Goal: Communication & Community: Participate in discussion

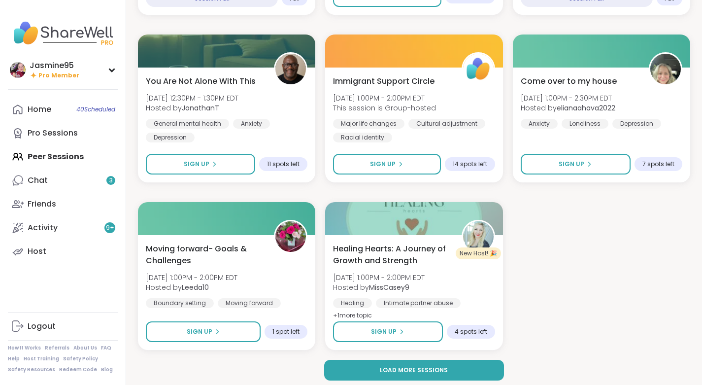
scroll to position [1786, 0]
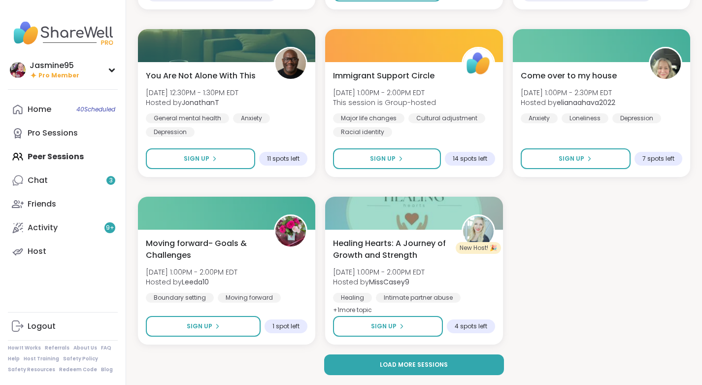
click at [444, 366] on span "Load more sessions" at bounding box center [414, 364] width 68 height 9
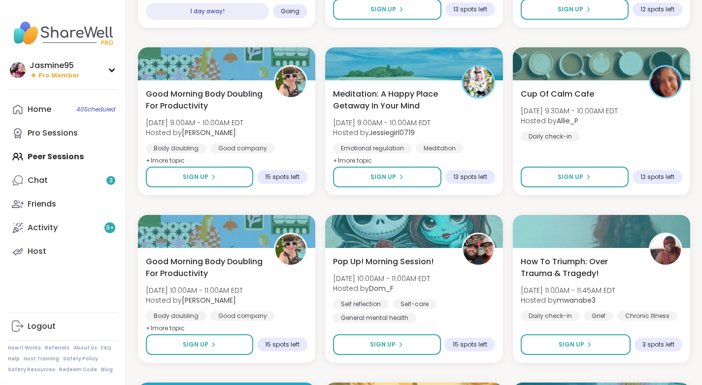
scroll to position [3499, 0]
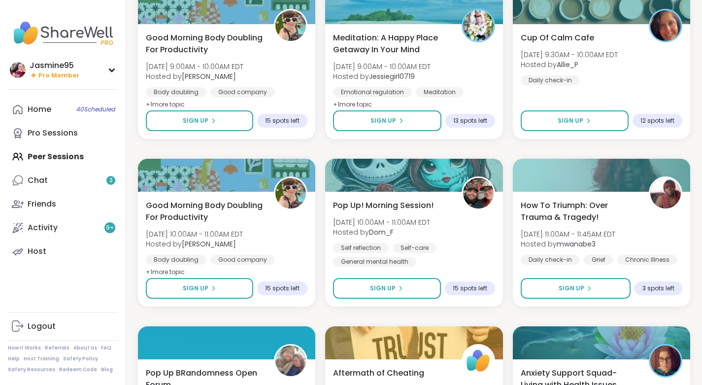
click at [56, 252] on link "Host" at bounding box center [63, 251] width 110 height 24
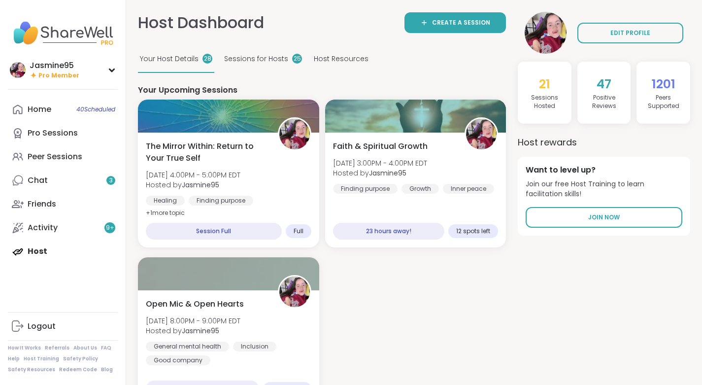
click at [208, 308] on span "Open Mic & Open Hearts" at bounding box center [195, 304] width 98 height 12
click at [244, 314] on div "Open Mic & Open Hearts Mon, Sep 08 | 8:00PM - 9:00PM EDT Hosted by Jasmine95 Ge…" at bounding box center [229, 331] width 166 height 67
click at [68, 161] on div "Peer Sessions" at bounding box center [55, 156] width 55 height 11
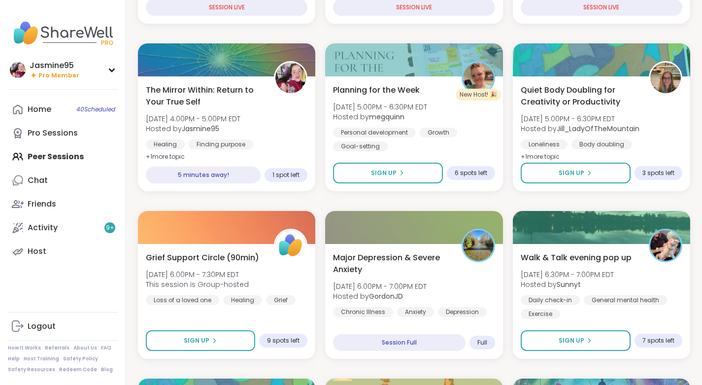
scroll to position [263, 0]
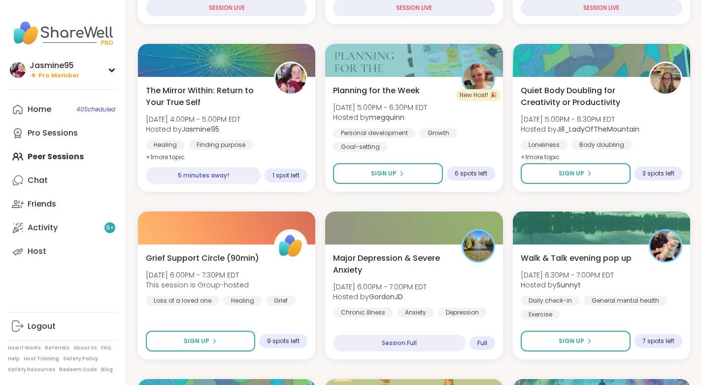
click at [232, 92] on span "The Mirror Within: Return to Your True Self" at bounding box center [204, 97] width 117 height 24
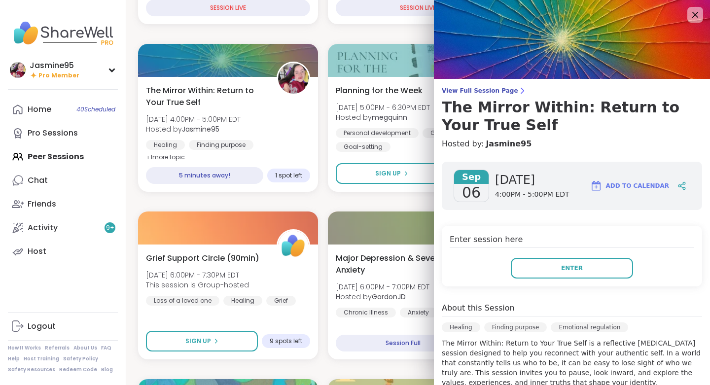
click at [576, 270] on button "Enter" at bounding box center [571, 268] width 122 height 21
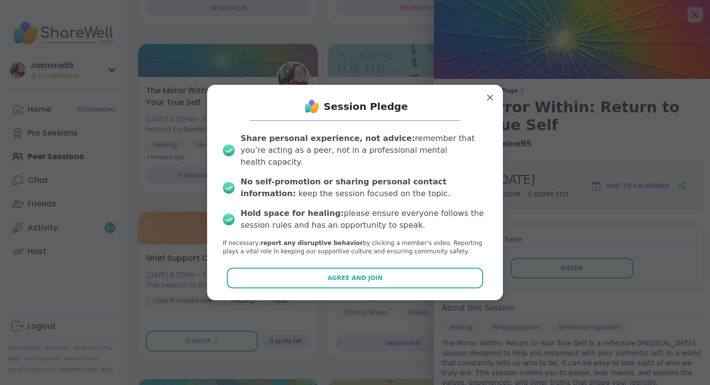
click at [360, 273] on span "Agree and Join" at bounding box center [354, 277] width 55 height 9
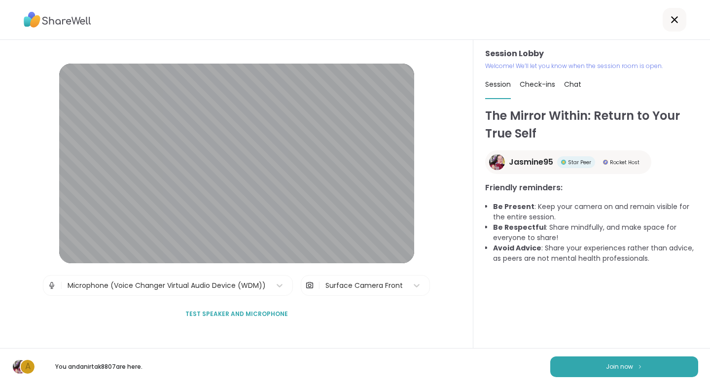
click at [598, 366] on button "Join now" at bounding box center [624, 366] width 148 height 21
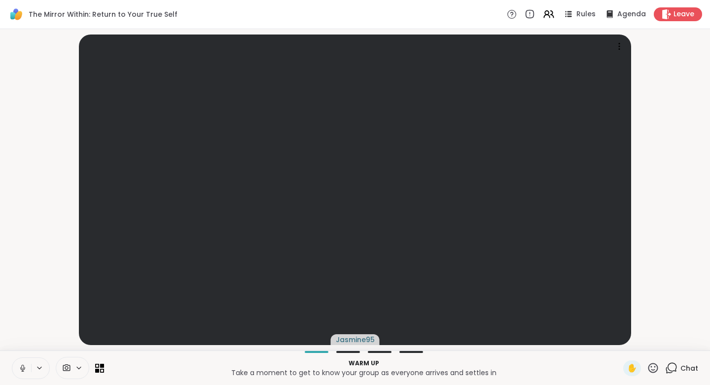
click at [669, 369] on icon at bounding box center [671, 367] width 9 height 9
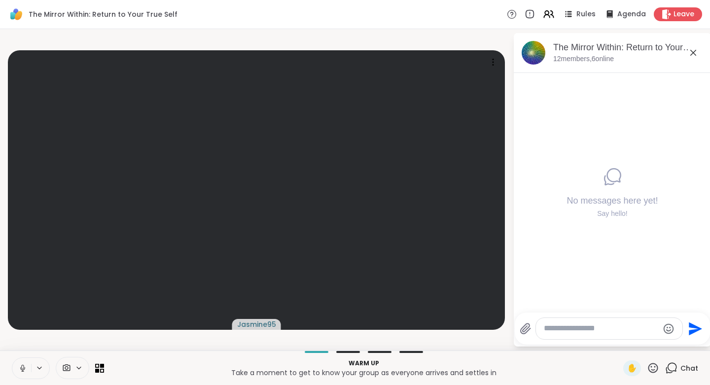
click at [589, 328] on textarea "Type your message" at bounding box center [600, 328] width 115 height 10
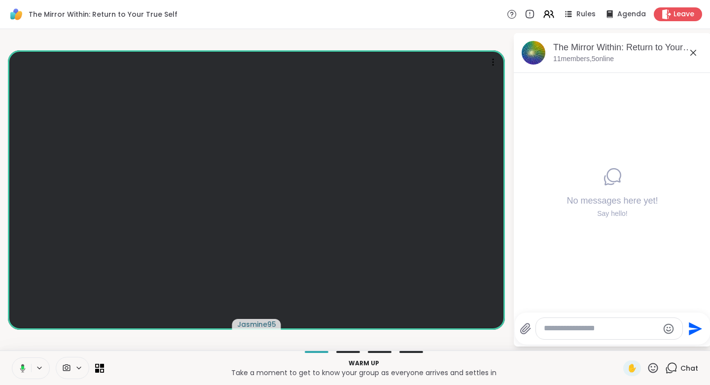
paste textarea "**********"
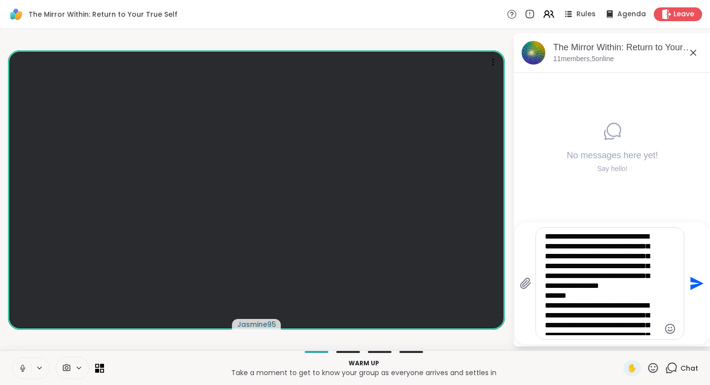
click at [595, 296] on textarea "**********" at bounding box center [601, 283] width 115 height 103
click at [546, 326] on textarea "**********" at bounding box center [601, 283] width 115 height 103
type textarea "**********"
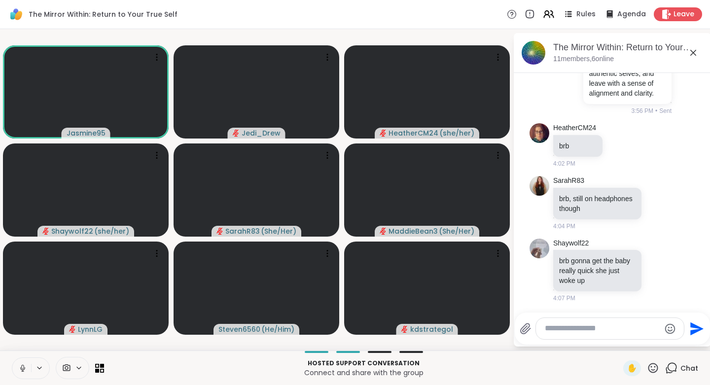
scroll to position [213, 0]
click at [585, 335] on div at bounding box center [610, 328] width 148 height 21
click at [582, 329] on textarea "Type your message" at bounding box center [601, 328] width 115 height 10
paste textarea "**********"
type textarea "**********"
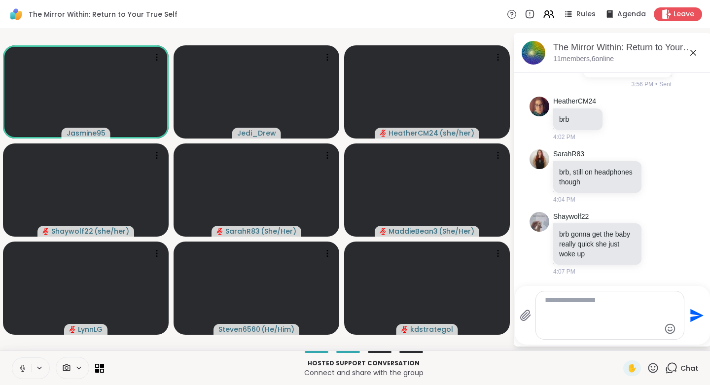
scroll to position [315, 0]
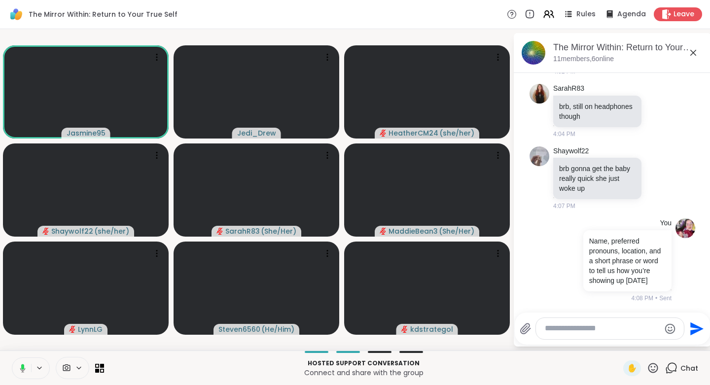
click at [647, 368] on icon at bounding box center [652, 368] width 12 height 12
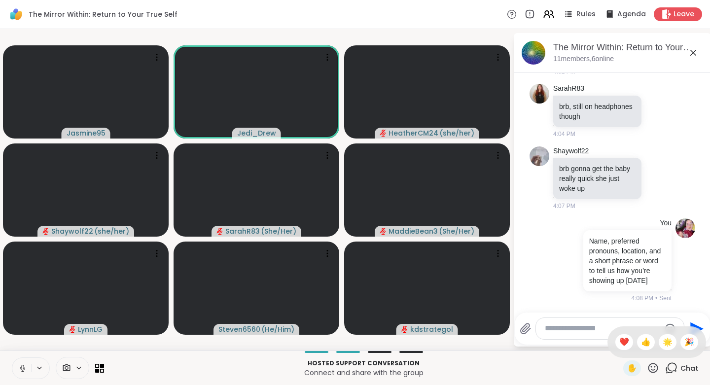
click at [619, 344] on span "❤️" at bounding box center [624, 342] width 10 height 12
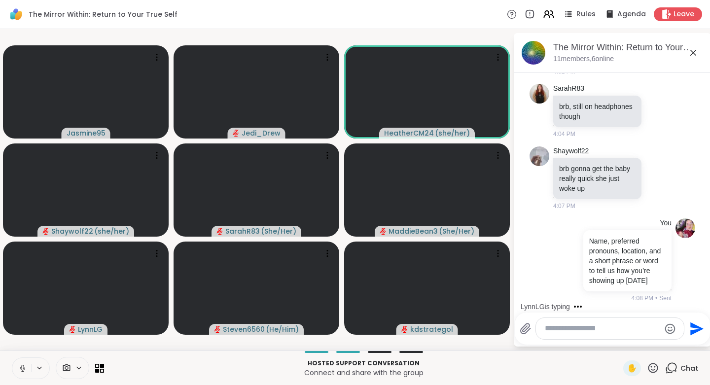
click at [648, 370] on icon at bounding box center [653, 368] width 10 height 10
click at [619, 344] on span "❤️" at bounding box center [624, 342] width 10 height 12
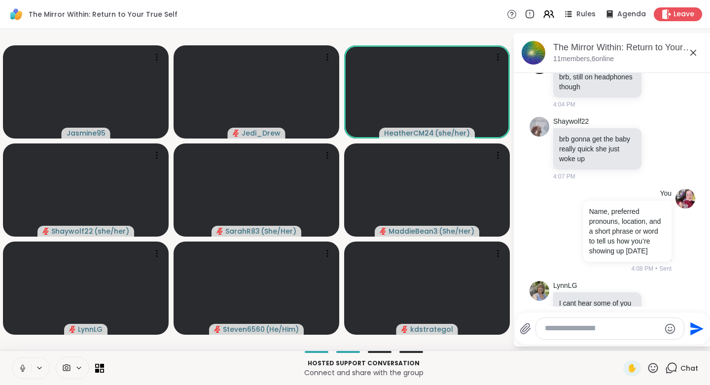
scroll to position [407, 0]
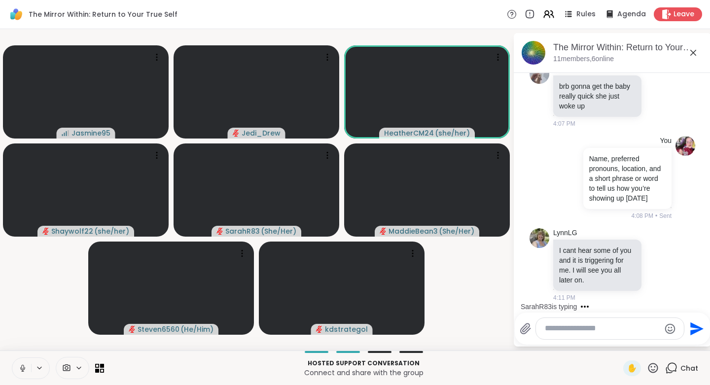
click at [665, 262] on icon at bounding box center [669, 265] width 9 height 12
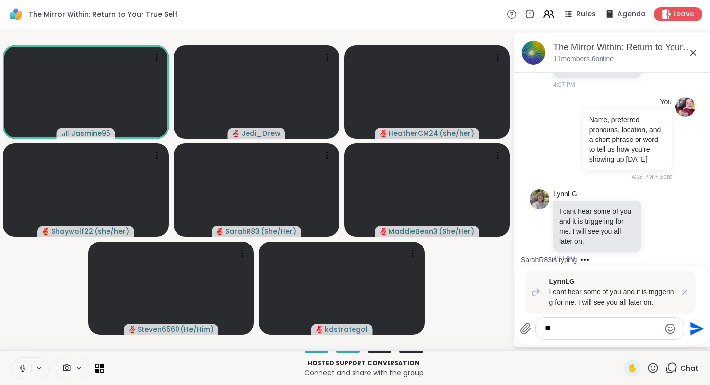
type textarea "*"
type textarea "**********"
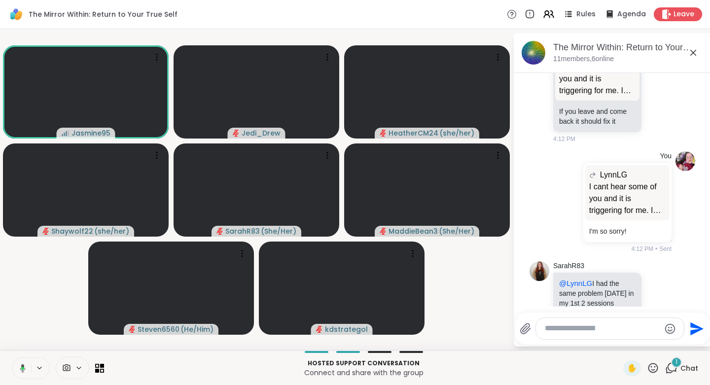
scroll to position [728, 0]
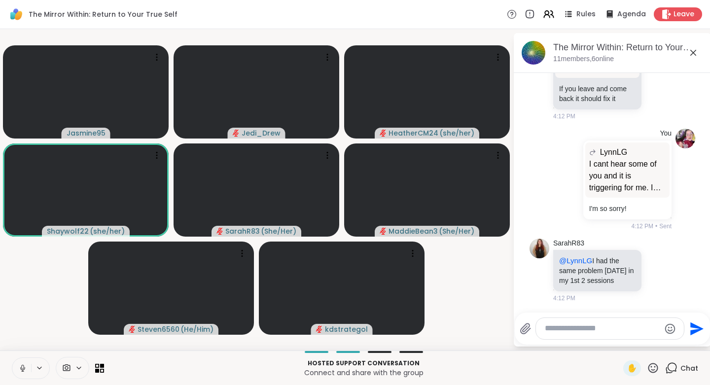
click at [648, 368] on icon at bounding box center [652, 368] width 12 height 12
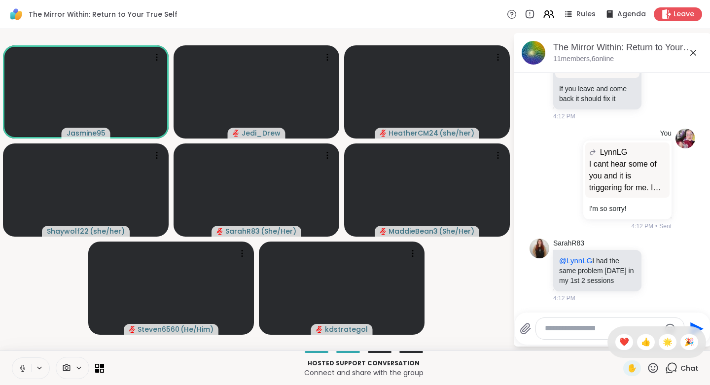
click at [619, 342] on div "❤️" at bounding box center [624, 342] width 18 height 16
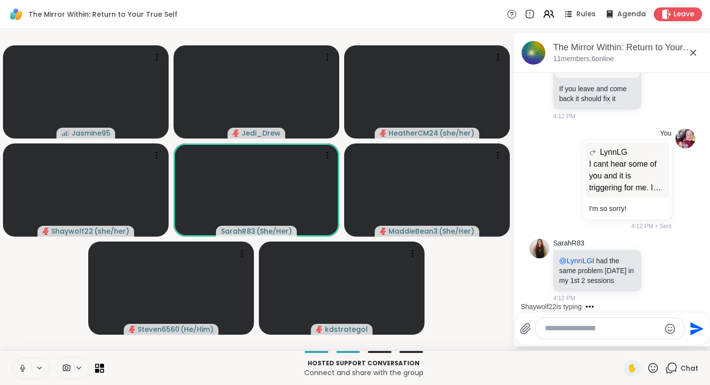
click at [646, 368] on icon at bounding box center [652, 368] width 12 height 12
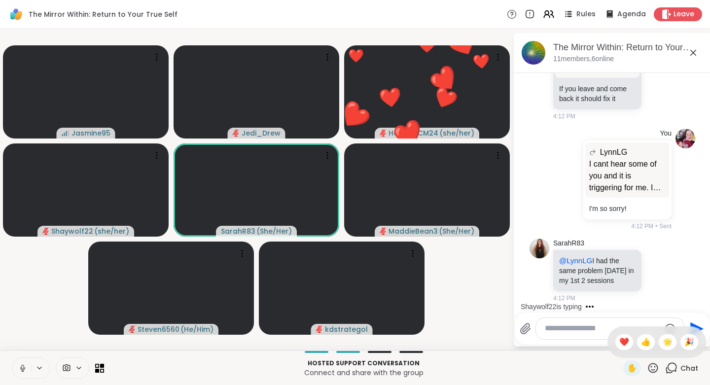
scroll to position [790, 0]
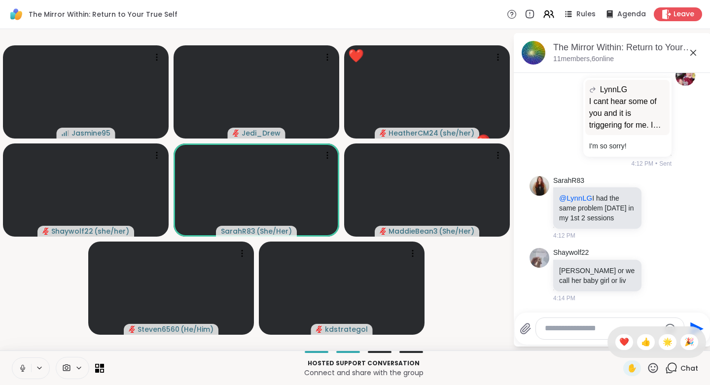
click at [619, 340] on span "❤️" at bounding box center [624, 342] width 10 height 12
click at [650, 371] on icon at bounding box center [652, 368] width 12 height 12
click at [662, 341] on span "🌟" at bounding box center [667, 342] width 10 height 12
click at [648, 370] on icon at bounding box center [653, 368] width 10 height 10
click at [684, 342] on span "🎉" at bounding box center [689, 342] width 10 height 12
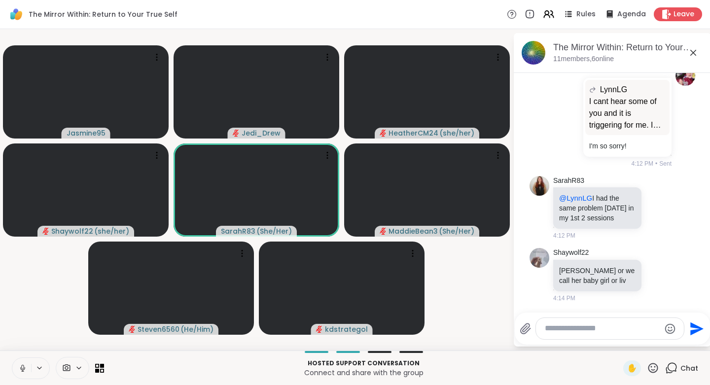
drag, startPoint x: 639, startPoint y: 368, endPoint x: 647, endPoint y: 370, distance: 8.5
click at [648, 370] on icon at bounding box center [653, 368] width 10 height 10
click at [619, 343] on span "❤️" at bounding box center [624, 342] width 10 height 12
click at [654, 275] on icon at bounding box center [658, 275] width 9 height 10
click at [654, 258] on div "Select Reaction: Heart" at bounding box center [658, 259] width 9 height 9
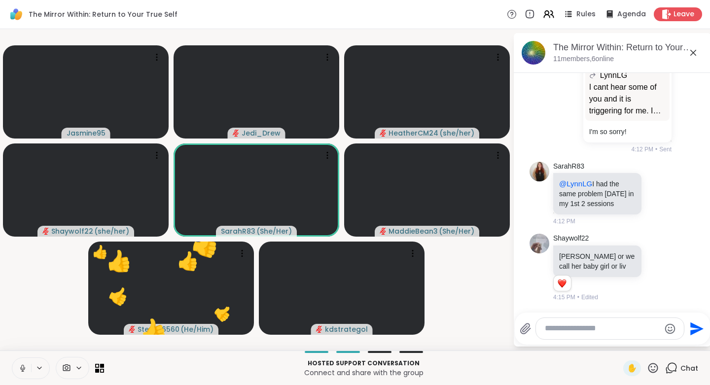
scroll to position [804, 0]
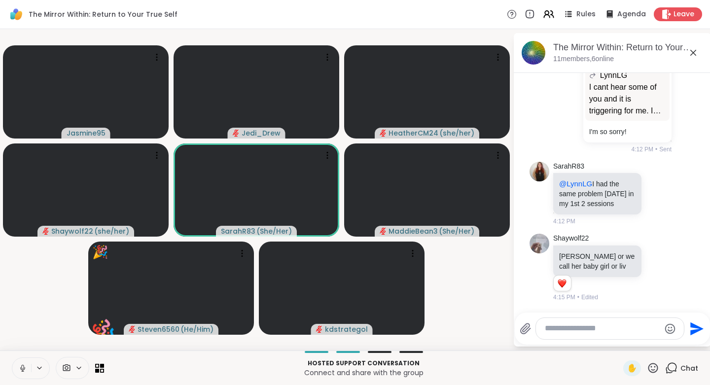
click at [646, 369] on icon at bounding box center [652, 368] width 12 height 12
click at [641, 342] on span "👍" at bounding box center [646, 342] width 10 height 12
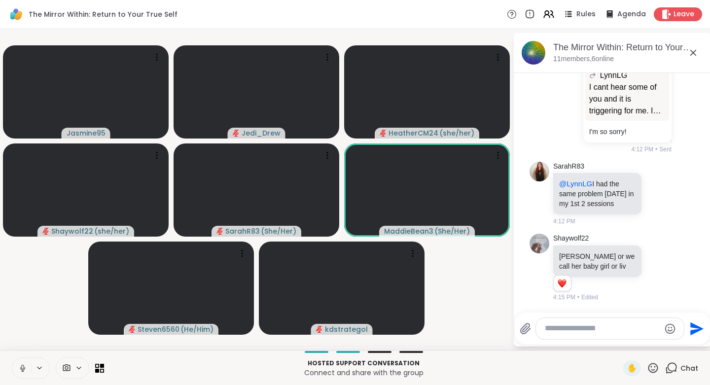
click at [648, 366] on icon at bounding box center [653, 368] width 10 height 10
click at [619, 342] on span "❤️" at bounding box center [624, 342] width 10 height 12
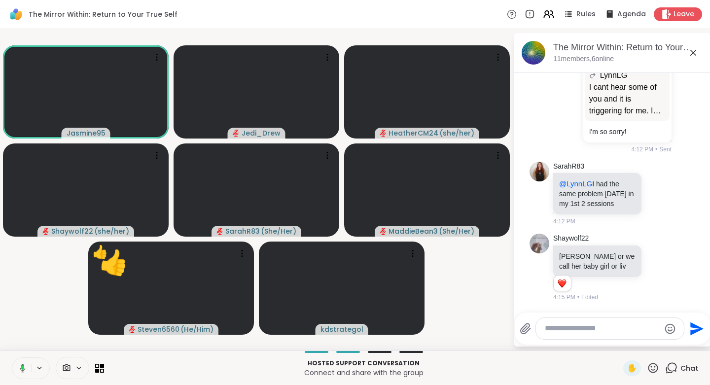
click at [647, 367] on icon at bounding box center [652, 368] width 12 height 12
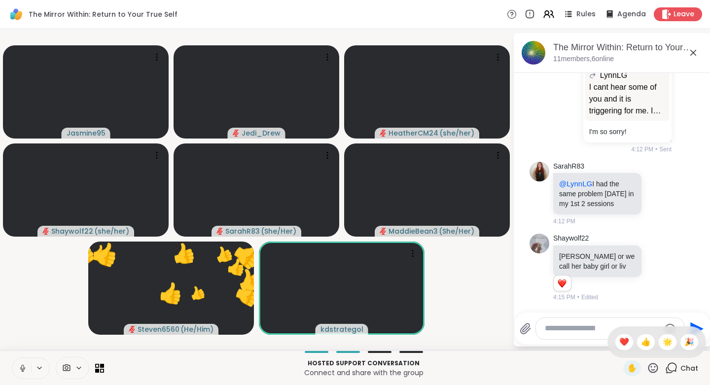
click at [684, 340] on span "🎉" at bounding box center [689, 342] width 10 height 12
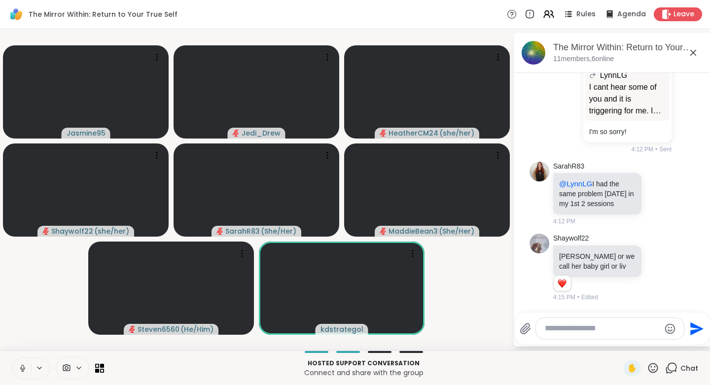
click at [647, 368] on icon at bounding box center [652, 368] width 12 height 12
click at [641, 341] on span "👍" at bounding box center [646, 342] width 10 height 12
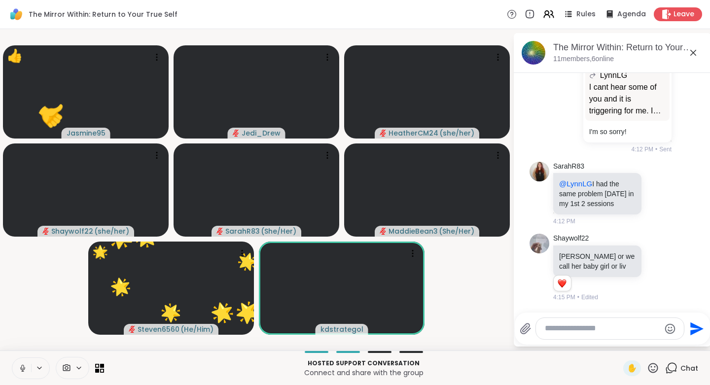
click at [646, 368] on icon at bounding box center [652, 368] width 12 height 12
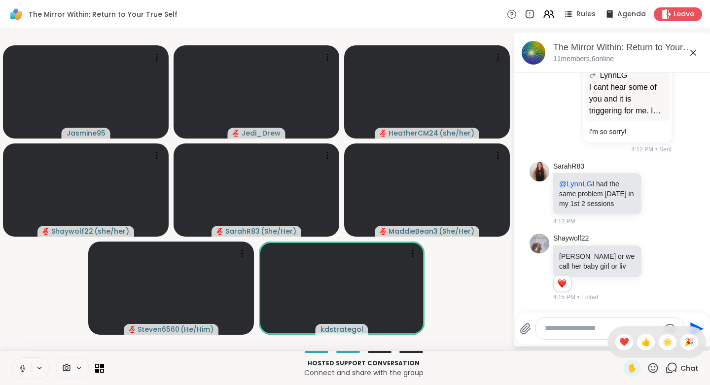
click at [662, 341] on span "🌟" at bounding box center [667, 342] width 10 height 12
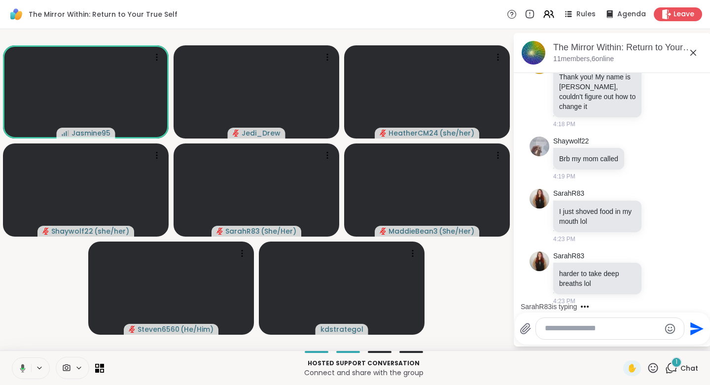
scroll to position [1126, 0]
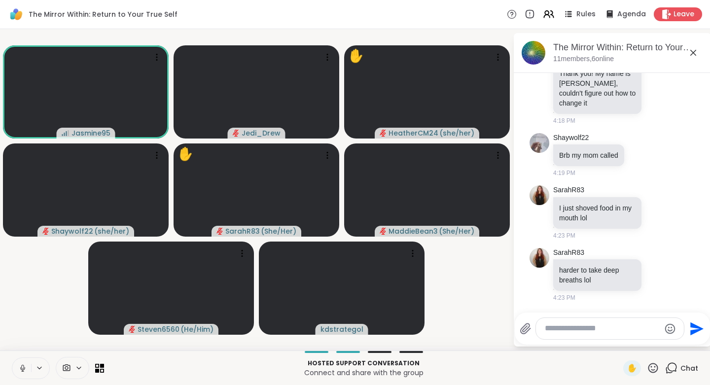
click at [569, 331] on textarea "Type your message" at bounding box center [601, 328] width 115 height 10
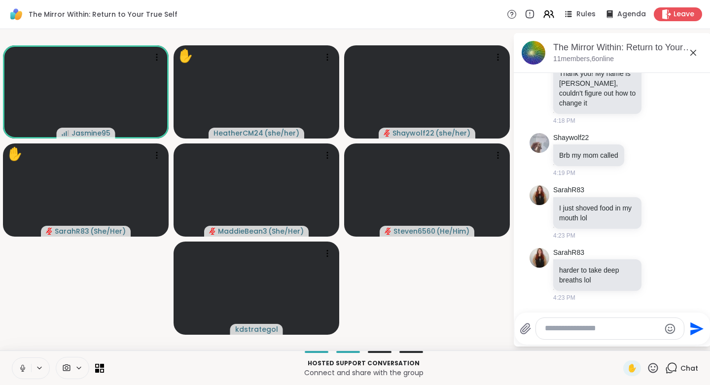
paste textarea "**********"
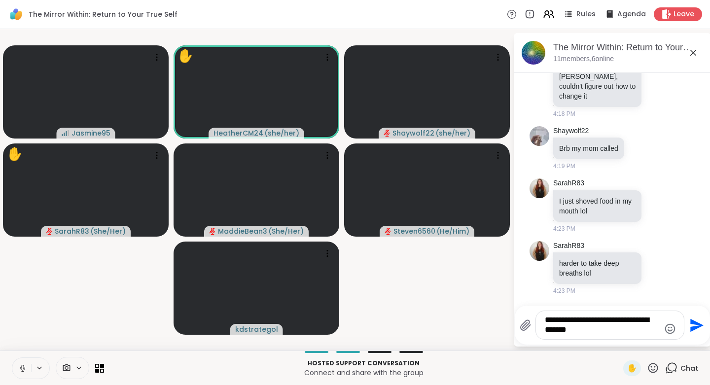
click at [554, 319] on textarea "**********" at bounding box center [601, 325] width 115 height 20
click at [597, 316] on textarea "**********" at bounding box center [601, 325] width 115 height 20
type textarea "**********"
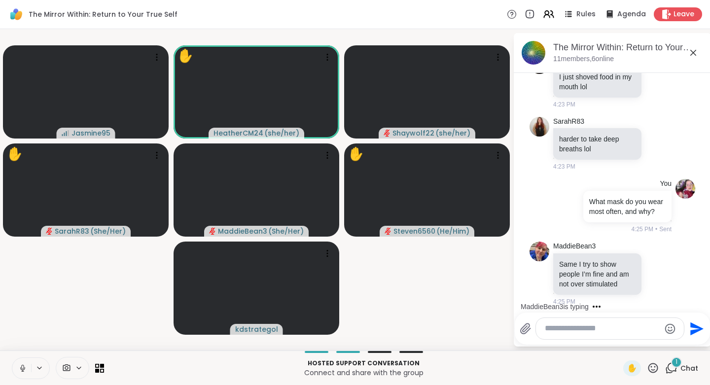
scroll to position [1281, 0]
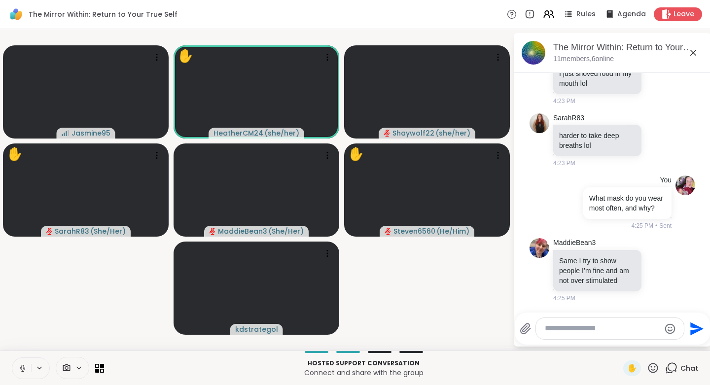
click at [648, 367] on icon at bounding box center [653, 368] width 10 height 10
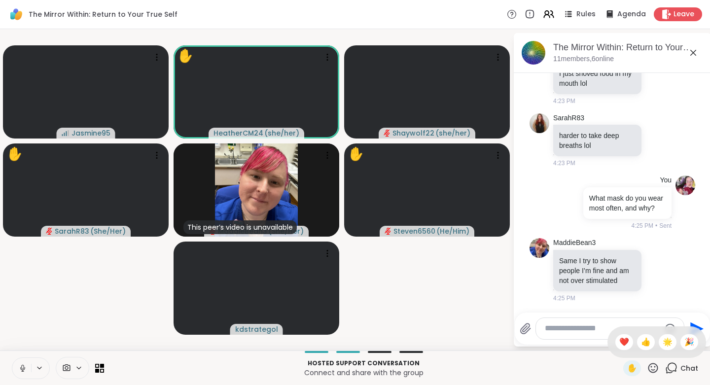
click at [619, 341] on span "❤️" at bounding box center [624, 342] width 10 height 12
click at [647, 369] on icon at bounding box center [652, 368] width 12 height 12
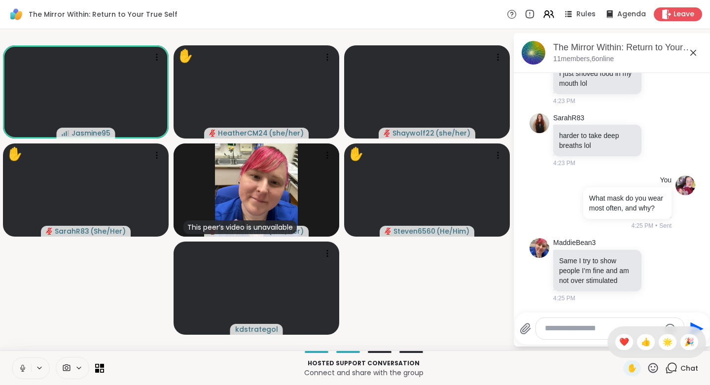
click at [662, 342] on span "🌟" at bounding box center [667, 342] width 10 height 12
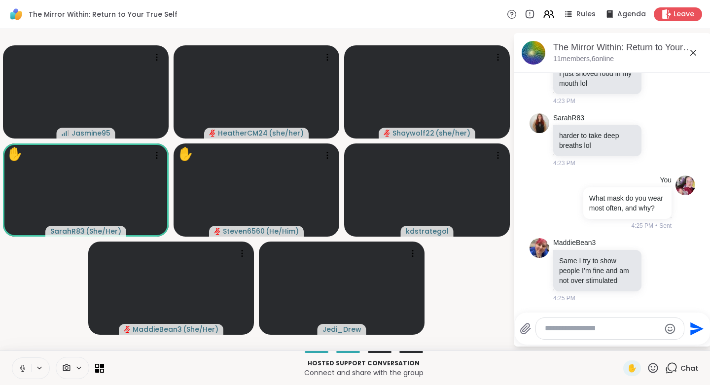
click at [646, 368] on icon at bounding box center [652, 368] width 12 height 12
click at [619, 342] on span "❤️" at bounding box center [624, 342] width 10 height 12
click at [648, 370] on icon at bounding box center [653, 368] width 10 height 10
click at [641, 343] on span "👍" at bounding box center [646, 342] width 10 height 12
click at [648, 369] on icon at bounding box center [652, 368] width 12 height 12
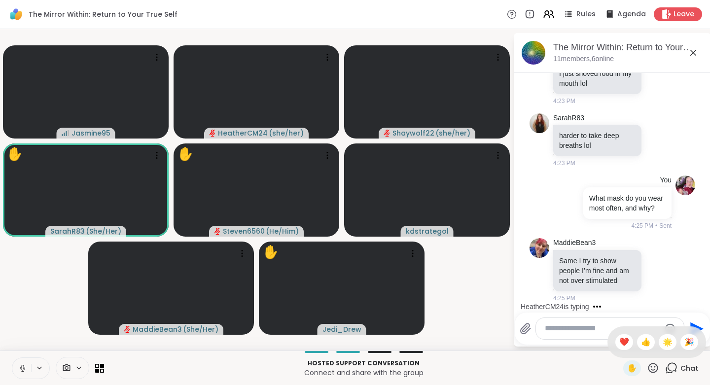
click at [619, 342] on span "❤️" at bounding box center [624, 342] width 10 height 12
click at [647, 368] on icon at bounding box center [652, 368] width 12 height 12
click at [641, 343] on span "👍" at bounding box center [646, 342] width 10 height 12
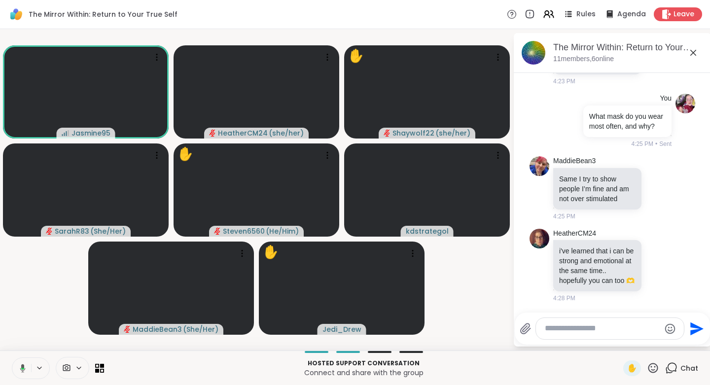
scroll to position [1387, 0]
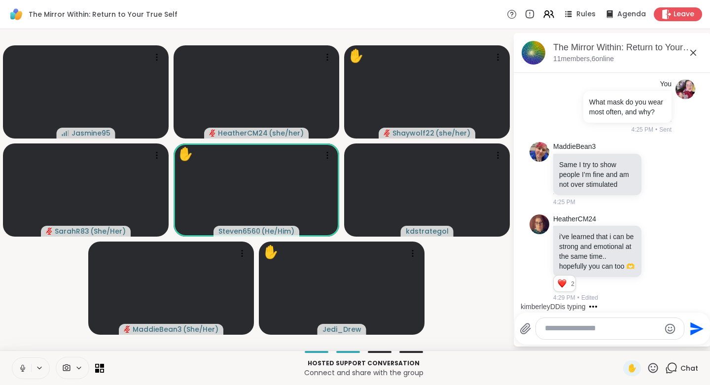
click at [651, 367] on icon at bounding box center [652, 368] width 12 height 12
click at [619, 343] on span "❤️" at bounding box center [624, 342] width 10 height 12
click at [650, 369] on icon at bounding box center [653, 368] width 10 height 10
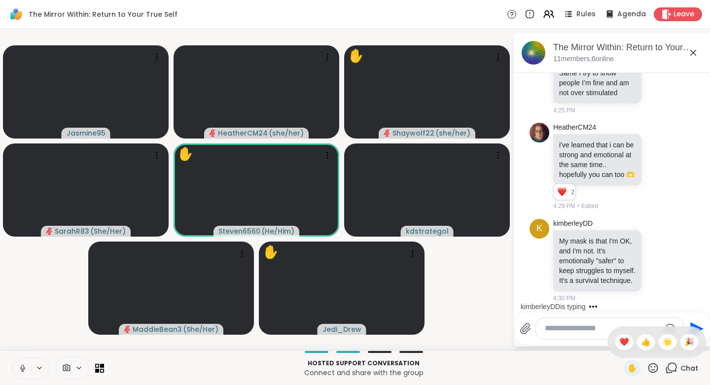
click at [641, 339] on span "👍" at bounding box center [646, 342] width 10 height 12
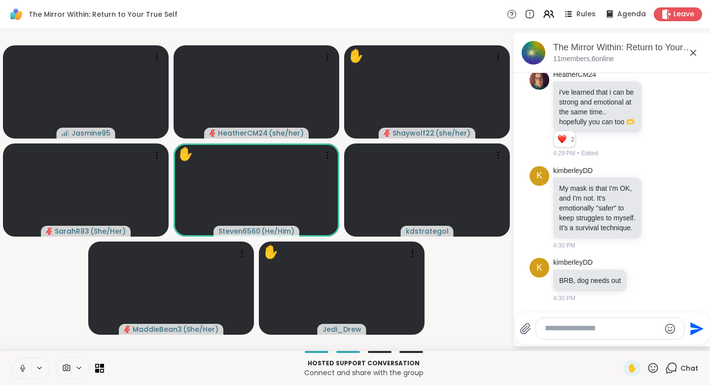
scroll to position [1541, 0]
click at [646, 369] on icon at bounding box center [652, 368] width 12 height 12
click at [662, 342] on span "🌟" at bounding box center [667, 342] width 10 height 12
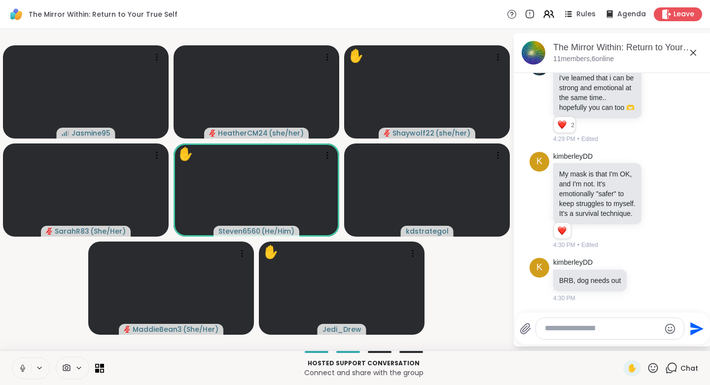
click at [648, 370] on icon at bounding box center [653, 368] width 10 height 10
click at [619, 342] on span "❤️" at bounding box center [624, 342] width 10 height 12
click at [647, 367] on icon at bounding box center [652, 368] width 12 height 12
click at [641, 342] on div "👍" at bounding box center [646, 342] width 18 height 16
click at [647, 370] on icon at bounding box center [652, 368] width 12 height 12
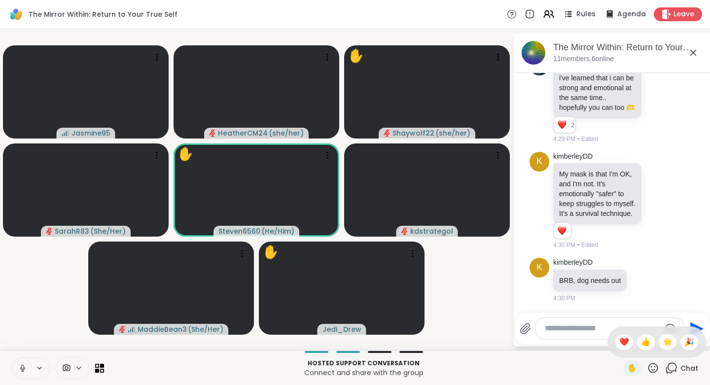
click at [619, 343] on span "❤️" at bounding box center [624, 342] width 10 height 12
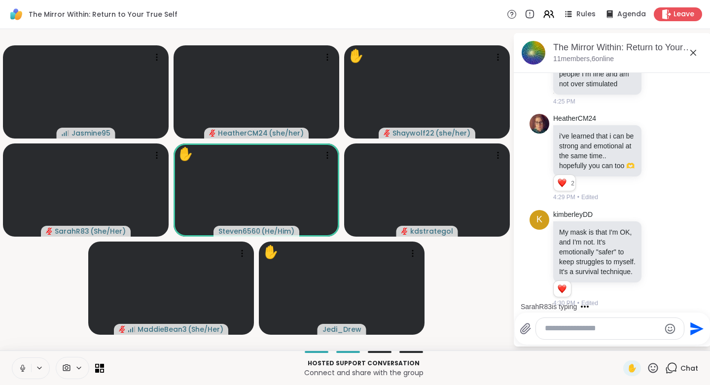
scroll to position [1397, 0]
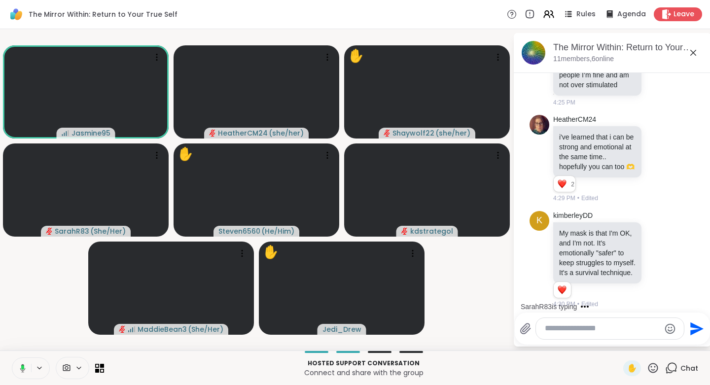
click at [648, 367] on icon at bounding box center [652, 368] width 12 height 12
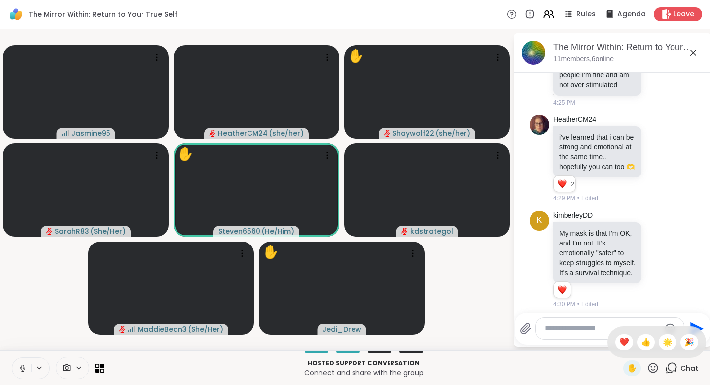
click at [664, 340] on div "🌟" at bounding box center [667, 342] width 18 height 16
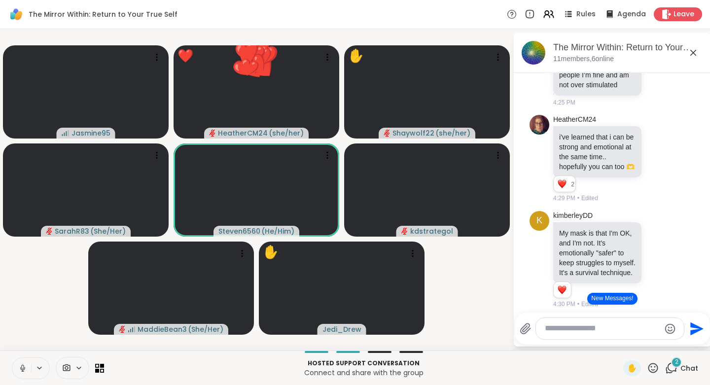
click at [646, 364] on icon at bounding box center [652, 368] width 12 height 12
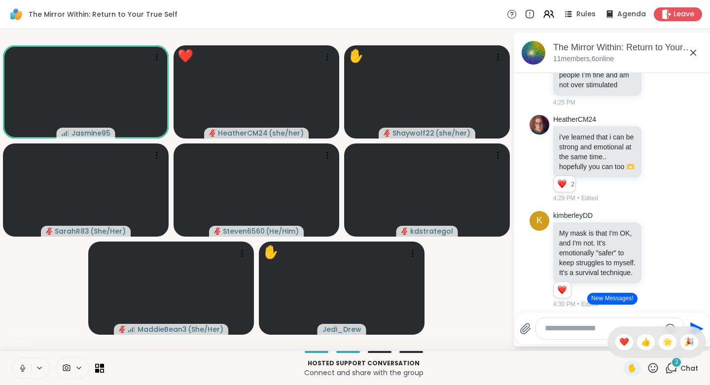
click at [662, 340] on span "🌟" at bounding box center [667, 342] width 10 height 12
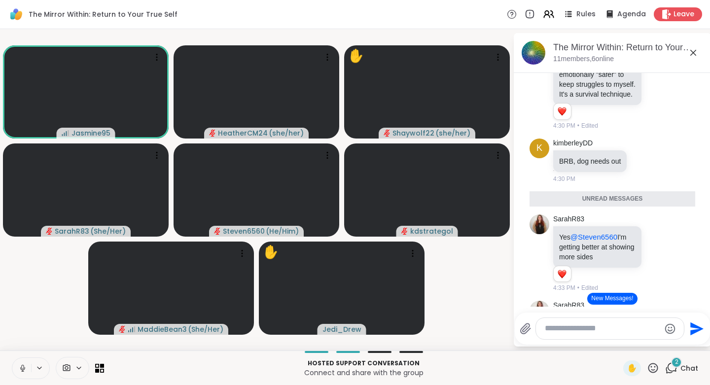
scroll to position [1576, 0]
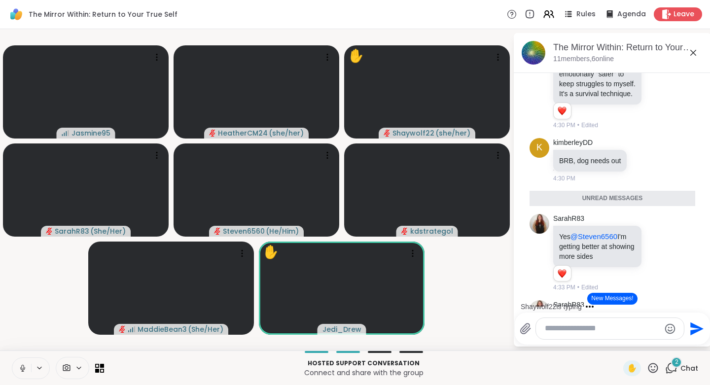
click at [646, 368] on icon at bounding box center [652, 368] width 12 height 12
click at [619, 342] on span "❤️" at bounding box center [624, 342] width 10 height 12
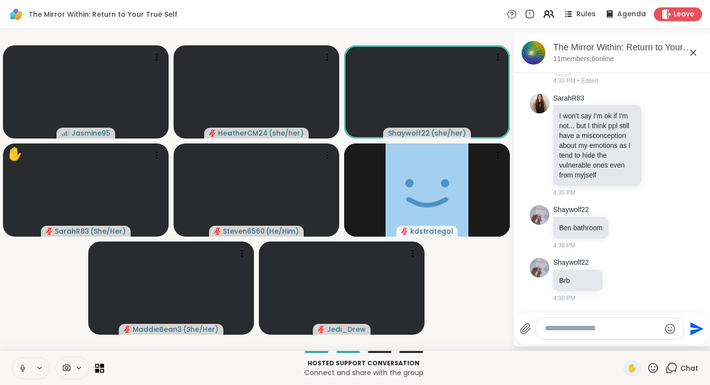
scroll to position [1868, 0]
click at [646, 370] on icon at bounding box center [652, 368] width 12 height 12
click at [619, 340] on span "❤️" at bounding box center [624, 342] width 10 height 12
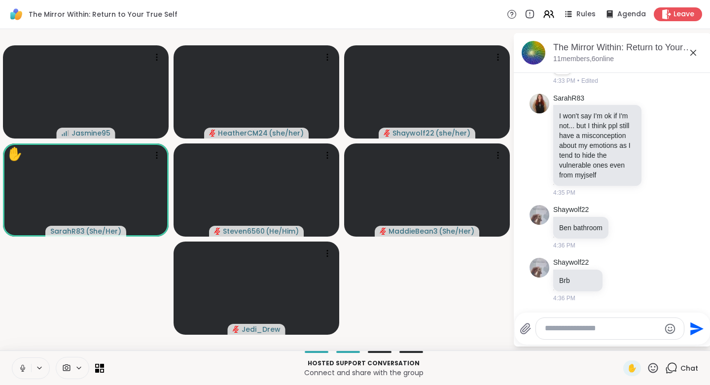
click at [647, 368] on icon at bounding box center [652, 368] width 12 height 12
click at [641, 341] on span "👍" at bounding box center [646, 342] width 10 height 12
click at [649, 368] on icon at bounding box center [652, 368] width 12 height 12
click at [662, 340] on span "🌟" at bounding box center [667, 342] width 10 height 12
click at [646, 368] on icon at bounding box center [652, 368] width 12 height 12
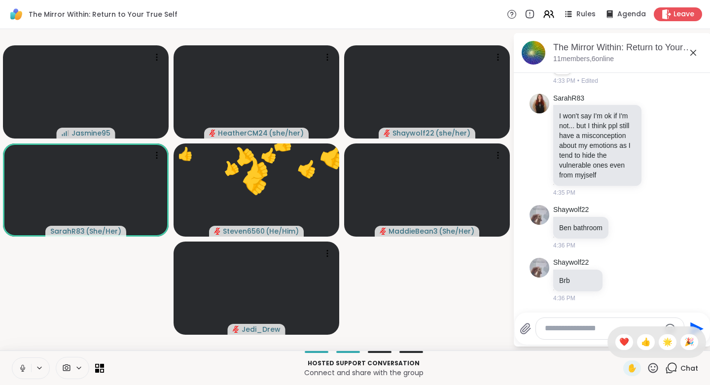
click at [619, 342] on span "❤️" at bounding box center [624, 342] width 10 height 12
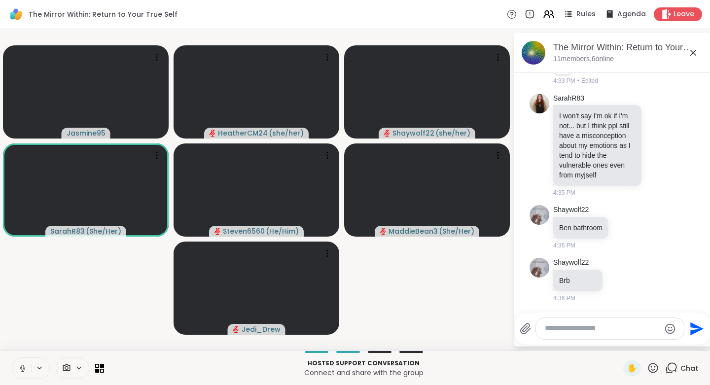
click at [574, 326] on textarea "Type your message" at bounding box center [601, 328] width 115 height 10
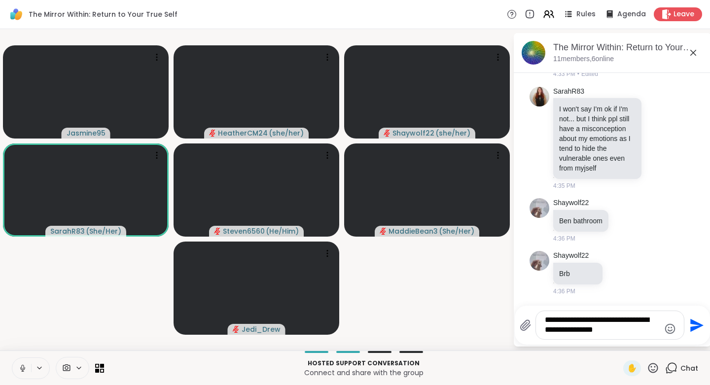
click at [632, 319] on textarea "**********" at bounding box center [601, 325] width 115 height 20
type textarea "**********"
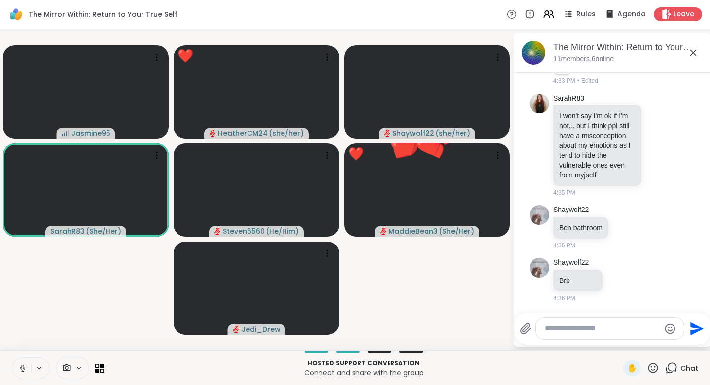
scroll to position [1940, 0]
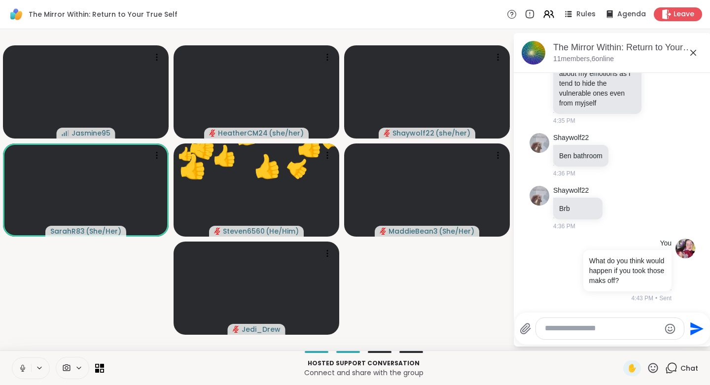
click at [648, 365] on icon at bounding box center [653, 368] width 10 height 10
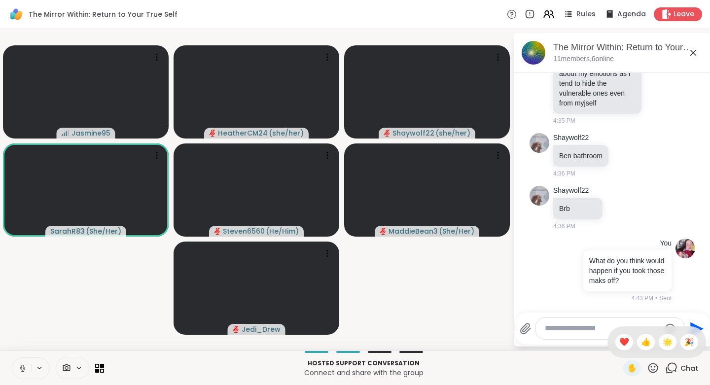
click at [619, 342] on span "❤️" at bounding box center [624, 342] width 10 height 12
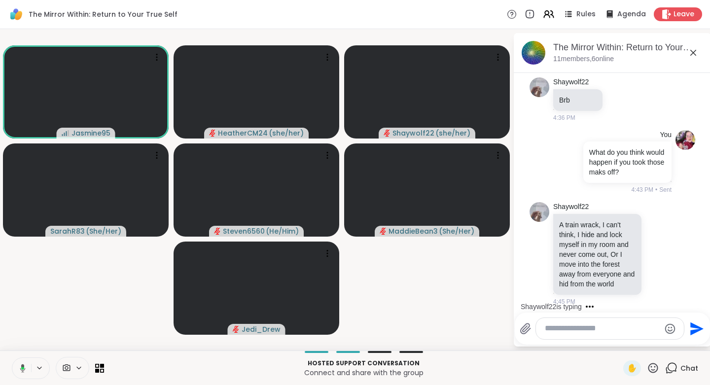
scroll to position [2062, 0]
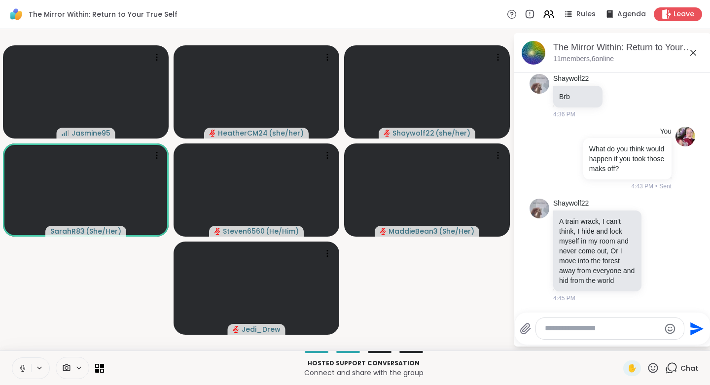
click at [646, 368] on icon at bounding box center [652, 368] width 12 height 12
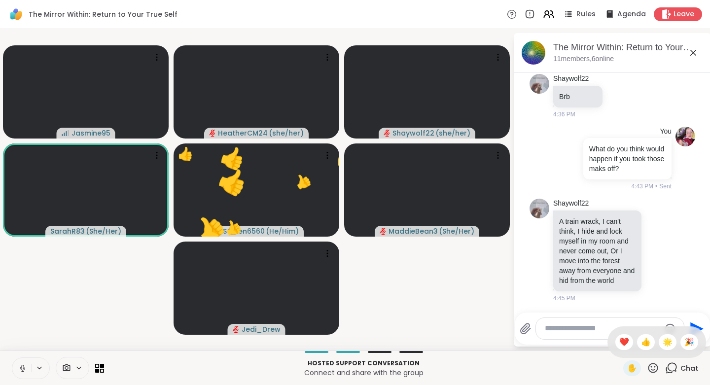
click at [619, 346] on span "❤️" at bounding box center [624, 342] width 10 height 12
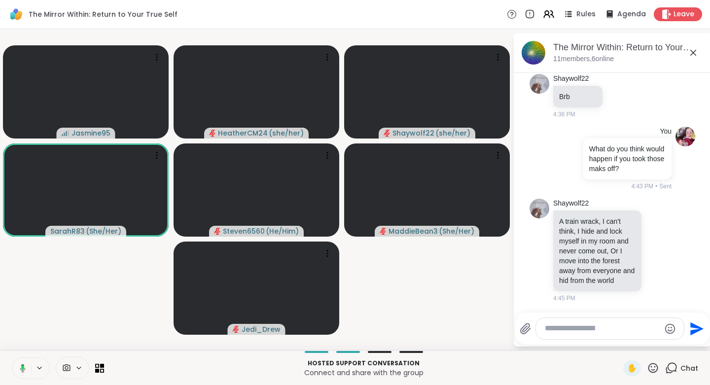
click at [649, 367] on icon at bounding box center [652, 368] width 12 height 12
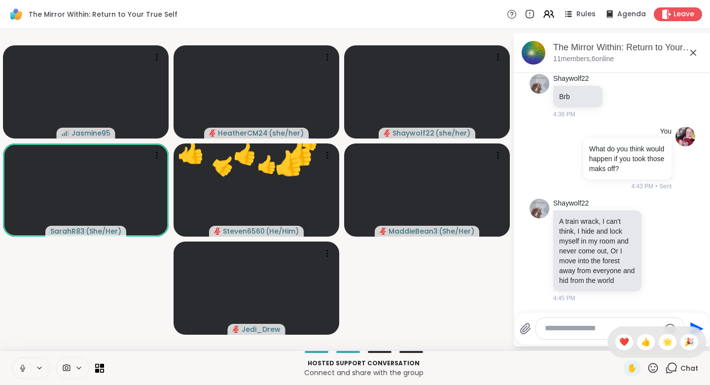
click at [641, 341] on span "👍" at bounding box center [646, 342] width 10 height 12
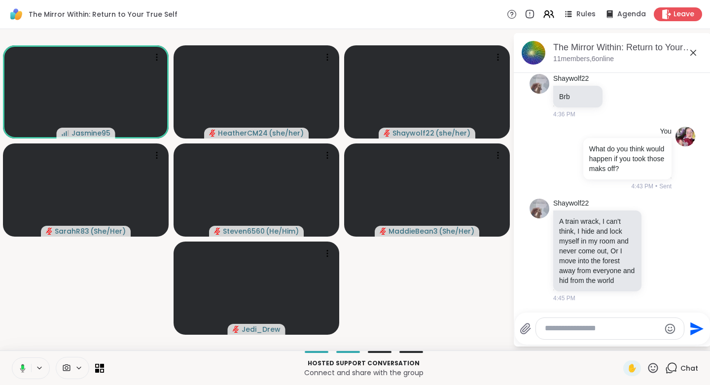
click at [646, 368] on icon at bounding box center [652, 368] width 12 height 12
click at [662, 341] on span "🌟" at bounding box center [667, 342] width 10 height 12
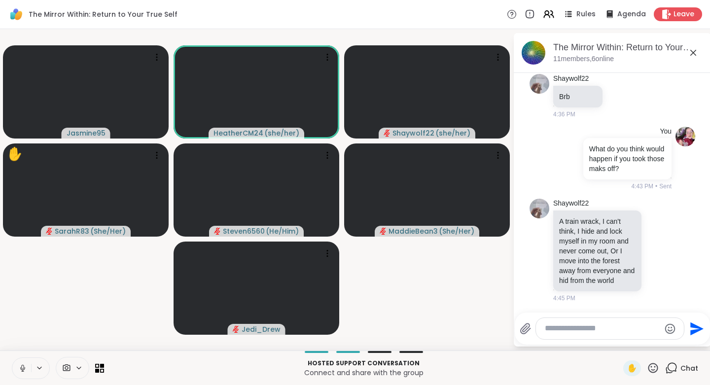
click at [646, 366] on icon at bounding box center [652, 368] width 12 height 12
click at [619, 342] on span "❤️" at bounding box center [624, 342] width 10 height 12
click at [646, 371] on icon at bounding box center [652, 368] width 12 height 12
click at [641, 344] on span "👍" at bounding box center [646, 342] width 10 height 12
click at [648, 370] on icon at bounding box center [653, 368] width 10 height 10
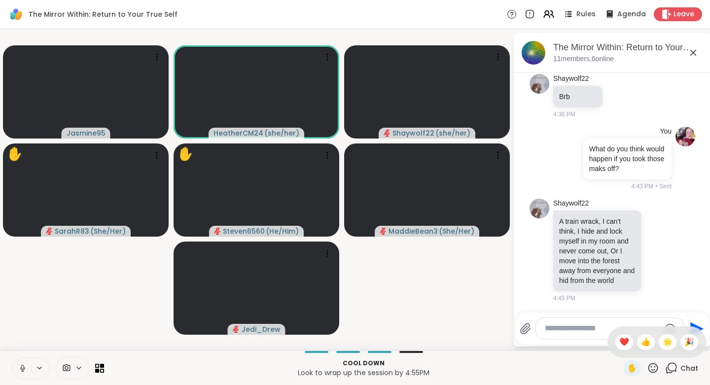
click at [662, 341] on span "🌟" at bounding box center [667, 342] width 10 height 12
click at [647, 368] on icon at bounding box center [652, 368] width 12 height 12
click at [641, 342] on span "👍" at bounding box center [646, 342] width 10 height 12
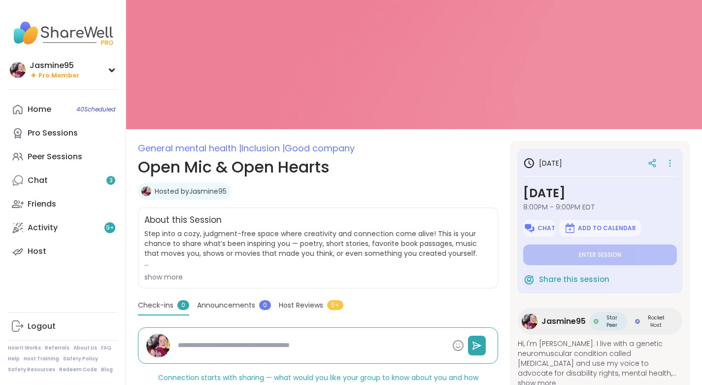
type textarea "*"
click at [61, 188] on link "Chat 3" at bounding box center [63, 181] width 110 height 24
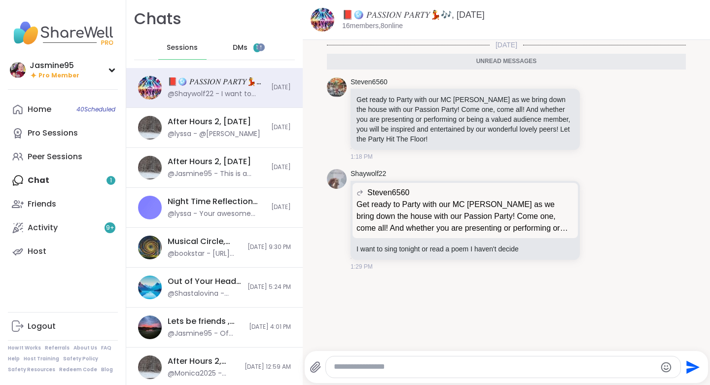
click at [592, 121] on icon at bounding box center [596, 119] width 9 height 10
click at [514, 101] on div "Select Reaction: Heart" at bounding box center [518, 103] width 9 height 9
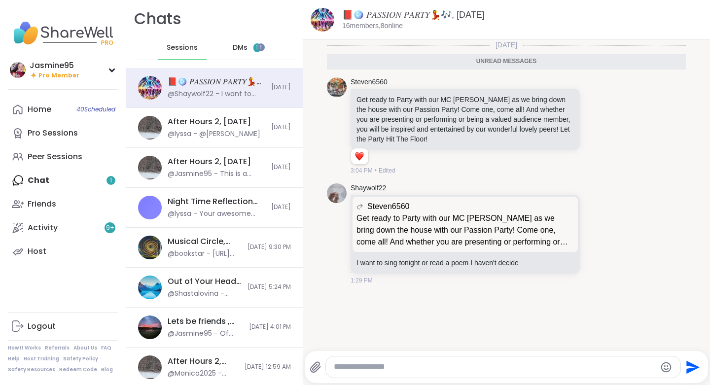
click at [225, 51] on div "DMs 1" at bounding box center [247, 48] width 48 height 24
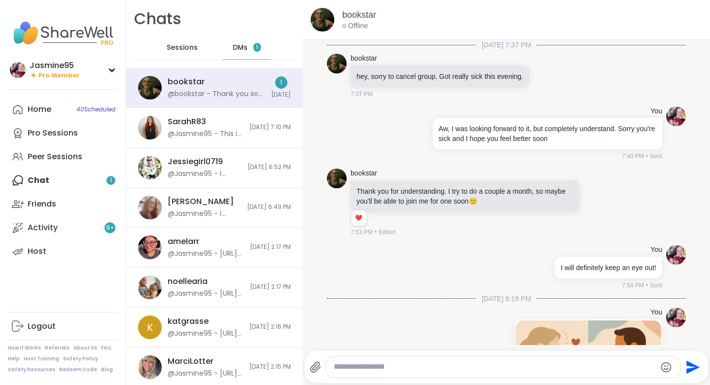
scroll to position [689, 0]
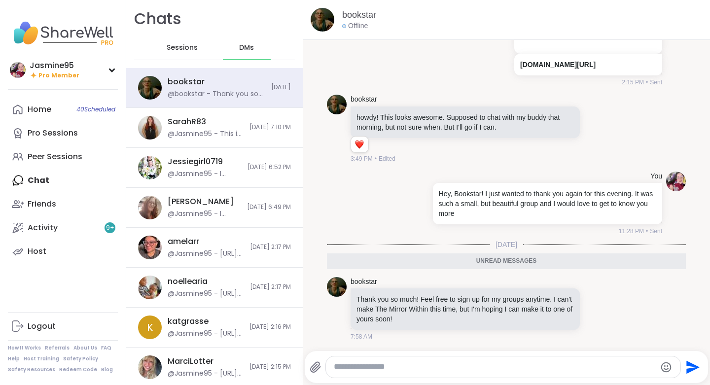
click at [593, 307] on icon at bounding box center [596, 308] width 7 height 7
click at [514, 293] on div "Select Reaction: Heart" at bounding box center [518, 292] width 9 height 9
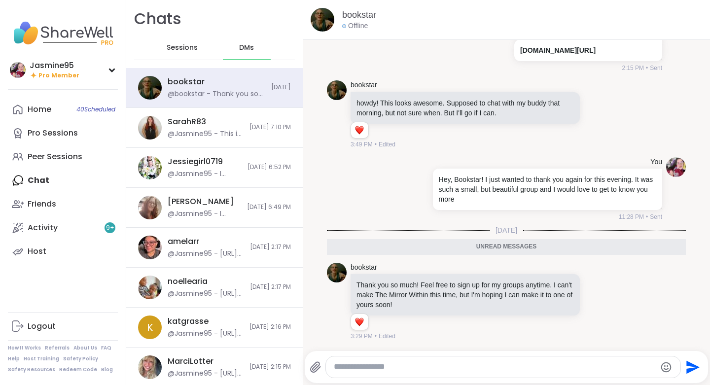
scroll to position [703, 0]
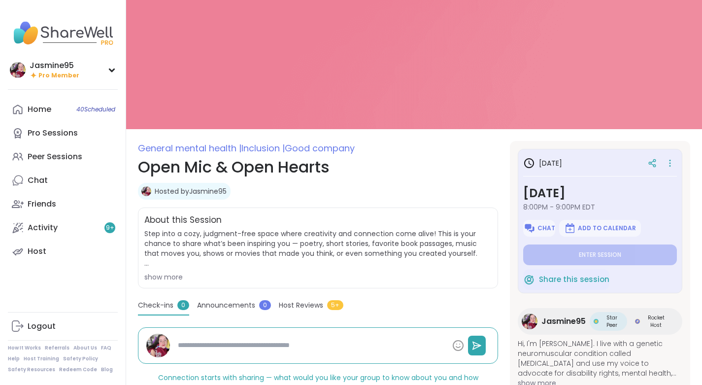
click at [657, 163] on div at bounding box center [653, 163] width 18 height 18
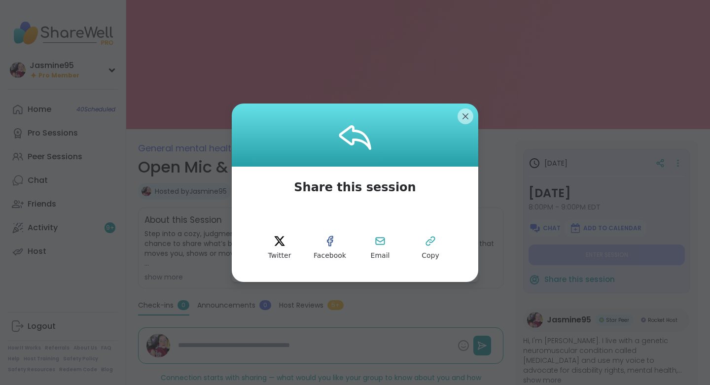
click at [424, 242] on icon at bounding box center [430, 241] width 12 height 12
type textarea "*"
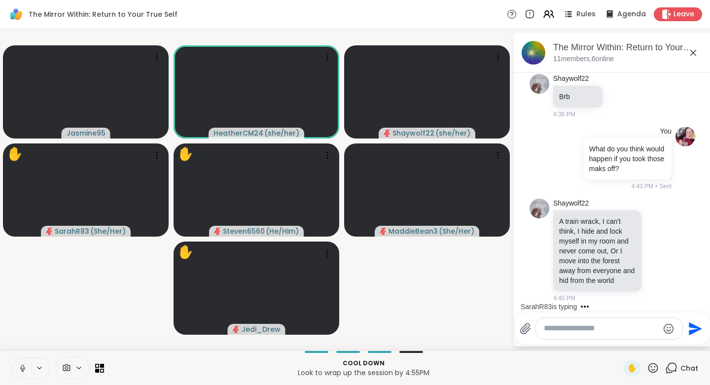
scroll to position [2143, 0]
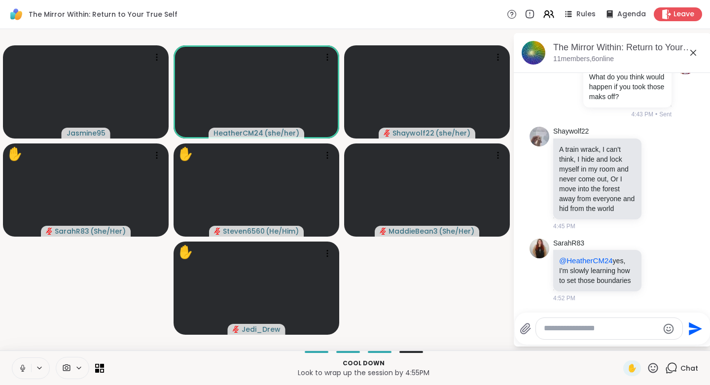
click at [646, 372] on icon at bounding box center [652, 368] width 12 height 12
click at [641, 341] on span "👍" at bounding box center [646, 342] width 10 height 12
click at [650, 368] on icon at bounding box center [653, 368] width 10 height 10
click at [619, 343] on span "❤️" at bounding box center [624, 342] width 10 height 12
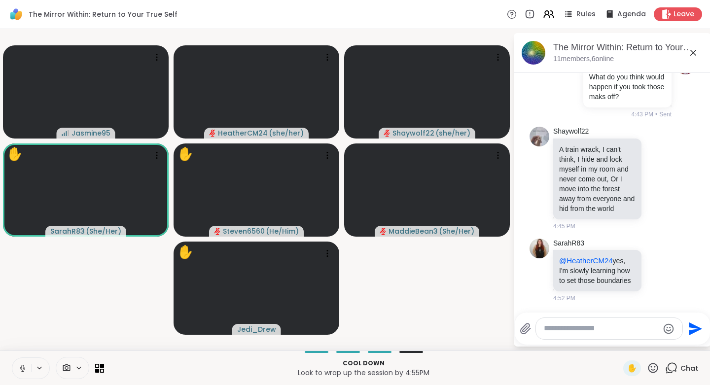
click at [651, 367] on icon at bounding box center [652, 368] width 12 height 12
click at [619, 340] on span "❤️" at bounding box center [624, 342] width 10 height 12
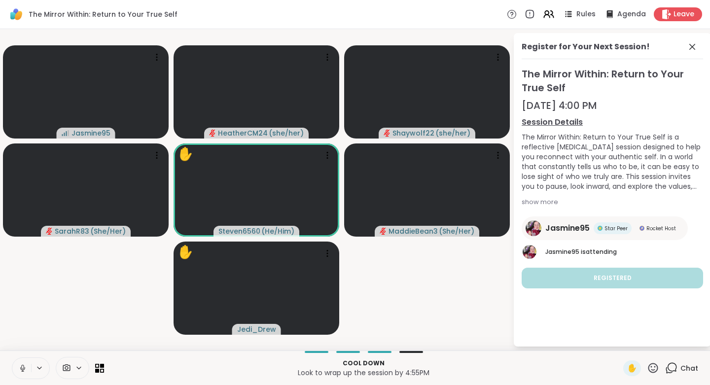
click at [650, 367] on icon at bounding box center [653, 368] width 10 height 10
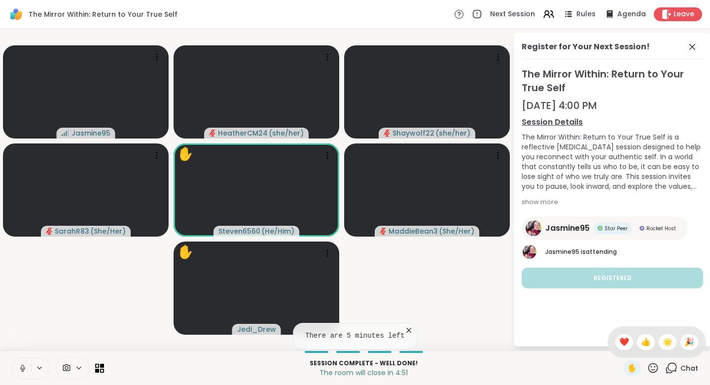
click at [619, 344] on span "❤️" at bounding box center [624, 342] width 10 height 12
click at [680, 368] on span "Chat" at bounding box center [689, 368] width 18 height 10
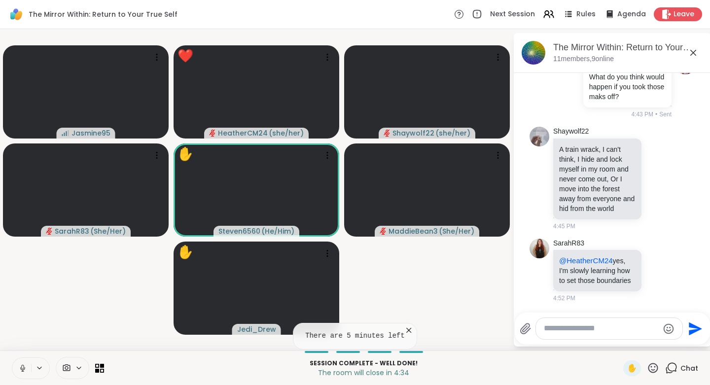
click at [646, 369] on icon at bounding box center [652, 368] width 12 height 12
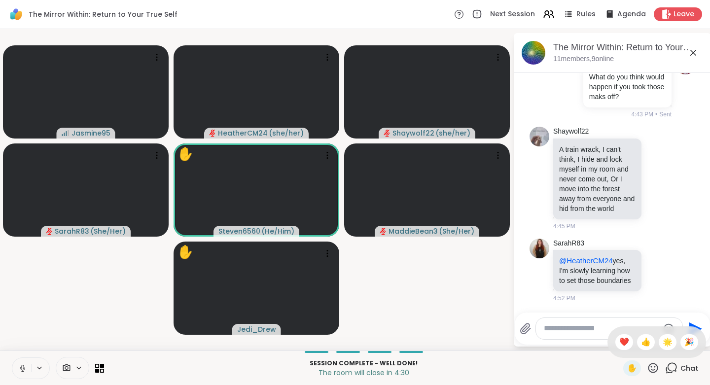
click at [662, 342] on span "🌟" at bounding box center [667, 342] width 10 height 12
click at [646, 368] on icon at bounding box center [652, 368] width 12 height 12
click at [641, 342] on span "👍" at bounding box center [646, 342] width 10 height 12
click at [649, 371] on icon at bounding box center [653, 368] width 10 height 10
click at [619, 340] on span "❤️" at bounding box center [624, 342] width 10 height 12
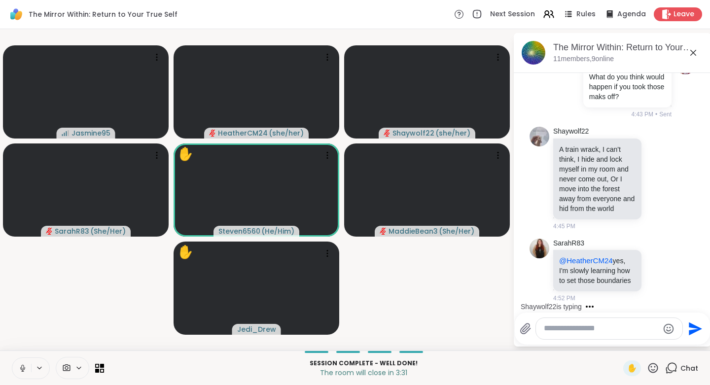
click at [646, 369] on icon at bounding box center [652, 368] width 12 height 12
click at [687, 341] on div "🎉" at bounding box center [689, 342] width 18 height 16
click at [647, 371] on icon at bounding box center [652, 368] width 12 height 12
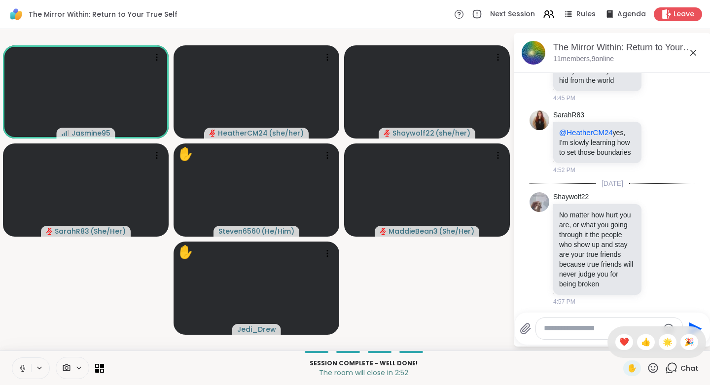
scroll to position [2285, 0]
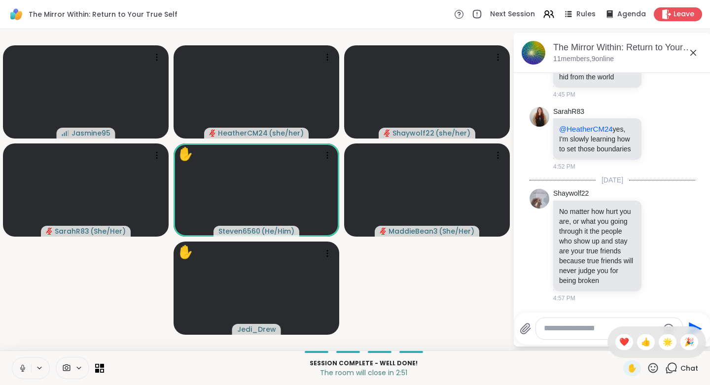
click at [641, 341] on span "👍" at bounding box center [646, 342] width 10 height 12
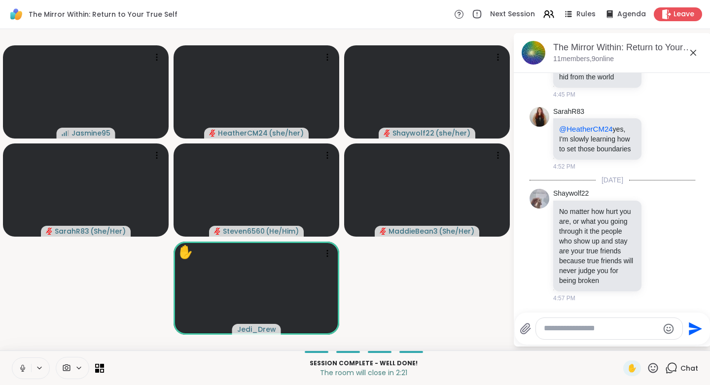
scroll to position [2299, 0]
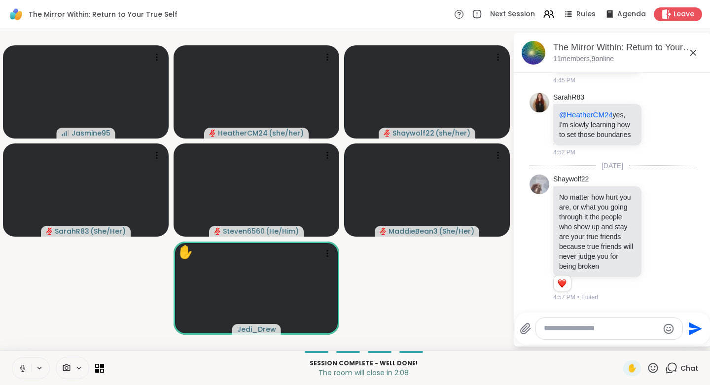
click at [648, 367] on icon at bounding box center [653, 368] width 10 height 10
click at [641, 341] on span "👍" at bounding box center [646, 342] width 10 height 12
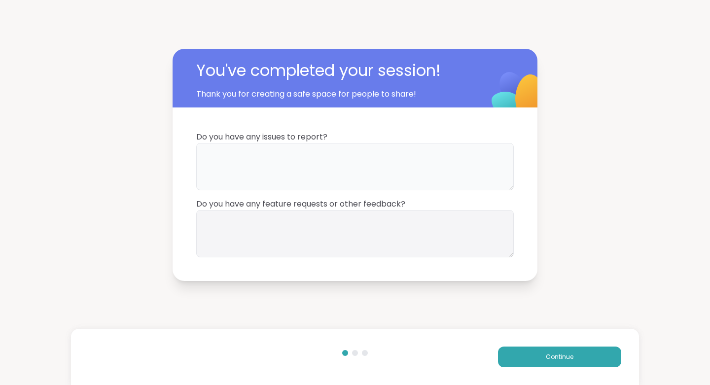
click at [266, 167] on textarea at bounding box center [354, 166] width 317 height 47
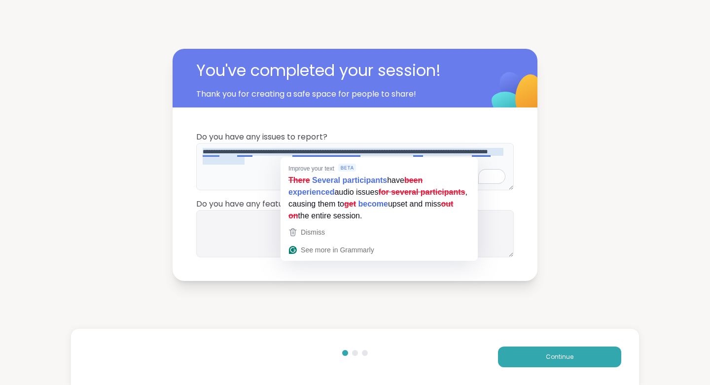
type textarea "**********"
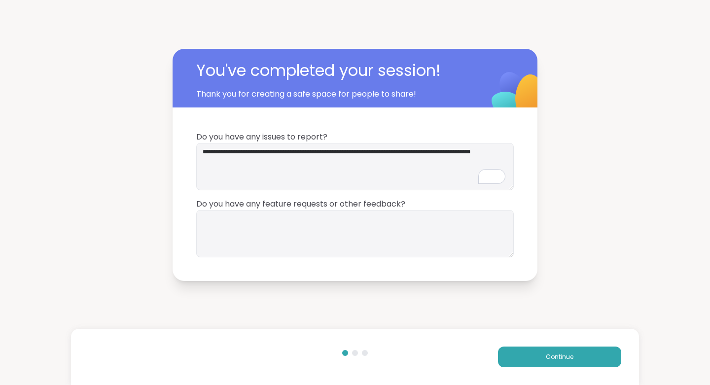
click at [563, 365] on button "Continue" at bounding box center [559, 356] width 123 height 21
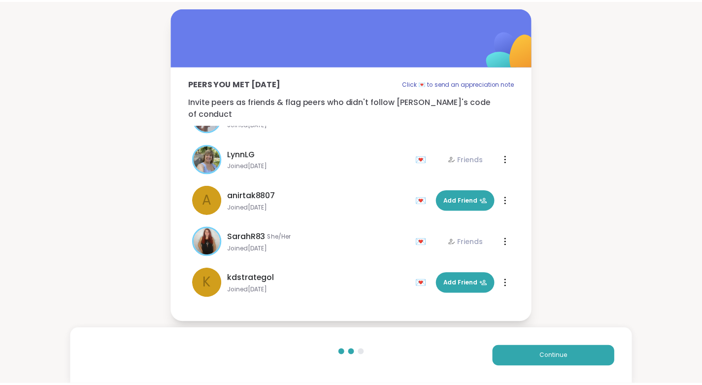
scroll to position [195, 0]
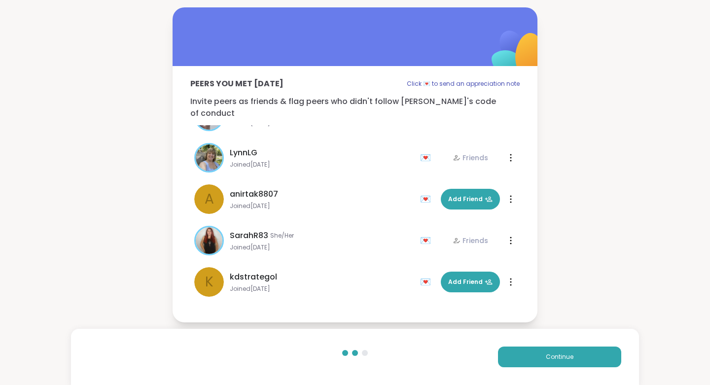
click at [446, 280] on button "Add Friend" at bounding box center [470, 282] width 59 height 21
click at [531, 362] on button "Continue" at bounding box center [559, 356] width 123 height 21
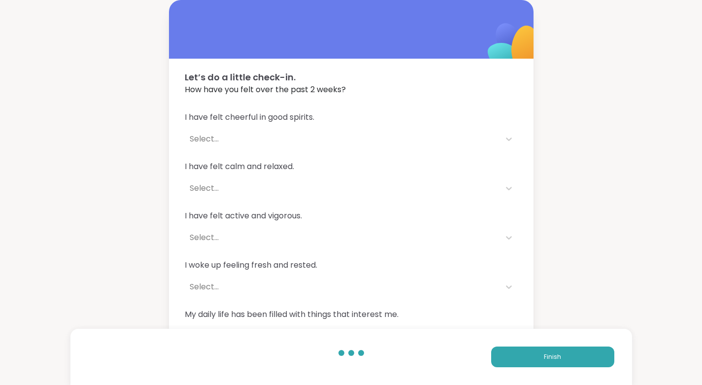
click at [554, 358] on span "Finish" at bounding box center [552, 356] width 17 height 9
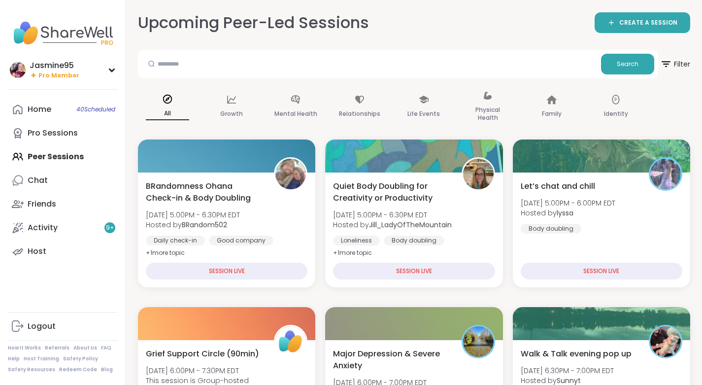
click at [543, 188] on span "Let’s chat and chill" at bounding box center [558, 186] width 74 height 12
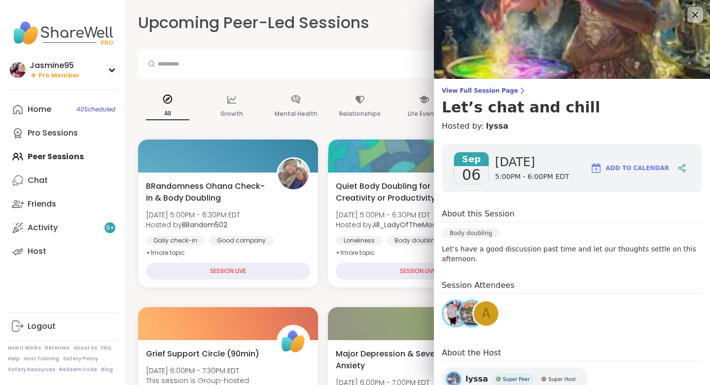
click at [692, 14] on icon at bounding box center [695, 15] width 6 height 6
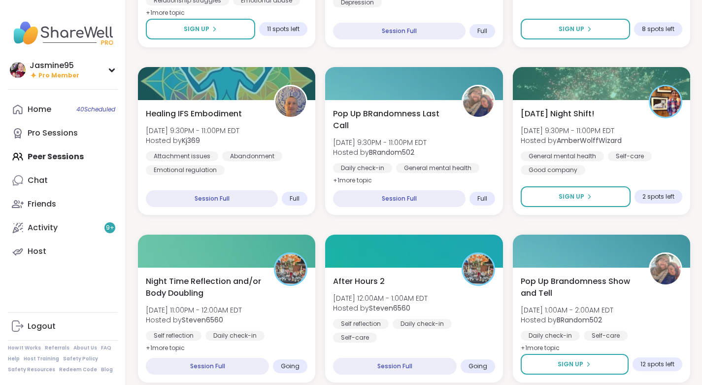
scroll to position [742, 0]
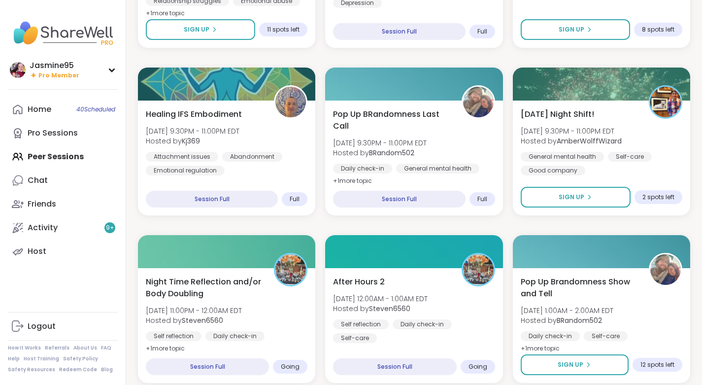
click at [574, 202] on span "Sign Up" at bounding box center [572, 197] width 26 height 9
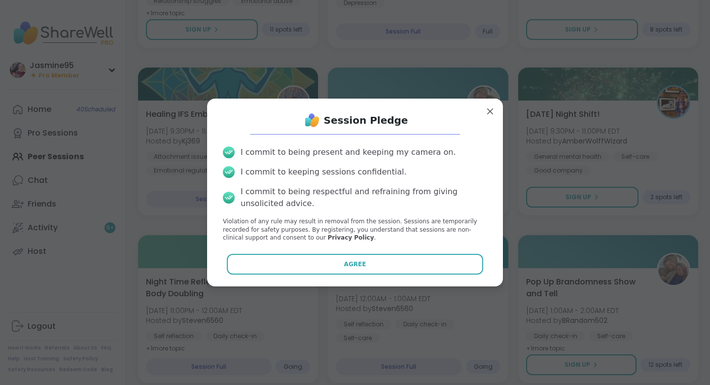
click at [373, 268] on button "Agree" at bounding box center [355, 264] width 257 height 21
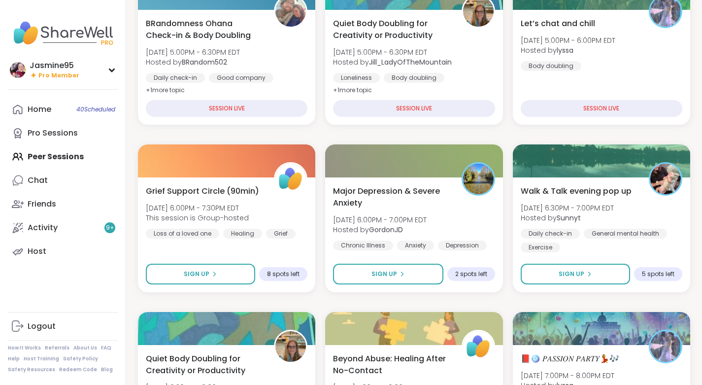
scroll to position [161, 0]
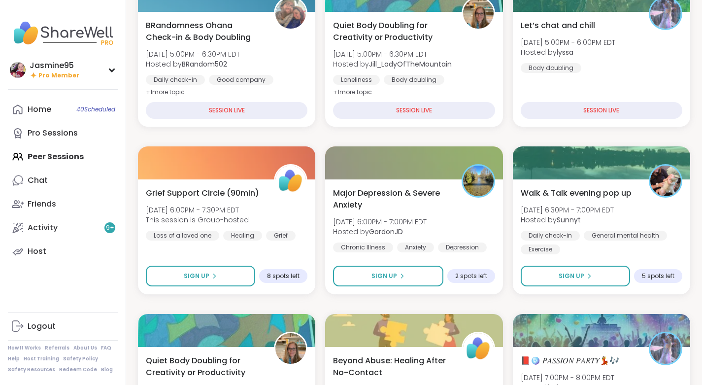
click at [379, 278] on span "Sign Up" at bounding box center [385, 276] width 26 height 9
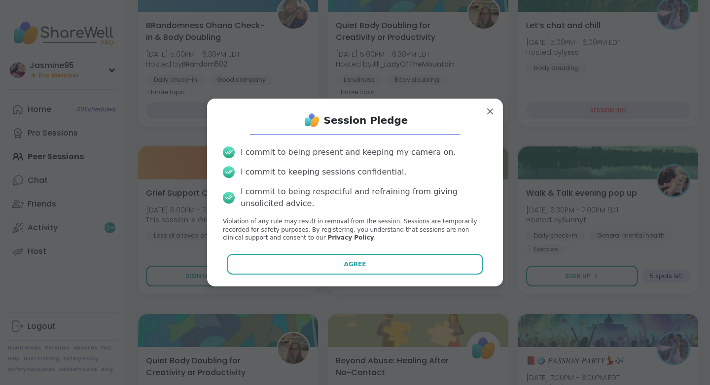
click at [386, 266] on button "Agree" at bounding box center [355, 264] width 257 height 21
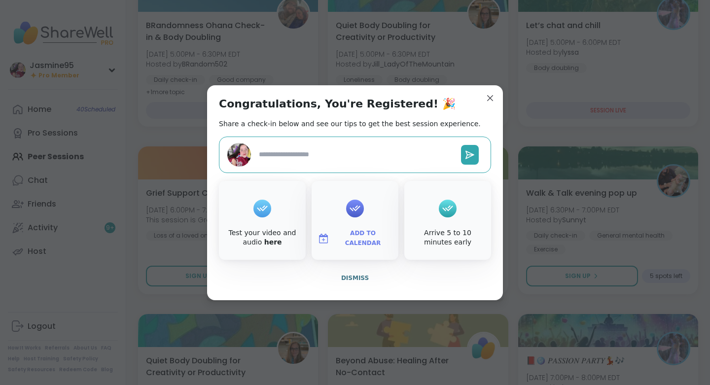
type textarea "*"
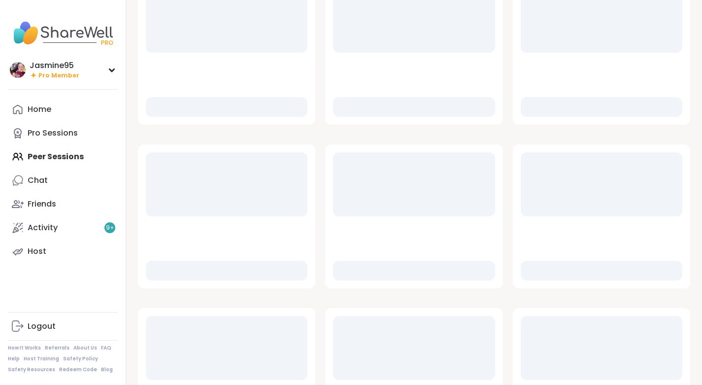
scroll to position [161, 0]
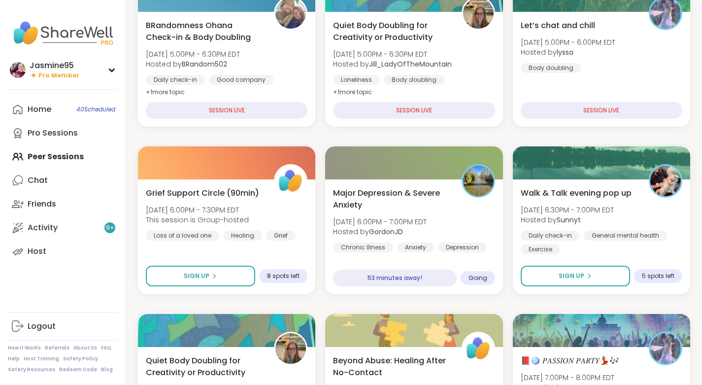
click at [99, 110] on span "40 Scheduled" at bounding box center [95, 109] width 39 height 8
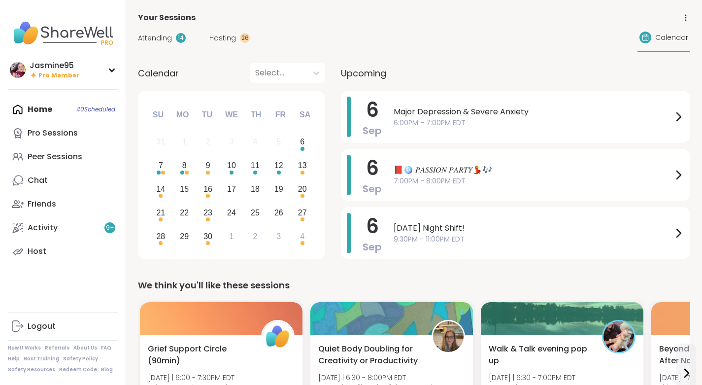
click at [170, 39] on span "Attending" at bounding box center [155, 38] width 34 height 10
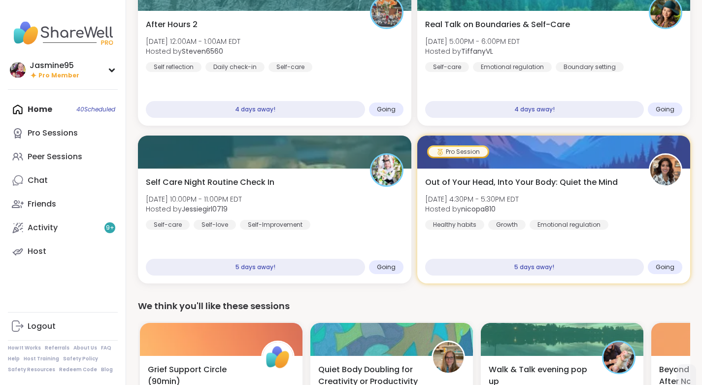
scroll to position [885, 0]
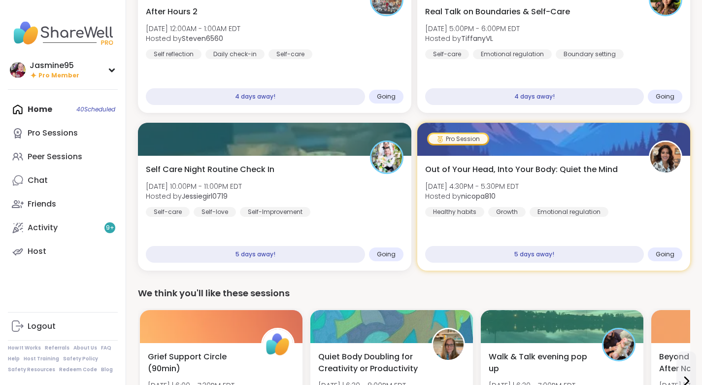
click at [67, 135] on div "Pro Sessions" at bounding box center [53, 133] width 50 height 11
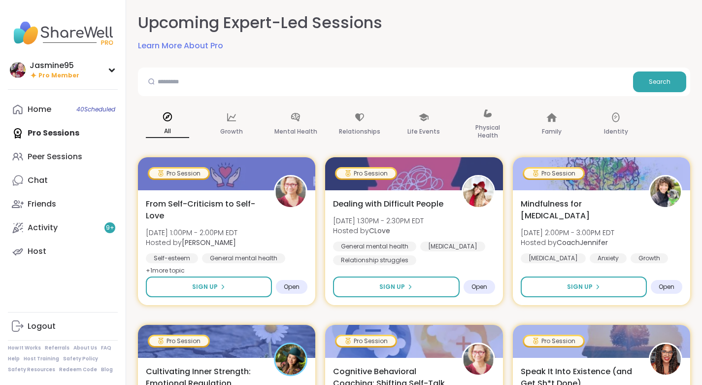
click at [67, 158] on div "Peer Sessions" at bounding box center [55, 156] width 55 height 11
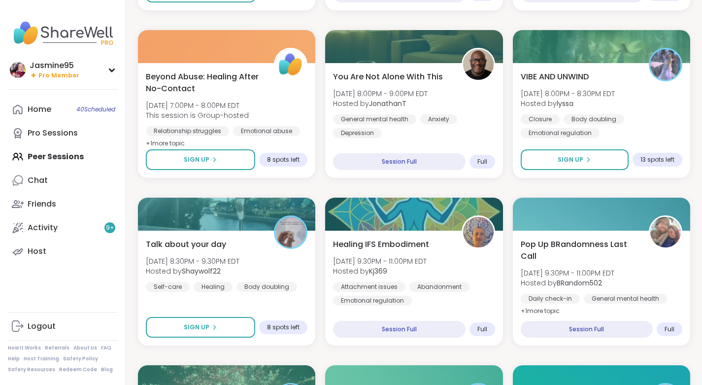
scroll to position [613, 0]
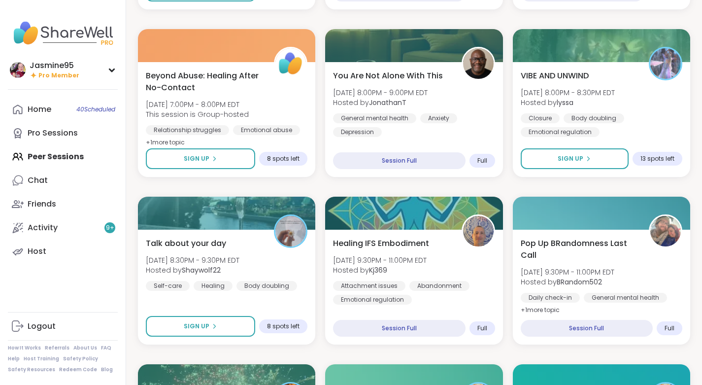
click at [580, 157] on span "Sign Up" at bounding box center [571, 158] width 26 height 9
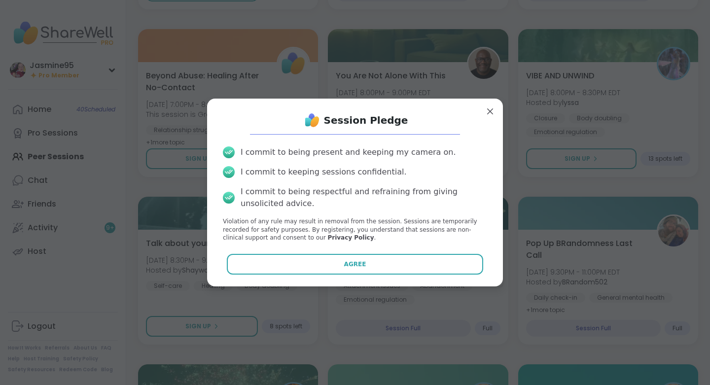
click at [347, 262] on span "Agree" at bounding box center [355, 264] width 22 height 9
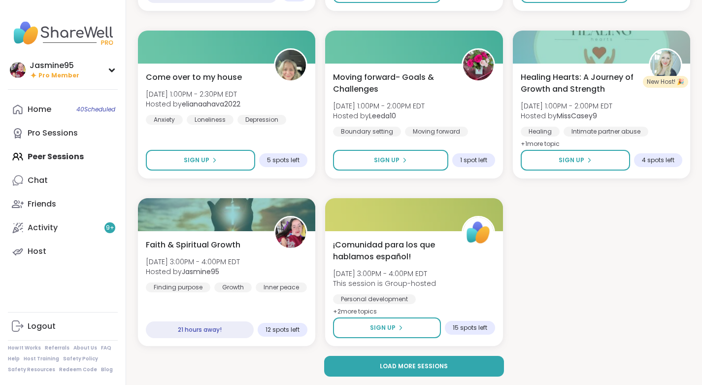
scroll to position [1618, 0]
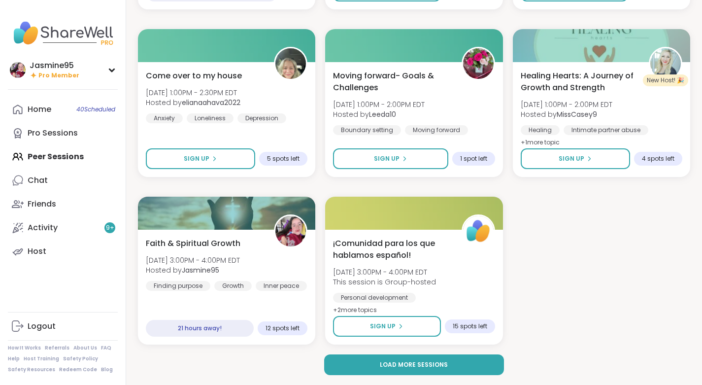
click at [395, 363] on span "Load more sessions" at bounding box center [414, 364] width 68 height 9
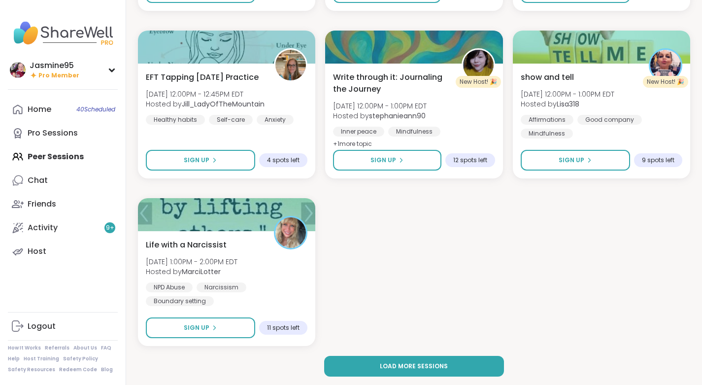
scroll to position [3629, 0]
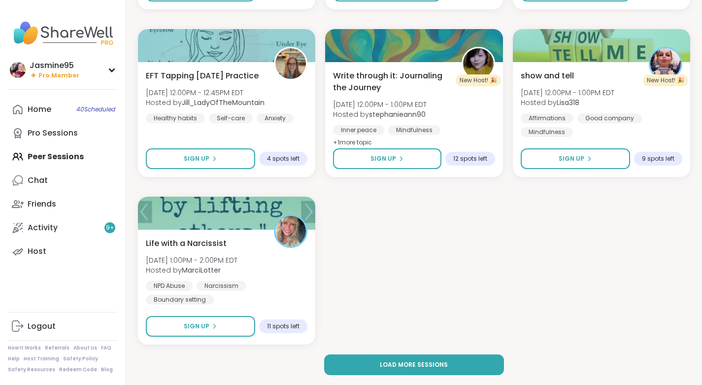
click at [416, 365] on span "Load more sessions" at bounding box center [414, 364] width 68 height 9
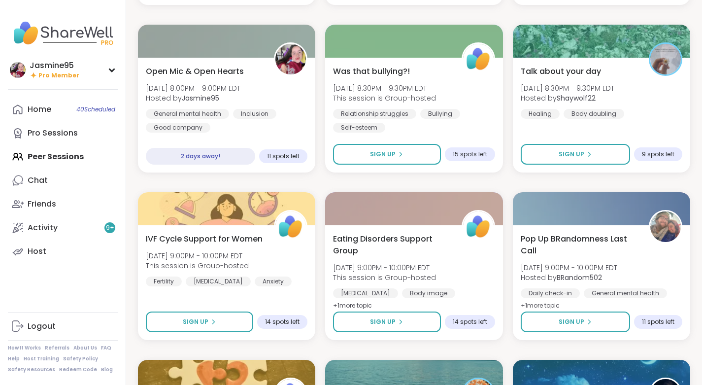
scroll to position [4806, 0]
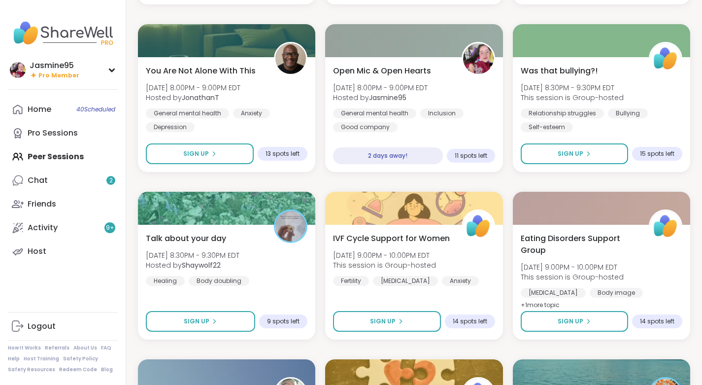
click at [63, 184] on link "Chat 2" at bounding box center [63, 181] width 110 height 24
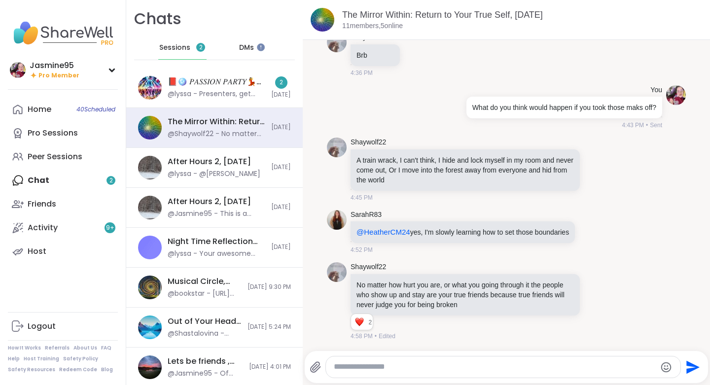
click at [595, 302] on icon at bounding box center [596, 302] width 3 height 1
click at [514, 286] on div "Select Reaction: Heart" at bounding box center [518, 285] width 9 height 9
click at [220, 94] on div "@lyssa - Presenters, get your treasures set, The stage is yours no rules, no ne…" at bounding box center [217, 94] width 98 height 10
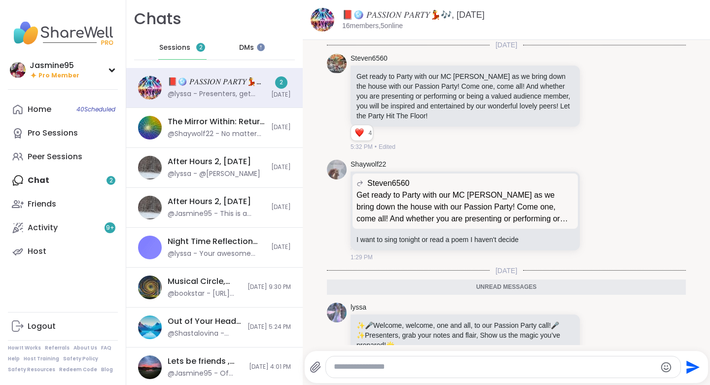
scroll to position [137, 0]
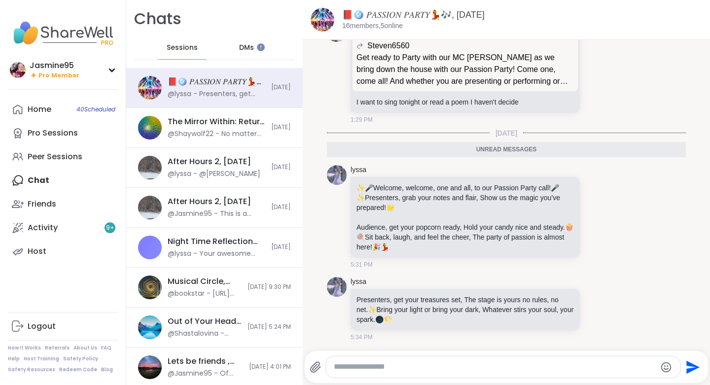
click at [592, 308] on icon at bounding box center [596, 309] width 9 height 10
click at [514, 292] on div "Select Reaction: Heart" at bounding box center [518, 292] width 9 height 9
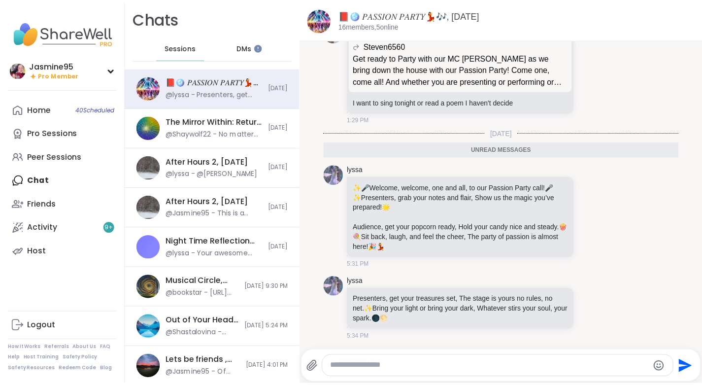
scroll to position [152, 0]
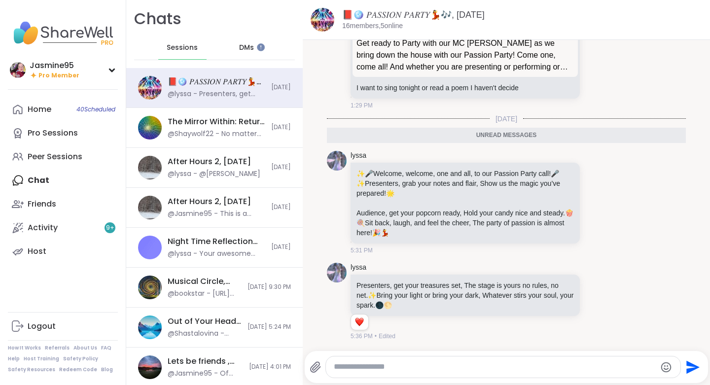
click at [595, 203] on icon at bounding box center [596, 203] width 3 height 1
click at [514, 185] on div "Select Reaction: Heart" at bounding box center [518, 186] width 9 height 9
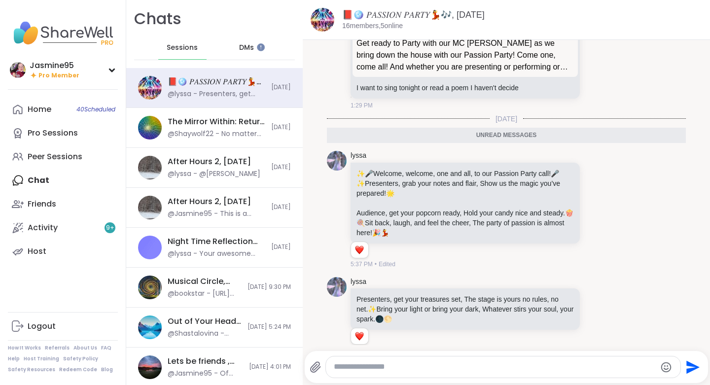
click at [57, 228] on div "Activity 9 +" at bounding box center [43, 227] width 30 height 11
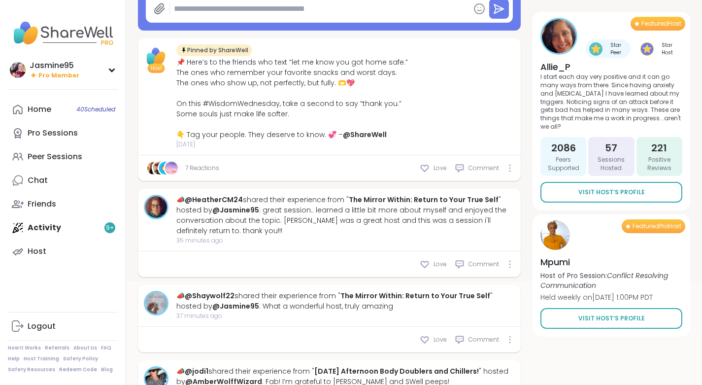
scroll to position [126, 0]
click at [434, 265] on div "Love" at bounding box center [433, 264] width 27 height 10
click at [440, 339] on span "Love" at bounding box center [440, 339] width 13 height 9
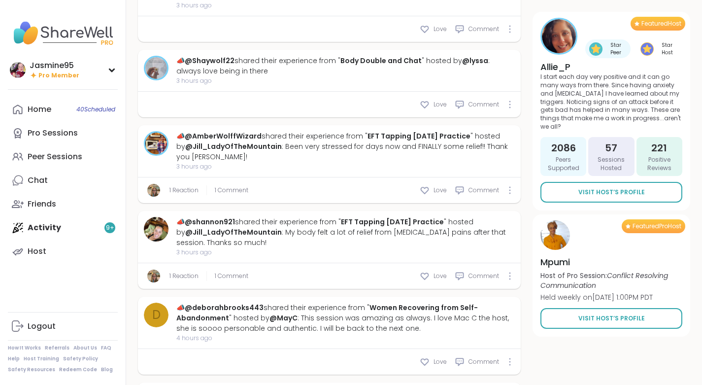
scroll to position [1598, 0]
click at [71, 161] on div "Peer Sessions" at bounding box center [55, 156] width 55 height 11
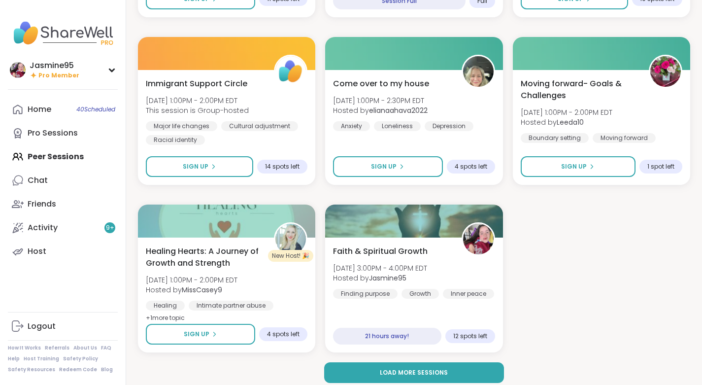
scroll to position [1618, 0]
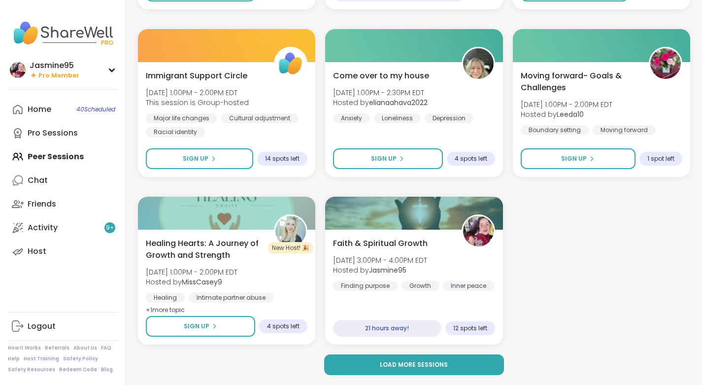
click at [397, 256] on span "Sun, Sep 07 | 3:00PM - 4:00PM EDT" at bounding box center [380, 260] width 94 height 10
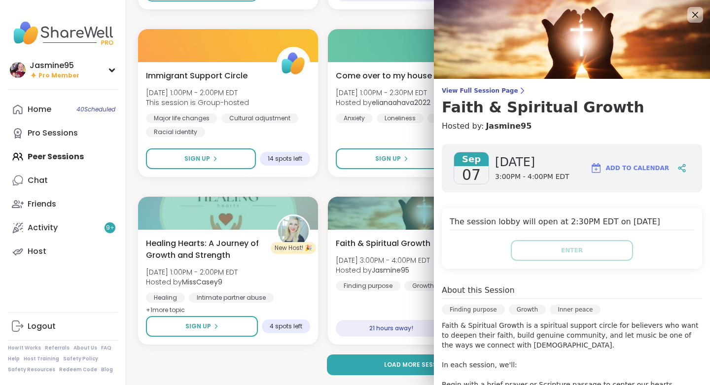
click at [673, 169] on div at bounding box center [681, 168] width 17 height 18
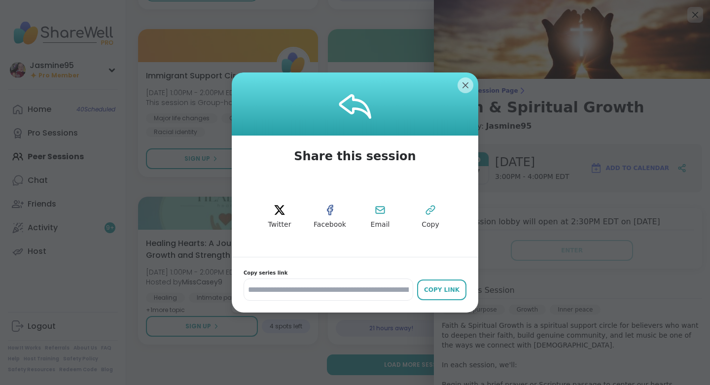
click at [421, 221] on span "Copy" at bounding box center [430, 225] width 18 height 10
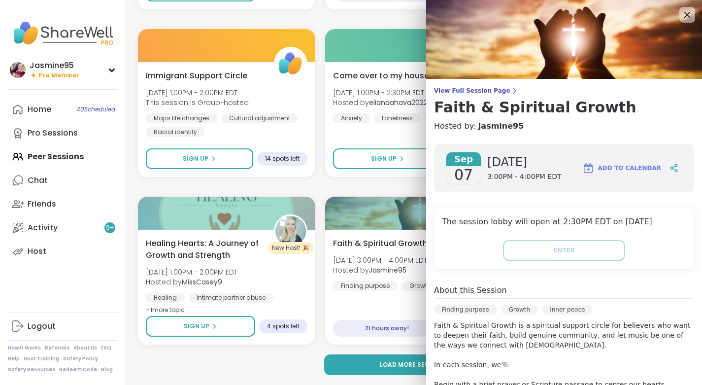
click at [66, 229] on link "Activity 9 +" at bounding box center [63, 228] width 110 height 24
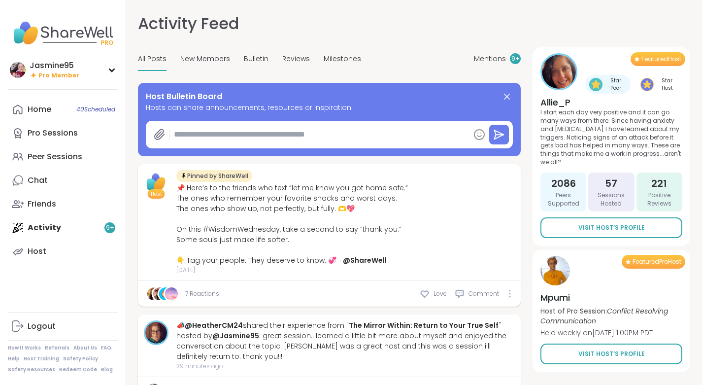
click at [214, 139] on textarea at bounding box center [320, 135] width 300 height 20
paste textarea "**********"
type textarea "*"
type textarea "**********"
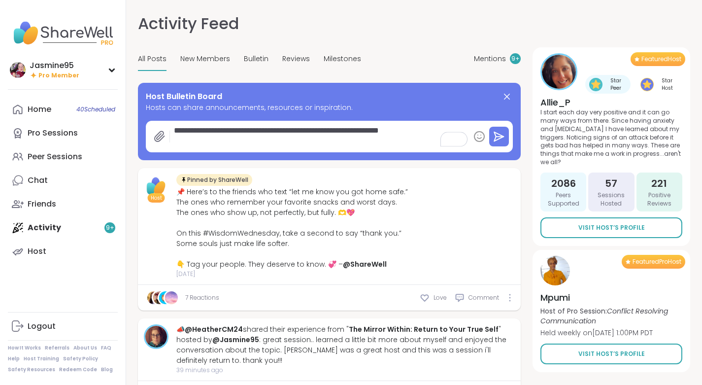
type textarea "*"
type textarea "**********"
click at [503, 134] on icon at bounding box center [499, 137] width 12 height 12
type textarea "*"
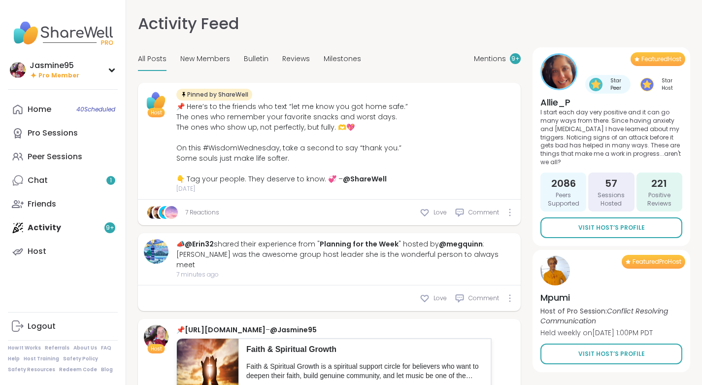
click at [55, 180] on link "Chat 1" at bounding box center [63, 181] width 110 height 24
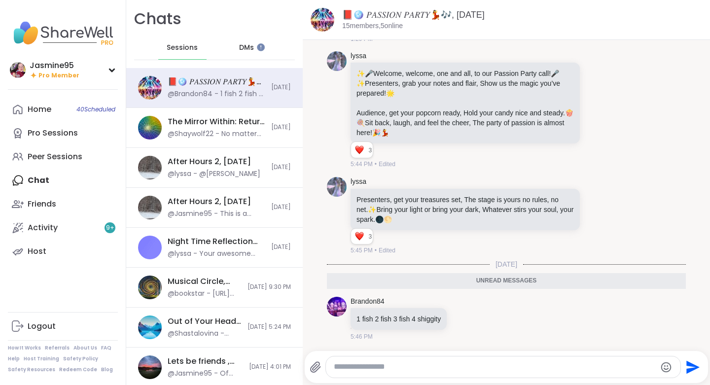
click at [462, 315] on icon at bounding box center [463, 318] width 9 height 10
click at [340, 305] on div "Select Reaction: Joy" at bounding box center [342, 302] width 9 height 9
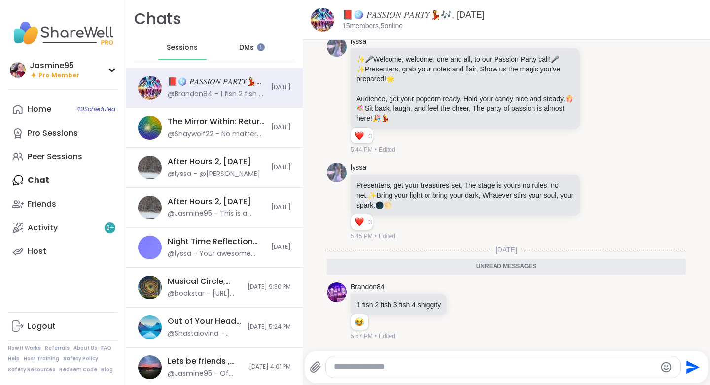
click at [378, 366] on textarea "Type your message" at bounding box center [495, 367] width 322 height 10
type textarea "**********"
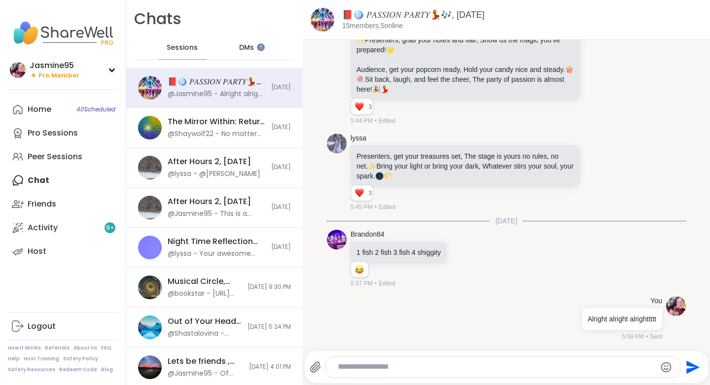
click at [55, 155] on div "Peer Sessions" at bounding box center [55, 156] width 55 height 11
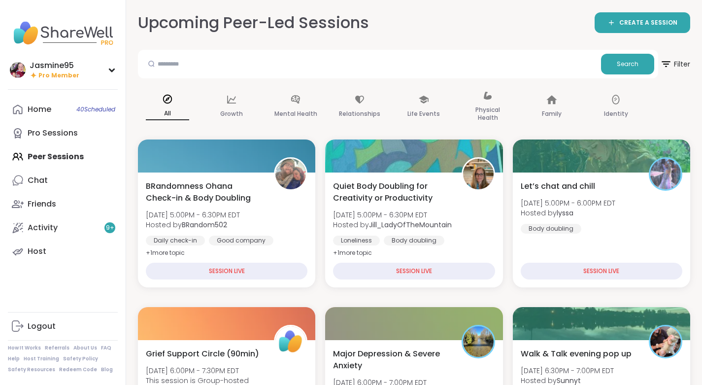
click at [379, 360] on span "Major Depression & Severe Anxiety" at bounding box center [391, 360] width 117 height 24
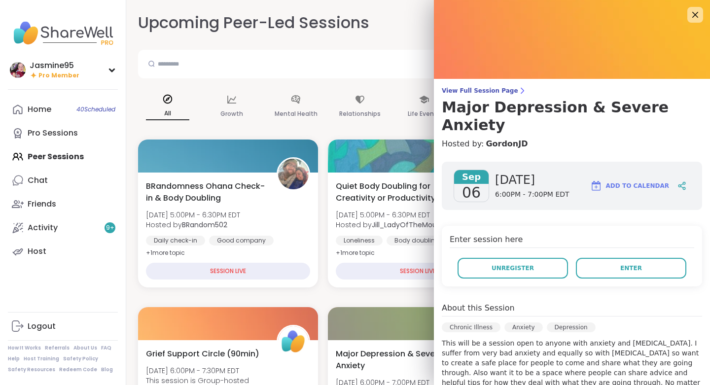
click at [626, 264] on span "Enter" at bounding box center [631, 268] width 22 height 9
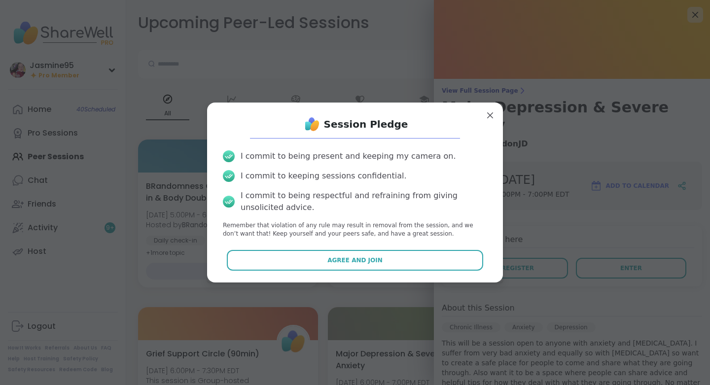
click at [384, 259] on button "Agree and Join" at bounding box center [355, 260] width 257 height 21
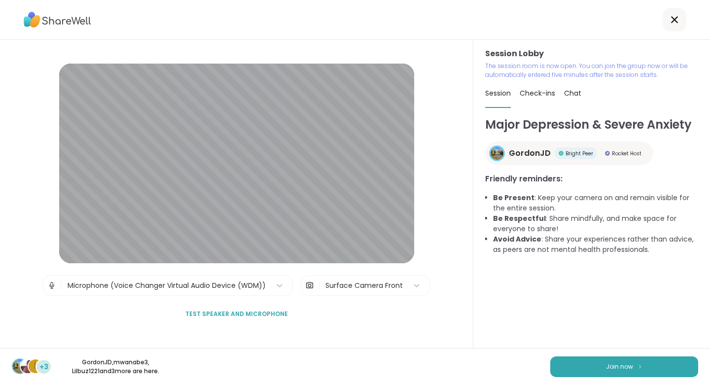
click at [570, 359] on button "Join now" at bounding box center [624, 366] width 148 height 21
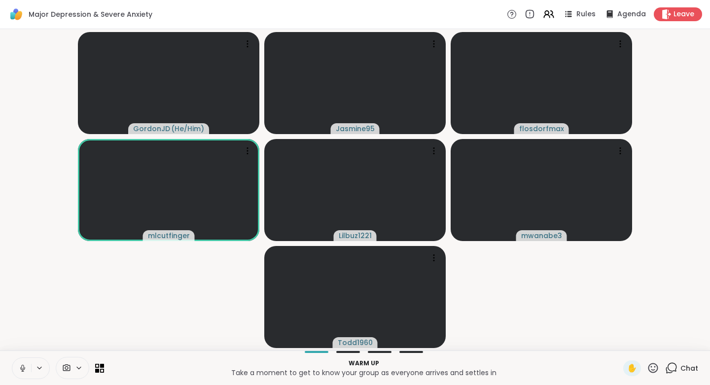
click at [24, 370] on icon at bounding box center [22, 368] width 5 height 3
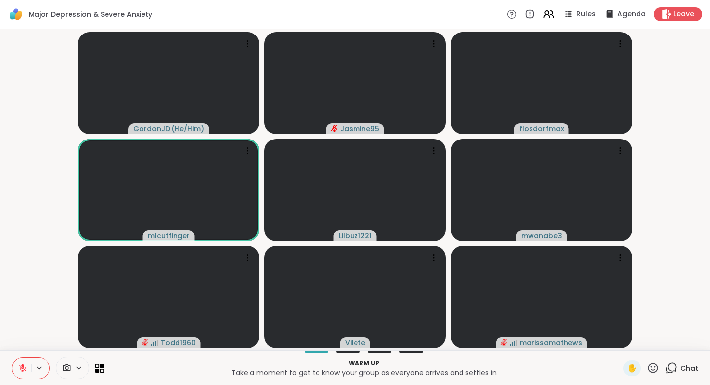
click at [20, 373] on button at bounding box center [21, 368] width 19 height 21
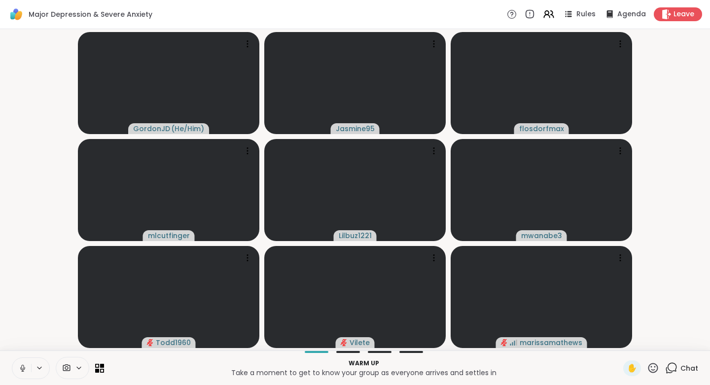
click at [23, 370] on icon at bounding box center [22, 371] width 0 height 2
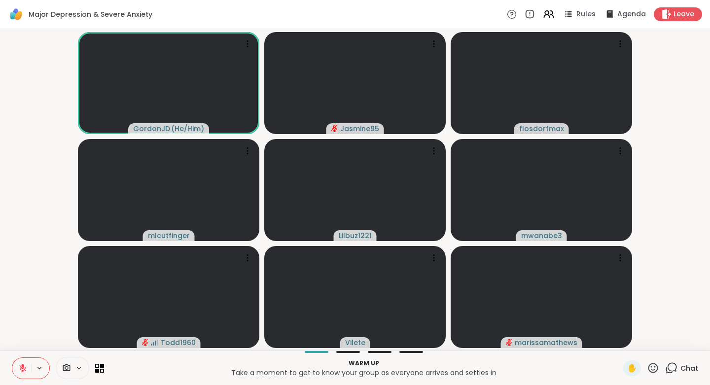
click at [647, 368] on icon at bounding box center [652, 368] width 12 height 12
click at [619, 340] on span "❤️" at bounding box center [624, 342] width 10 height 12
click at [646, 371] on icon at bounding box center [652, 368] width 12 height 12
click at [662, 346] on span "🌟" at bounding box center [667, 342] width 10 height 12
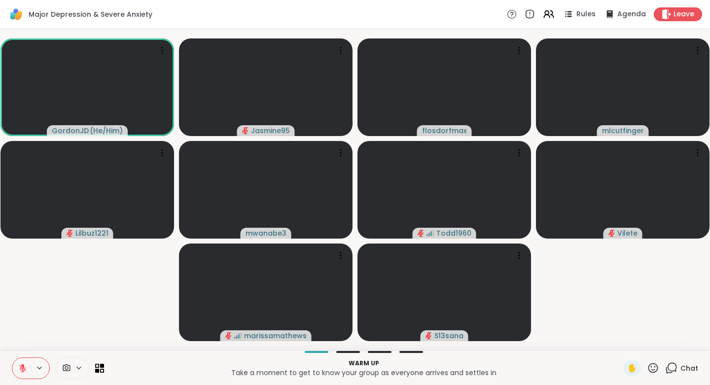
click at [638, 236] on div "Vilete" at bounding box center [622, 233] width 39 height 11
click at [576, 282] on video-player-container "GordonJD ( He/Him ) Jasmine95 flosdorfmax mlcutfinger Lilbuz1221 mwanabe3 Todd1…" at bounding box center [355, 189] width 698 height 313
click at [673, 369] on div "Chat" at bounding box center [681, 368] width 33 height 16
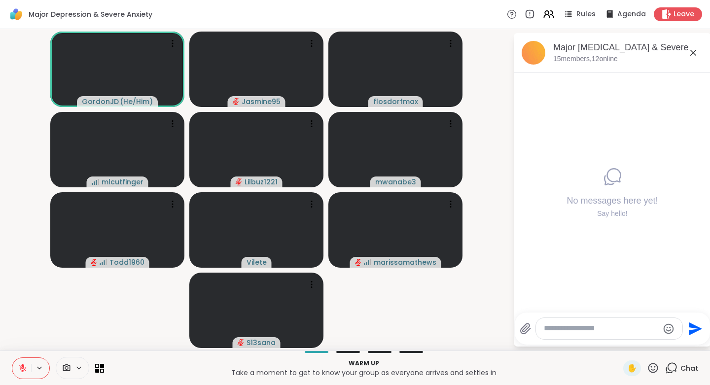
click at [648, 365] on icon at bounding box center [653, 368] width 10 height 10
click at [641, 342] on span "👍" at bounding box center [646, 342] width 10 height 12
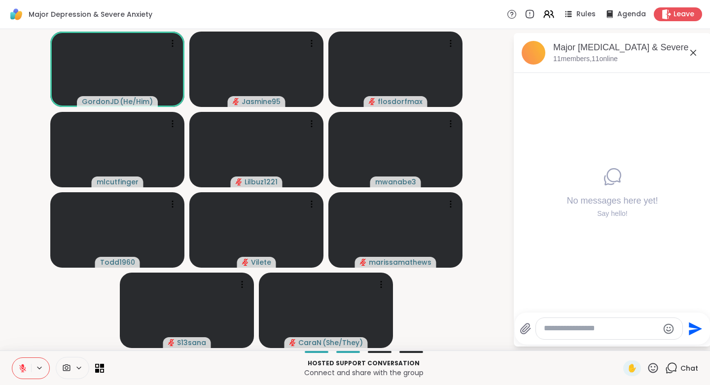
click at [26, 368] on icon at bounding box center [22, 368] width 9 height 9
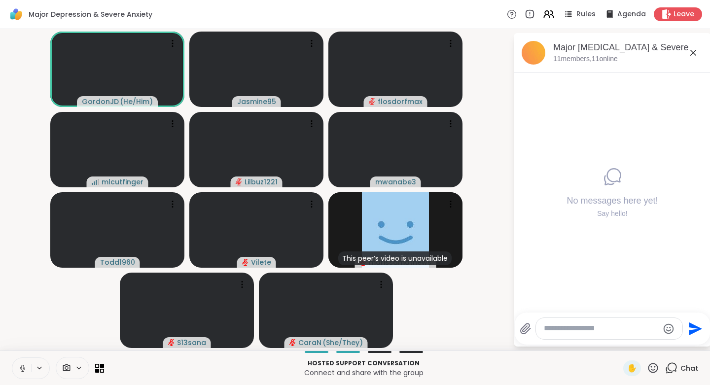
click at [22, 366] on icon at bounding box center [22, 367] width 2 height 4
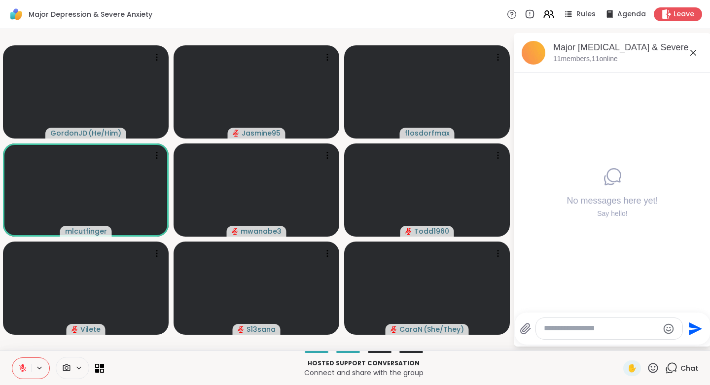
click at [627, 370] on span "✋" at bounding box center [632, 368] width 10 height 12
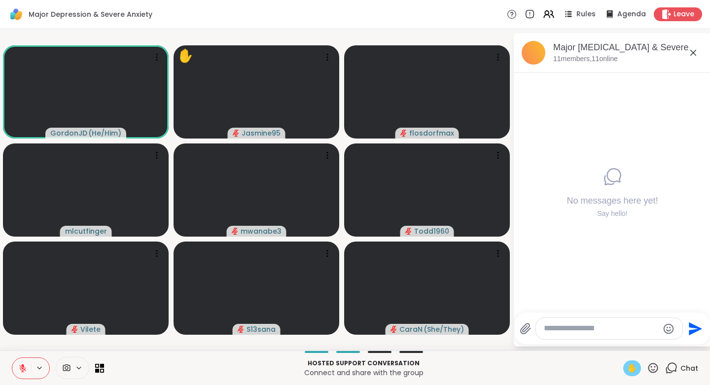
click at [24, 365] on icon at bounding box center [22, 366] width 3 height 4
click at [627, 368] on span "✋" at bounding box center [632, 368] width 10 height 12
click at [19, 366] on icon at bounding box center [22, 368] width 9 height 9
click at [590, 198] on h4 "No messages here yet!" at bounding box center [611, 201] width 91 height 12
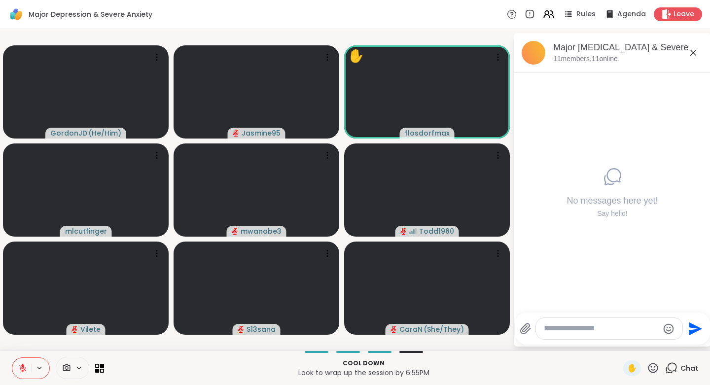
click at [648, 370] on icon at bounding box center [652, 368] width 12 height 12
click at [641, 341] on span "👍" at bounding box center [646, 342] width 10 height 12
click at [646, 366] on icon at bounding box center [652, 368] width 12 height 12
click at [619, 340] on span "❤️" at bounding box center [624, 342] width 10 height 12
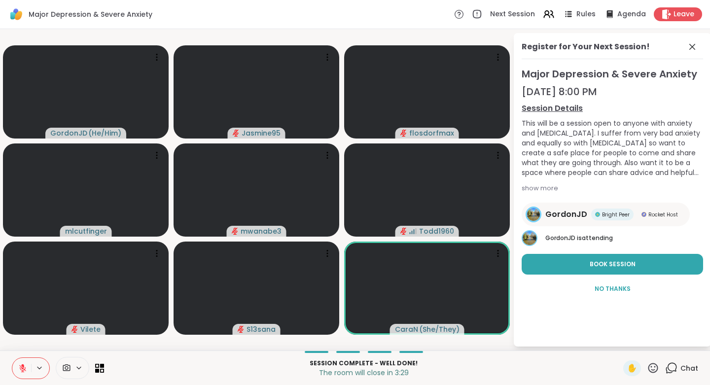
click at [665, 13] on div "Leave" at bounding box center [677, 14] width 48 height 14
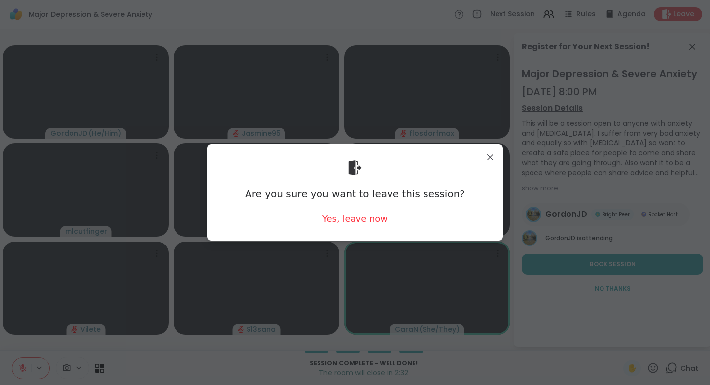
click at [441, 203] on div "Are you sure you want to leave this session? Yes, leave now" at bounding box center [355, 192] width 280 height 80
click at [360, 216] on div "Yes, leave now" at bounding box center [354, 218] width 65 height 12
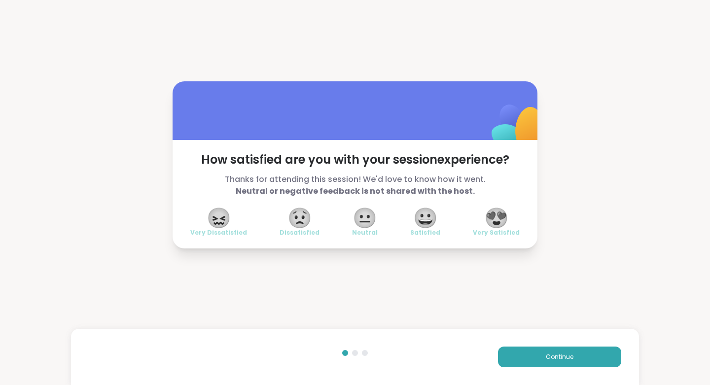
click at [497, 219] on span "😍" at bounding box center [496, 218] width 25 height 18
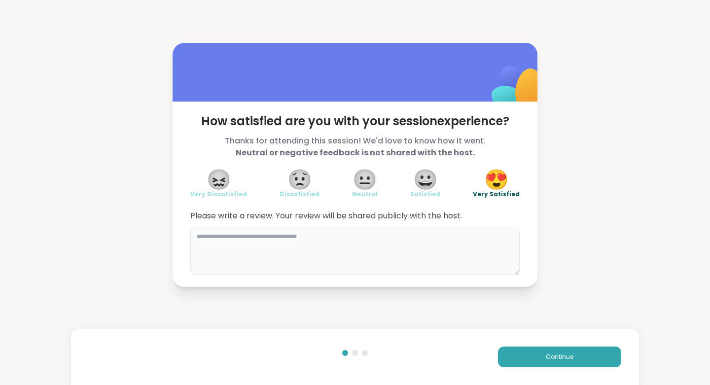
click at [463, 234] on textarea at bounding box center [354, 251] width 329 height 47
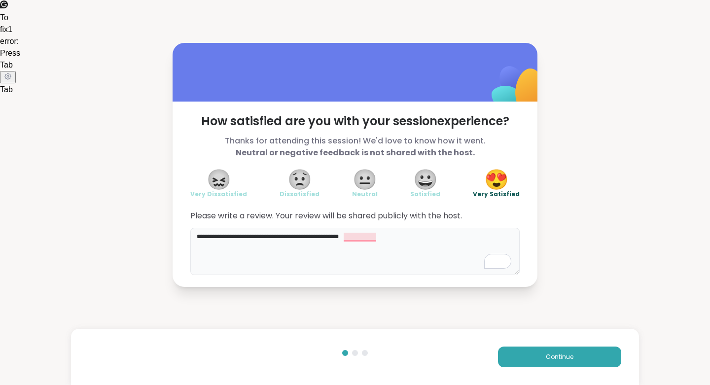
type textarea "**********"
click at [561, 358] on span "Continue" at bounding box center [559, 356] width 28 height 9
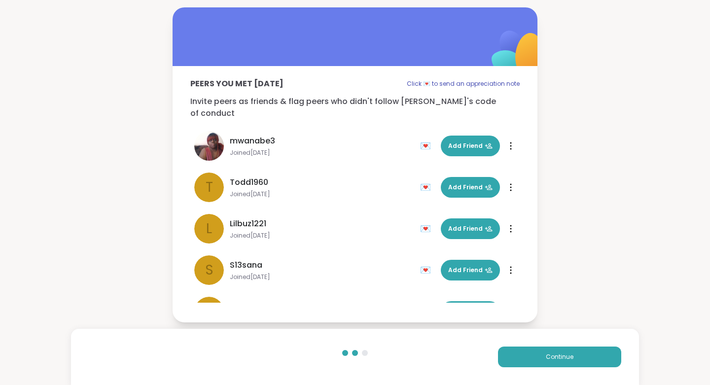
click at [562, 356] on span "Continue" at bounding box center [559, 356] width 28 height 9
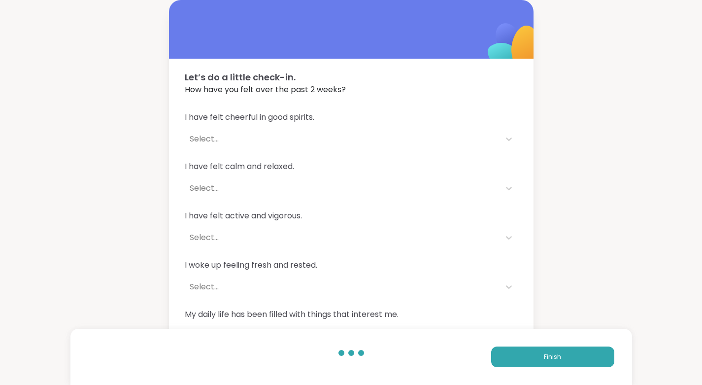
click at [556, 356] on span "Finish" at bounding box center [552, 356] width 17 height 9
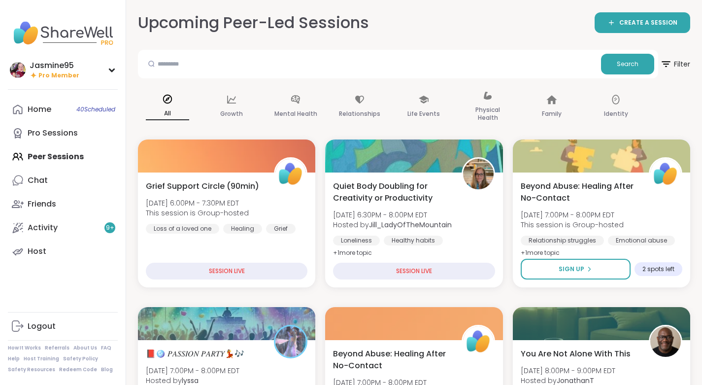
click at [196, 351] on span "📕🪩 𝑃𝐴𝑆𝑆𝐼𝑂𝑁 𝑃𝐴𝑅𝑇𝑌💃🎶" at bounding box center [195, 354] width 99 height 12
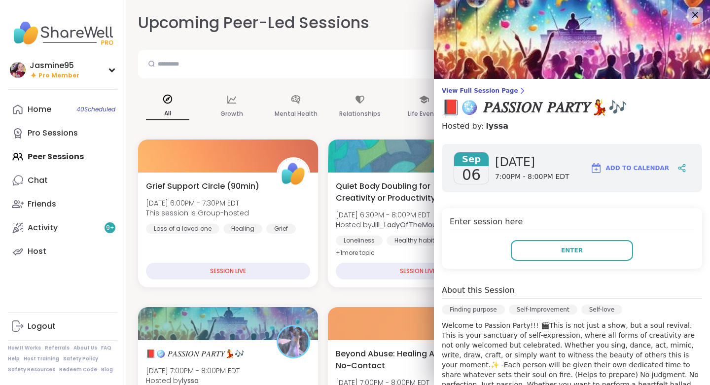
click at [566, 247] on span "Enter" at bounding box center [572, 250] width 22 height 9
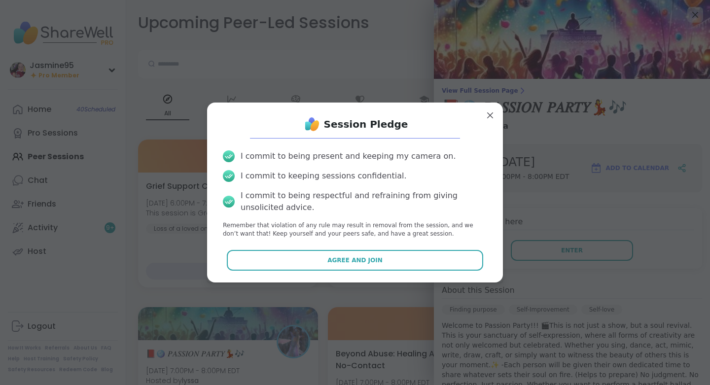
click at [343, 257] on span "Agree and Join" at bounding box center [354, 260] width 55 height 9
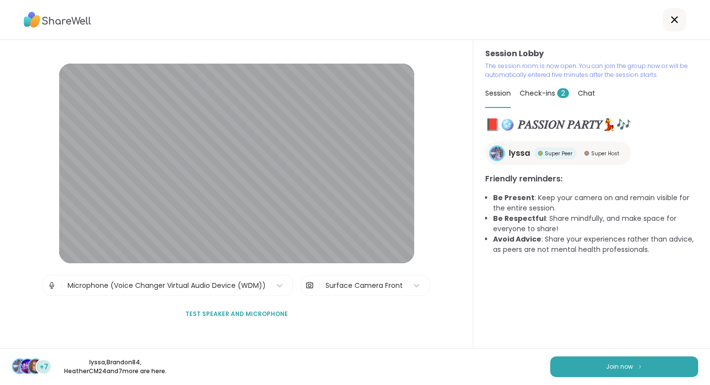
click at [626, 370] on button "Join now" at bounding box center [624, 366] width 148 height 21
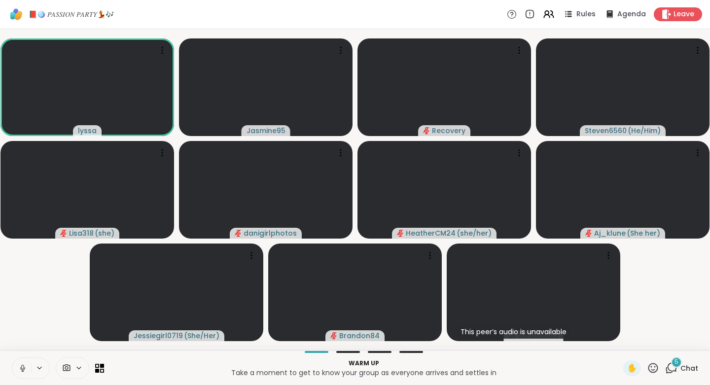
click at [648, 370] on icon at bounding box center [652, 368] width 12 height 12
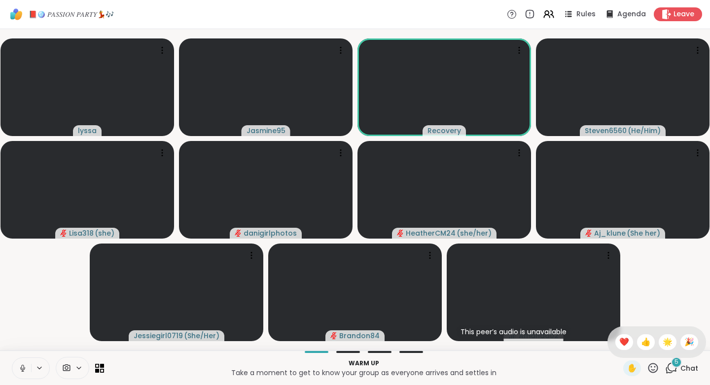
click at [684, 340] on span "🎉" at bounding box center [689, 342] width 10 height 12
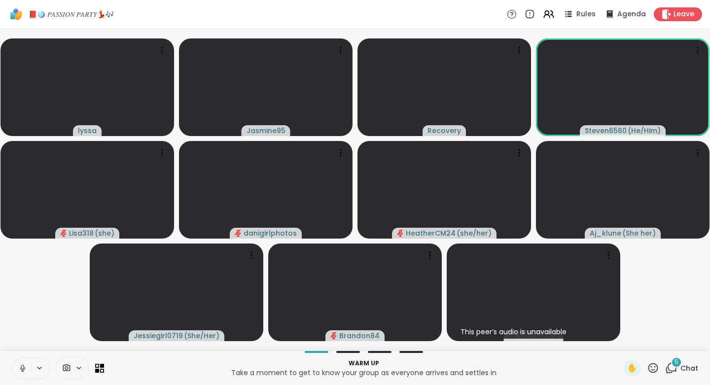
click at [683, 365] on span "Chat" at bounding box center [689, 368] width 18 height 10
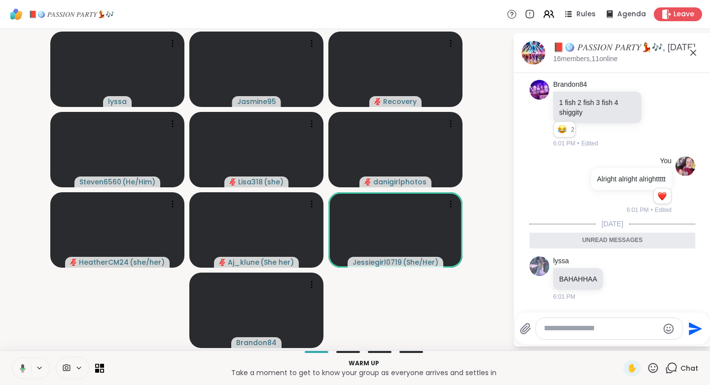
scroll to position [679, 0]
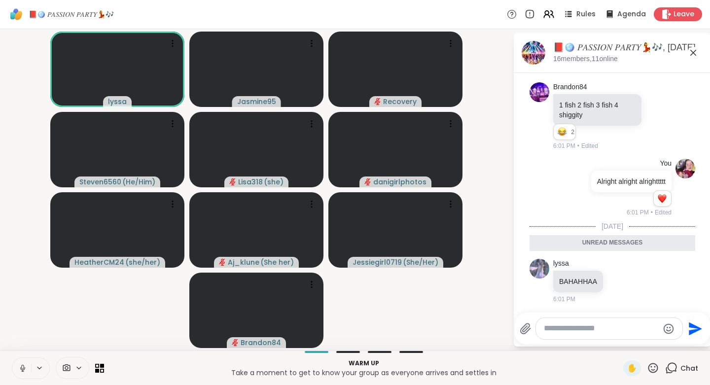
click at [652, 367] on div "✋ Chat" at bounding box center [660, 368] width 75 height 16
click at [648, 371] on icon at bounding box center [653, 368] width 10 height 10
click at [619, 343] on span "❤️" at bounding box center [624, 342] width 10 height 12
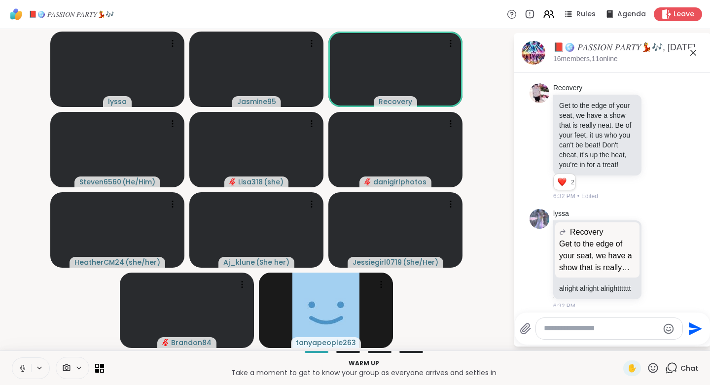
scroll to position [906, 0]
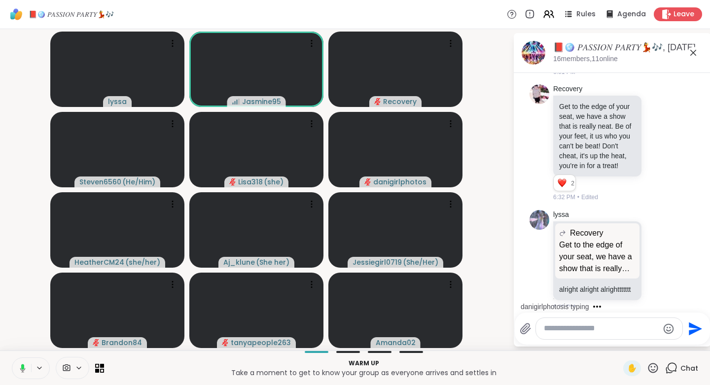
click at [620, 58] on icon at bounding box center [619, 53] width 9 height 10
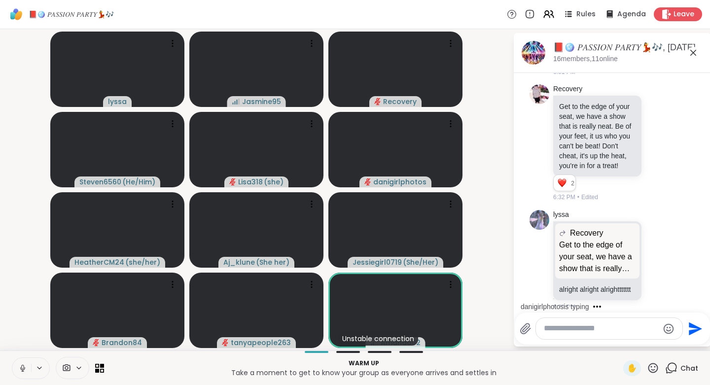
click at [578, 42] on div "Select Reaction: Joy" at bounding box center [576, 37] width 9 height 9
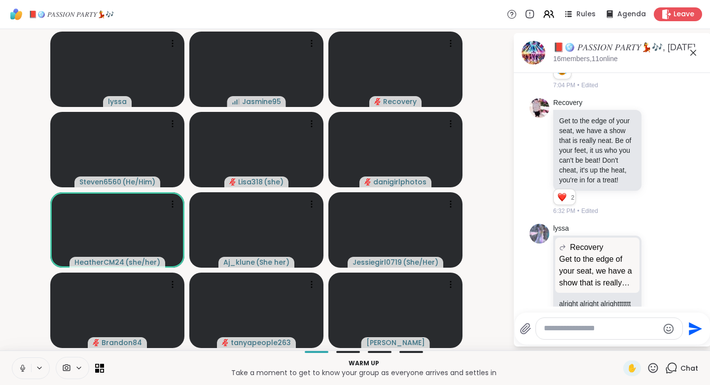
click at [649, 367] on icon at bounding box center [652, 368] width 12 height 12
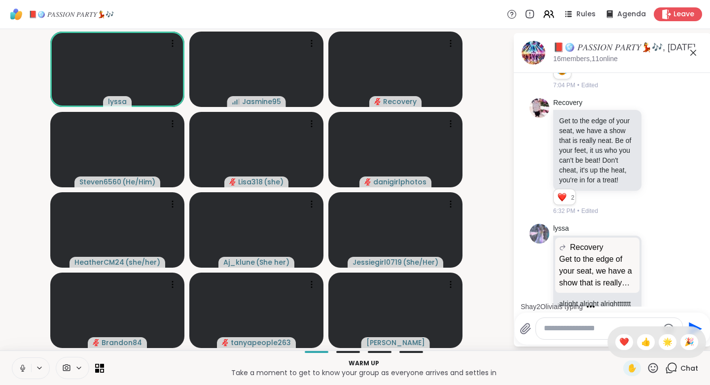
click at [684, 341] on span "🎉" at bounding box center [689, 342] width 10 height 12
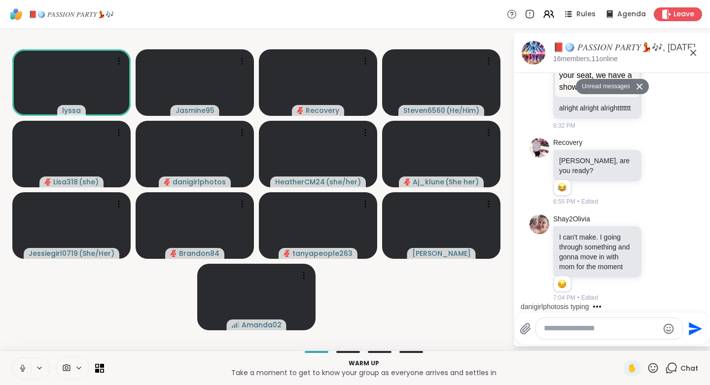
scroll to position [1123, 0]
click at [26, 369] on icon at bounding box center [22, 368] width 9 height 9
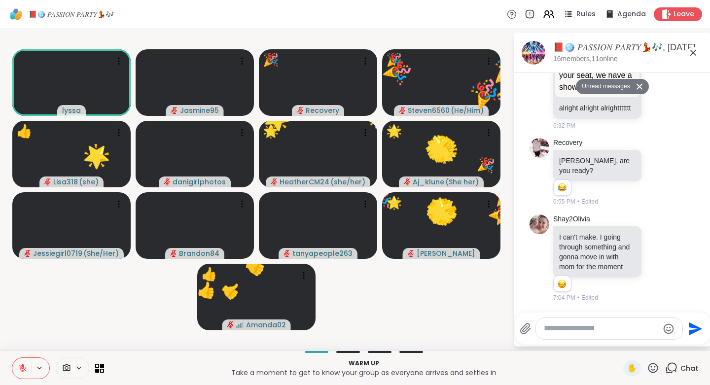
click at [649, 365] on icon at bounding box center [653, 368] width 10 height 10
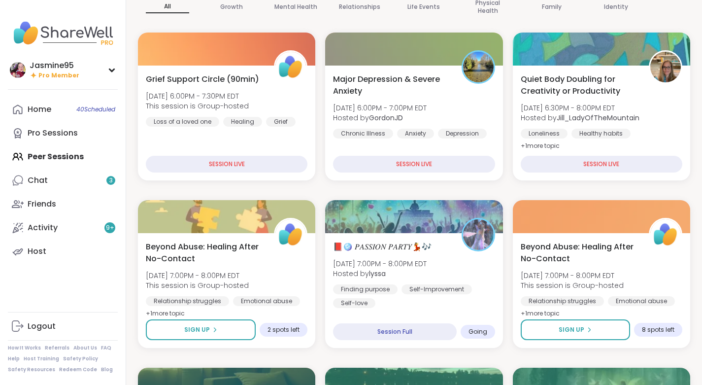
scroll to position [110, 0]
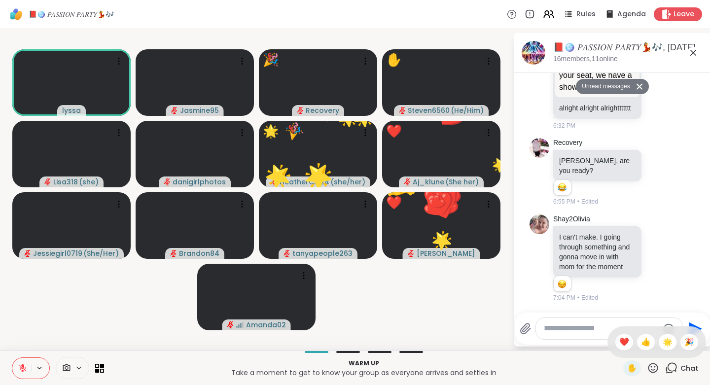
click at [620, 340] on div "❤️" at bounding box center [624, 342] width 18 height 16
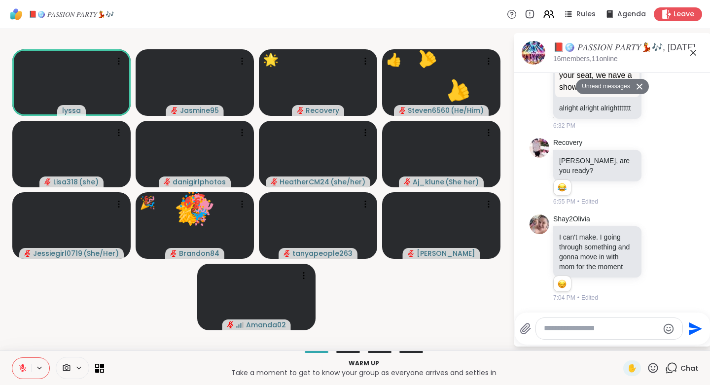
click at [646, 369] on icon at bounding box center [652, 368] width 12 height 12
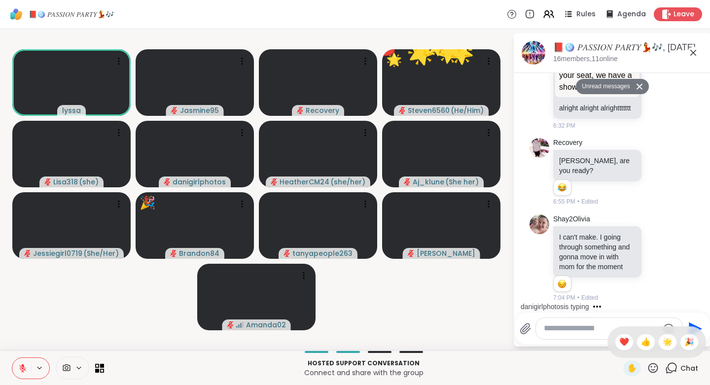
click at [641, 343] on span "👍" at bounding box center [646, 342] width 10 height 12
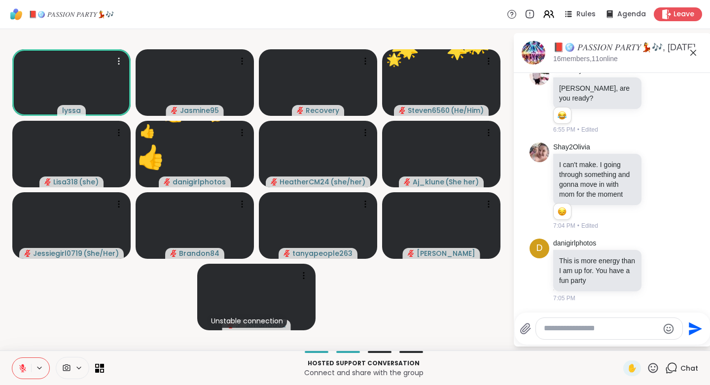
scroll to position [1229, 0]
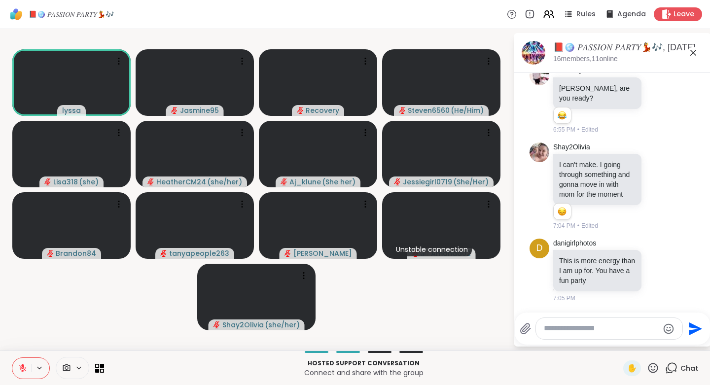
click at [648, 370] on icon at bounding box center [653, 368] width 10 height 10
click at [684, 343] on span "🎉" at bounding box center [689, 342] width 10 height 12
click at [648, 368] on icon at bounding box center [652, 368] width 12 height 12
click at [684, 342] on span "🎉" at bounding box center [689, 342] width 10 height 12
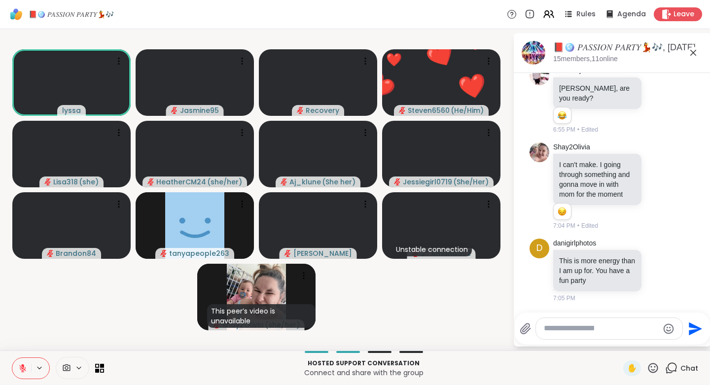
click at [651, 370] on icon at bounding box center [652, 368] width 12 height 12
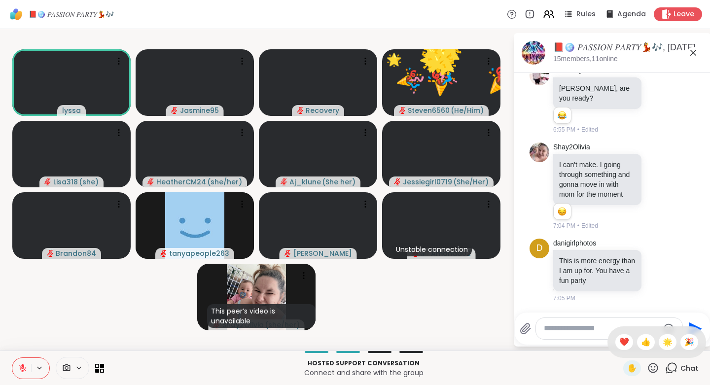
click at [619, 342] on span "❤️" at bounding box center [624, 342] width 10 height 12
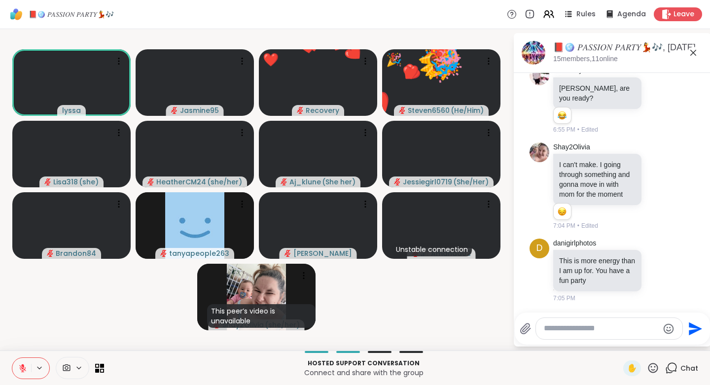
click at [648, 368] on icon at bounding box center [653, 368] width 10 height 10
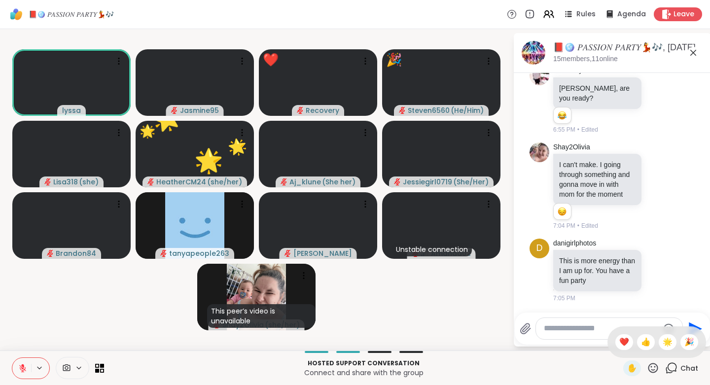
click at [641, 340] on span "👍" at bounding box center [646, 342] width 10 height 12
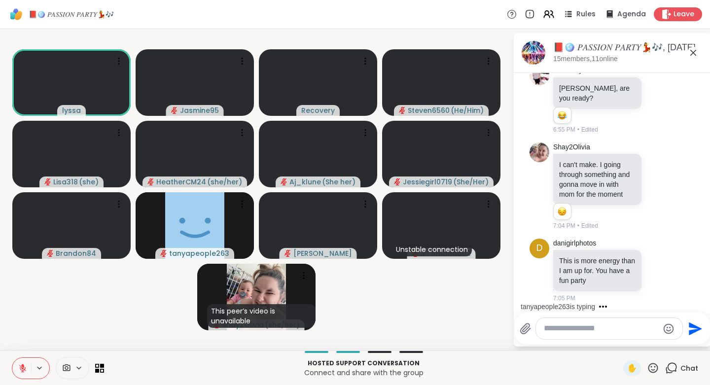
scroll to position [1282, 0]
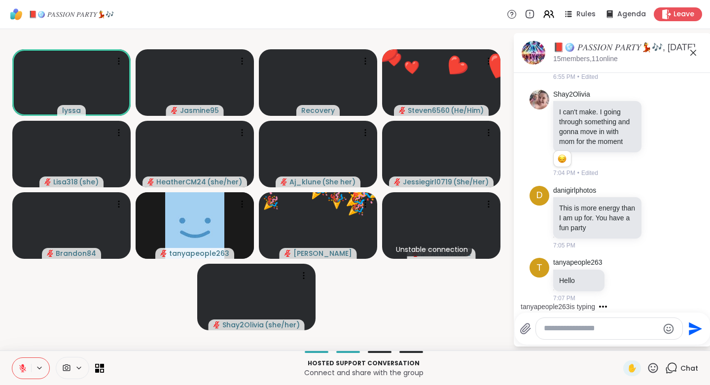
click at [647, 367] on icon at bounding box center [652, 368] width 12 height 12
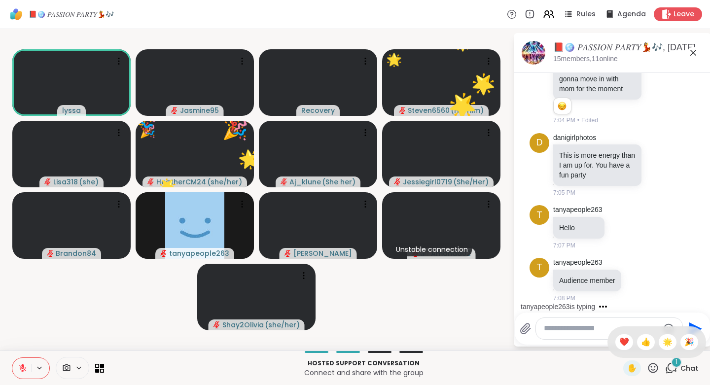
scroll to position [1334, 0]
click at [615, 335] on div "❤️" at bounding box center [624, 342] width 18 height 16
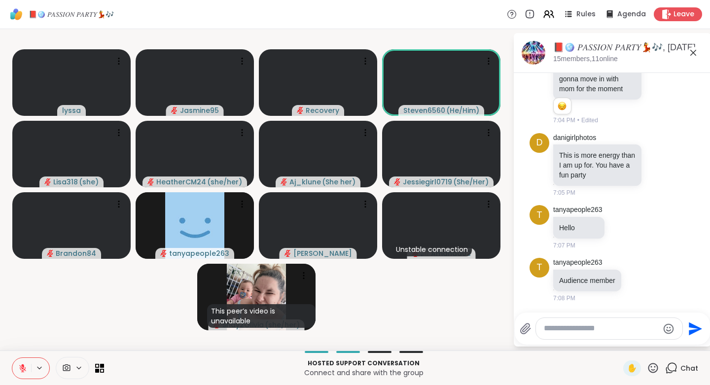
click at [646, 365] on icon at bounding box center [652, 368] width 12 height 12
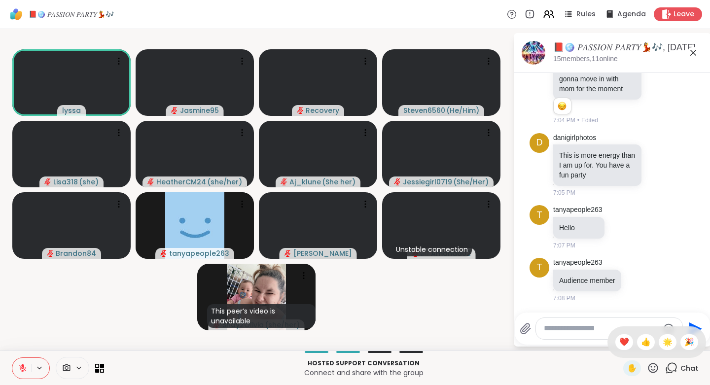
click at [619, 338] on span "❤️" at bounding box center [624, 342] width 10 height 12
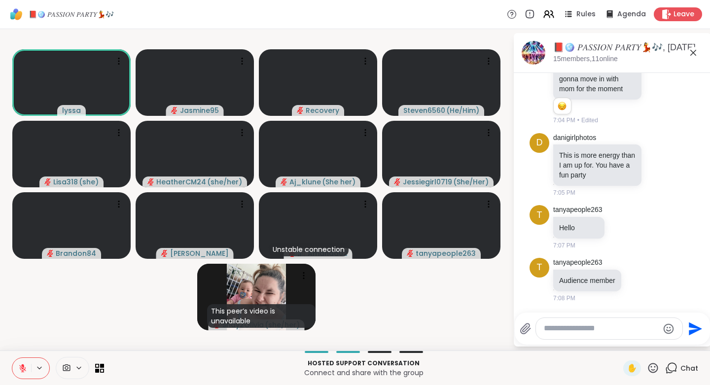
click at [649, 367] on icon at bounding box center [652, 368] width 12 height 12
click at [684, 342] on span "🎉" at bounding box center [689, 342] width 10 height 12
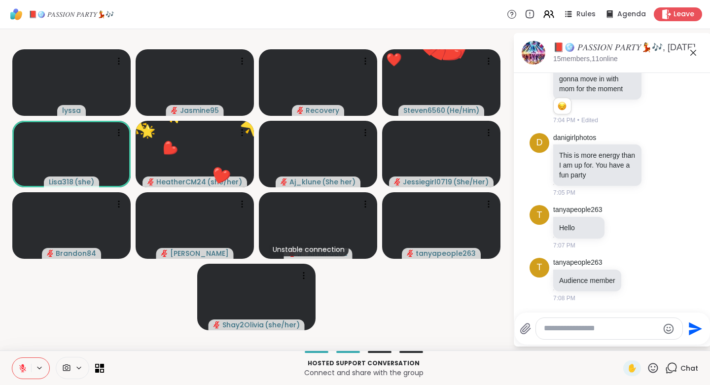
click at [646, 371] on icon at bounding box center [652, 368] width 12 height 12
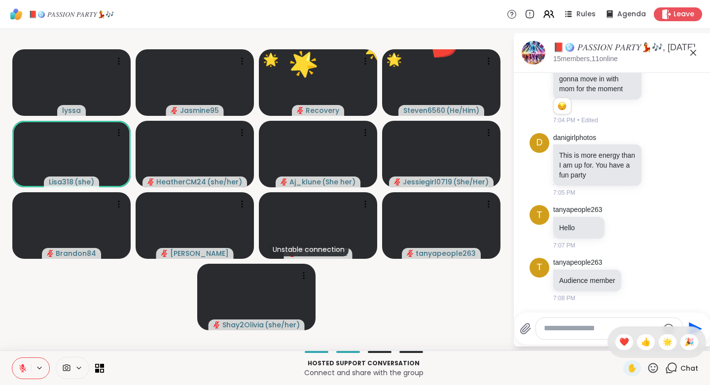
click at [662, 345] on span "🌟" at bounding box center [667, 342] width 10 height 12
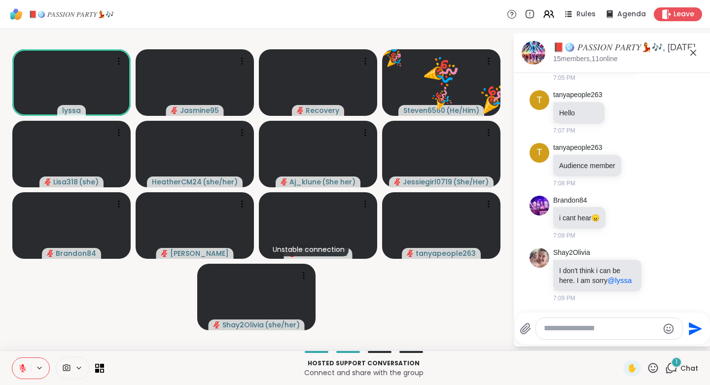
scroll to position [1459, 0]
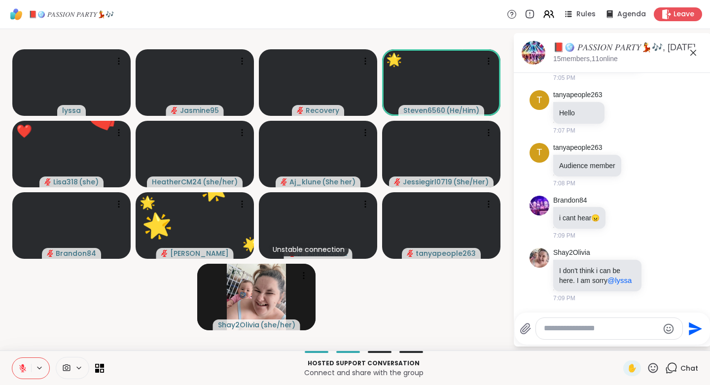
click at [646, 367] on icon at bounding box center [652, 368] width 12 height 12
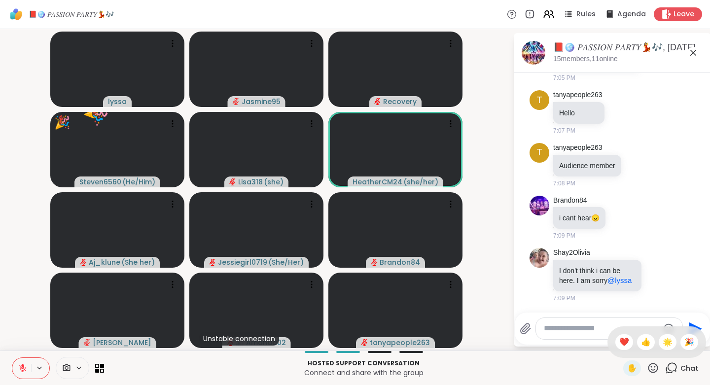
click at [619, 343] on span "❤️" at bounding box center [624, 342] width 10 height 12
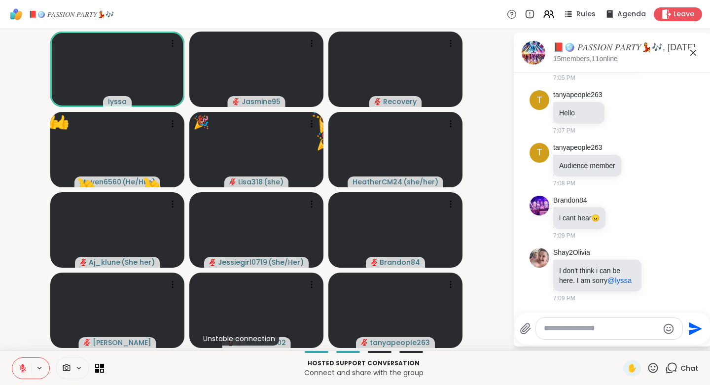
click at [651, 366] on icon at bounding box center [652, 368] width 12 height 12
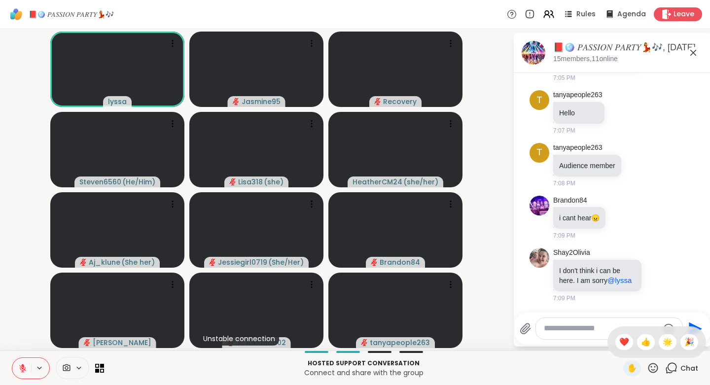
click at [662, 339] on span "🌟" at bounding box center [667, 342] width 10 height 12
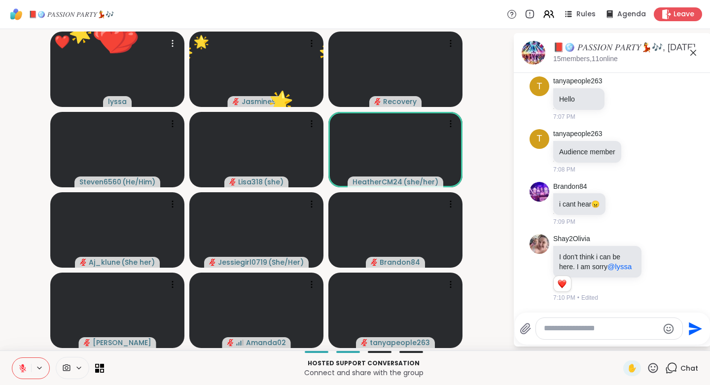
scroll to position [1473, 0]
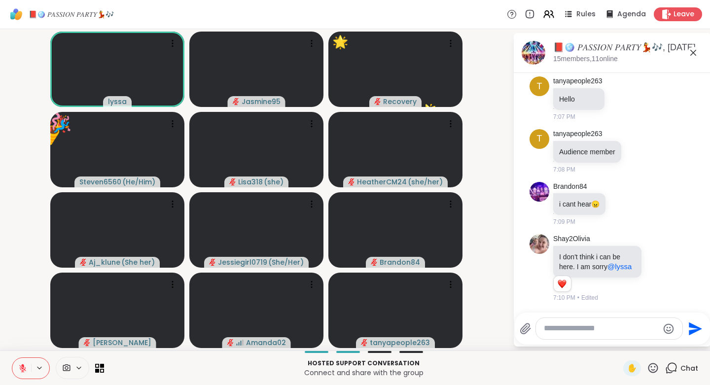
click at [646, 368] on icon at bounding box center [652, 368] width 12 height 12
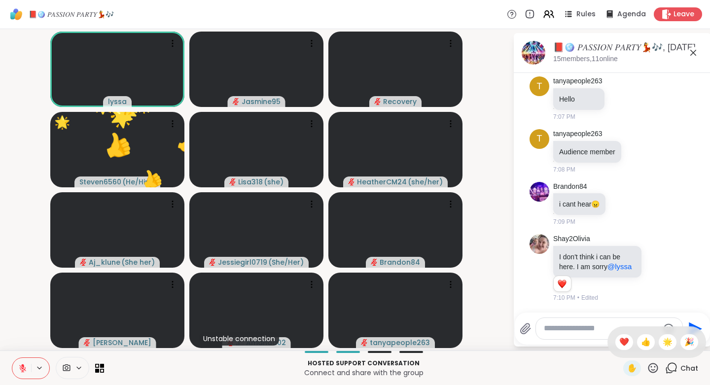
click at [684, 340] on span "🎉" at bounding box center [689, 342] width 10 height 12
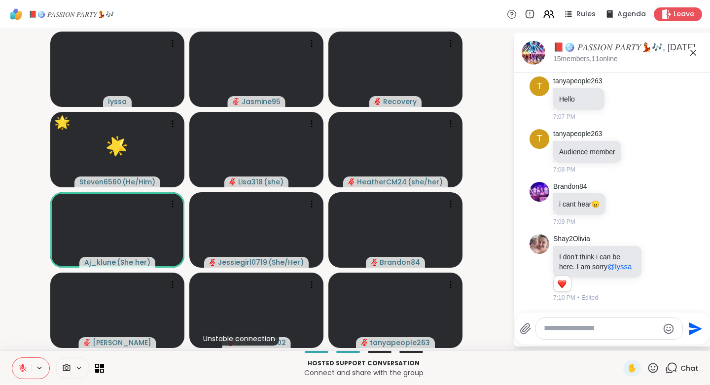
click at [648, 364] on icon at bounding box center [653, 368] width 10 height 10
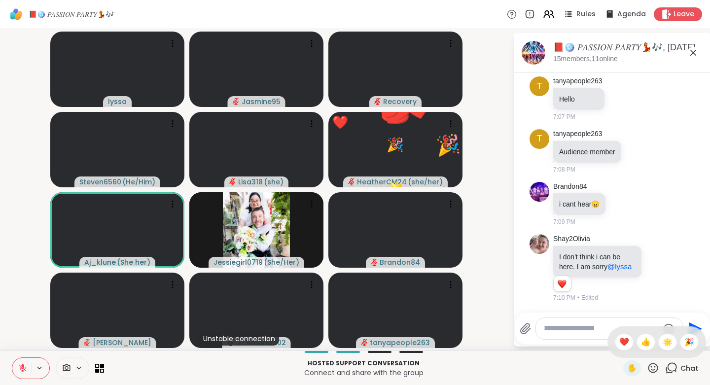
click at [619, 341] on span "❤️" at bounding box center [624, 342] width 10 height 12
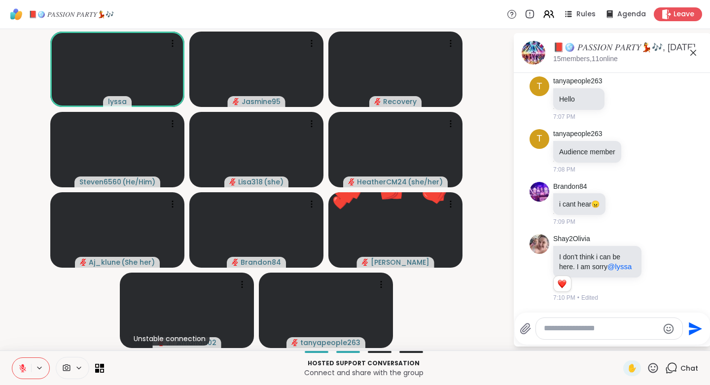
click at [646, 368] on icon at bounding box center [652, 368] width 12 height 12
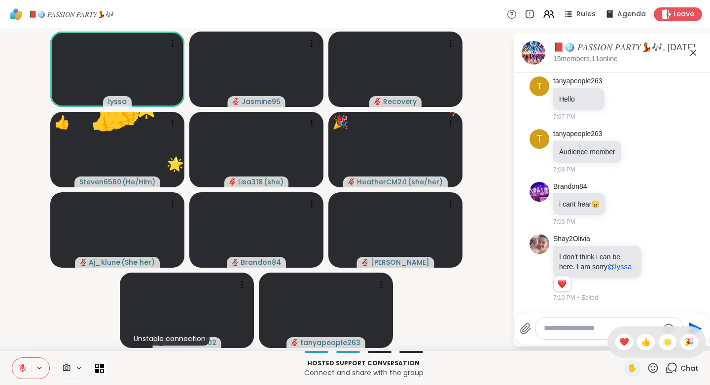
click at [684, 340] on span "🎉" at bounding box center [689, 342] width 10 height 12
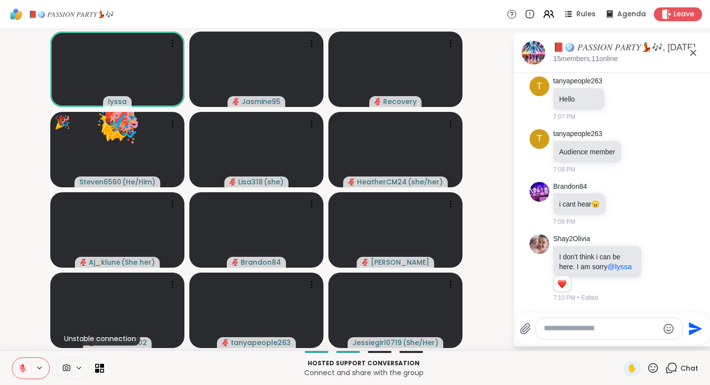
click at [23, 368] on icon at bounding box center [22, 368] width 7 height 7
click at [27, 366] on button at bounding box center [21, 368] width 19 height 21
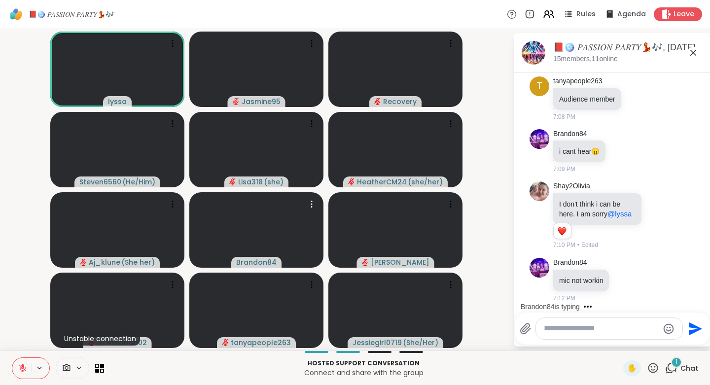
scroll to position [1526, 0]
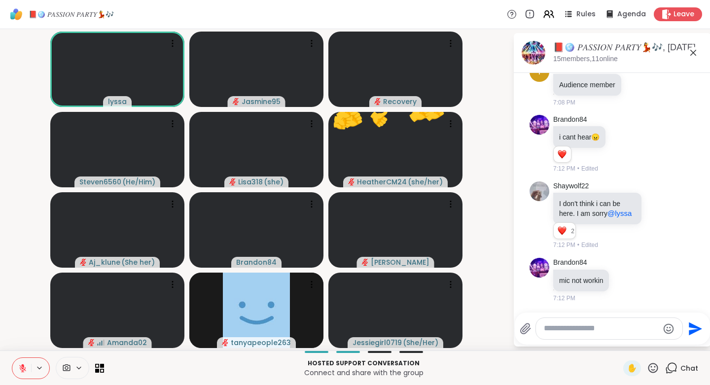
click at [648, 367] on icon at bounding box center [653, 368] width 10 height 10
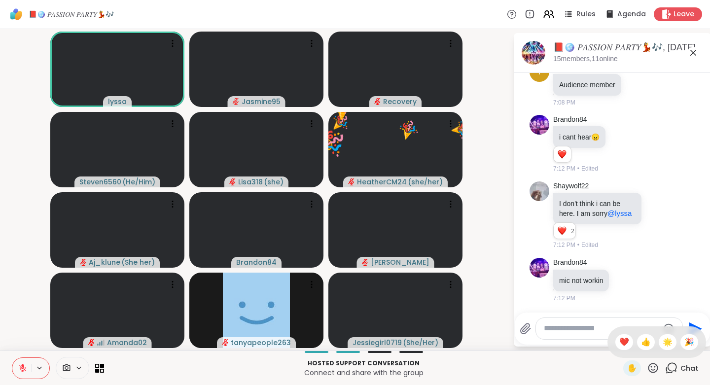
click at [619, 339] on span "❤️" at bounding box center [624, 342] width 10 height 12
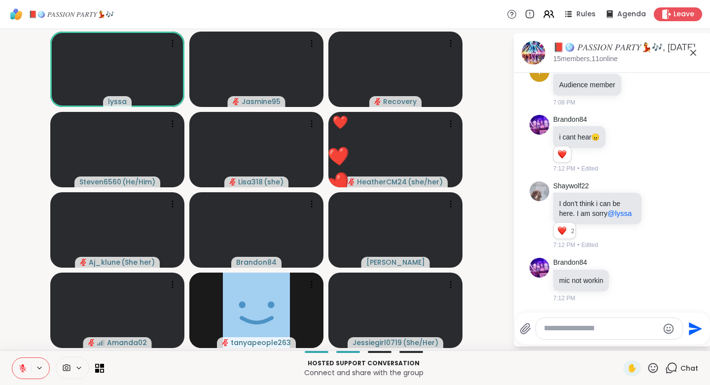
click at [646, 368] on icon at bounding box center [652, 368] width 12 height 12
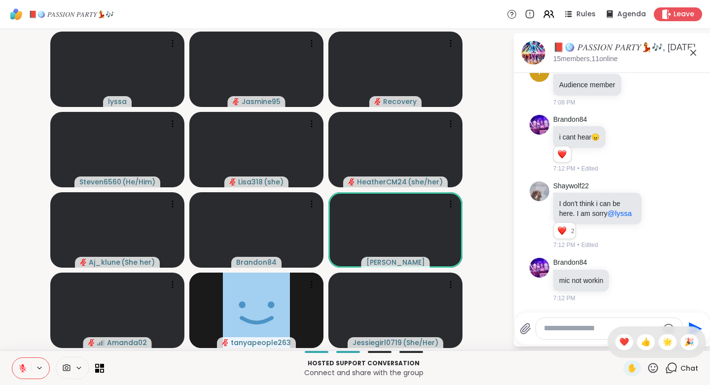
click at [641, 342] on span "👍" at bounding box center [646, 342] width 10 height 12
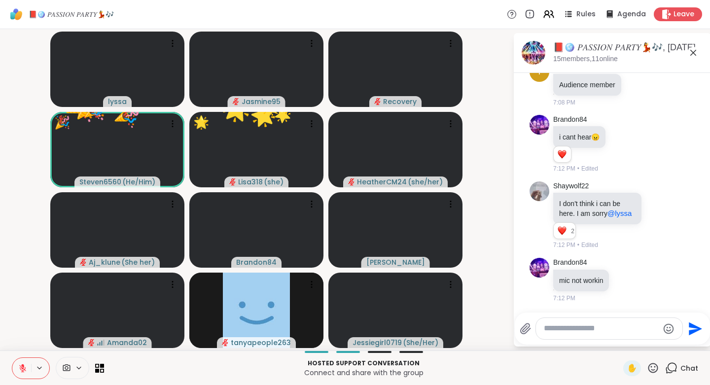
click at [648, 370] on icon at bounding box center [652, 368] width 12 height 12
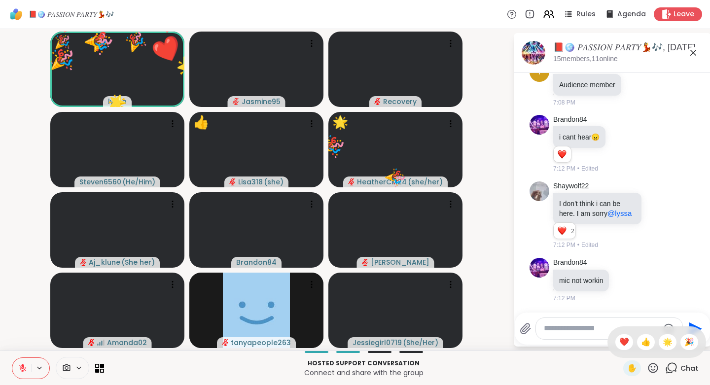
click at [684, 341] on span "🎉" at bounding box center [689, 342] width 10 height 12
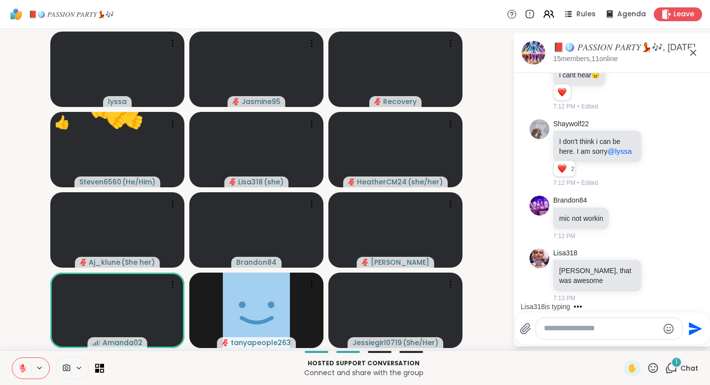
scroll to position [1602, 0]
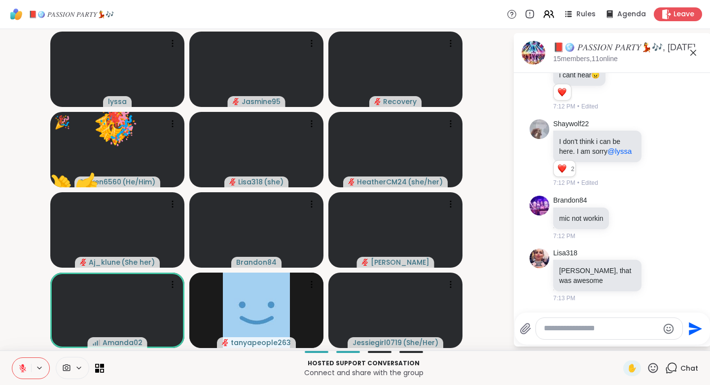
click at [647, 368] on icon at bounding box center [652, 368] width 12 height 12
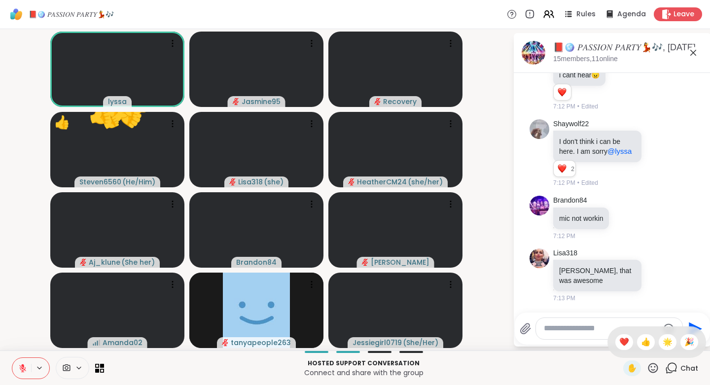
click at [662, 339] on span "🌟" at bounding box center [667, 342] width 10 height 12
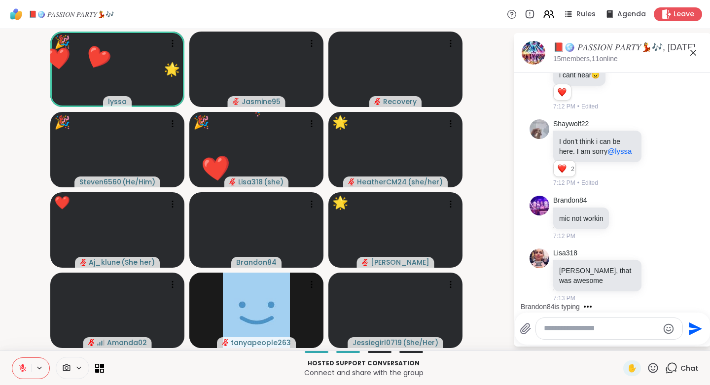
scroll to position [1655, 0]
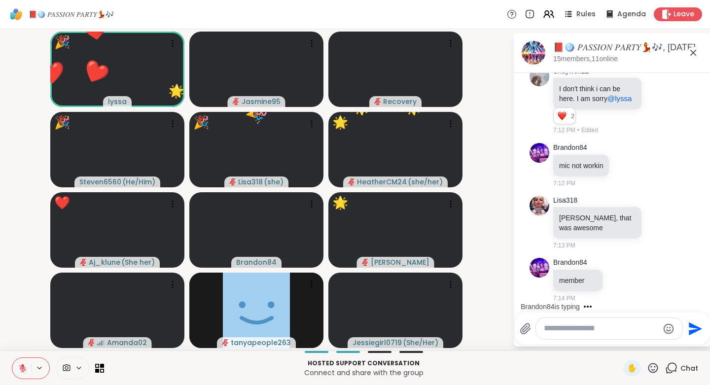
click at [646, 371] on icon at bounding box center [652, 368] width 12 height 12
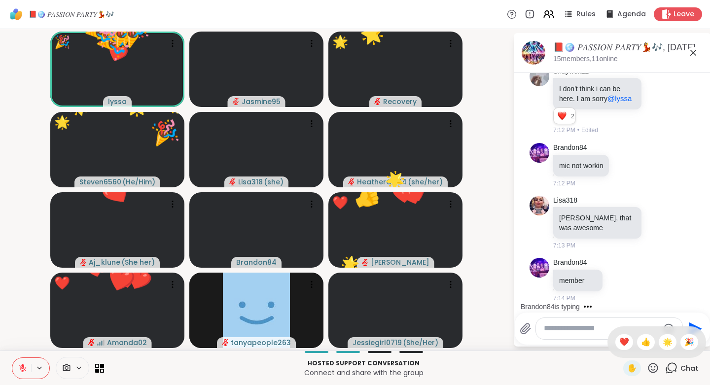
click at [619, 341] on span "❤️" at bounding box center [624, 342] width 10 height 12
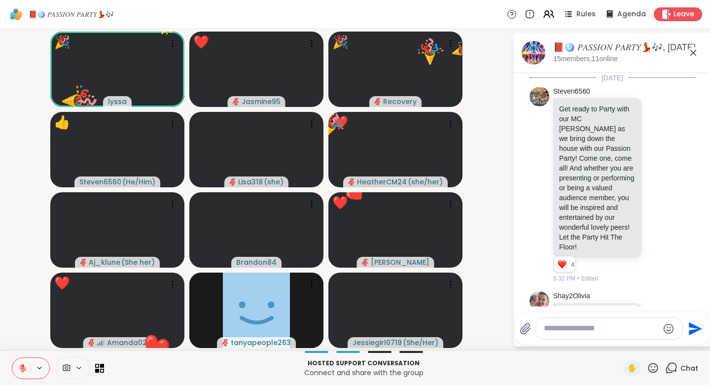
scroll to position [1655, 0]
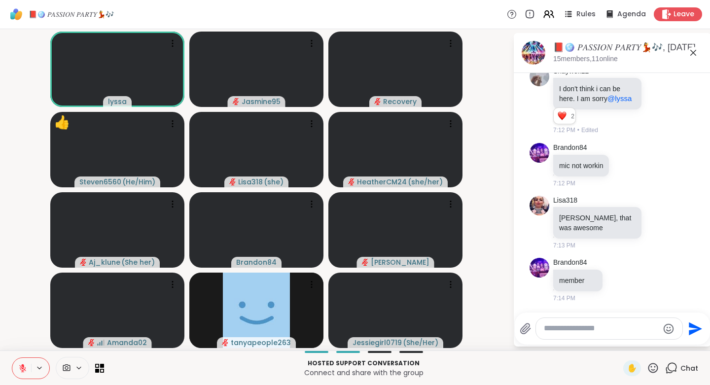
click at [647, 368] on icon at bounding box center [652, 368] width 12 height 12
click at [663, 339] on span "🌟" at bounding box center [667, 342] width 10 height 12
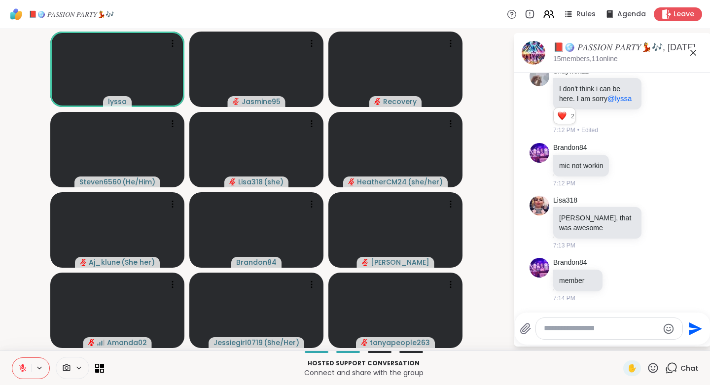
click at [646, 366] on icon at bounding box center [652, 368] width 12 height 12
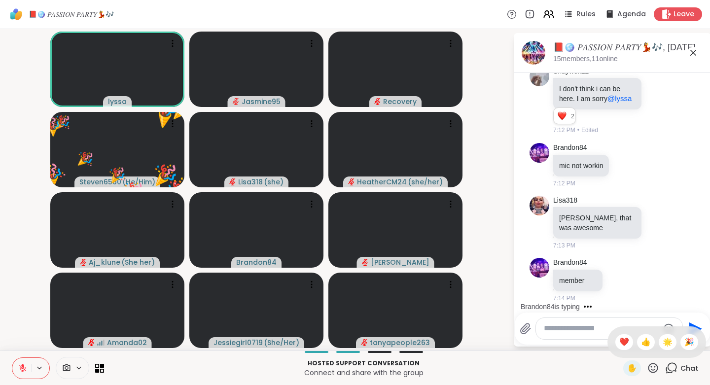
click at [619, 344] on span "❤️" at bounding box center [624, 342] width 10 height 12
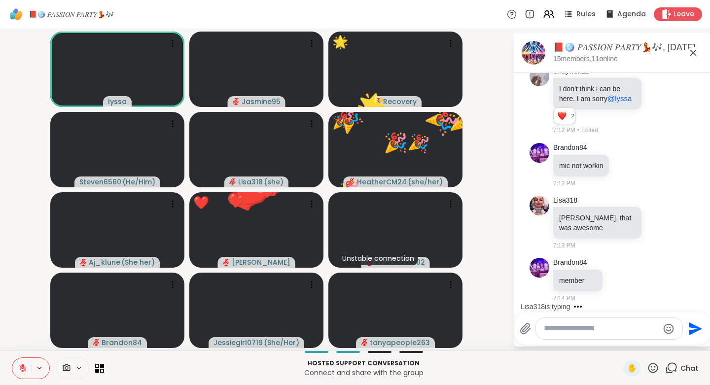
click at [648, 366] on icon at bounding box center [653, 368] width 10 height 10
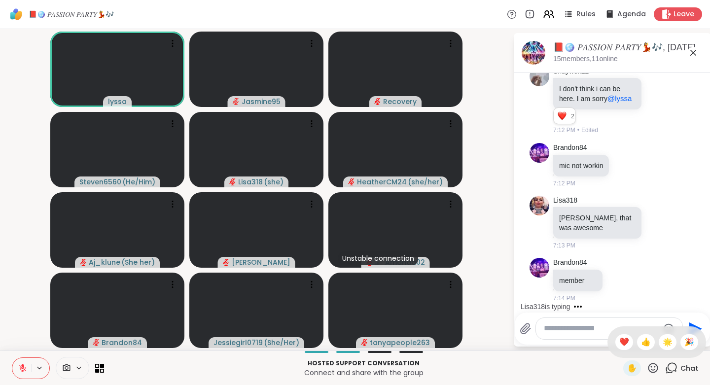
click at [685, 342] on span "🎉" at bounding box center [689, 342] width 10 height 12
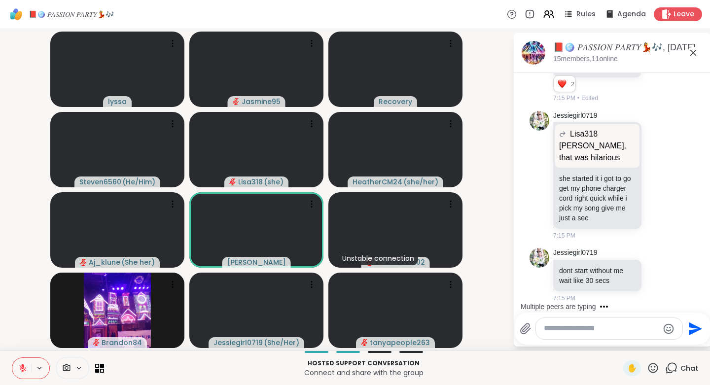
scroll to position [1940, 0]
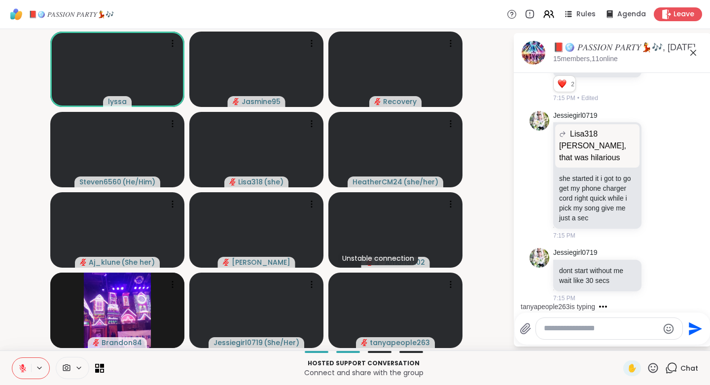
click at [648, 370] on icon at bounding box center [653, 368] width 10 height 10
click at [641, 344] on span "👍" at bounding box center [646, 342] width 10 height 12
click at [26, 367] on icon at bounding box center [22, 368] width 9 height 9
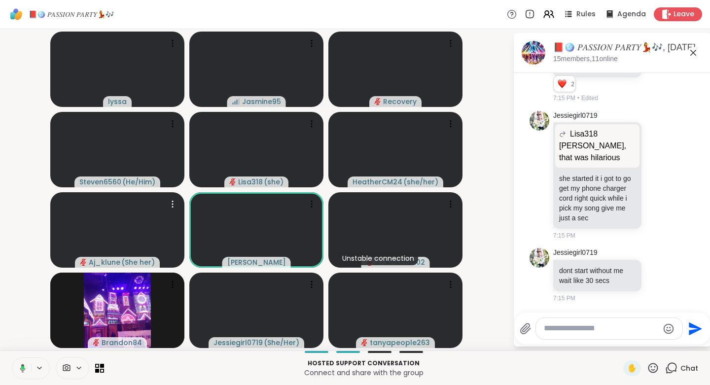
scroll to position [1993, 0]
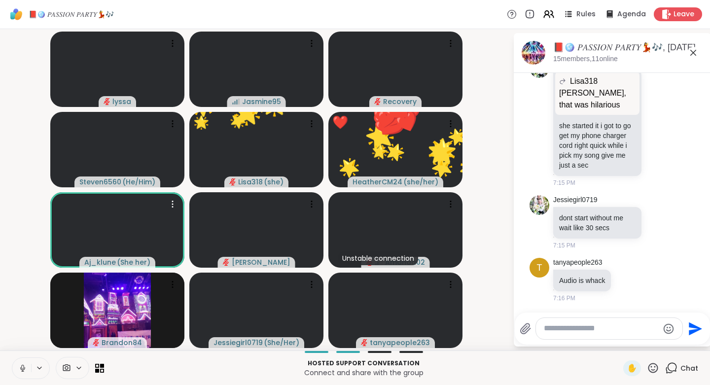
click at [21, 368] on icon at bounding box center [22, 368] width 9 height 9
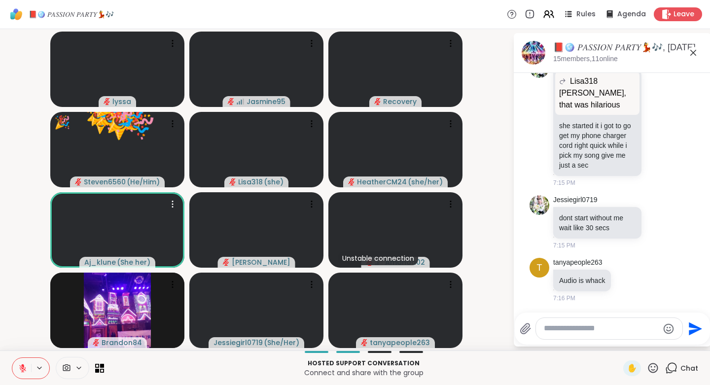
click at [648, 369] on icon at bounding box center [653, 368] width 10 height 10
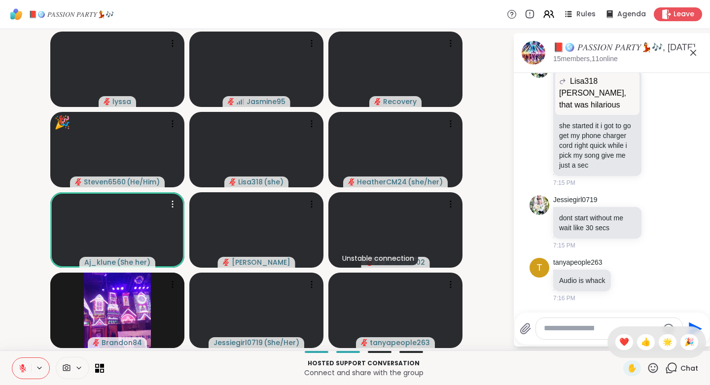
click at [619, 342] on span "❤️" at bounding box center [624, 342] width 10 height 12
click at [651, 367] on icon at bounding box center [652, 368] width 12 height 12
click at [662, 341] on span "🌟" at bounding box center [667, 342] width 10 height 12
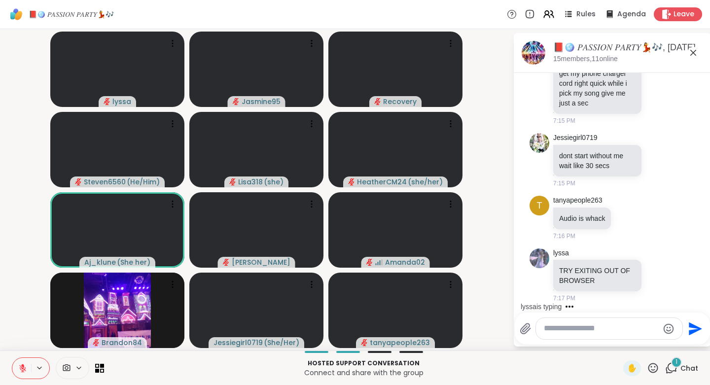
scroll to position [2055, 0]
click at [647, 365] on icon at bounding box center [652, 368] width 12 height 12
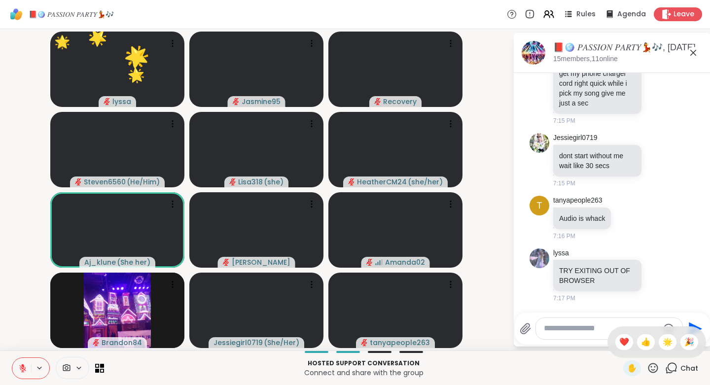
click at [619, 337] on span "❤️" at bounding box center [624, 342] width 10 height 12
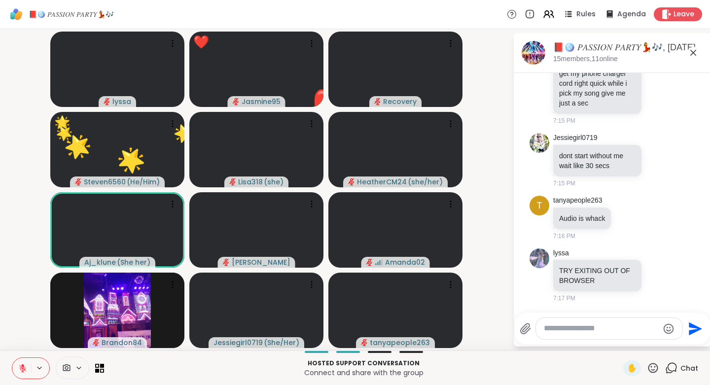
click at [634, 334] on div at bounding box center [609, 328] width 146 height 21
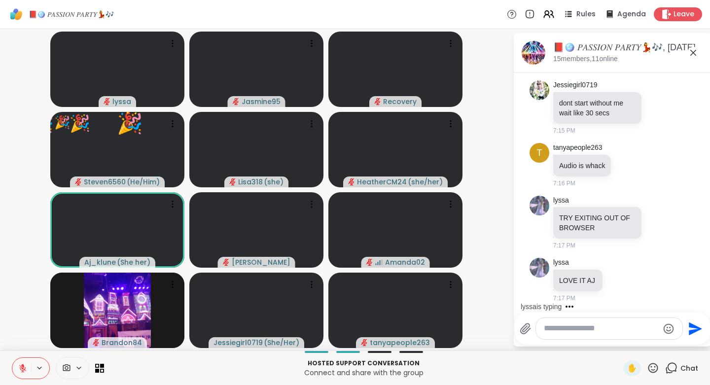
scroll to position [2108, 0]
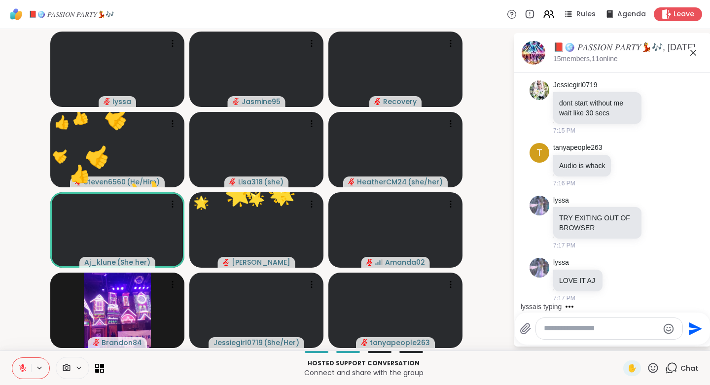
click at [569, 326] on textarea "Type your message" at bounding box center [600, 328] width 115 height 10
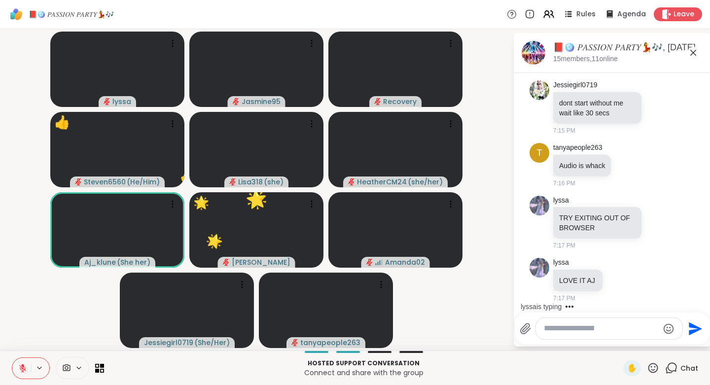
type textarea "*"
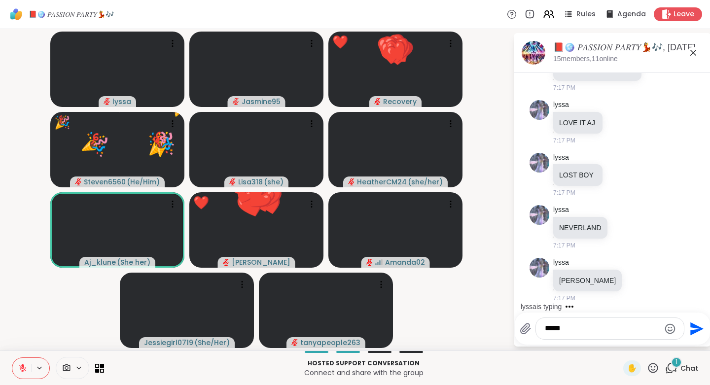
scroll to position [2266, 0]
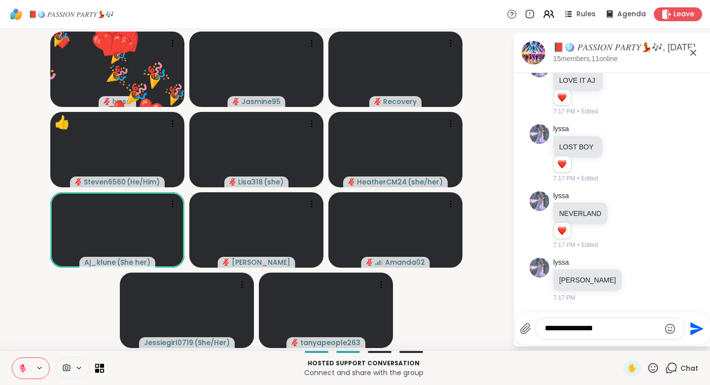
type textarea "**********"
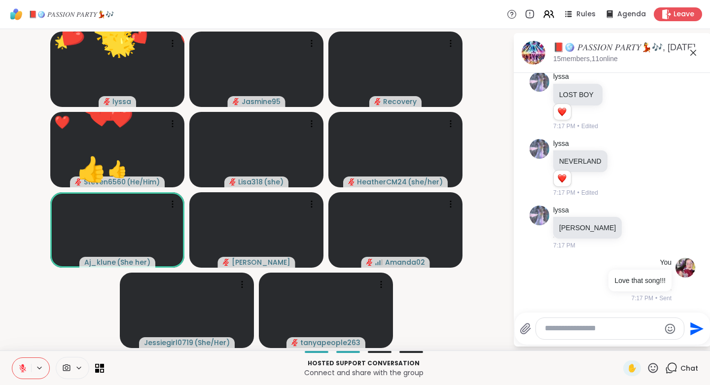
scroll to position [2360, 0]
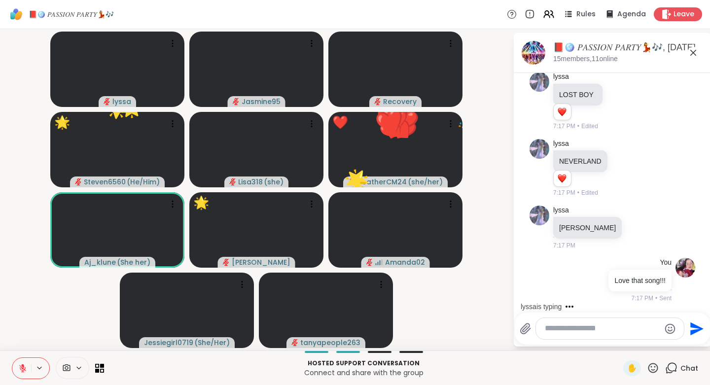
click at [646, 364] on icon at bounding box center [652, 368] width 12 height 12
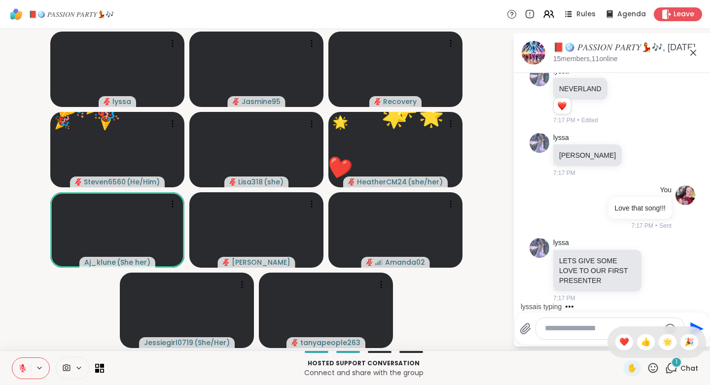
scroll to position [2433, 0]
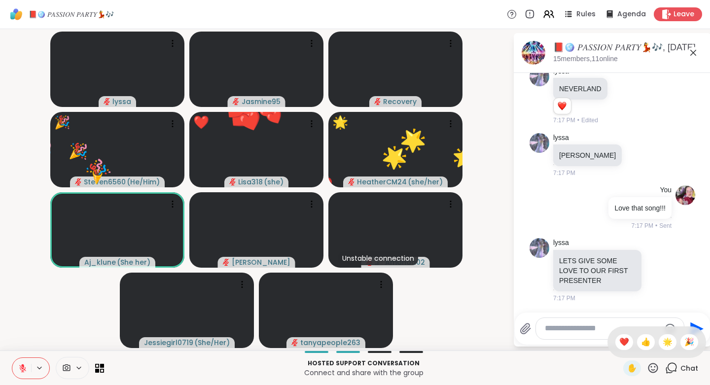
click at [619, 342] on span "❤️" at bounding box center [624, 342] width 10 height 12
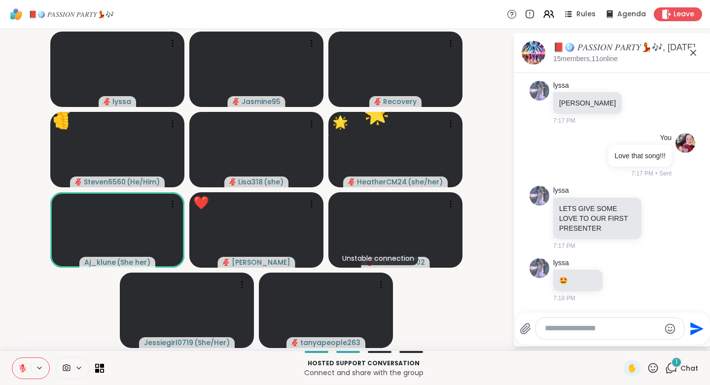
scroll to position [2485, 0]
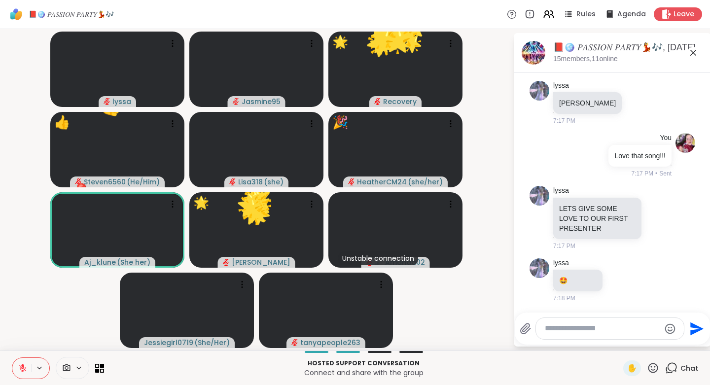
click at [646, 364] on icon at bounding box center [652, 368] width 12 height 12
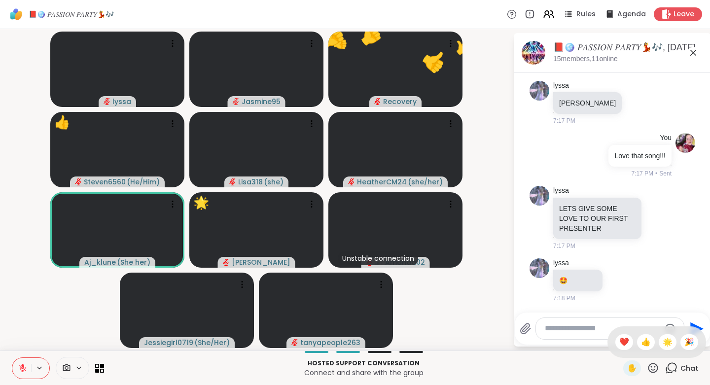
click at [684, 341] on span "🎉" at bounding box center [689, 342] width 10 height 12
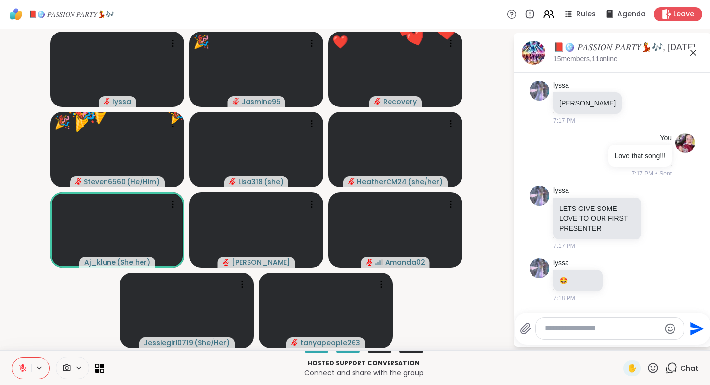
click at [648, 366] on icon at bounding box center [653, 368] width 10 height 10
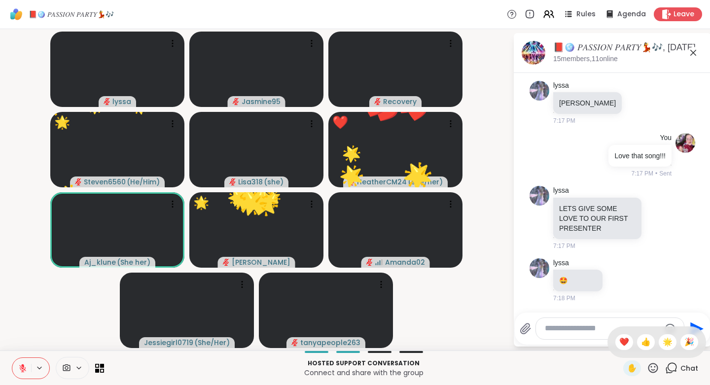
click at [662, 343] on span "🌟" at bounding box center [667, 342] width 10 height 12
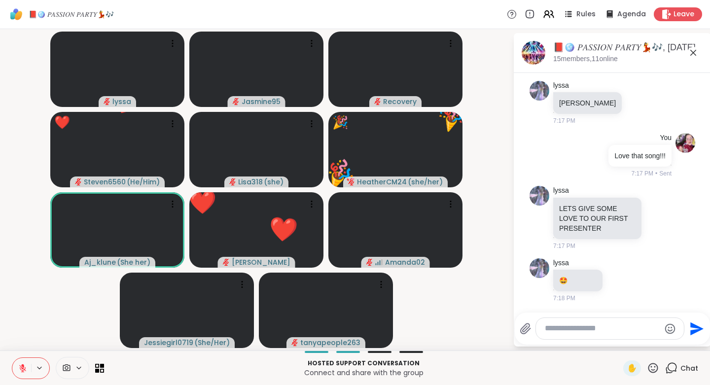
click at [646, 368] on icon at bounding box center [652, 368] width 12 height 12
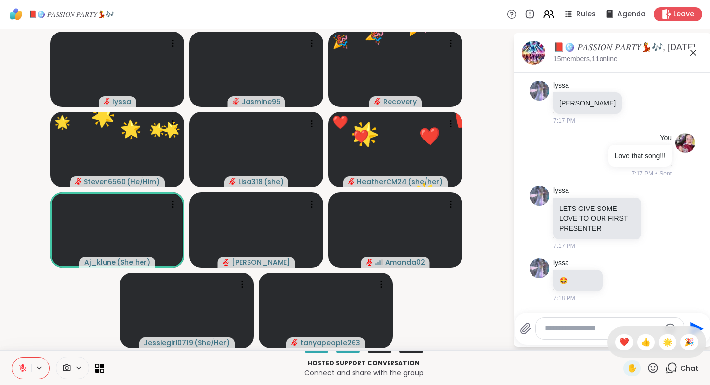
click at [641, 342] on span "👍" at bounding box center [646, 342] width 10 height 12
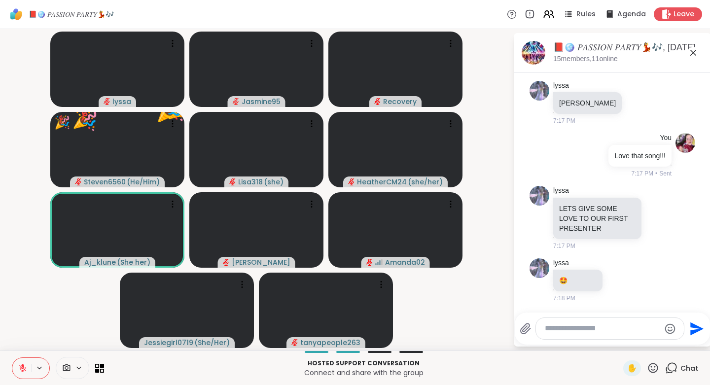
click at [647, 369] on icon at bounding box center [652, 368] width 12 height 12
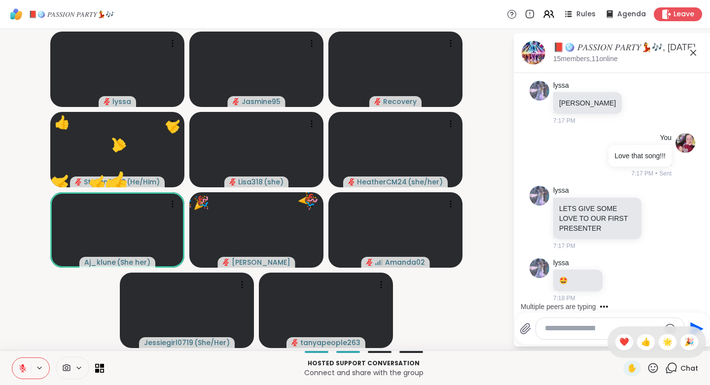
click at [619, 342] on span "❤️" at bounding box center [624, 342] width 10 height 12
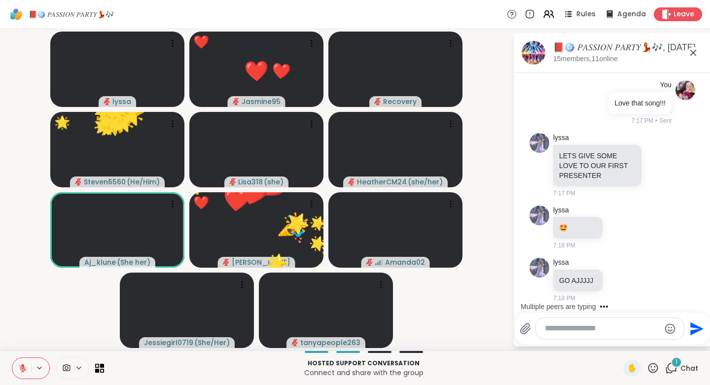
scroll to position [2538, 0]
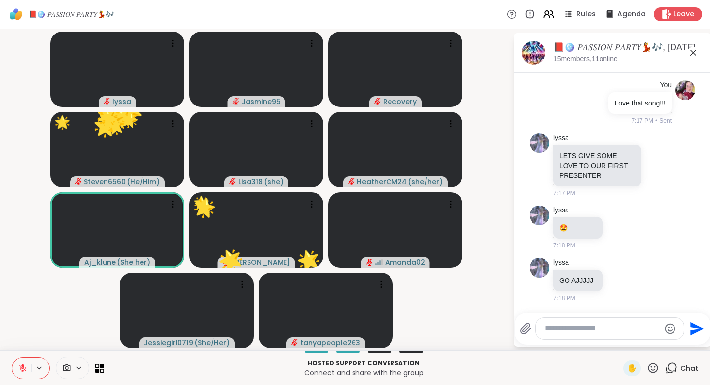
click at [649, 368] on icon at bounding box center [652, 368] width 12 height 12
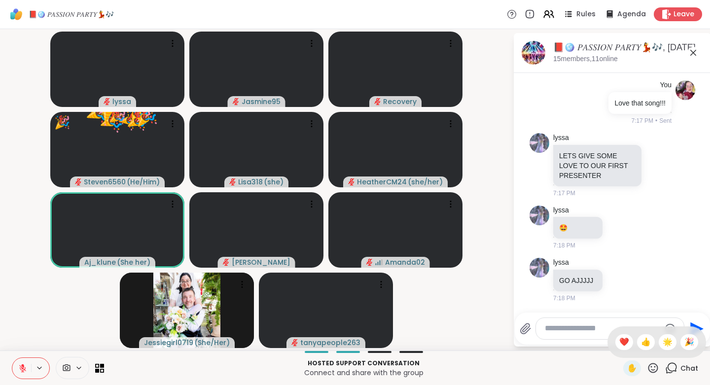
click at [619, 339] on span "❤️" at bounding box center [624, 342] width 10 height 12
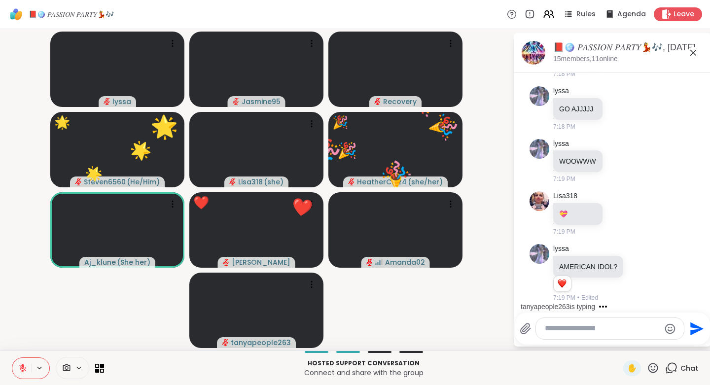
scroll to position [2709, 0]
click at [646, 367] on icon at bounding box center [652, 368] width 12 height 12
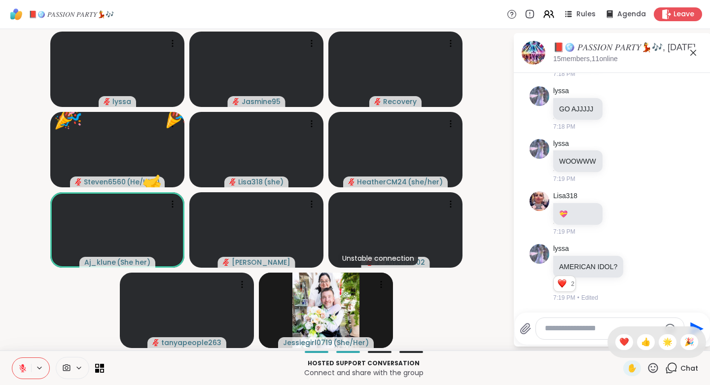
click at [619, 342] on span "❤️" at bounding box center [624, 342] width 10 height 12
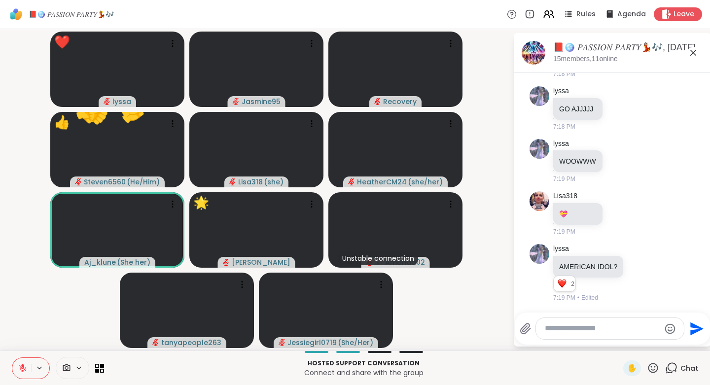
click at [592, 327] on textarea "Type your message" at bounding box center [601, 328] width 115 height 10
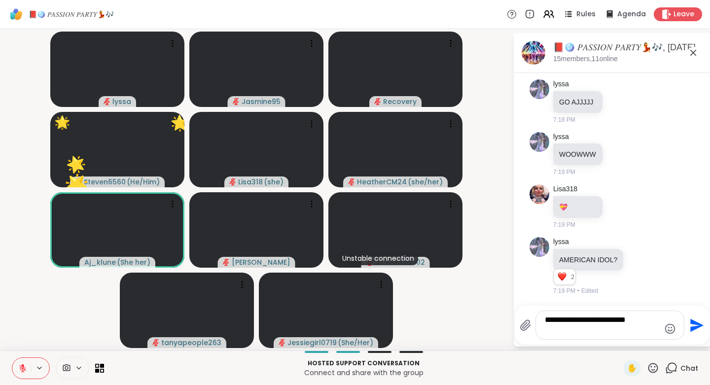
type textarea "**********"
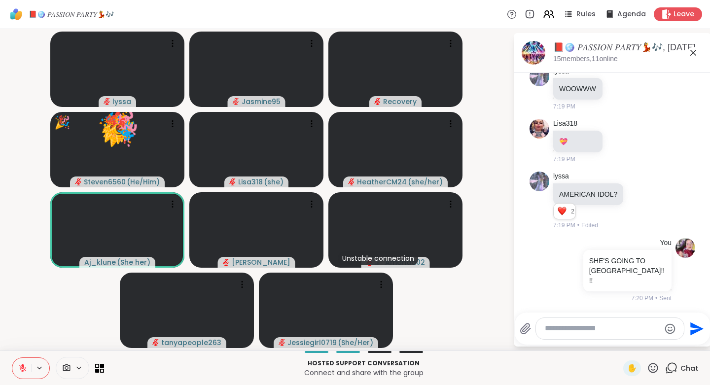
scroll to position [2772, 0]
click at [646, 367] on icon at bounding box center [652, 368] width 12 height 12
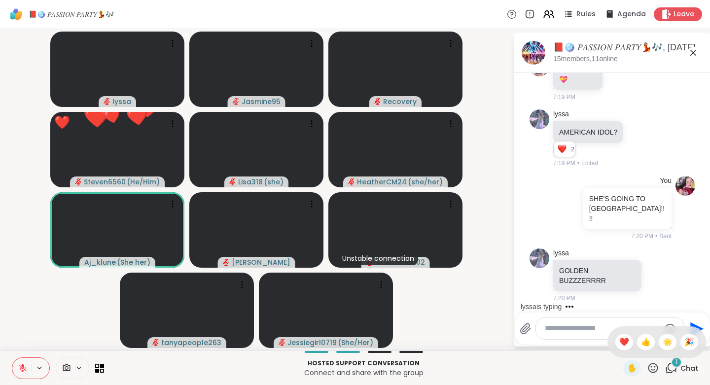
scroll to position [2834, 0]
click at [684, 340] on span "🎉" at bounding box center [689, 342] width 10 height 12
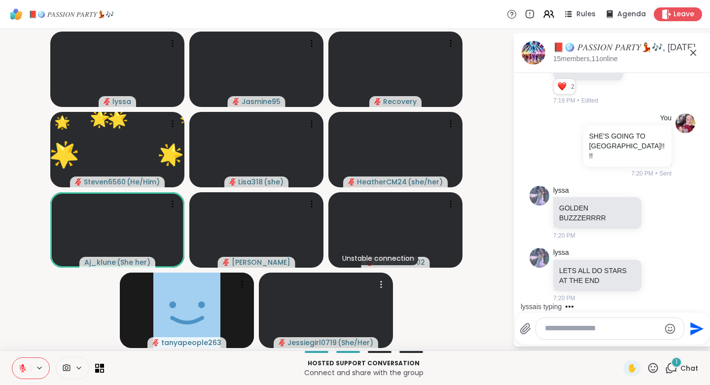
scroll to position [2896, 0]
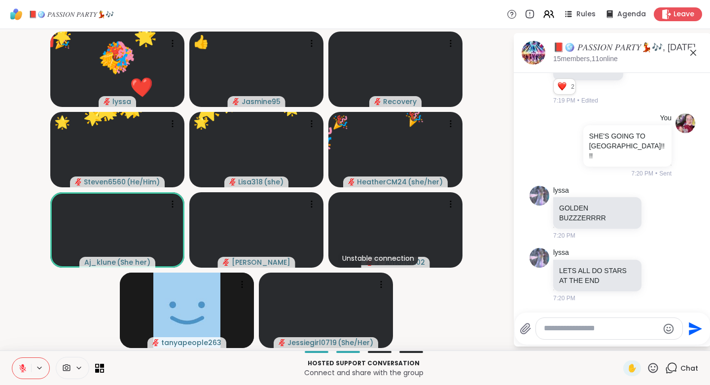
click at [648, 366] on icon at bounding box center [653, 368] width 10 height 10
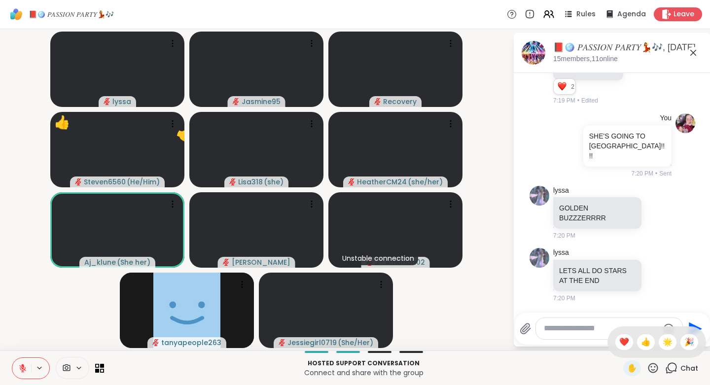
click at [684, 338] on span "🎉" at bounding box center [689, 342] width 10 height 12
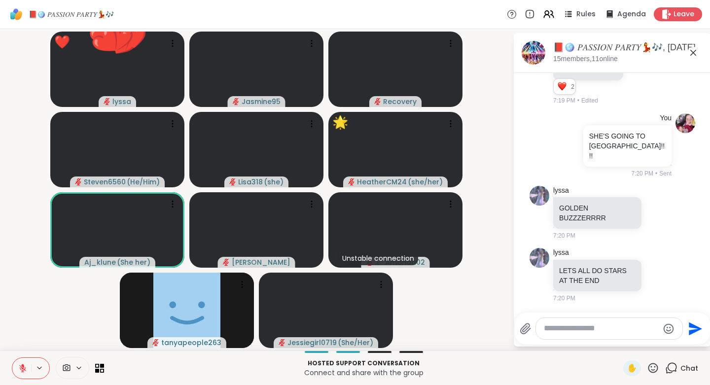
click at [646, 368] on icon at bounding box center [652, 368] width 12 height 12
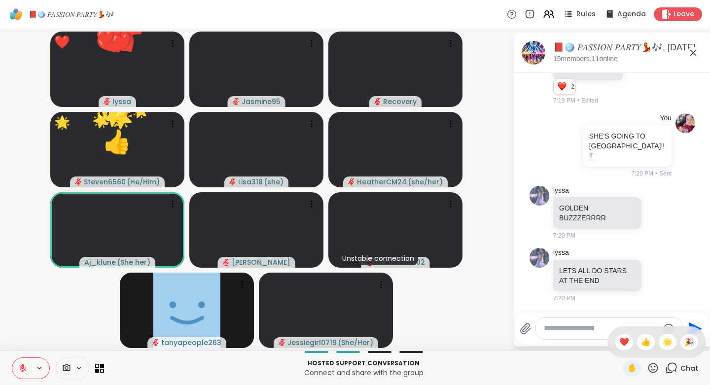
click at [619, 339] on span "❤️" at bounding box center [624, 342] width 10 height 12
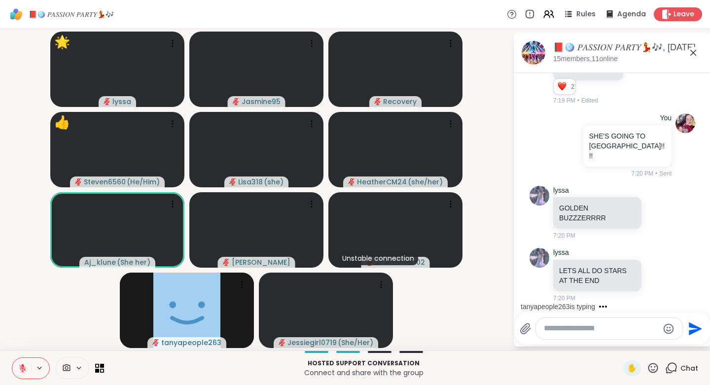
click at [646, 370] on icon at bounding box center [652, 368] width 12 height 12
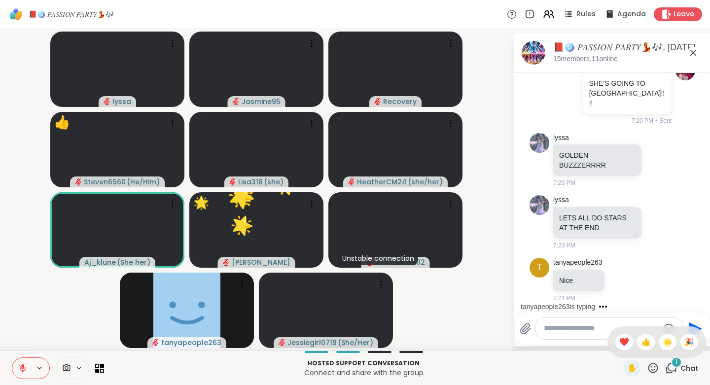
scroll to position [2949, 0]
click at [665, 340] on div "🌟" at bounding box center [667, 342] width 18 height 16
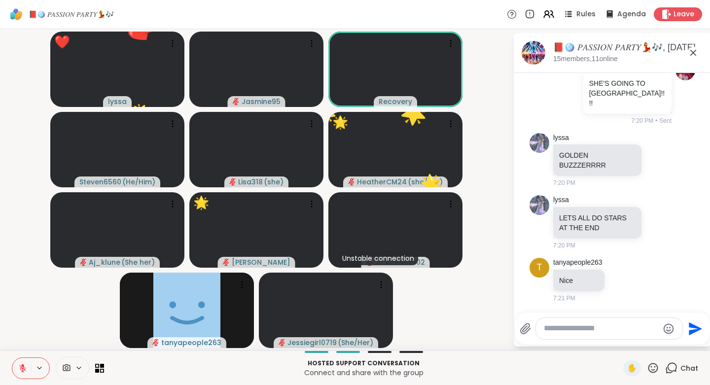
click at [646, 368] on icon at bounding box center [652, 368] width 12 height 12
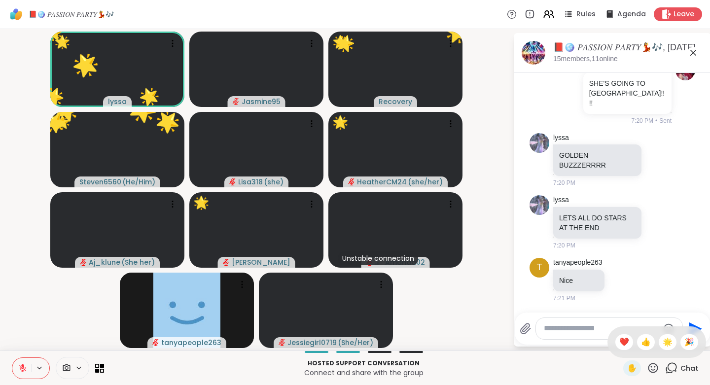
click at [664, 342] on div "🌟" at bounding box center [667, 342] width 18 height 16
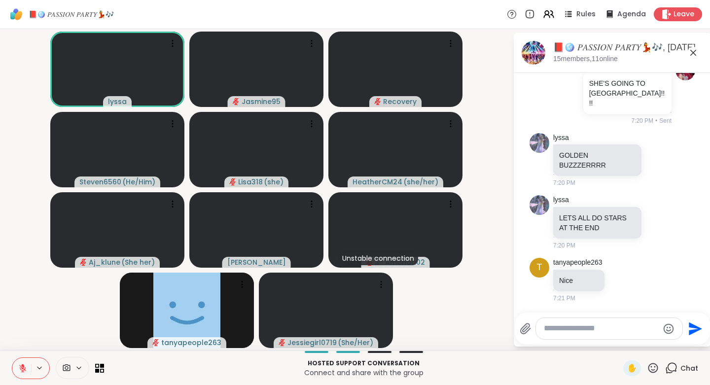
click at [648, 366] on icon at bounding box center [653, 368] width 10 height 10
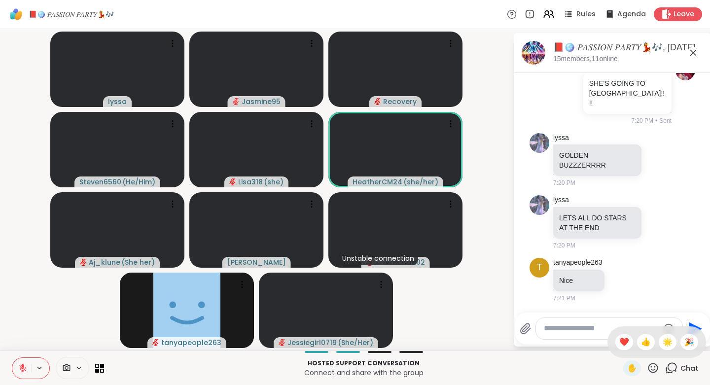
click at [641, 340] on span "👍" at bounding box center [646, 342] width 10 height 12
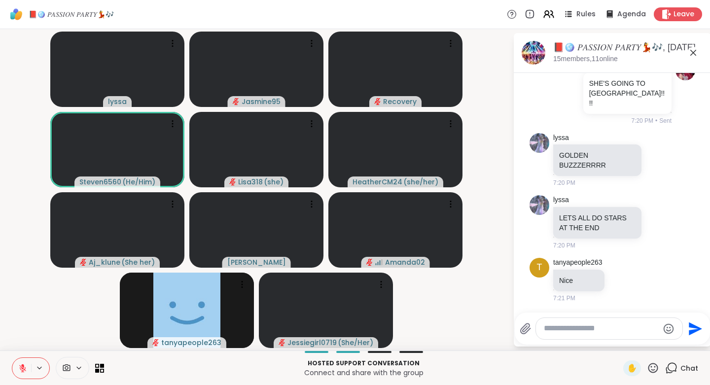
click at [647, 369] on icon at bounding box center [652, 368] width 12 height 12
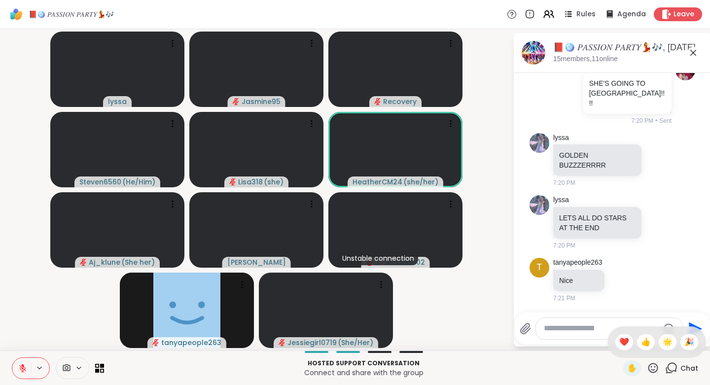
click at [619, 340] on span "❤️" at bounding box center [624, 342] width 10 height 12
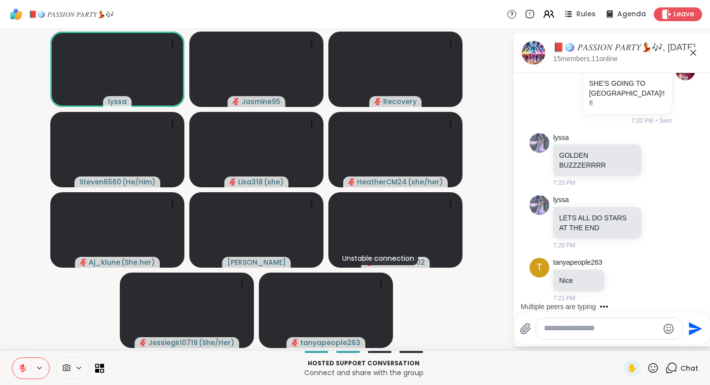
click at [555, 327] on textarea "Type your message" at bounding box center [600, 328] width 115 height 10
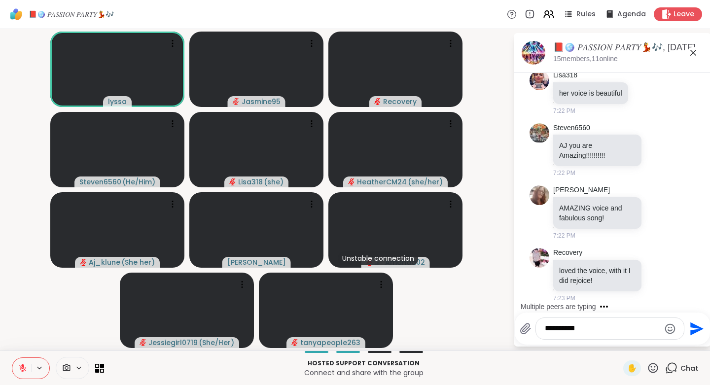
scroll to position [3241, 0]
type textarea "*********"
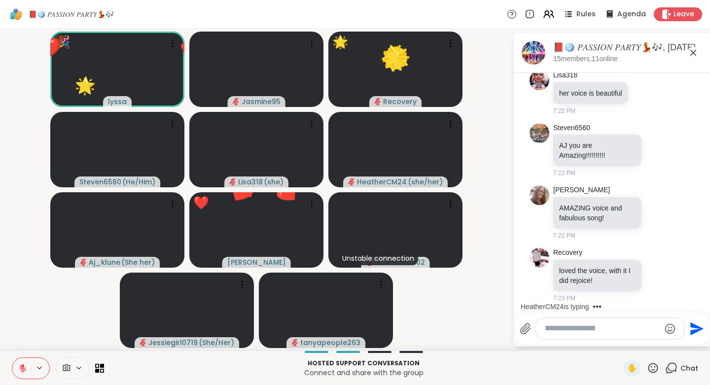
click at [646, 366] on icon at bounding box center [652, 368] width 12 height 12
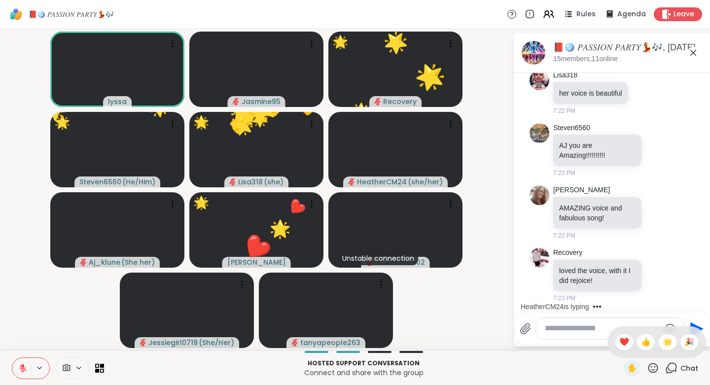
click at [684, 339] on span "🎉" at bounding box center [689, 342] width 10 height 12
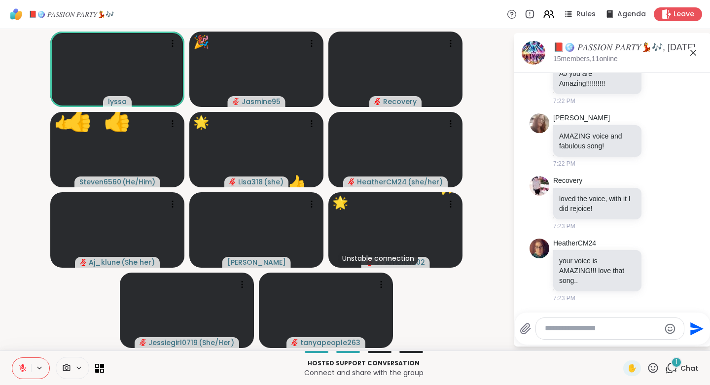
scroll to position [3313, 0]
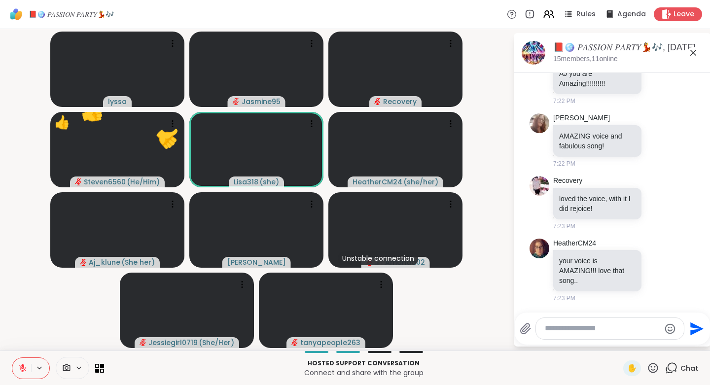
click at [648, 370] on icon at bounding box center [653, 368] width 10 height 10
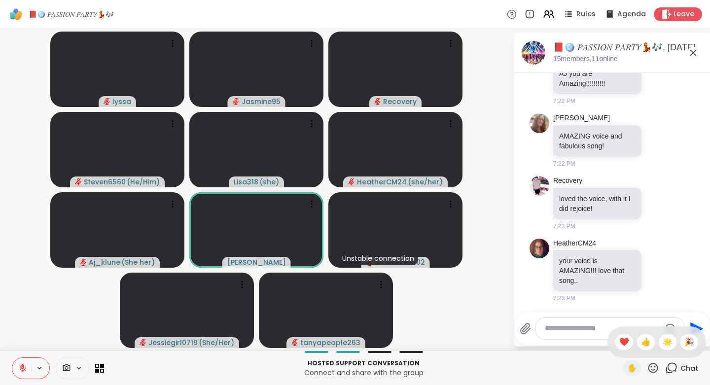
click at [619, 339] on span "❤️" at bounding box center [624, 342] width 10 height 12
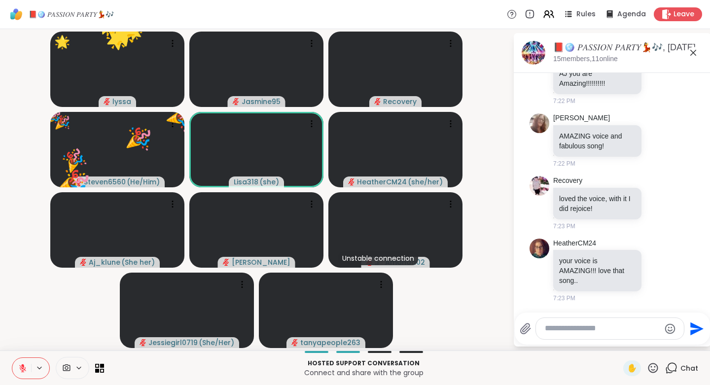
click at [650, 368] on icon at bounding box center [653, 368] width 10 height 10
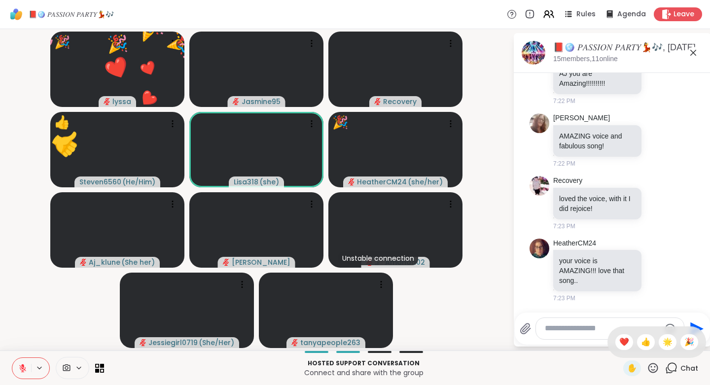
click at [641, 343] on span "👍" at bounding box center [646, 342] width 10 height 12
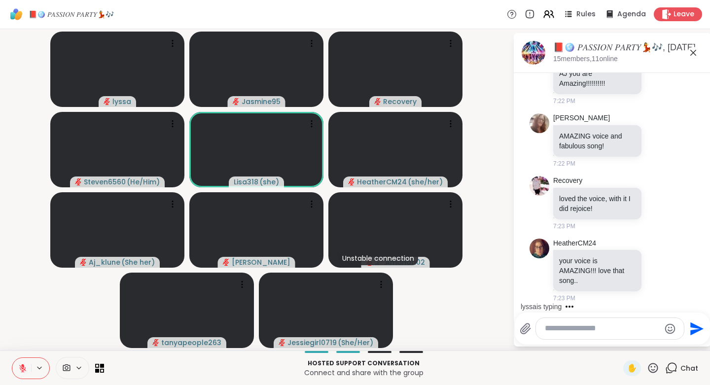
click at [646, 367] on icon at bounding box center [652, 368] width 12 height 12
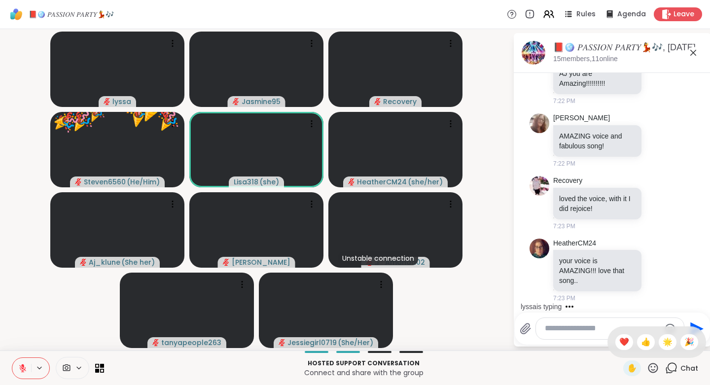
scroll to position [3376, 0]
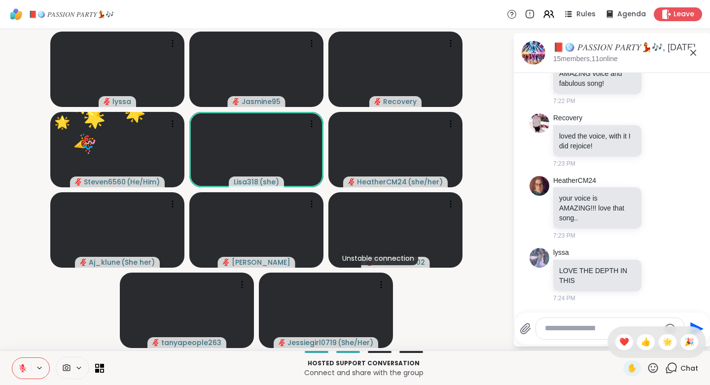
click at [619, 342] on span "❤️" at bounding box center [624, 342] width 10 height 12
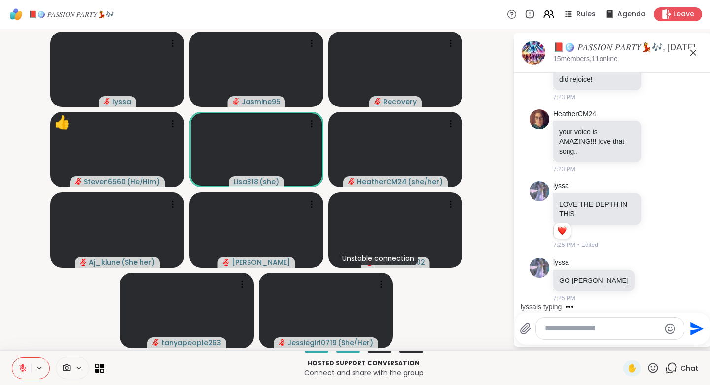
scroll to position [3442, 0]
click at [649, 367] on icon at bounding box center [652, 368] width 12 height 12
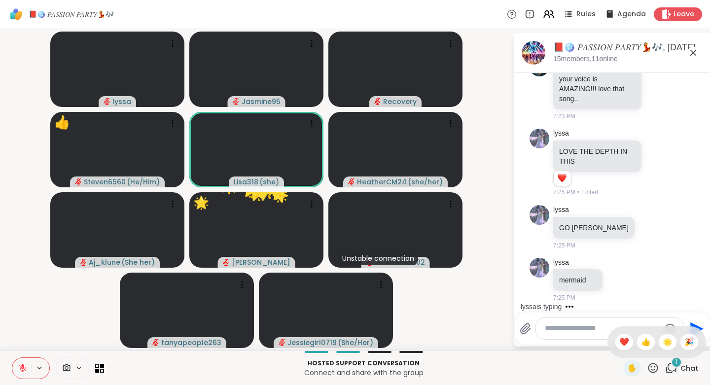
scroll to position [3495, 0]
click at [684, 344] on span "🎉" at bounding box center [689, 342] width 10 height 12
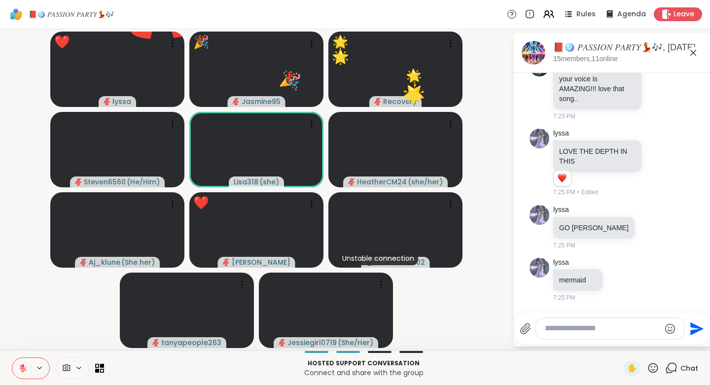
click at [646, 368] on icon at bounding box center [652, 368] width 12 height 12
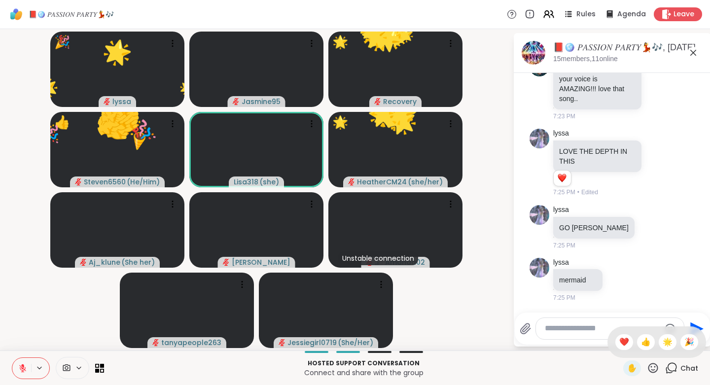
click at [662, 340] on span "🌟" at bounding box center [667, 342] width 10 height 12
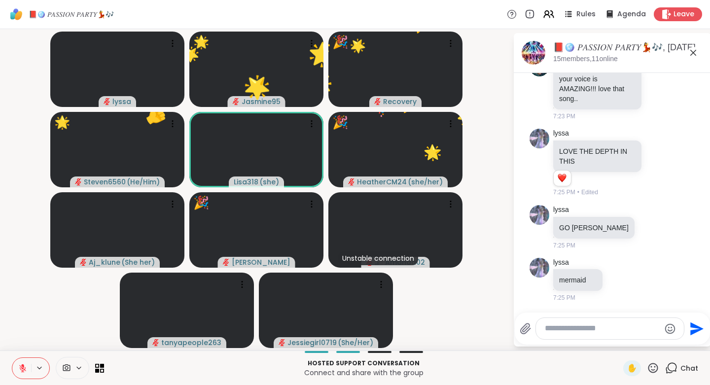
click at [650, 368] on icon at bounding box center [653, 368] width 10 height 10
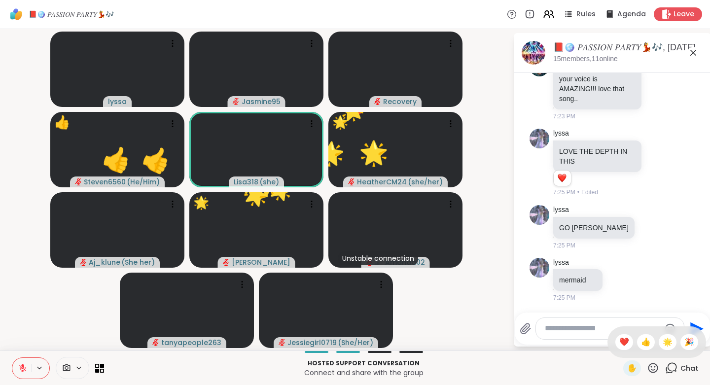
click at [641, 340] on span "👍" at bounding box center [646, 342] width 10 height 12
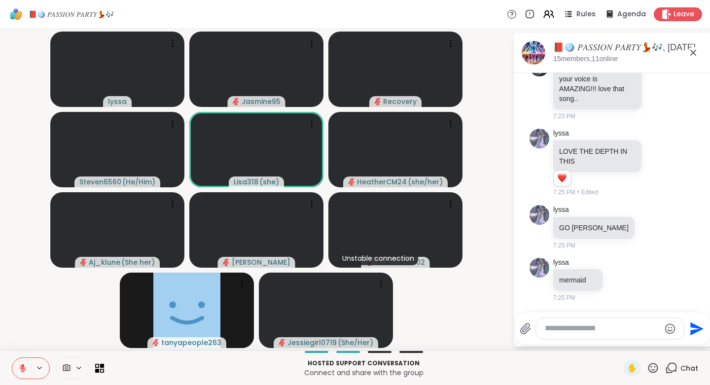
click at [646, 367] on icon at bounding box center [652, 368] width 12 height 12
click at [619, 339] on span "❤️" at bounding box center [624, 342] width 10 height 12
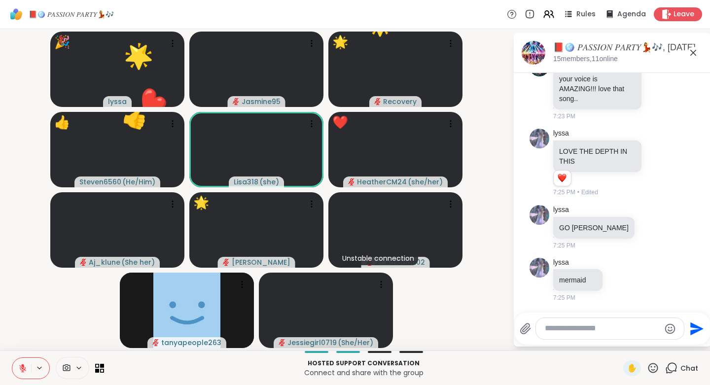
click at [563, 331] on textarea "Type your message" at bounding box center [601, 328] width 115 height 10
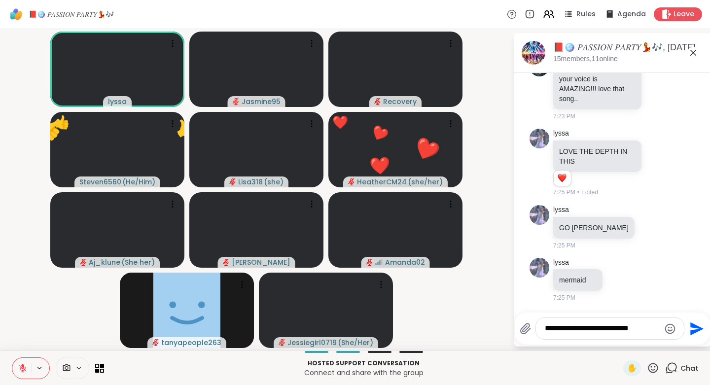
type textarea "**********"
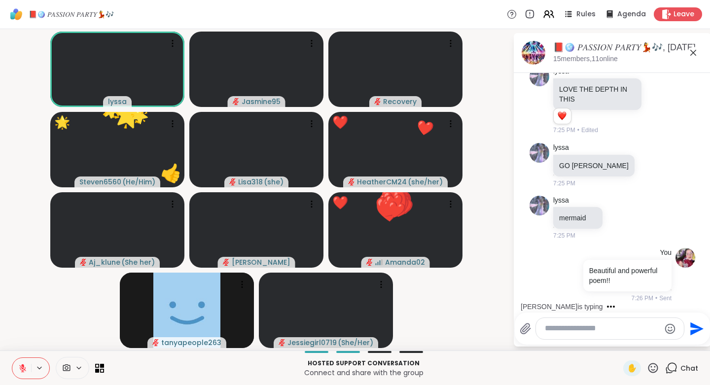
scroll to position [3557, 0]
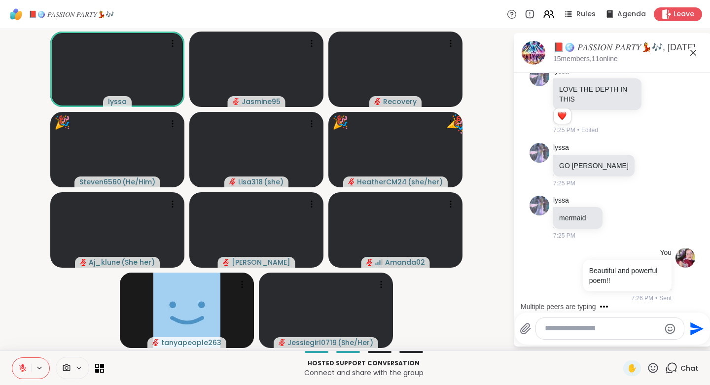
click at [646, 365] on icon at bounding box center [652, 368] width 12 height 12
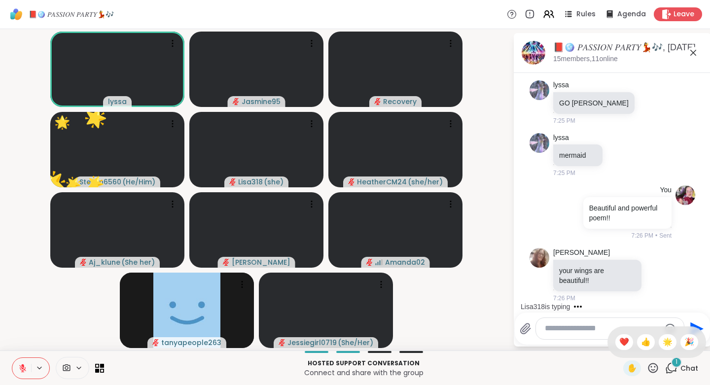
scroll to position [3672, 0]
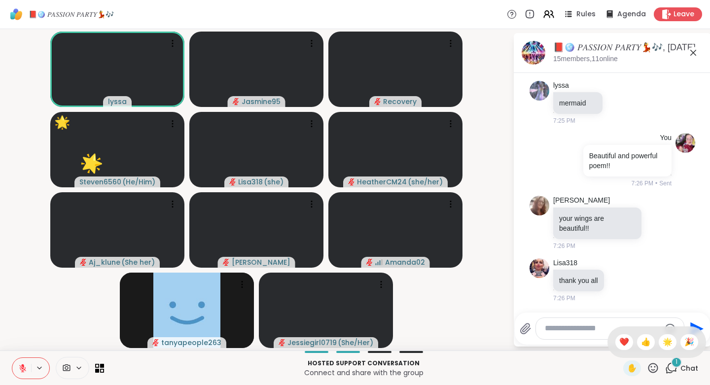
click at [619, 340] on span "❤️" at bounding box center [624, 342] width 10 height 12
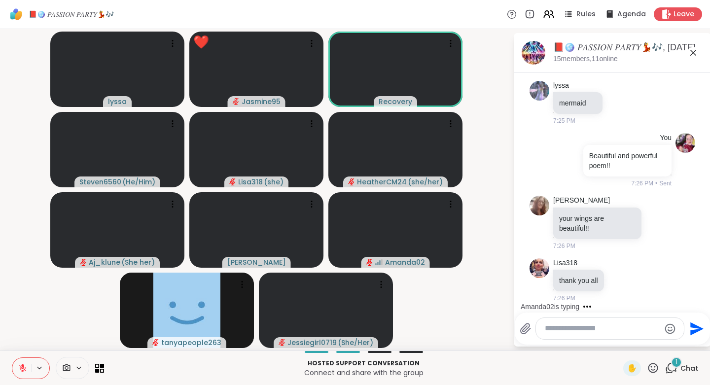
click at [646, 368] on icon at bounding box center [652, 368] width 12 height 12
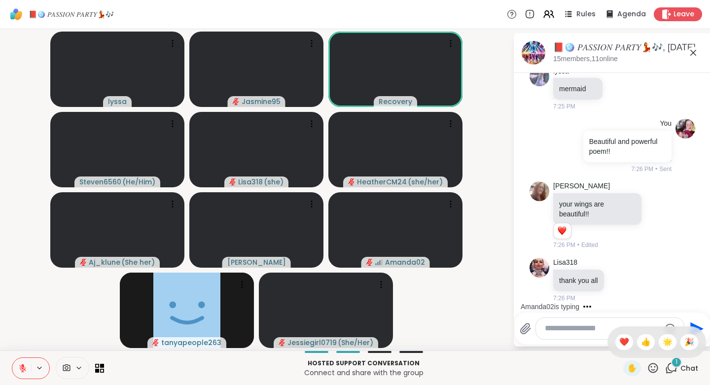
scroll to position [3739, 0]
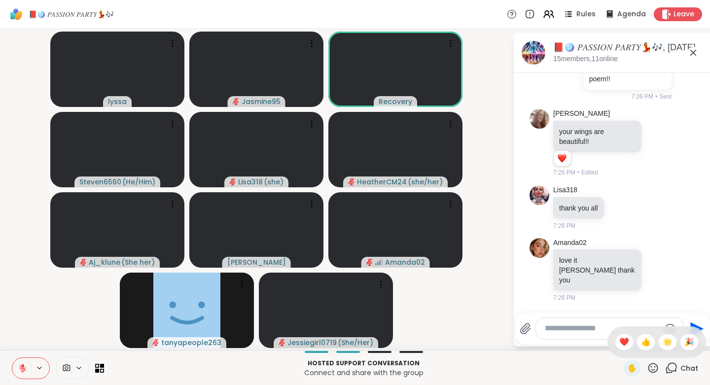
click at [641, 341] on span "👍" at bounding box center [646, 342] width 10 height 12
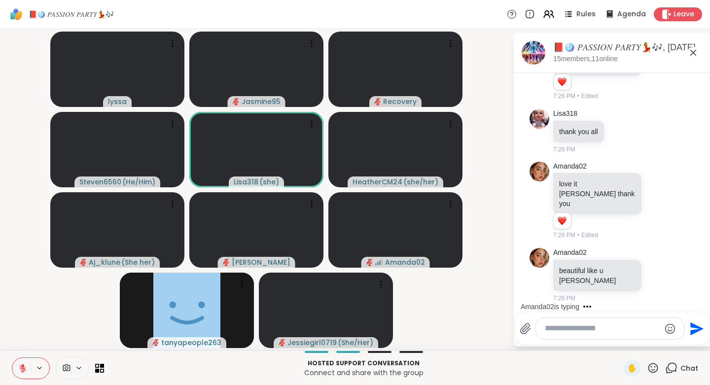
scroll to position [3805, 0]
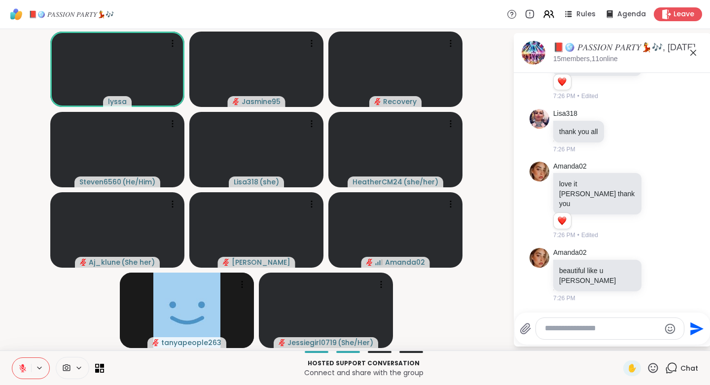
click at [646, 366] on icon at bounding box center [652, 368] width 12 height 12
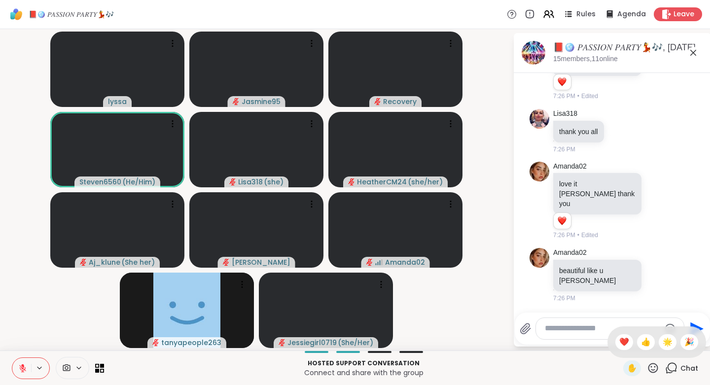
click at [619, 342] on span "❤️" at bounding box center [624, 342] width 10 height 12
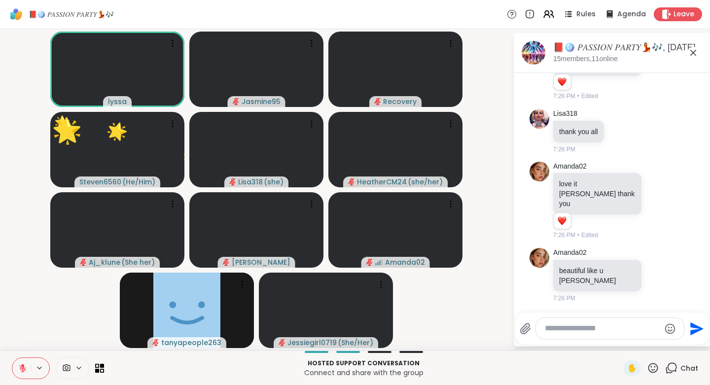
scroll to position [3820, 0]
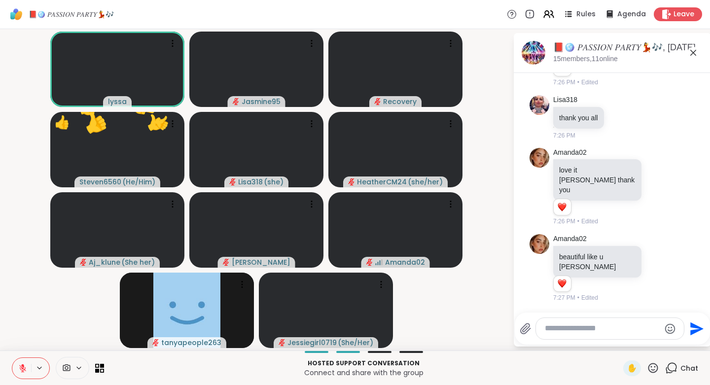
click at [648, 367] on icon at bounding box center [652, 368] width 12 height 12
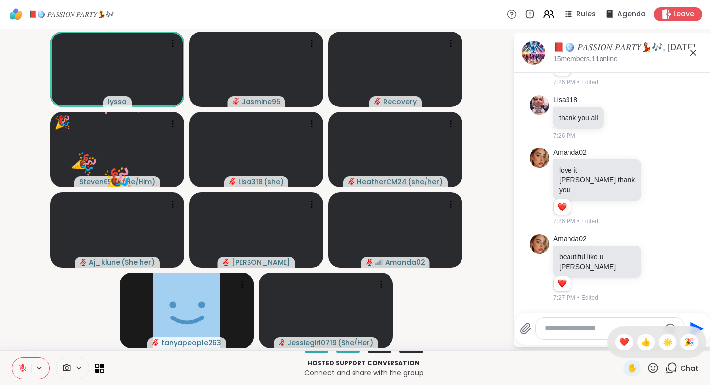
click at [641, 342] on span "👍" at bounding box center [646, 342] width 10 height 12
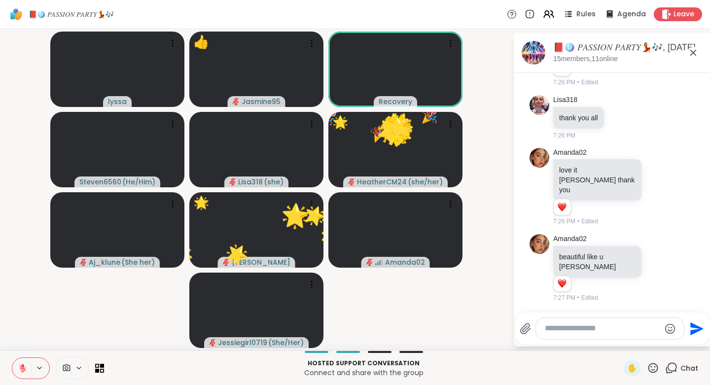
click at [19, 370] on icon at bounding box center [22, 368] width 9 height 9
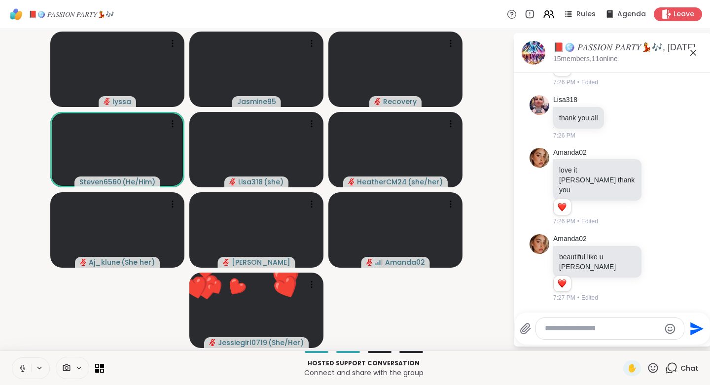
click at [24, 369] on icon at bounding box center [22, 368] width 5 height 3
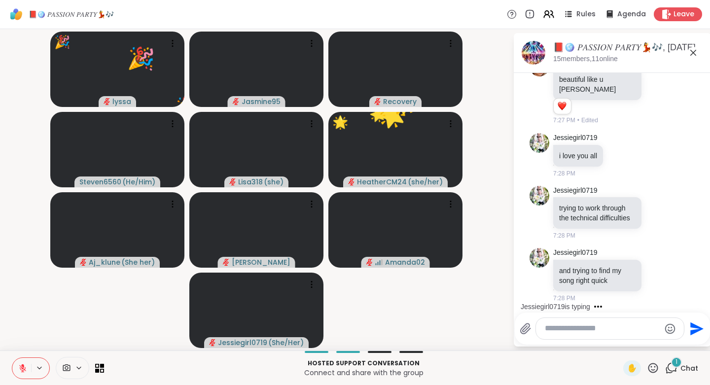
scroll to position [4007, 0]
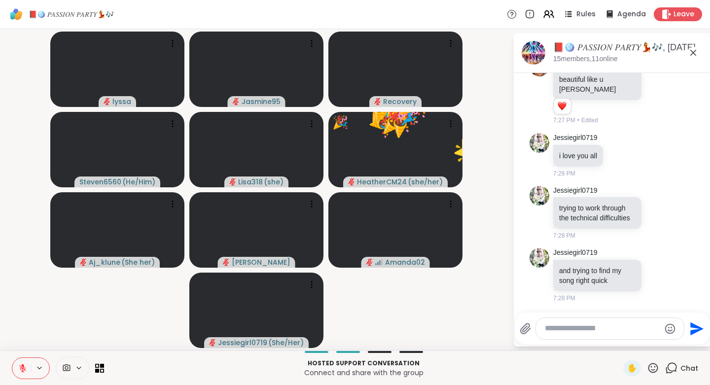
click at [646, 364] on icon at bounding box center [652, 368] width 12 height 12
click at [619, 340] on span "❤️" at bounding box center [624, 342] width 10 height 12
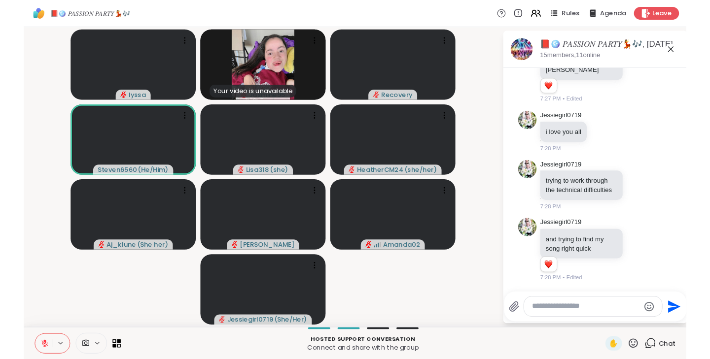
scroll to position [4021, 0]
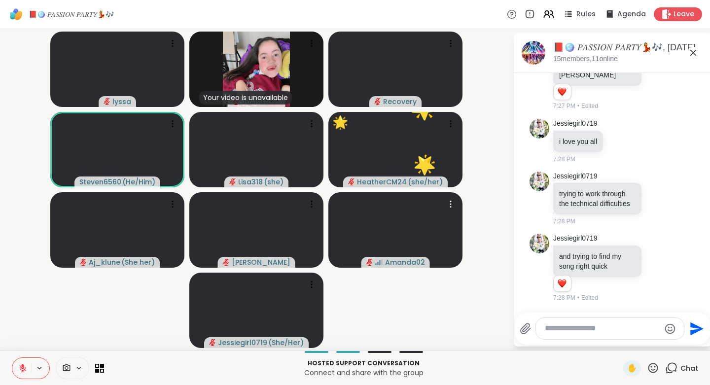
click at [364, 291] on video-player-container "lyssa Your video is unavailable Jasmine95 Recovery Steven6560 ( He/Him ) Lisa31…" at bounding box center [256, 189] width 501 height 313
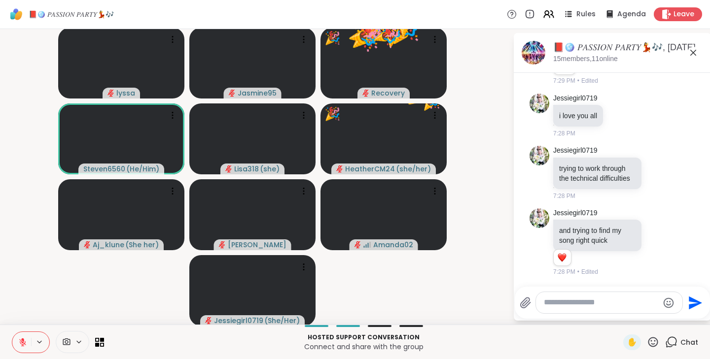
scroll to position [4007, 0]
click at [582, 306] on textarea "Type your message" at bounding box center [600, 303] width 115 height 10
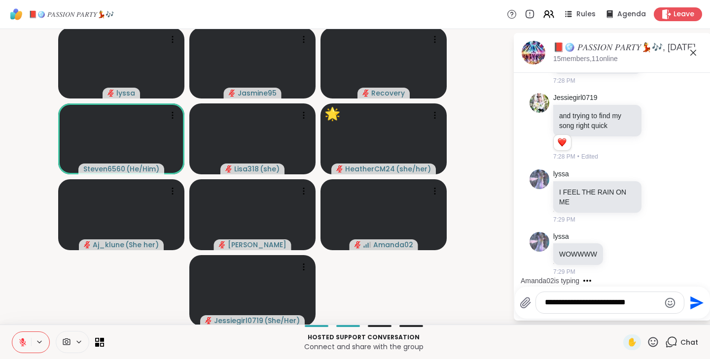
scroll to position [4228, 0]
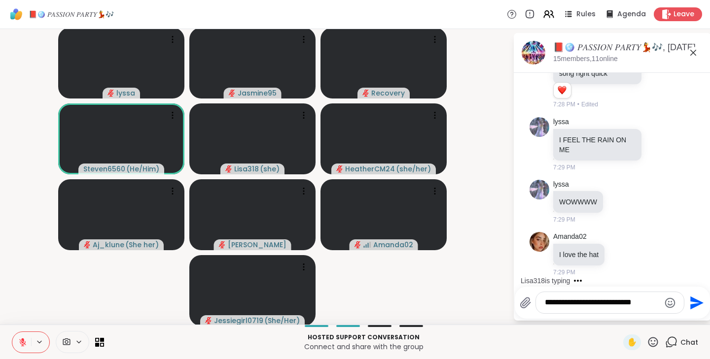
type textarea "**********"
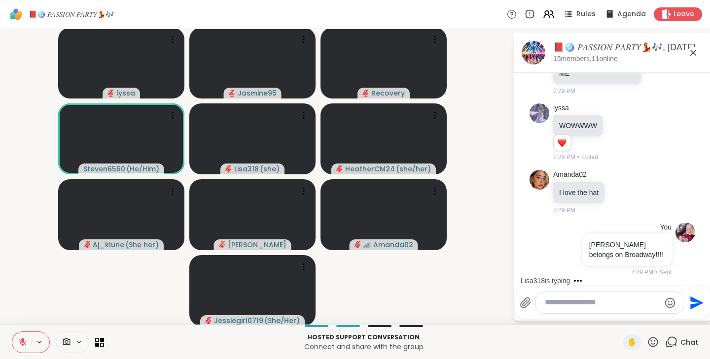
click at [648, 342] on icon at bounding box center [653, 342] width 10 height 10
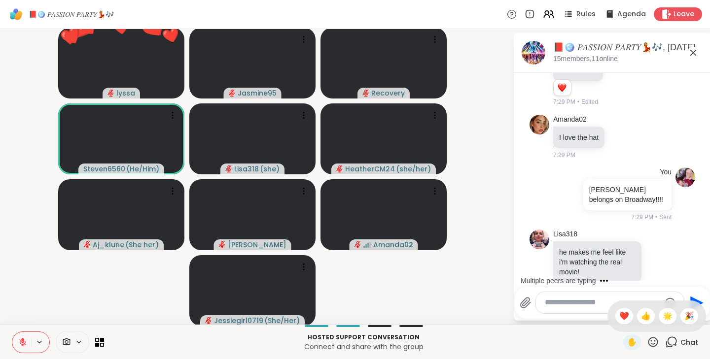
scroll to position [4377, 0]
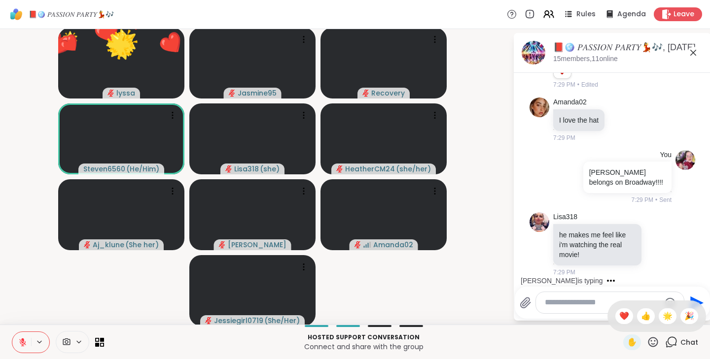
click at [684, 317] on span "🎉" at bounding box center [689, 316] width 10 height 12
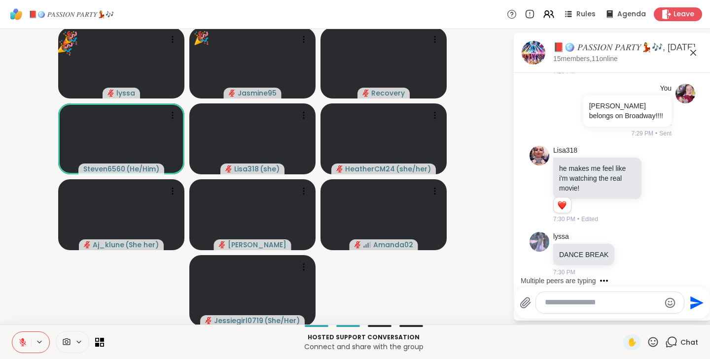
scroll to position [4443, 0]
click at [646, 343] on icon at bounding box center [652, 342] width 12 height 12
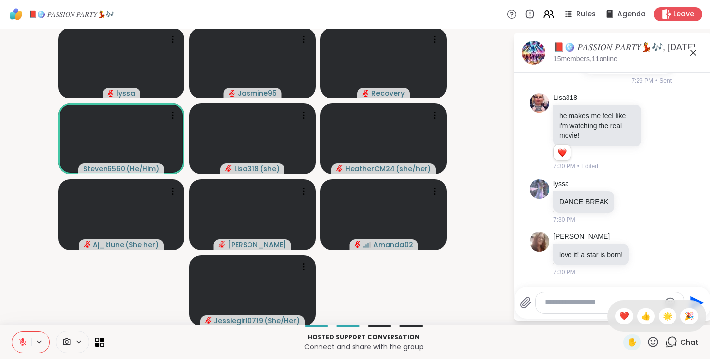
click at [619, 318] on span "❤️" at bounding box center [624, 316] width 10 height 12
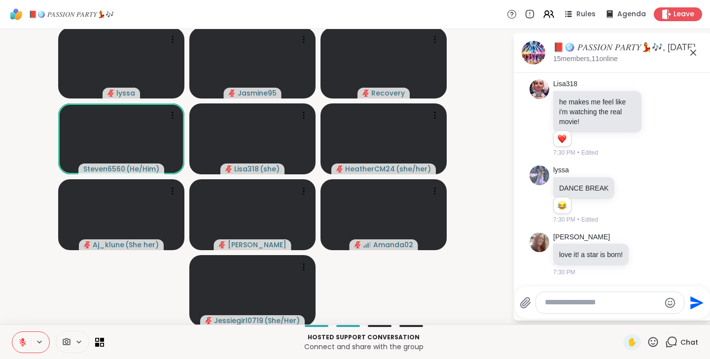
scroll to position [4524, 0]
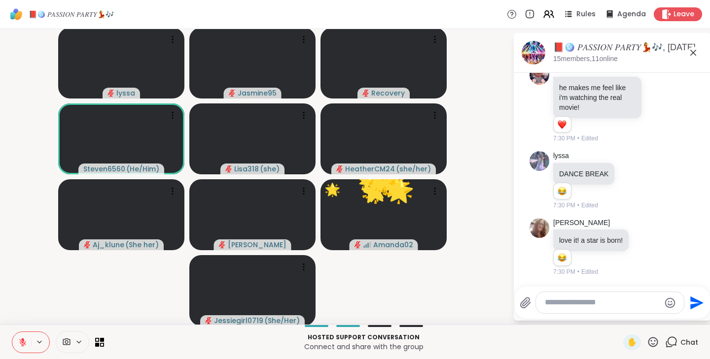
click at [646, 343] on icon at bounding box center [652, 342] width 12 height 12
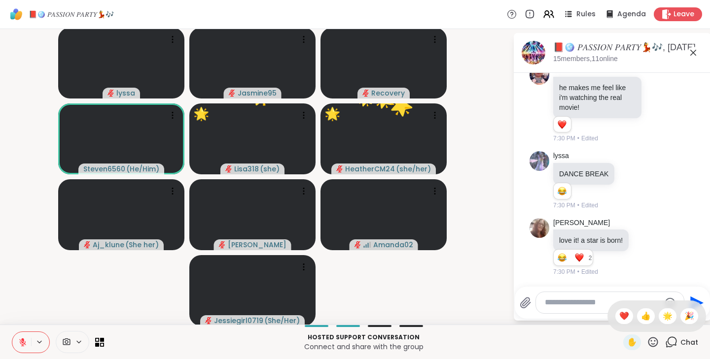
click at [662, 313] on span "🌟" at bounding box center [667, 316] width 10 height 12
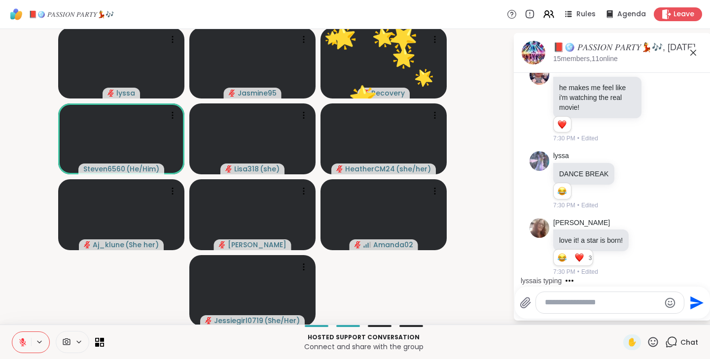
click at [561, 304] on textarea "Type your message" at bounding box center [601, 303] width 115 height 10
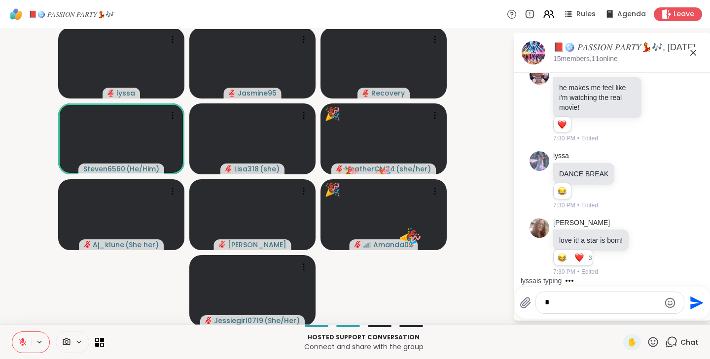
scroll to position [4596, 0]
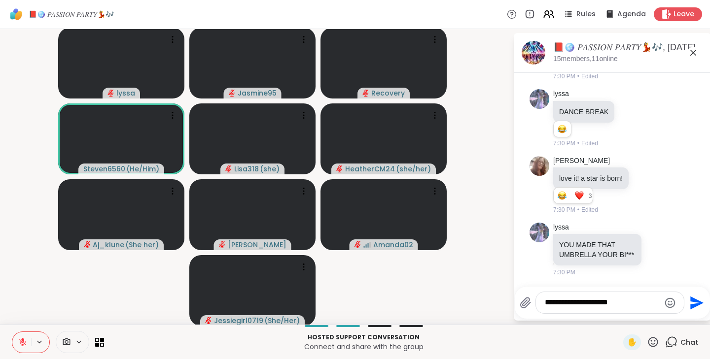
type textarea "**********"
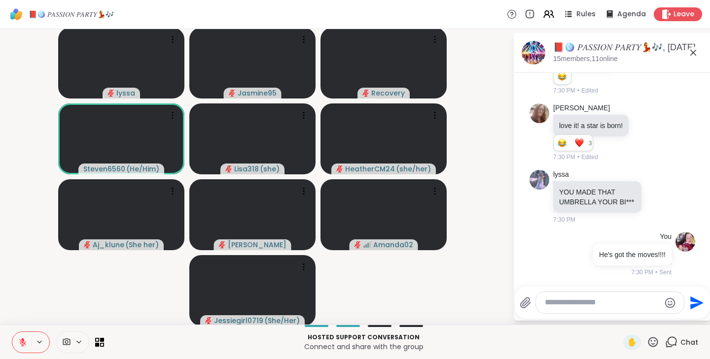
scroll to position [4658, 0]
click at [648, 339] on icon at bounding box center [653, 342] width 10 height 10
click at [662, 317] on span "🌟" at bounding box center [667, 316] width 10 height 12
click at [646, 342] on icon at bounding box center [652, 342] width 12 height 12
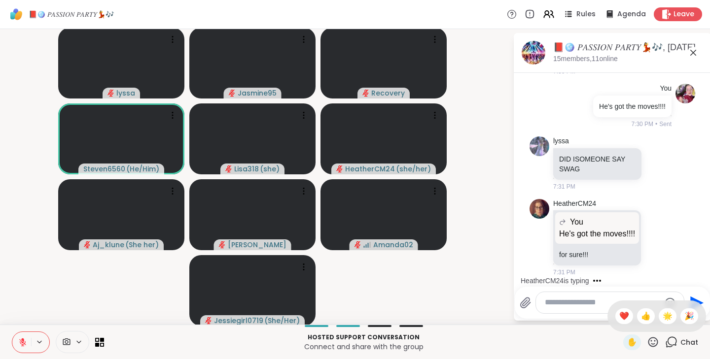
scroll to position [4819, 0]
click at [619, 316] on span "❤️" at bounding box center [624, 316] width 10 height 12
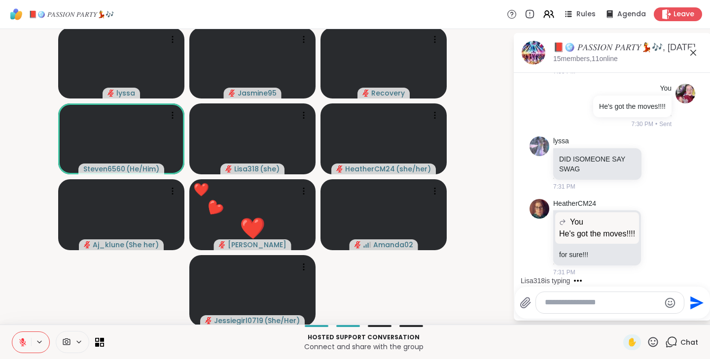
click at [646, 340] on icon at bounding box center [652, 342] width 12 height 12
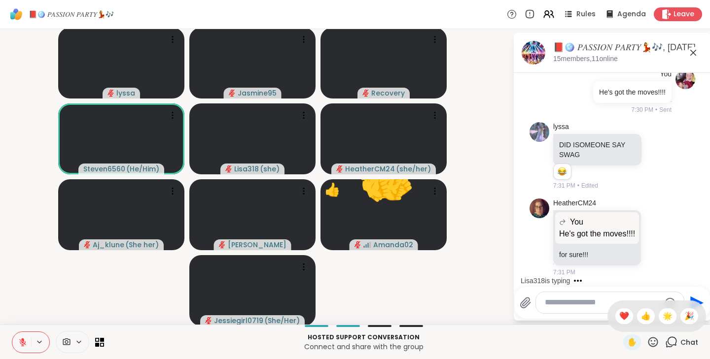
click at [684, 316] on span "🎉" at bounding box center [689, 316] width 10 height 12
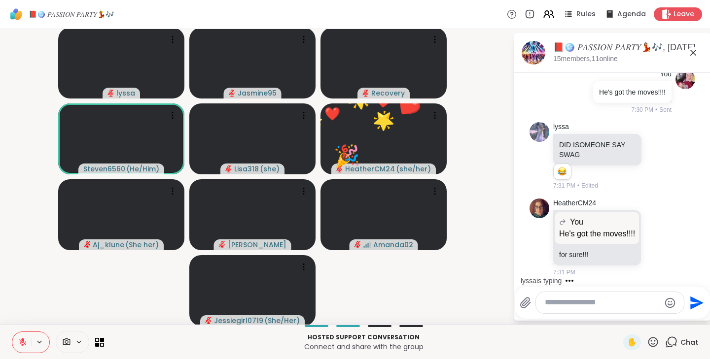
click at [648, 339] on icon at bounding box center [653, 342] width 10 height 10
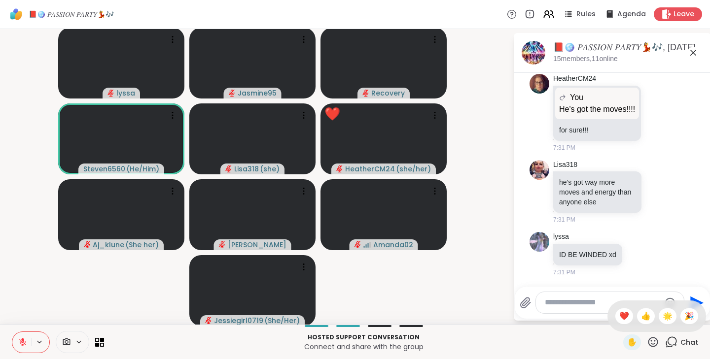
scroll to position [4958, 0]
click at [619, 313] on span "❤️" at bounding box center [624, 316] width 10 height 12
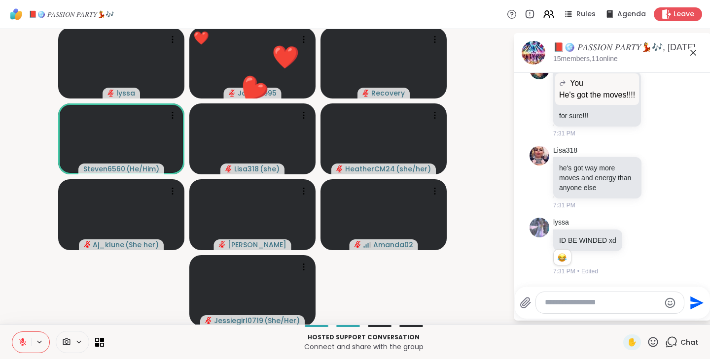
scroll to position [4972, 0]
click at [551, 303] on textarea "Type your message" at bounding box center [601, 303] width 115 height 10
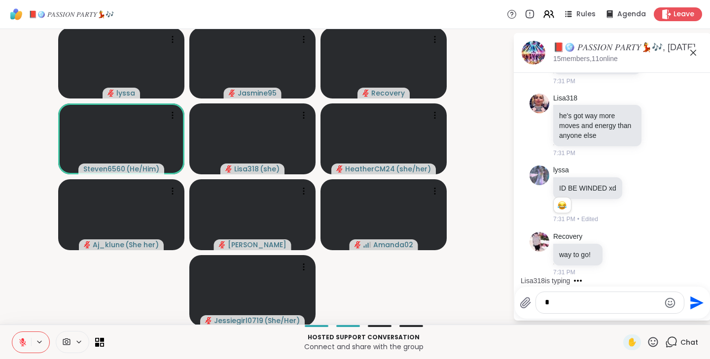
scroll to position [5110, 0]
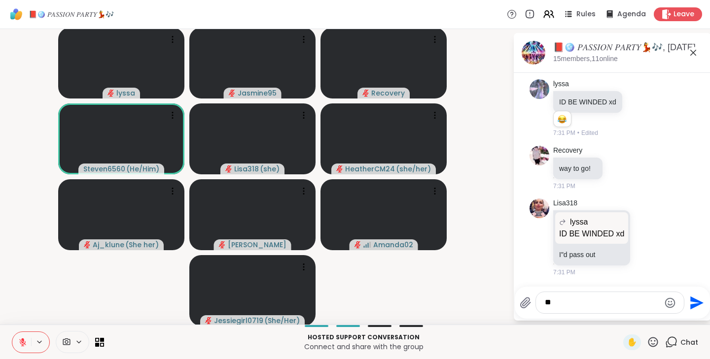
type textarea "*"
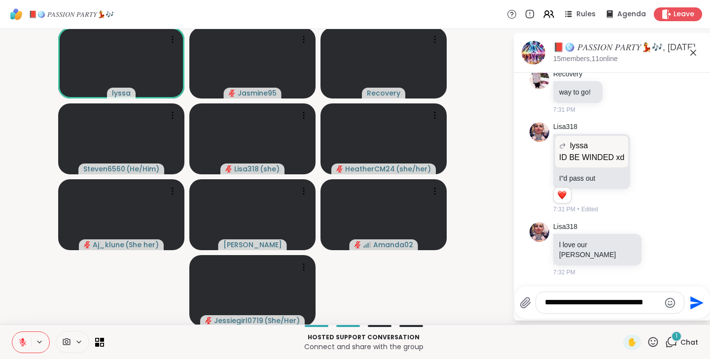
scroll to position [5177, 0]
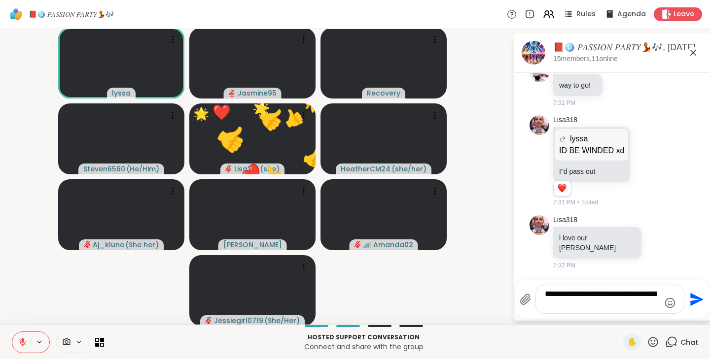
type textarea "**********"
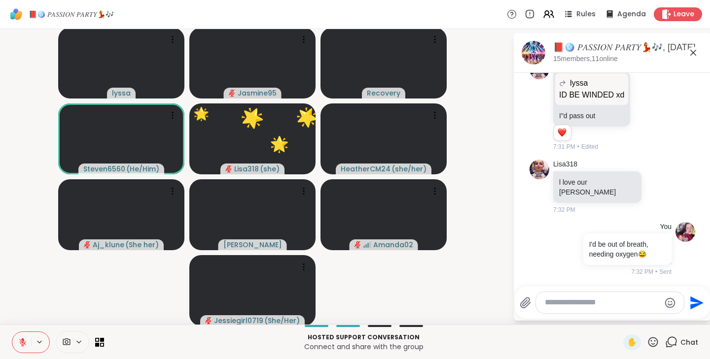
scroll to position [5239, 0]
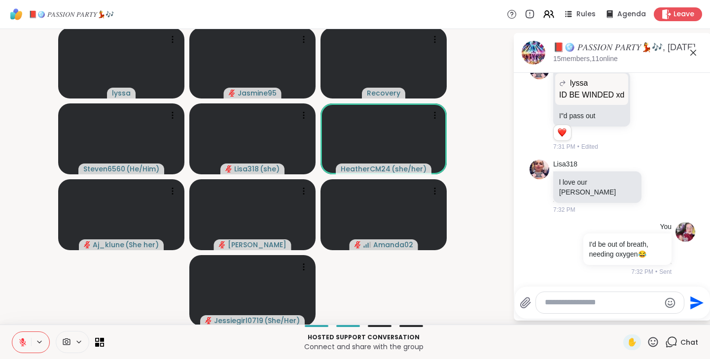
click at [646, 343] on icon at bounding box center [652, 342] width 12 height 12
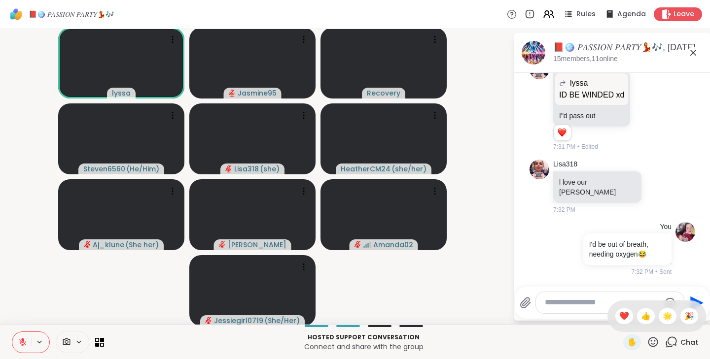
click at [619, 318] on span "❤️" at bounding box center [624, 316] width 10 height 12
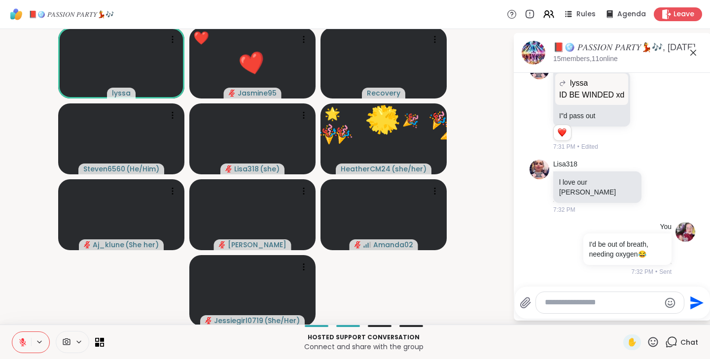
click at [648, 341] on icon at bounding box center [653, 342] width 10 height 10
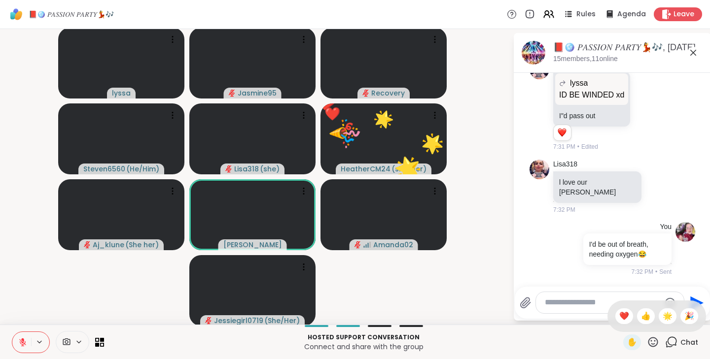
click at [641, 314] on span "👍" at bounding box center [646, 316] width 10 height 12
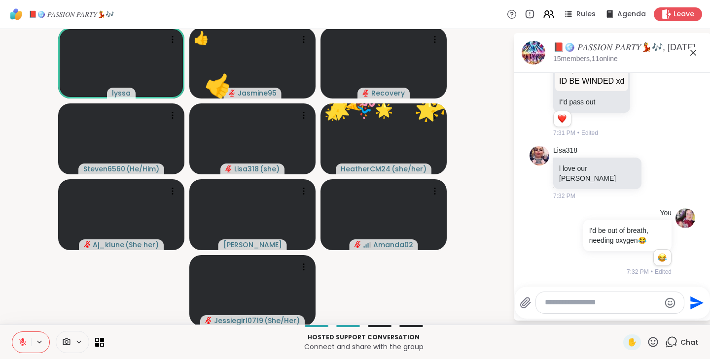
scroll to position [5253, 0]
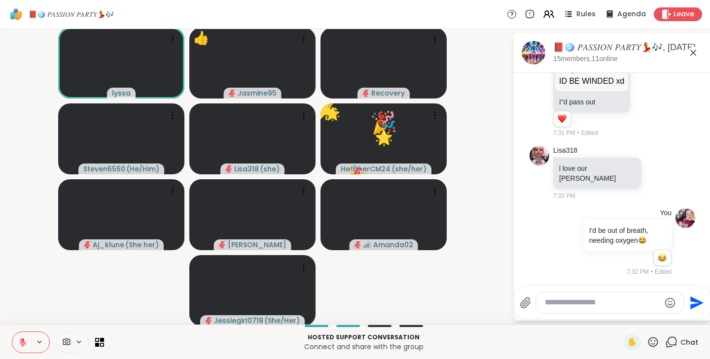
click at [646, 343] on icon at bounding box center [652, 342] width 12 height 12
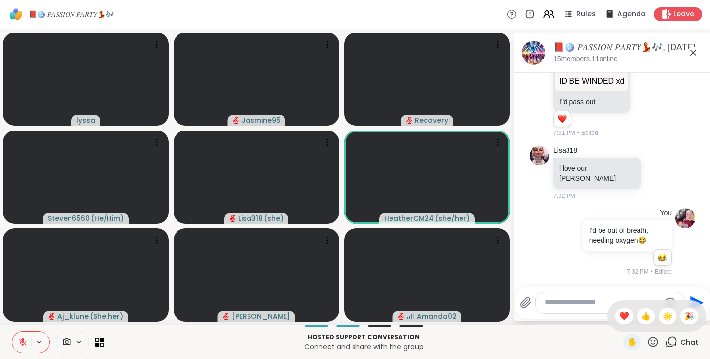
click at [684, 315] on span "🎉" at bounding box center [689, 316] width 10 height 12
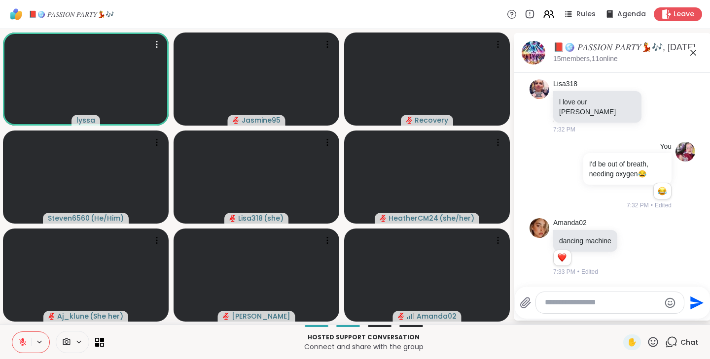
scroll to position [5320, 0]
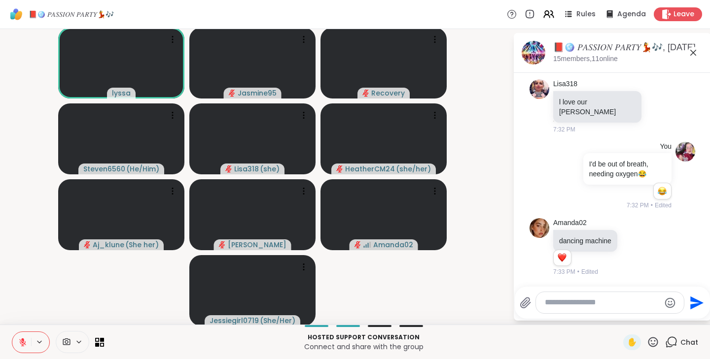
click at [24, 340] on icon at bounding box center [22, 340] width 3 height 4
click at [21, 340] on icon at bounding box center [22, 342] width 9 height 9
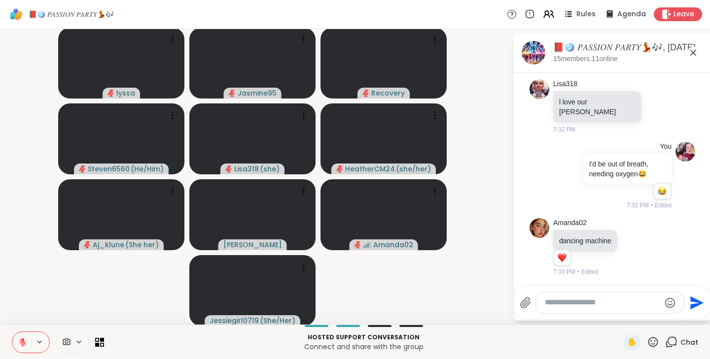
click at [648, 339] on icon at bounding box center [653, 342] width 10 height 10
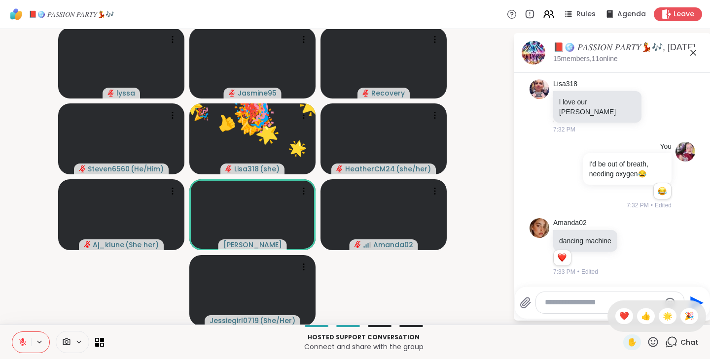
click at [619, 316] on span "❤️" at bounding box center [624, 316] width 10 height 12
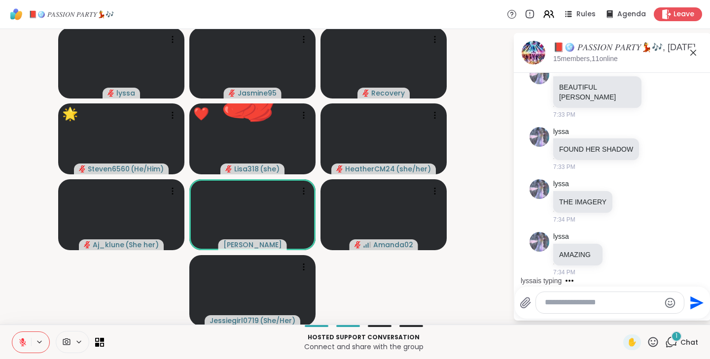
scroll to position [5540, 0]
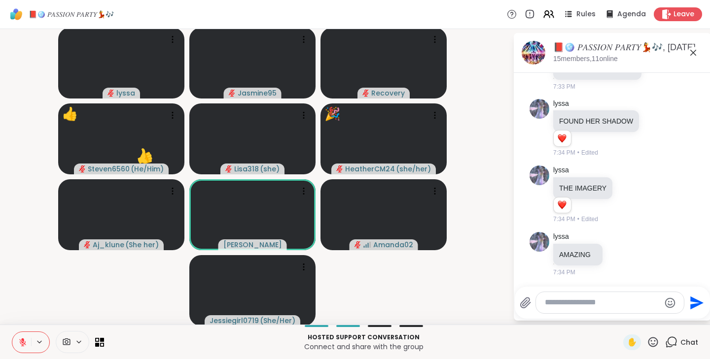
click at [648, 342] on icon at bounding box center [652, 342] width 12 height 12
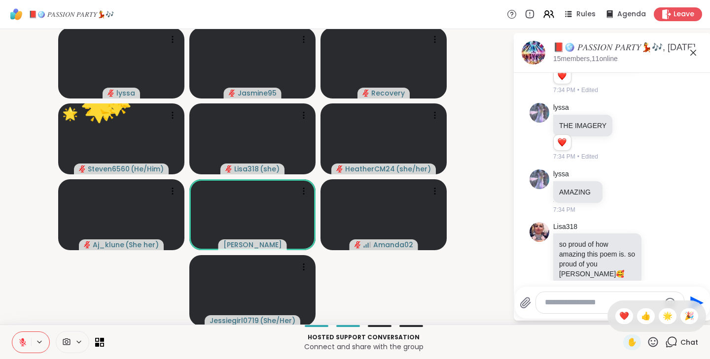
scroll to position [5650, 0]
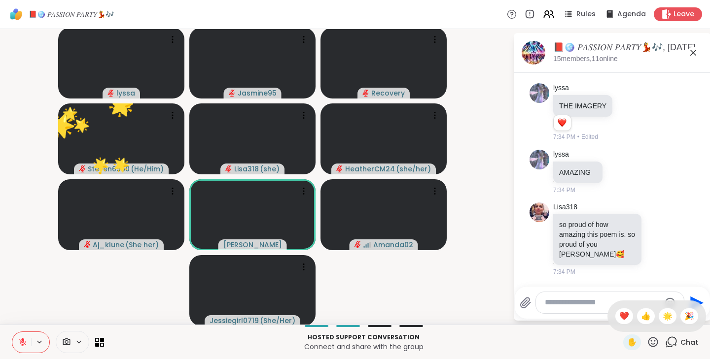
click at [619, 316] on span "❤️" at bounding box center [624, 316] width 10 height 12
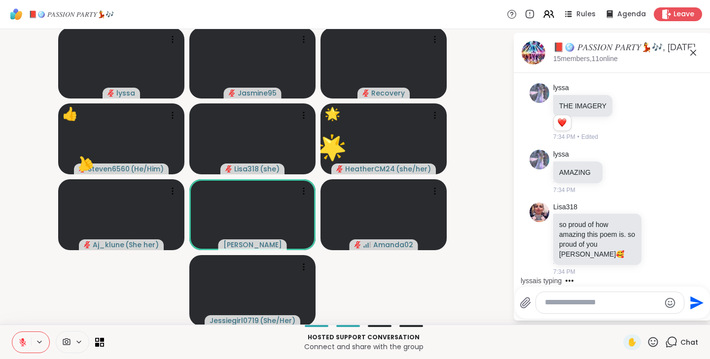
click at [652, 345] on div "✋ Chat" at bounding box center [660, 343] width 75 height 16
click at [646, 343] on icon at bounding box center [652, 342] width 12 height 12
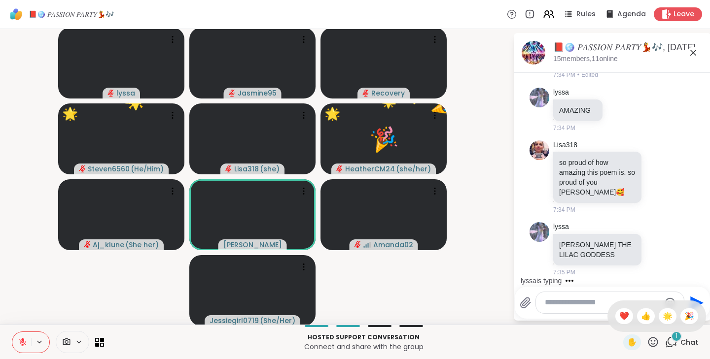
scroll to position [5712, 0]
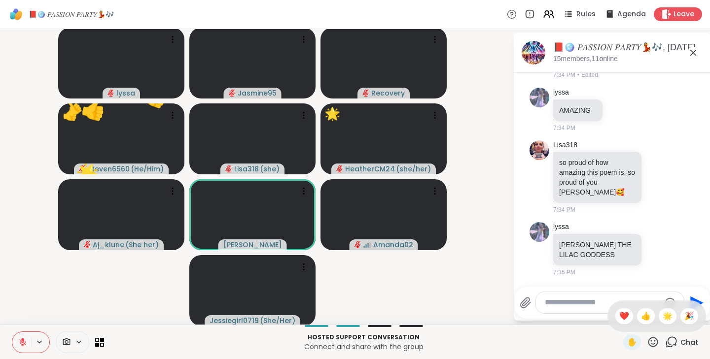
click at [684, 317] on span "🎉" at bounding box center [689, 316] width 10 height 12
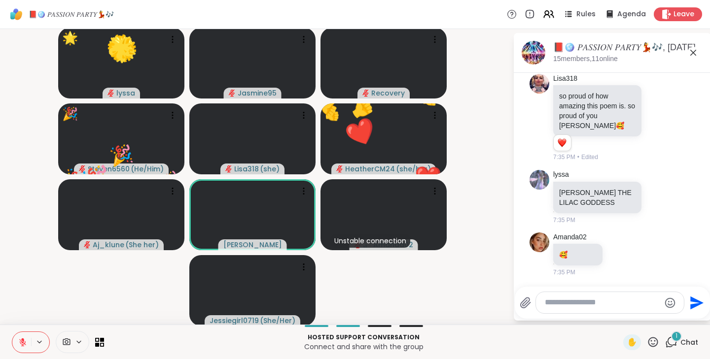
scroll to position [5779, 0]
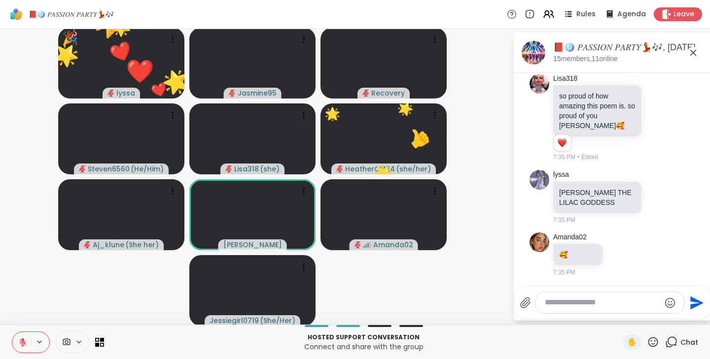
click at [648, 345] on icon at bounding box center [653, 342] width 10 height 10
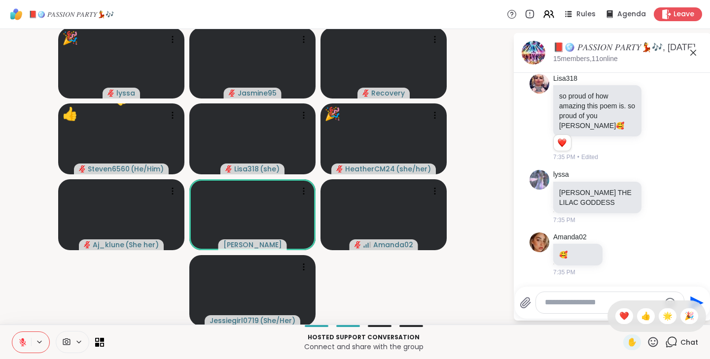
click at [641, 314] on span "👍" at bounding box center [646, 316] width 10 height 12
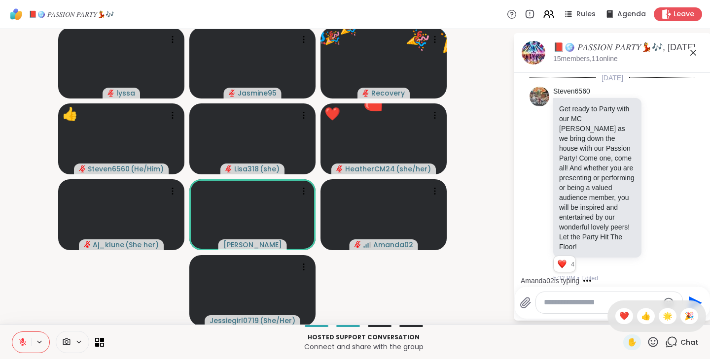
click at [662, 319] on span "🌟" at bounding box center [667, 316] width 10 height 12
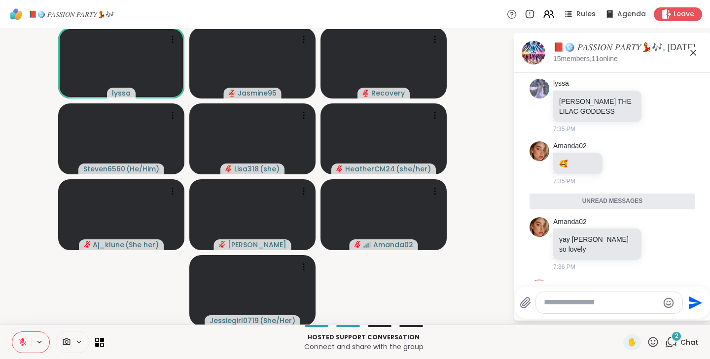
scroll to position [5914, 0]
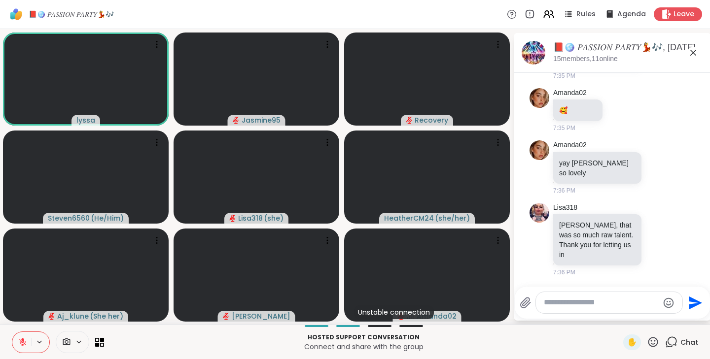
click at [646, 341] on icon at bounding box center [652, 342] width 12 height 12
click at [619, 315] on span "❤️" at bounding box center [624, 316] width 10 height 12
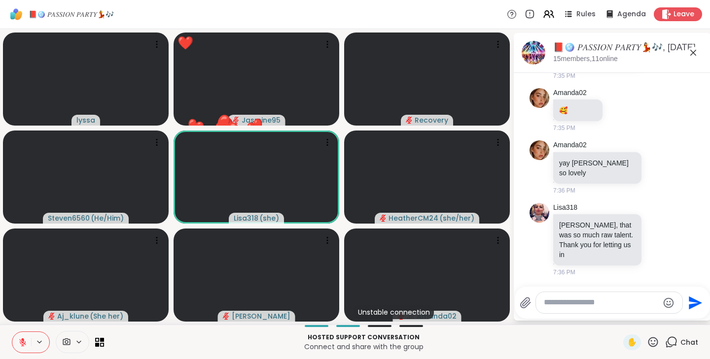
click at [19, 344] on icon at bounding box center [22, 342] width 9 height 9
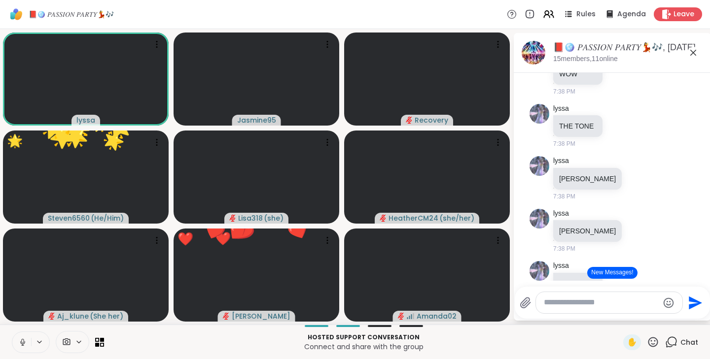
scroll to position [6120, 0]
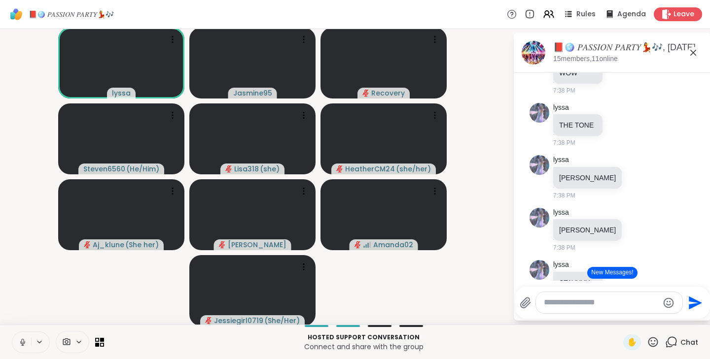
click at [23, 339] on icon at bounding box center [22, 341] width 2 height 4
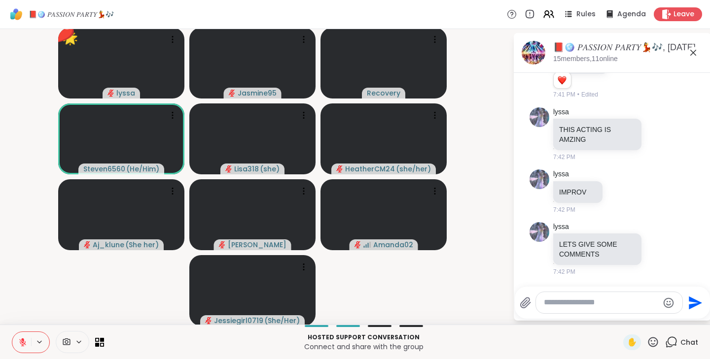
scroll to position [6927, 0]
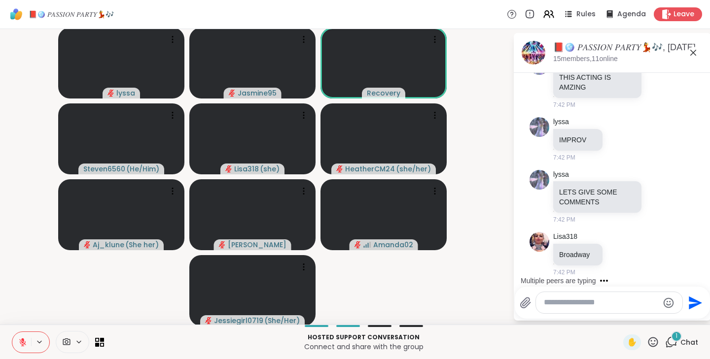
click at [551, 304] on textarea "Type your message" at bounding box center [600, 303] width 115 height 10
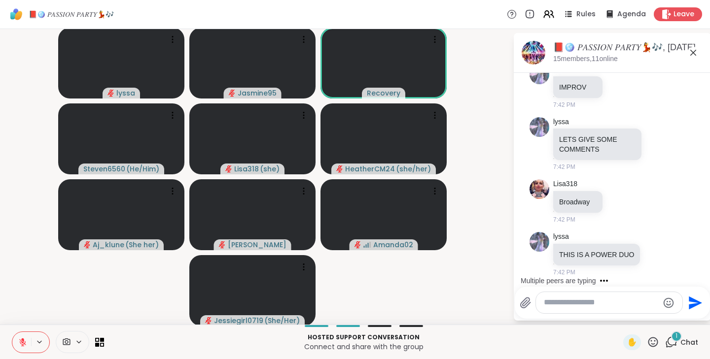
scroll to position [7041, 0]
type textarea "*"
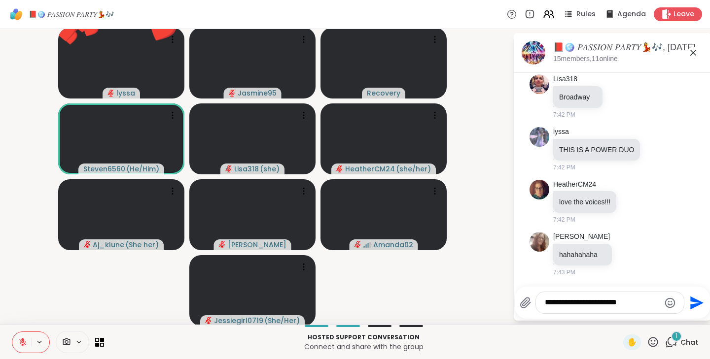
scroll to position [7146, 0]
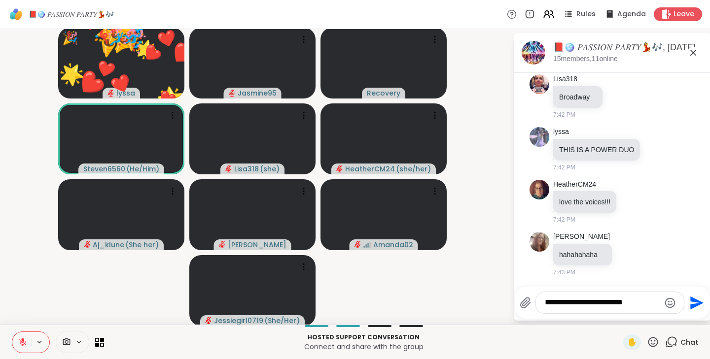
type textarea "**********"
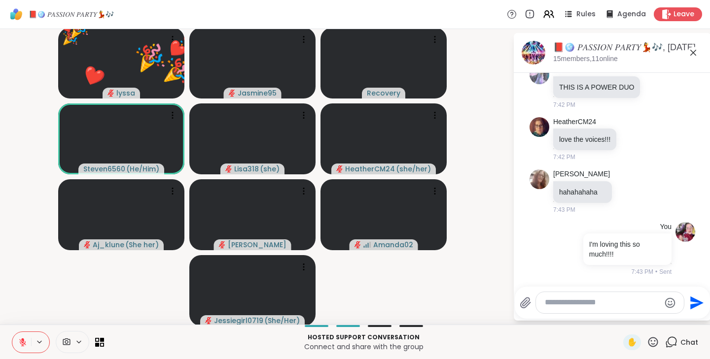
scroll to position [7209, 0]
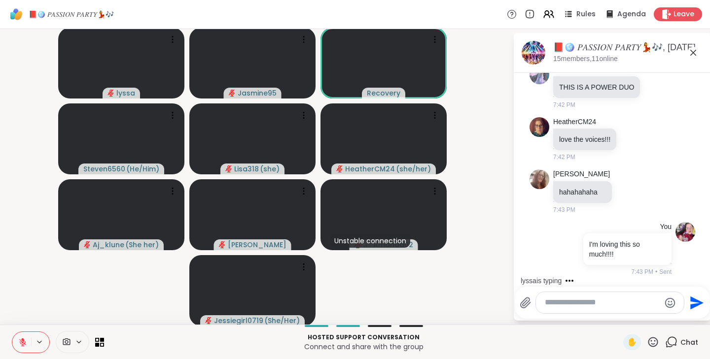
click at [648, 341] on icon at bounding box center [653, 342] width 10 height 10
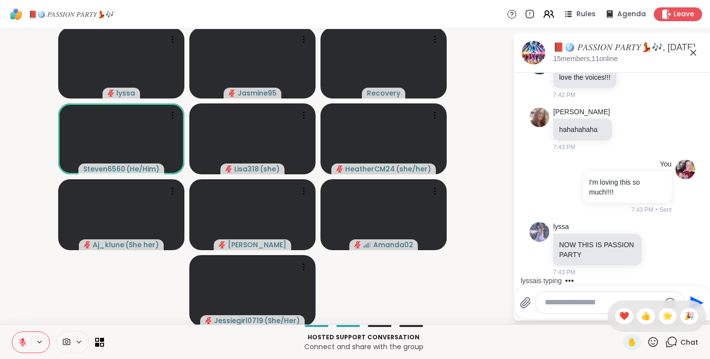
scroll to position [7285, 0]
click at [662, 316] on span "🌟" at bounding box center [667, 316] width 10 height 12
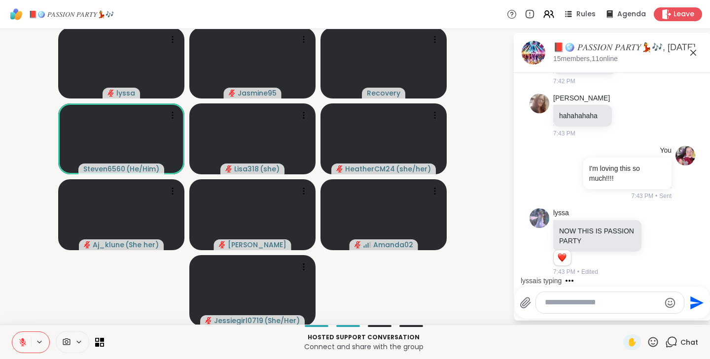
scroll to position [7362, 0]
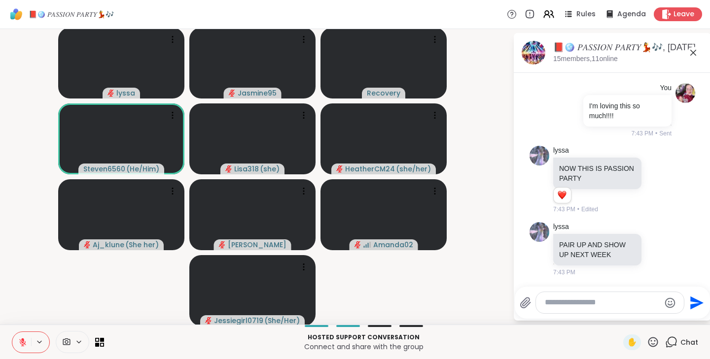
click at [646, 343] on icon at bounding box center [652, 342] width 12 height 12
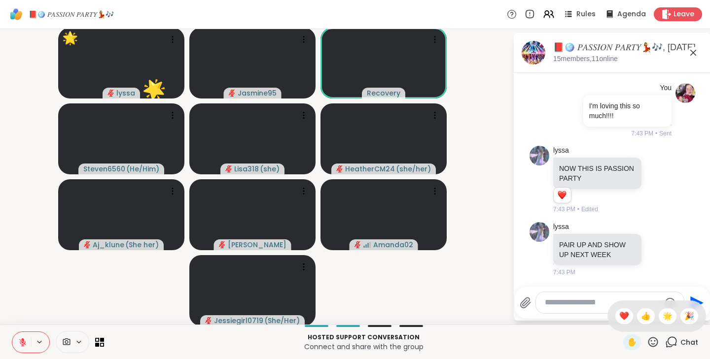
click at [684, 316] on span "🎉" at bounding box center [689, 316] width 10 height 12
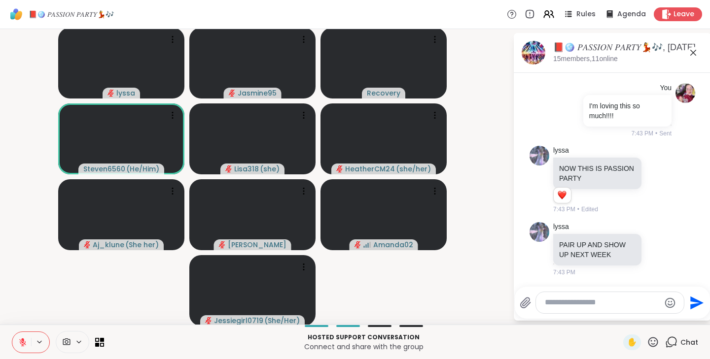
click at [646, 345] on icon at bounding box center [652, 342] width 12 height 12
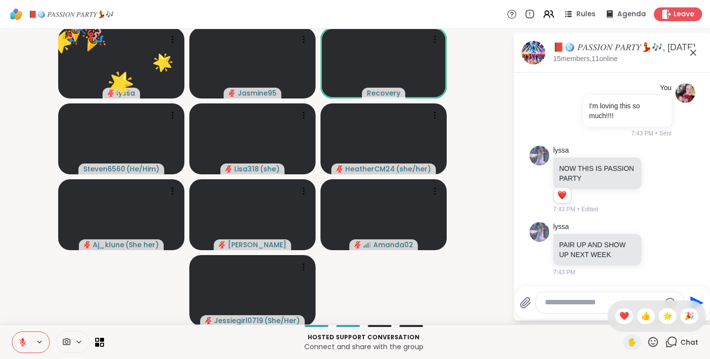
click at [619, 319] on span "❤️" at bounding box center [624, 316] width 10 height 12
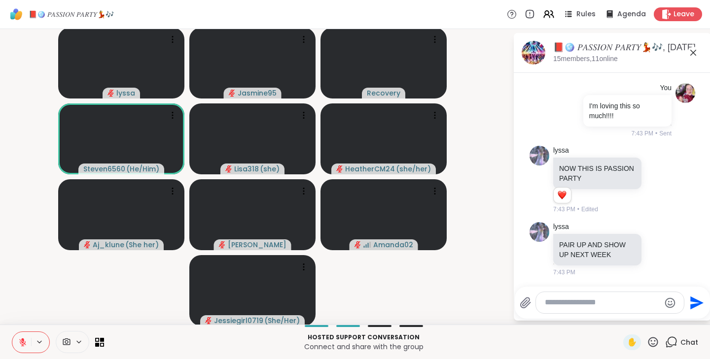
click at [647, 342] on icon at bounding box center [652, 342] width 12 height 12
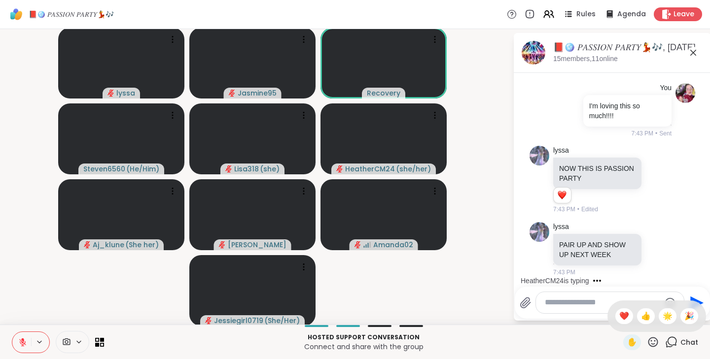
click at [641, 314] on span "👍" at bounding box center [646, 316] width 10 height 12
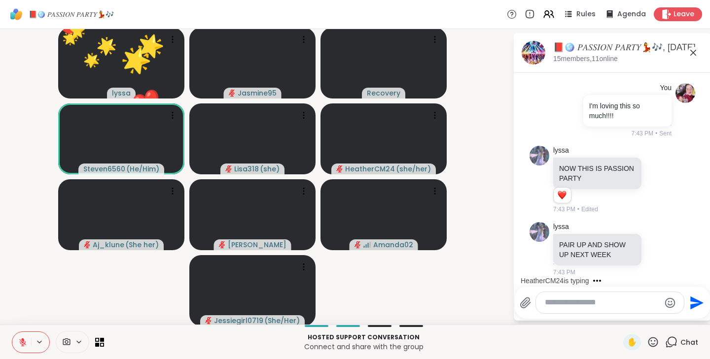
click at [646, 343] on icon at bounding box center [652, 342] width 12 height 12
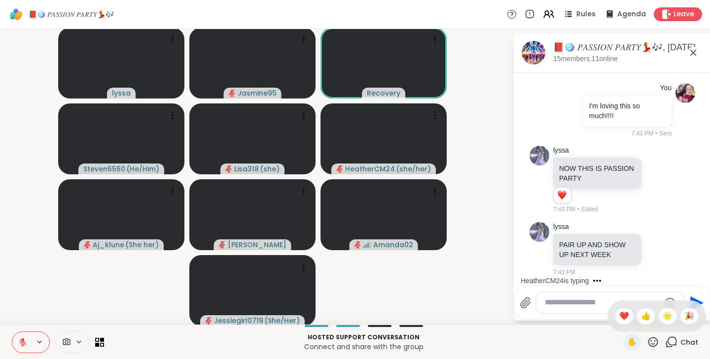
click at [684, 314] on span "🎉" at bounding box center [689, 316] width 10 height 12
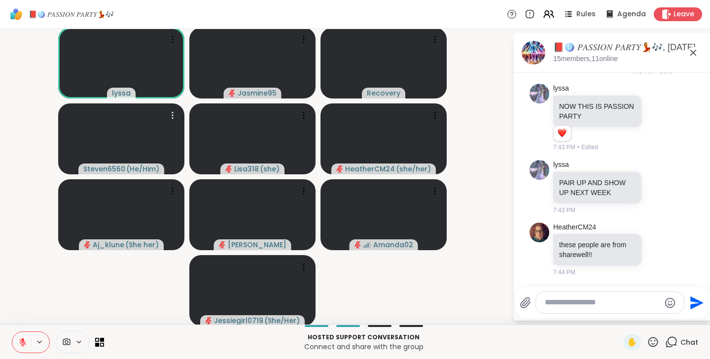
scroll to position [7424, 0]
click at [647, 342] on icon at bounding box center [652, 342] width 12 height 12
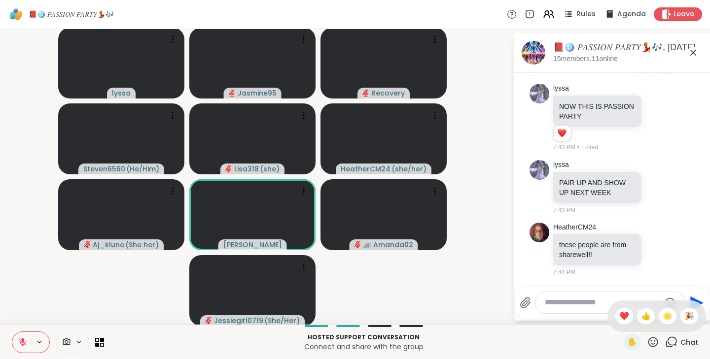
click at [619, 316] on span "❤️" at bounding box center [624, 316] width 10 height 12
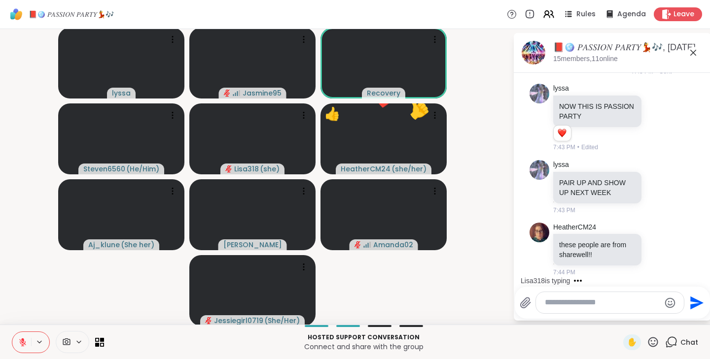
click at [21, 344] on icon at bounding box center [22, 342] width 7 height 7
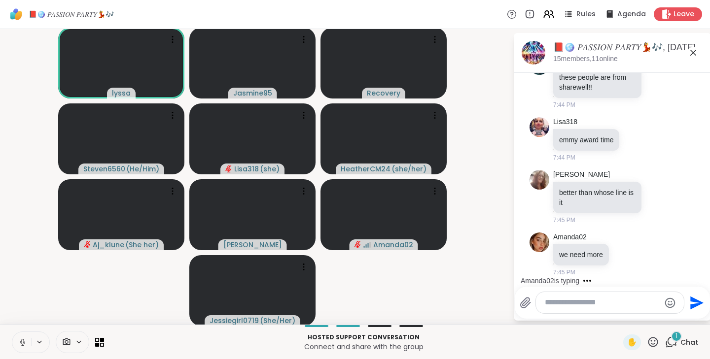
scroll to position [7592, 0]
click at [24, 342] on icon at bounding box center [22, 342] width 5 height 3
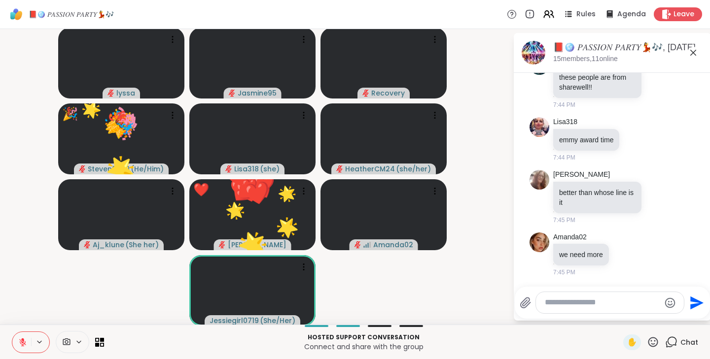
click at [646, 343] on icon at bounding box center [652, 342] width 12 height 12
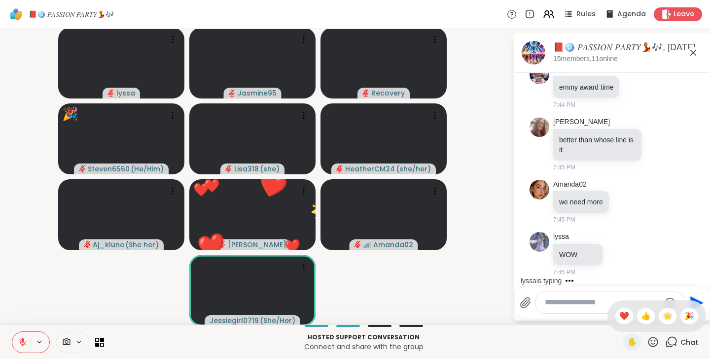
scroll to position [7644, 0]
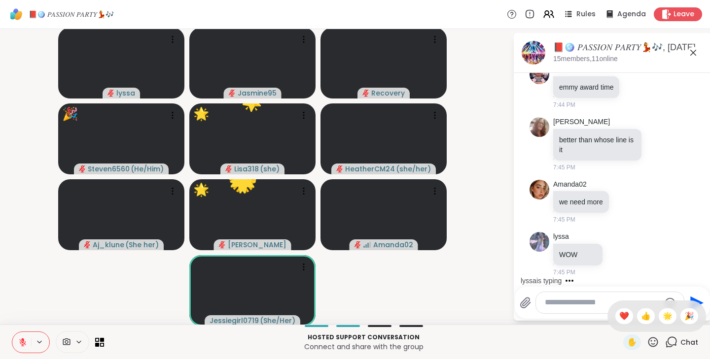
click at [684, 321] on span "🎉" at bounding box center [689, 316] width 10 height 12
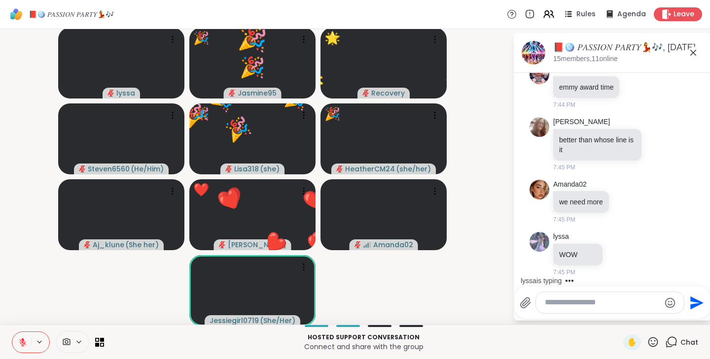
click at [646, 341] on icon at bounding box center [652, 342] width 12 height 12
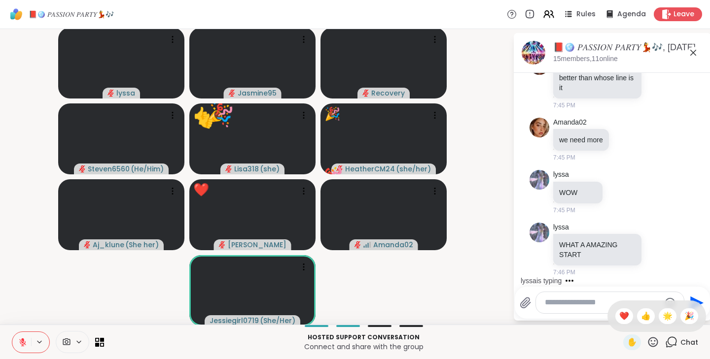
scroll to position [7707, 0]
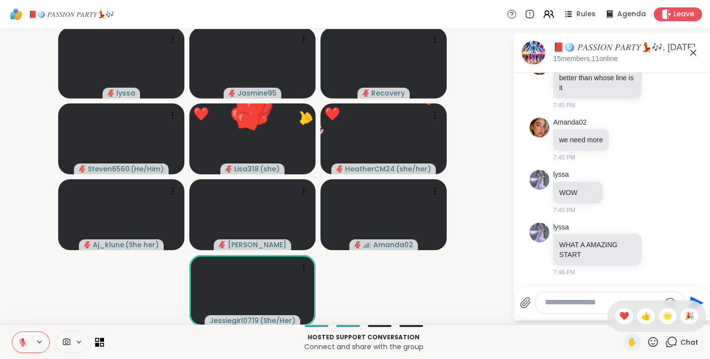
click at [619, 317] on span "❤️" at bounding box center [624, 316] width 10 height 12
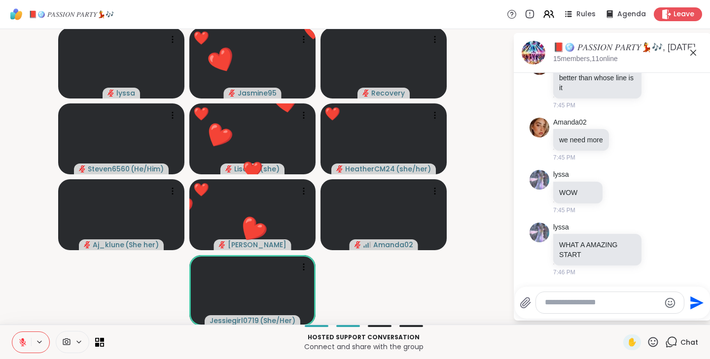
click at [649, 342] on icon at bounding box center [652, 342] width 12 height 12
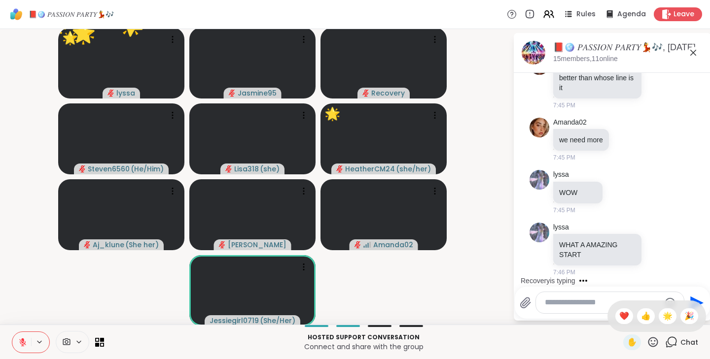
click at [662, 312] on span "🌟" at bounding box center [667, 316] width 10 height 12
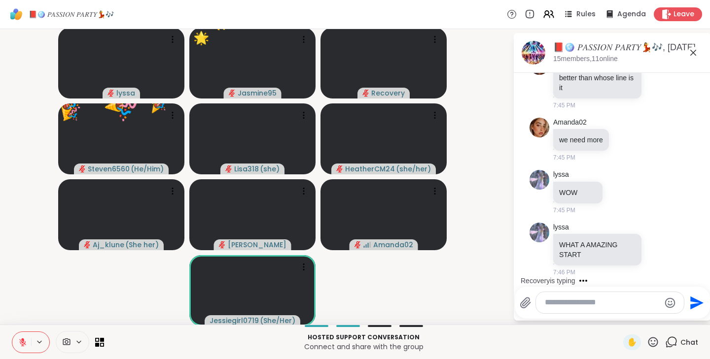
click at [648, 344] on icon at bounding box center [652, 342] width 12 height 12
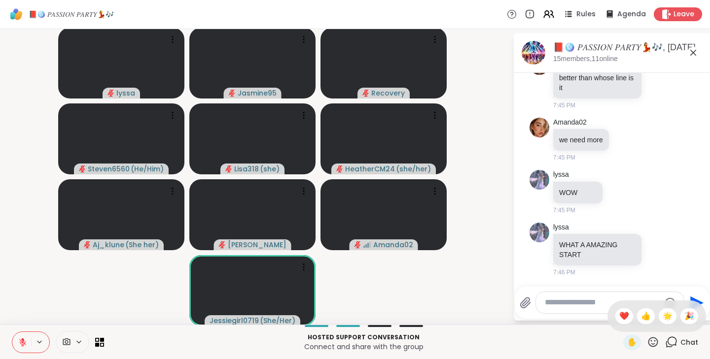
click at [641, 320] on span "👍" at bounding box center [646, 316] width 10 height 12
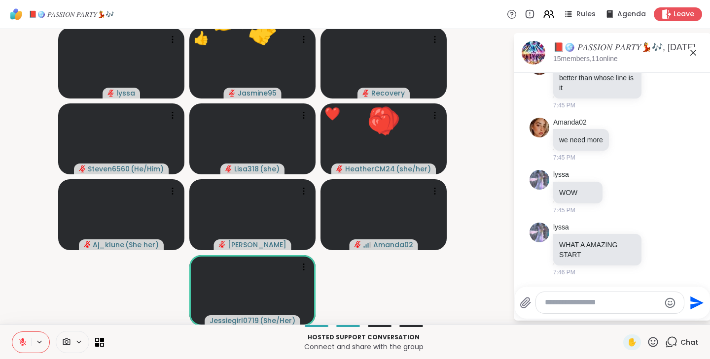
scroll to position [7759, 0]
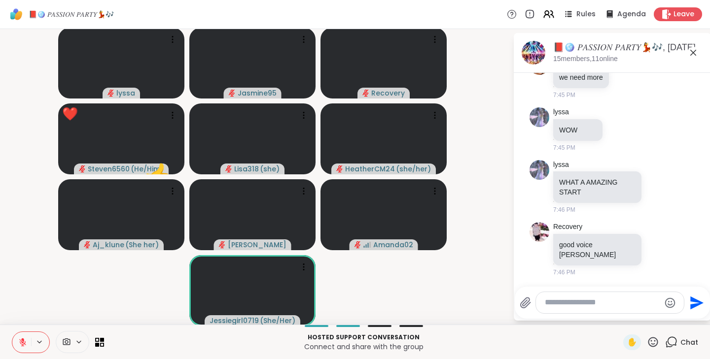
click at [646, 344] on icon at bounding box center [652, 342] width 12 height 12
click at [619, 319] on span "❤️" at bounding box center [624, 316] width 10 height 12
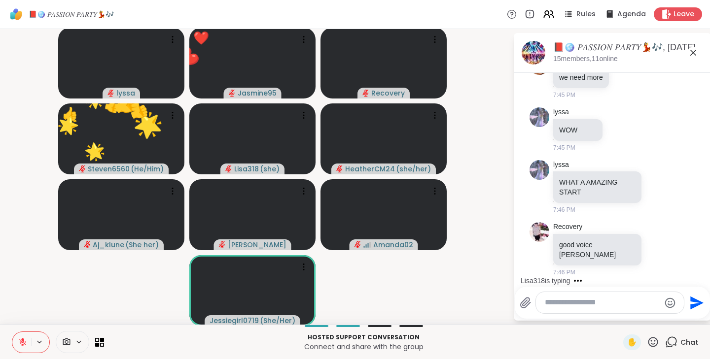
click at [646, 340] on icon at bounding box center [652, 342] width 12 height 12
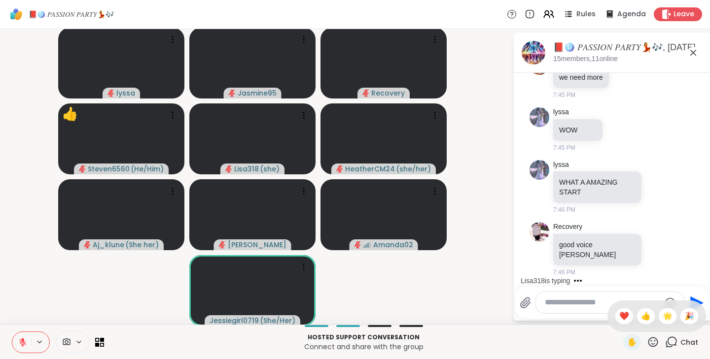
click at [662, 314] on span "🌟" at bounding box center [667, 316] width 10 height 12
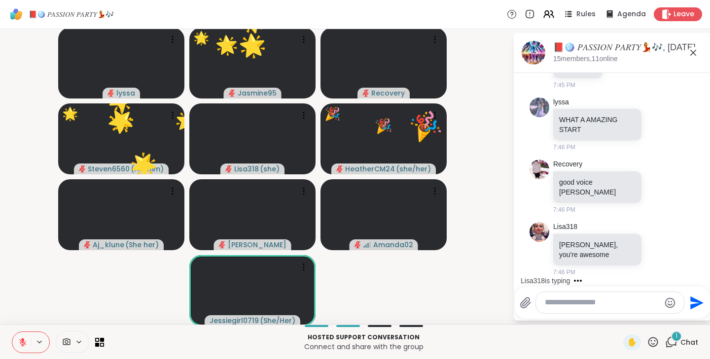
scroll to position [7821, 0]
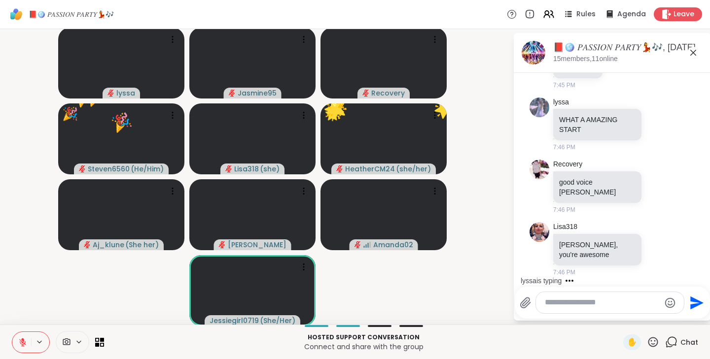
click at [646, 340] on icon at bounding box center [652, 342] width 12 height 12
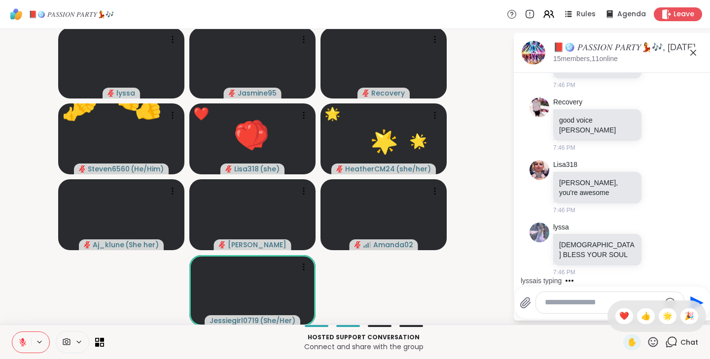
scroll to position [7884, 0]
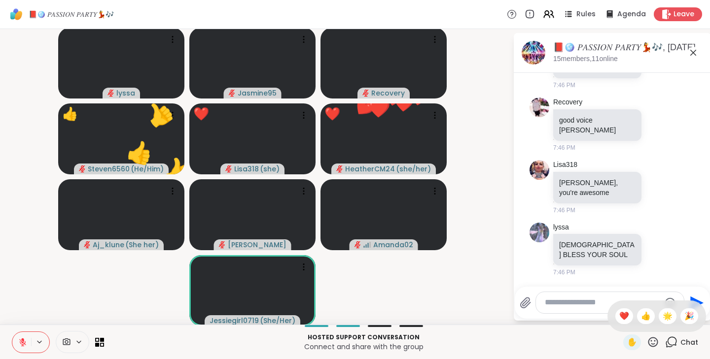
click at [684, 316] on span "🎉" at bounding box center [689, 316] width 10 height 12
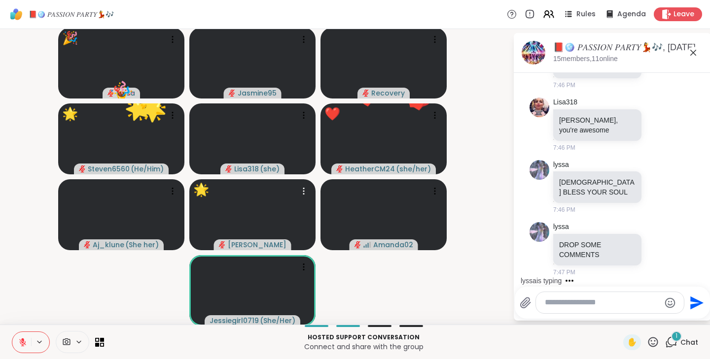
scroll to position [7946, 0]
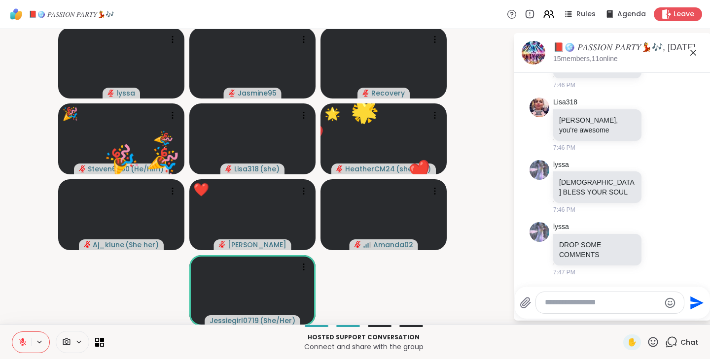
click at [549, 305] on textarea "Type your message" at bounding box center [601, 303] width 115 height 10
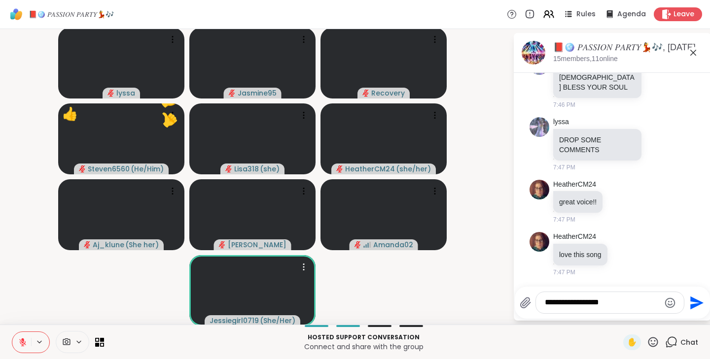
scroll to position [8051, 0]
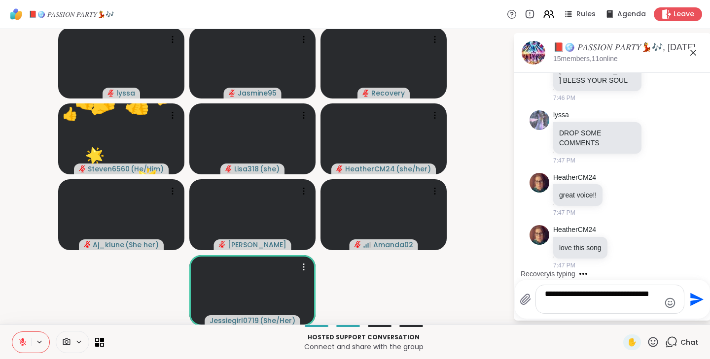
type textarea "**********"
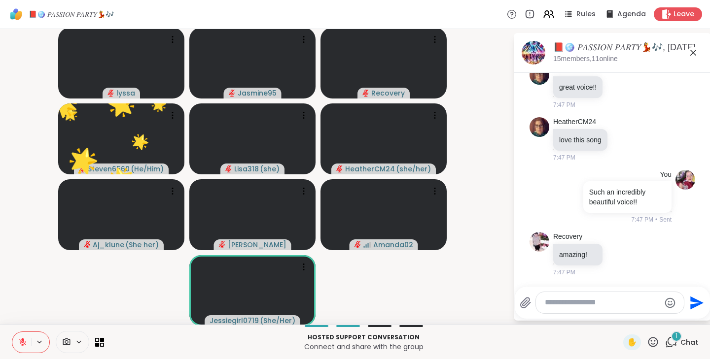
scroll to position [8166, 0]
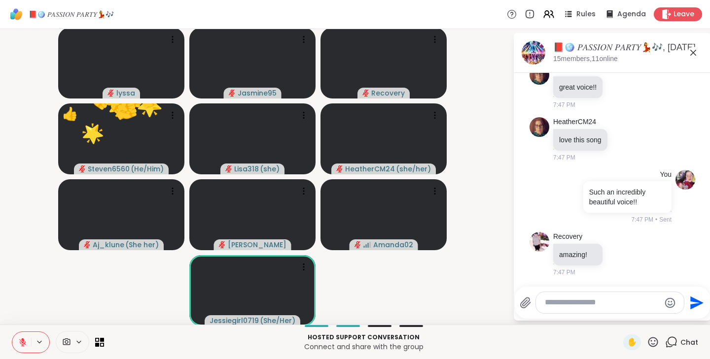
click at [648, 338] on icon at bounding box center [653, 342] width 10 height 10
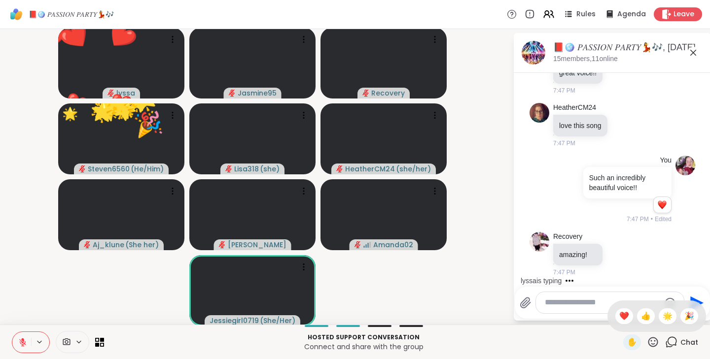
click at [637, 313] on div "👍" at bounding box center [646, 316] width 18 height 16
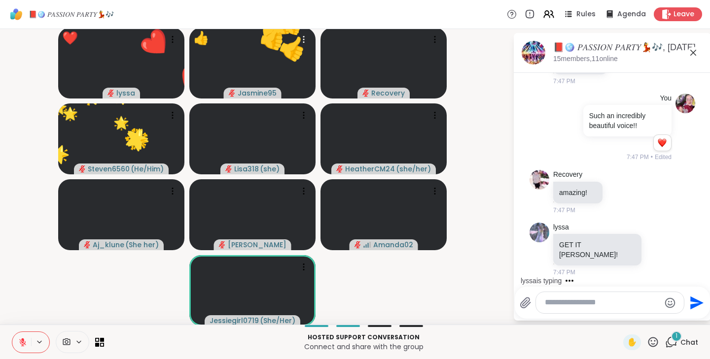
scroll to position [8233, 0]
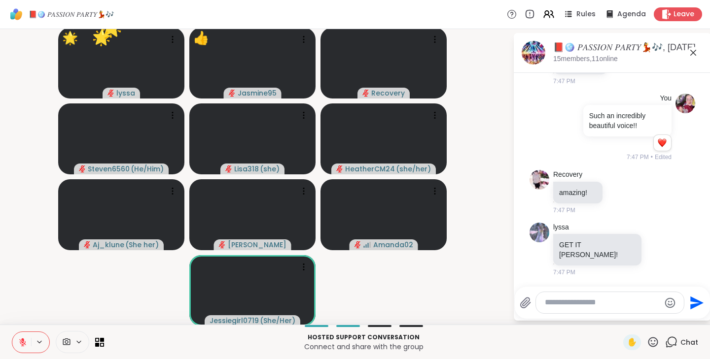
click at [648, 341] on icon at bounding box center [653, 342] width 10 height 10
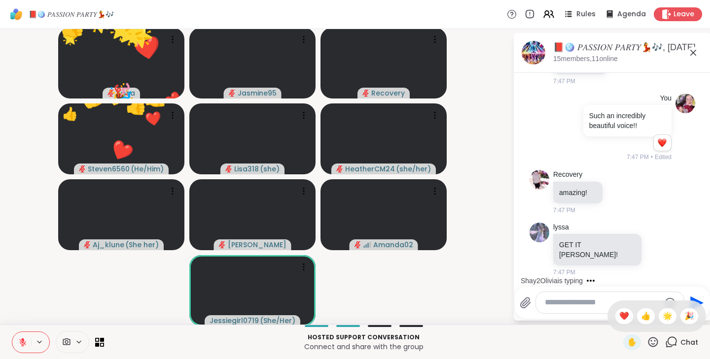
click at [619, 318] on span "❤️" at bounding box center [624, 316] width 10 height 12
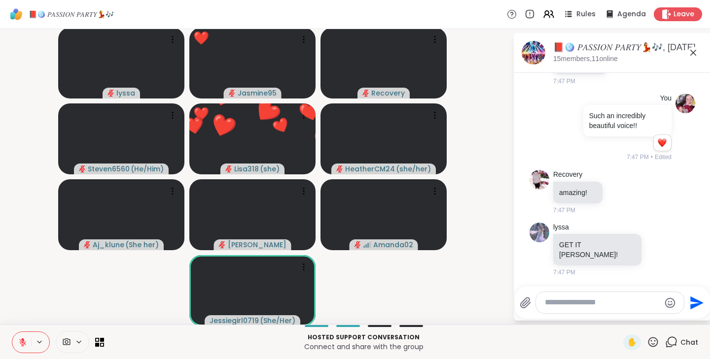
click at [553, 302] on textarea "Type your message" at bounding box center [601, 303] width 115 height 10
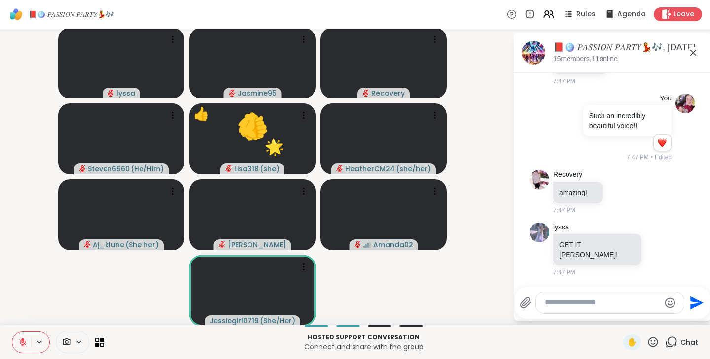
type textarea "*"
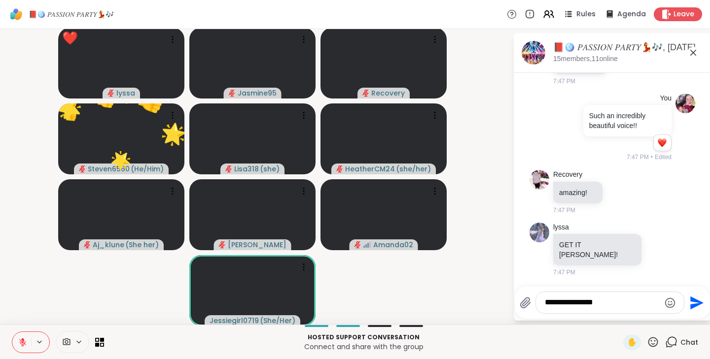
type textarea "**********"
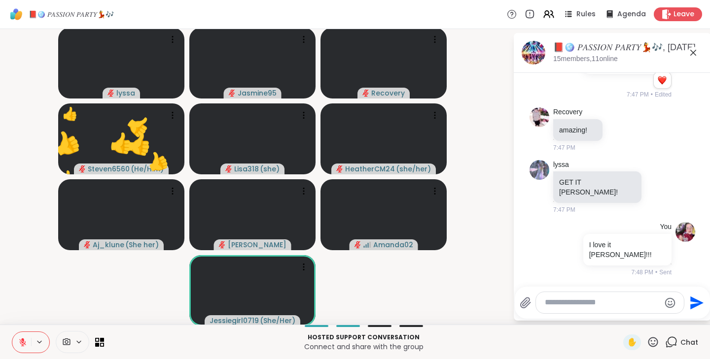
scroll to position [8285, 0]
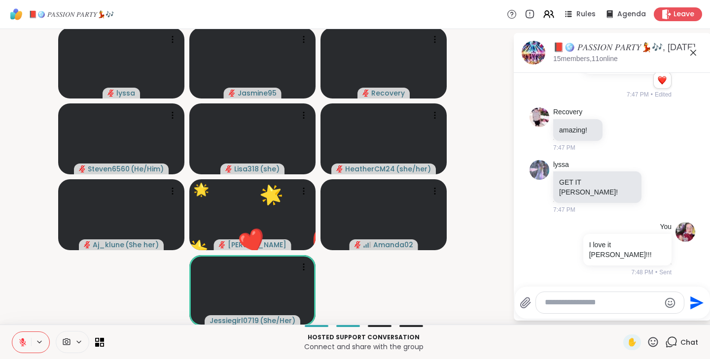
click at [647, 339] on icon at bounding box center [652, 342] width 12 height 12
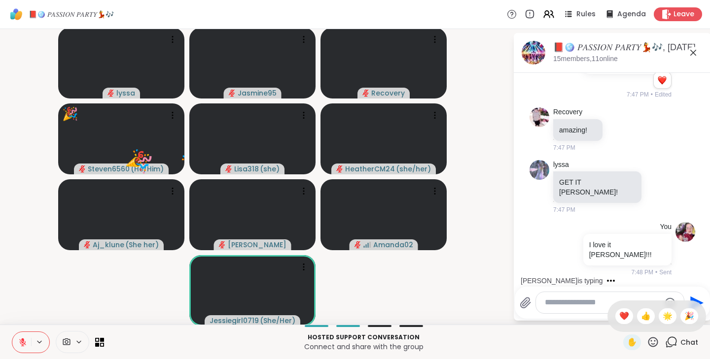
click at [619, 314] on span "❤️" at bounding box center [624, 316] width 10 height 12
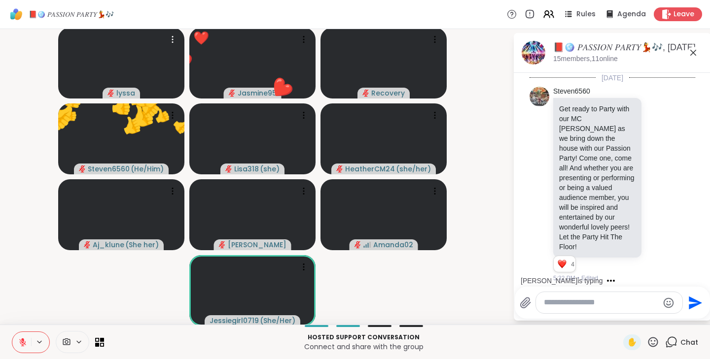
scroll to position [8285, 0]
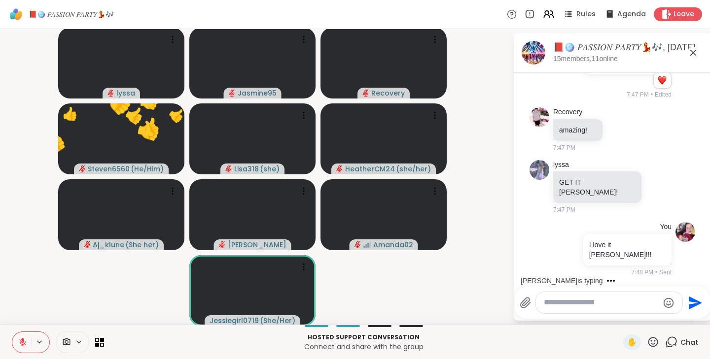
click at [646, 342] on icon at bounding box center [652, 342] width 12 height 12
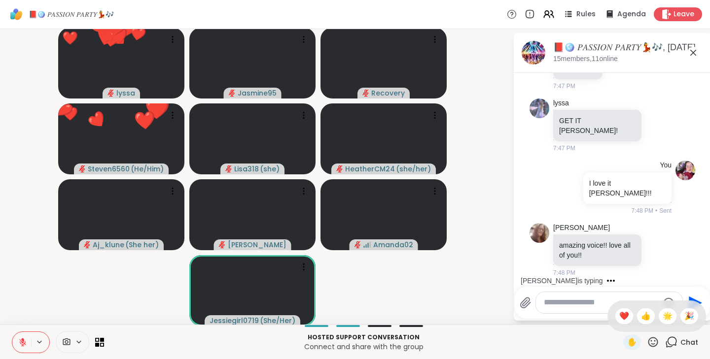
scroll to position [8348, 0]
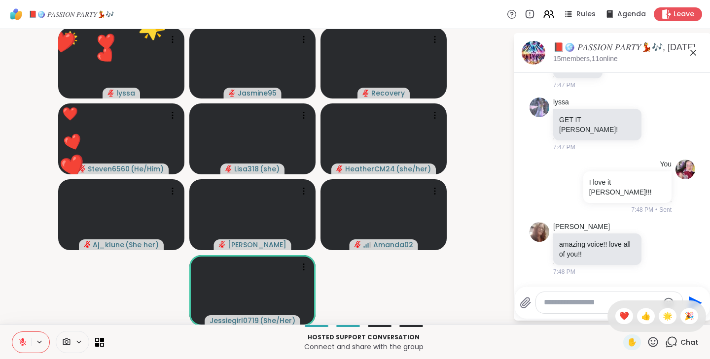
click at [662, 317] on span "🌟" at bounding box center [667, 316] width 10 height 12
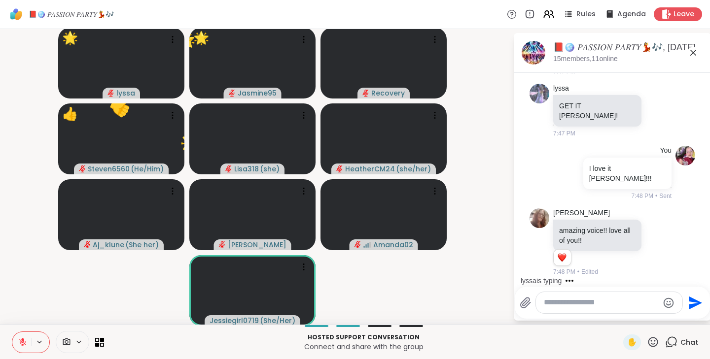
scroll to position [8362, 0]
click at [646, 340] on icon at bounding box center [652, 342] width 12 height 12
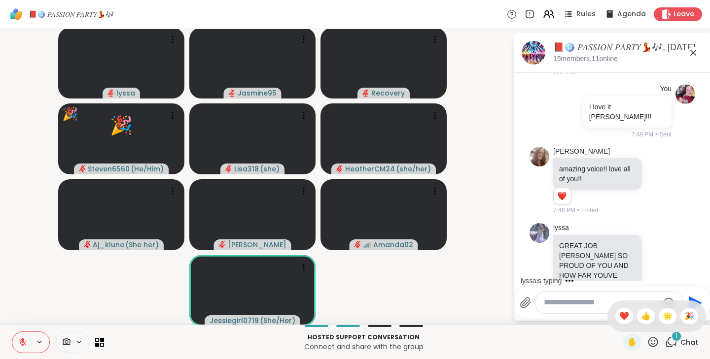
scroll to position [8444, 0]
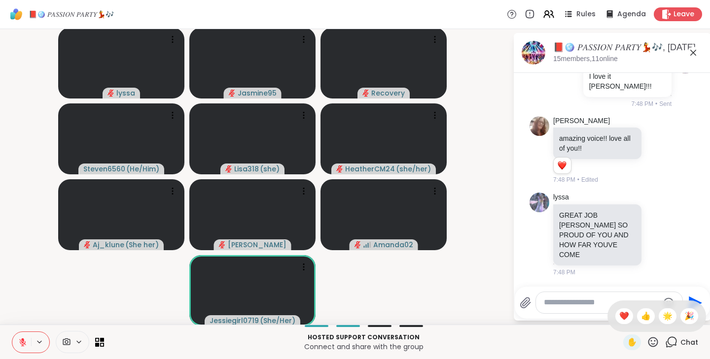
click at [684, 318] on span "🎉" at bounding box center [689, 316] width 10 height 12
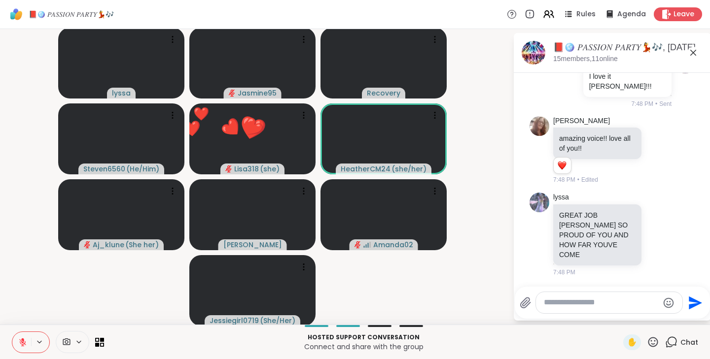
click at [646, 345] on icon at bounding box center [652, 342] width 12 height 12
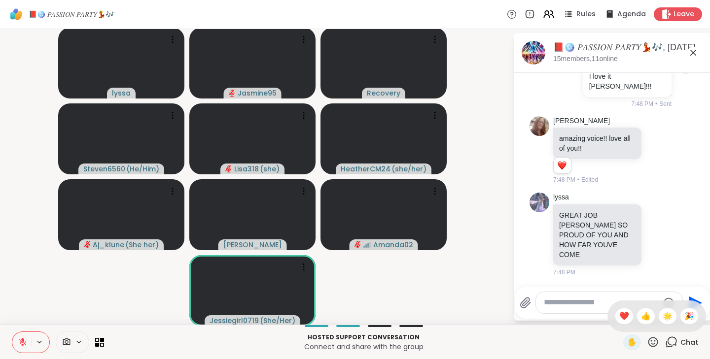
click at [641, 315] on span "👍" at bounding box center [646, 316] width 10 height 12
click at [646, 341] on icon at bounding box center [652, 342] width 12 height 12
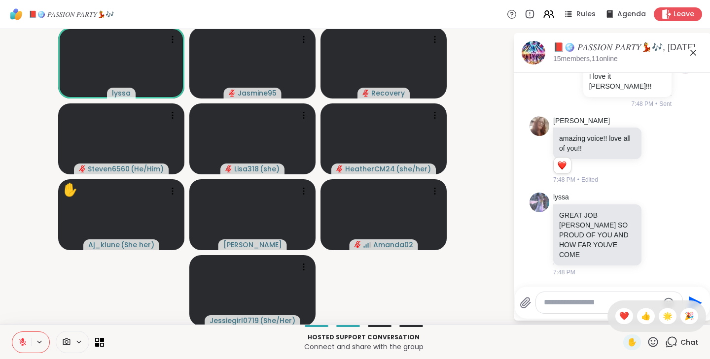
click at [619, 317] on span "❤️" at bounding box center [624, 316] width 10 height 12
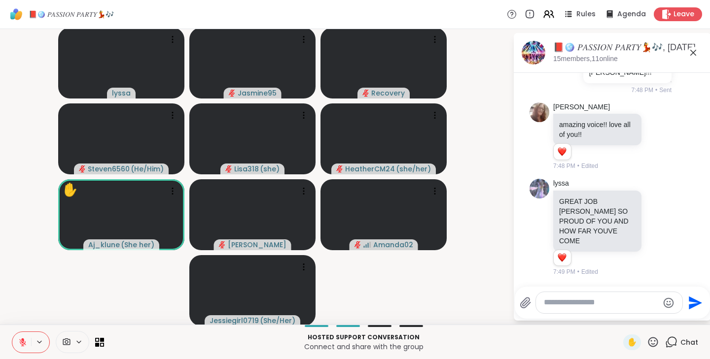
scroll to position [8458, 0]
click at [647, 340] on icon at bounding box center [652, 342] width 12 height 12
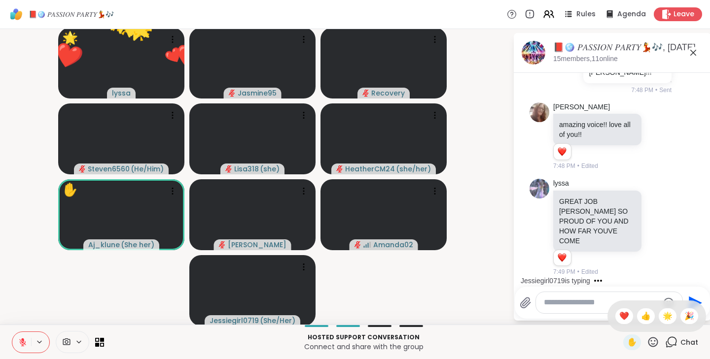
scroll to position [8568, 0]
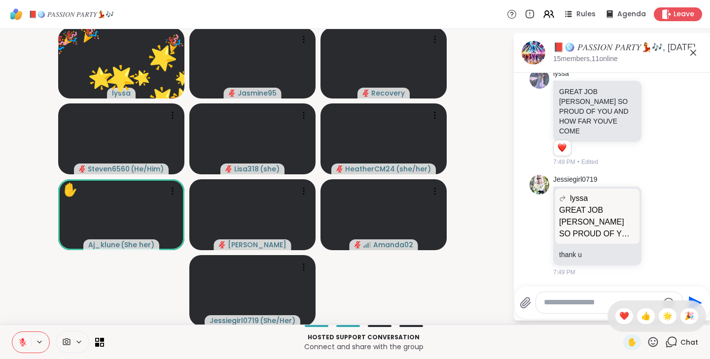
click at [662, 316] on span "🌟" at bounding box center [667, 316] width 10 height 12
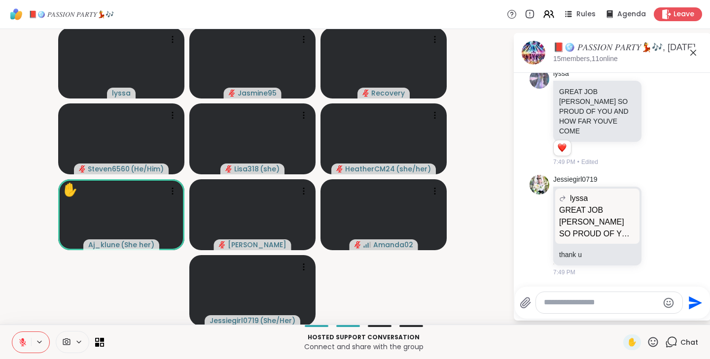
click at [646, 342] on icon at bounding box center [652, 342] width 12 height 12
click at [684, 318] on span "🎉" at bounding box center [689, 316] width 10 height 12
click at [646, 342] on icon at bounding box center [652, 342] width 12 height 12
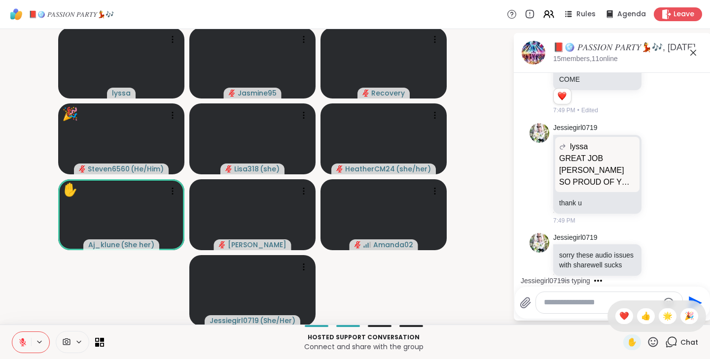
scroll to position [8640, 0]
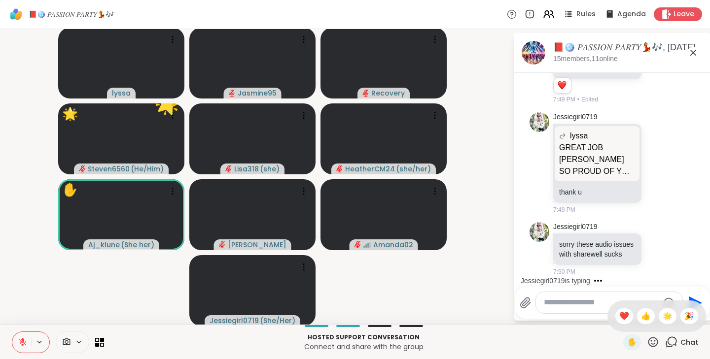
click at [641, 317] on span "👍" at bounding box center [646, 316] width 10 height 12
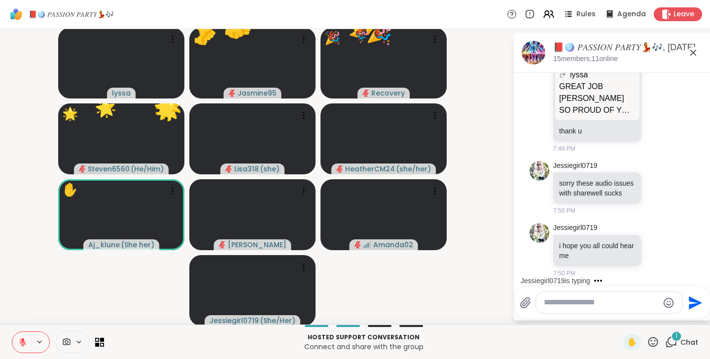
scroll to position [8702, 0]
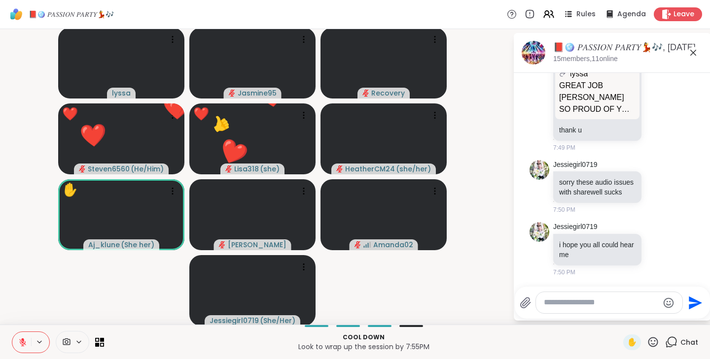
click at [665, 250] on icon at bounding box center [669, 249] width 9 height 12
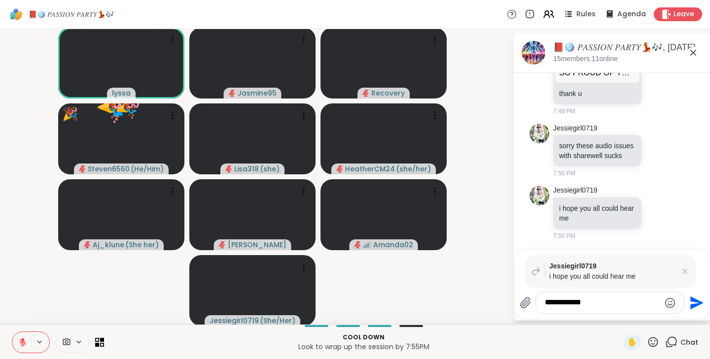
type textarea "**********"
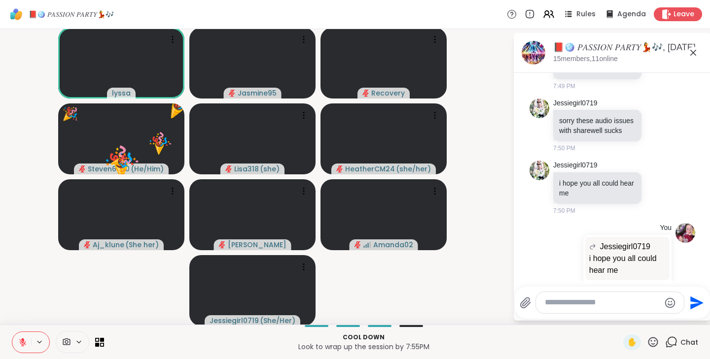
scroll to position [8800, 0]
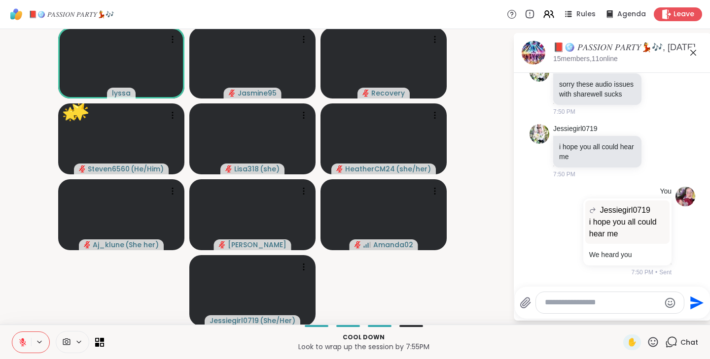
type textarea "*"
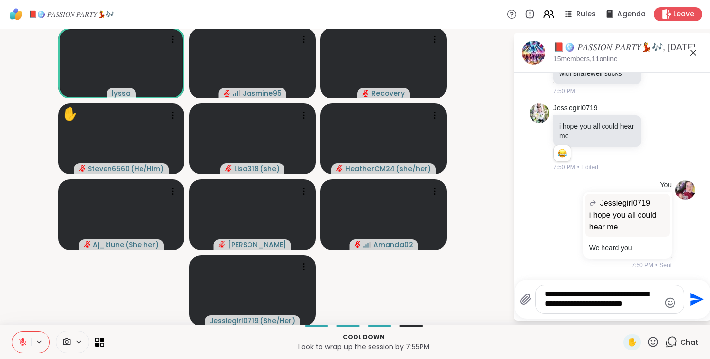
scroll to position [8831, 0]
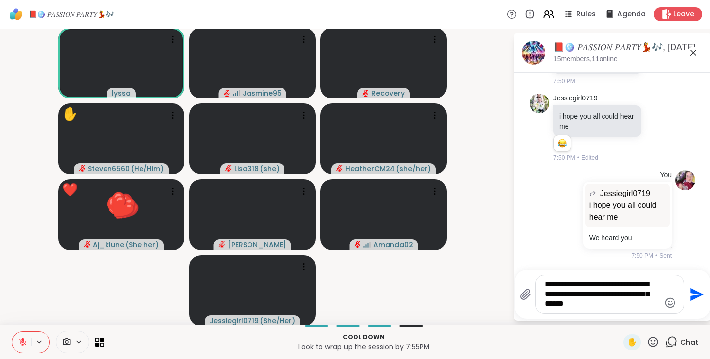
type textarea "**********"
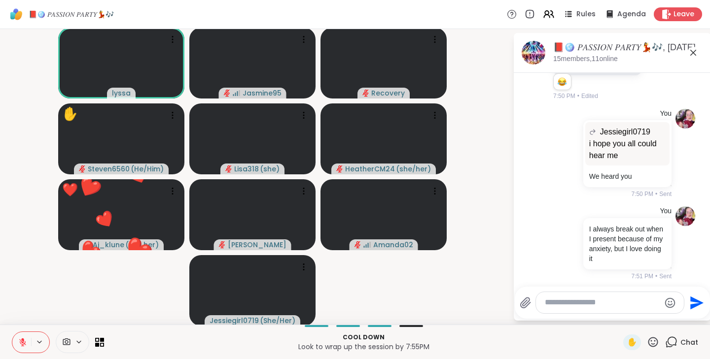
scroll to position [8906, 0]
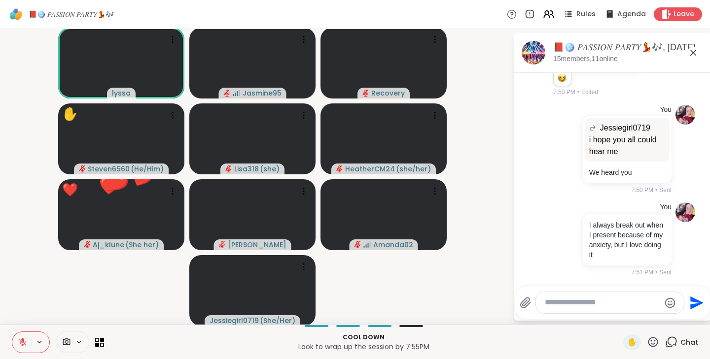
click at [646, 345] on icon at bounding box center [652, 342] width 12 height 12
click at [619, 316] on span "❤️" at bounding box center [624, 316] width 10 height 12
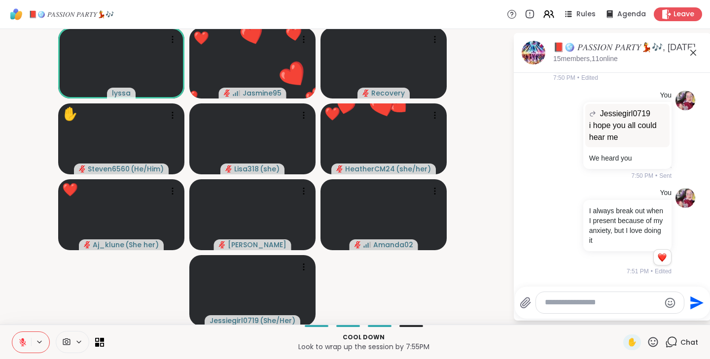
scroll to position [8920, 0]
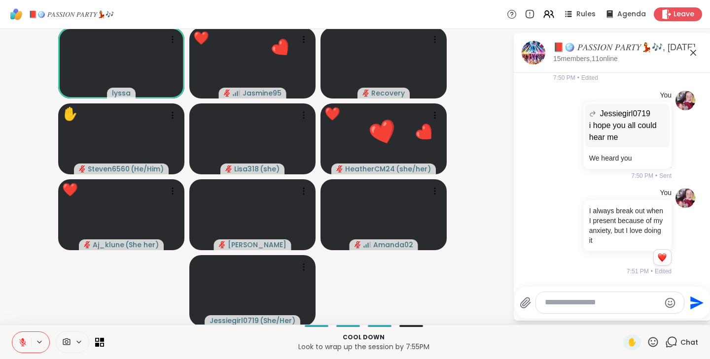
click at [572, 302] on textarea "Type your message" at bounding box center [601, 303] width 115 height 10
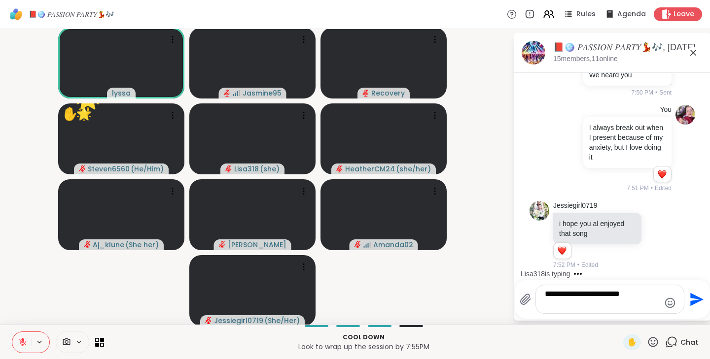
scroll to position [9003, 0]
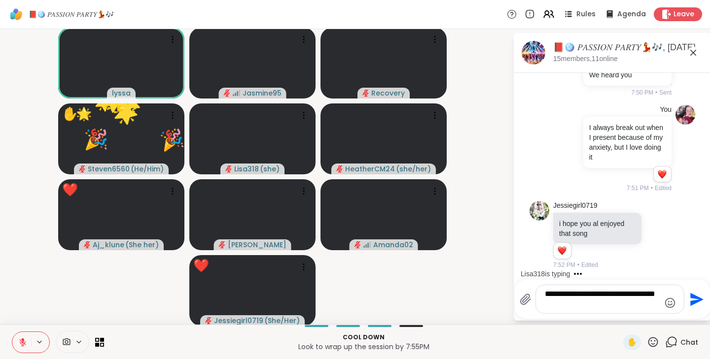
type textarea "**********"
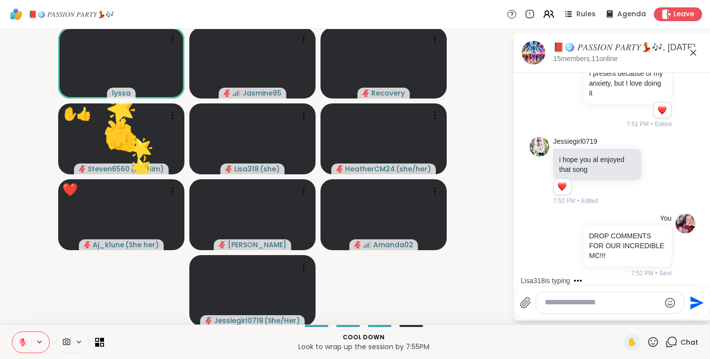
scroll to position [9069, 0]
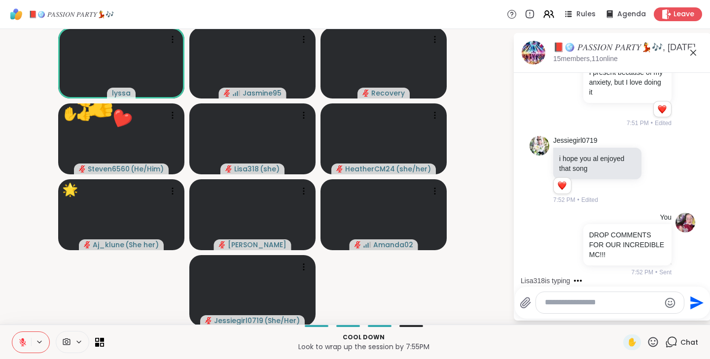
click at [647, 343] on icon at bounding box center [652, 342] width 12 height 12
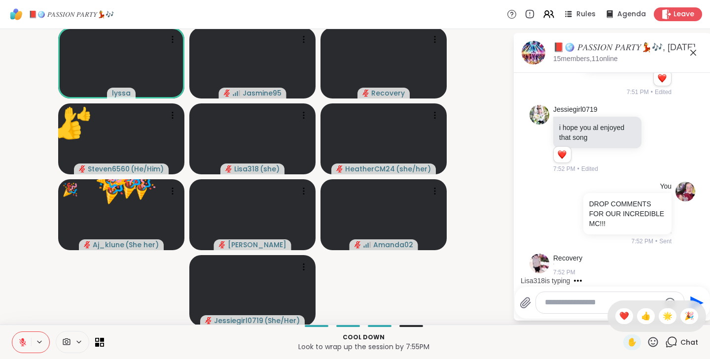
scroll to position [9100, 0]
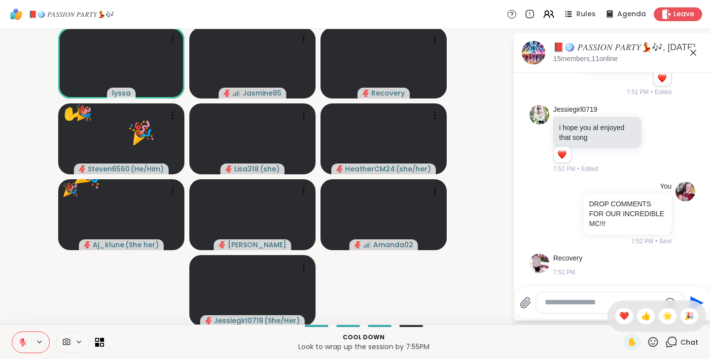
click at [641, 316] on span "👍" at bounding box center [646, 316] width 10 height 12
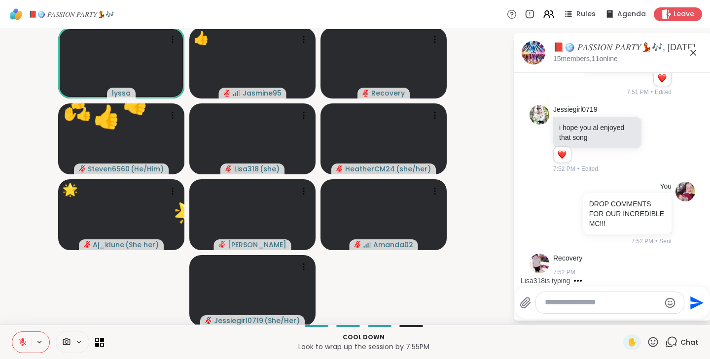
click at [646, 343] on icon at bounding box center [652, 342] width 12 height 12
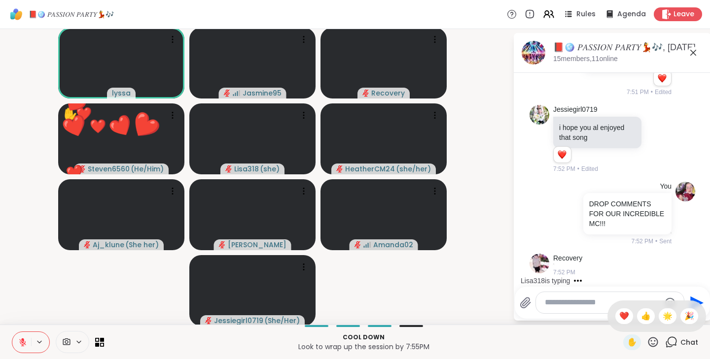
click at [684, 314] on span "🎉" at bounding box center [689, 316] width 10 height 12
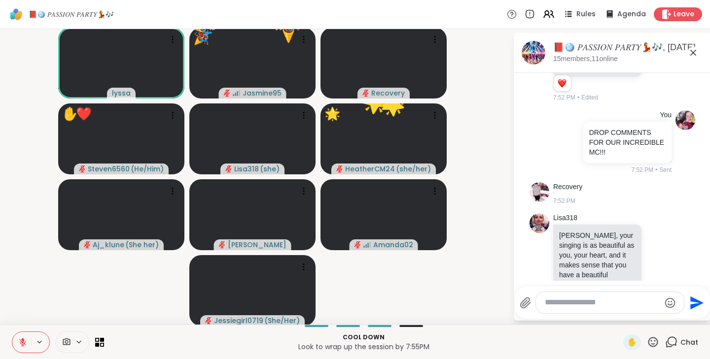
scroll to position [9202, 0]
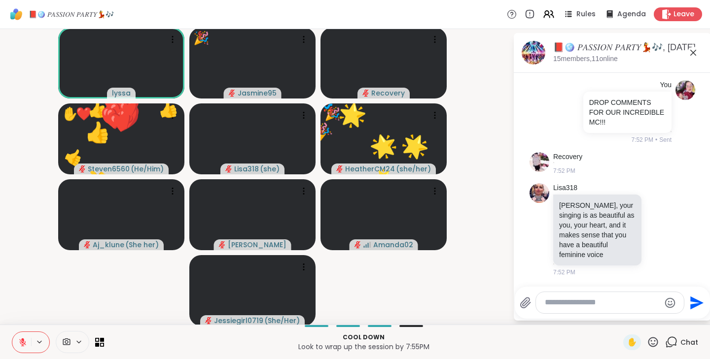
click at [649, 342] on icon at bounding box center [652, 342] width 12 height 12
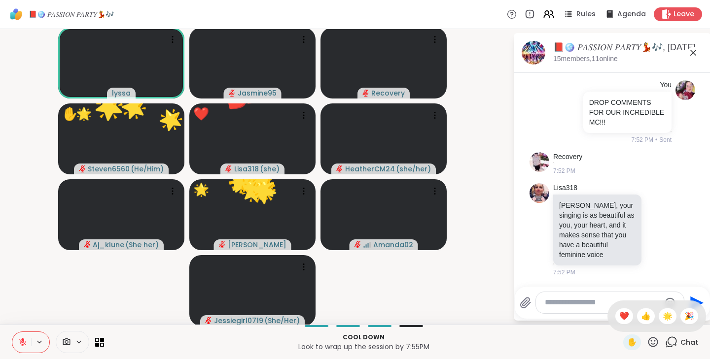
click at [619, 314] on span "❤️" at bounding box center [624, 316] width 10 height 12
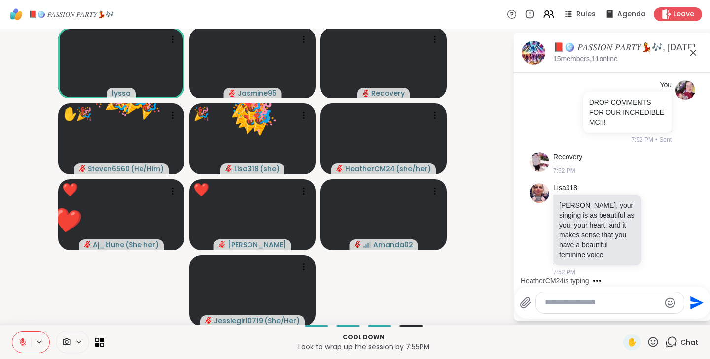
click at [646, 343] on icon at bounding box center [652, 342] width 12 height 12
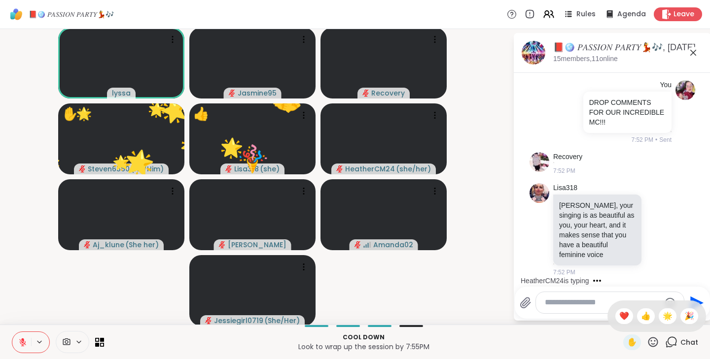
click at [662, 319] on span "🌟" at bounding box center [667, 316] width 10 height 12
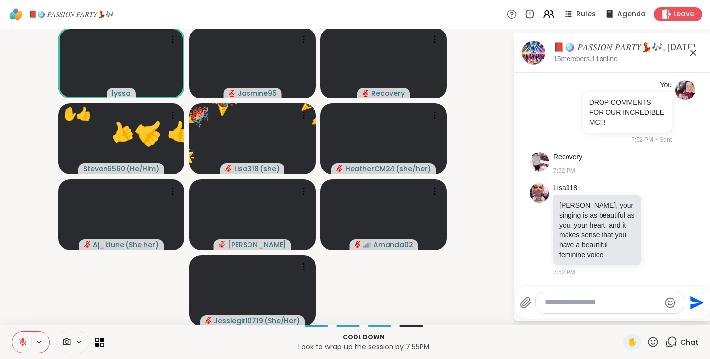
click at [646, 342] on icon at bounding box center [652, 342] width 12 height 12
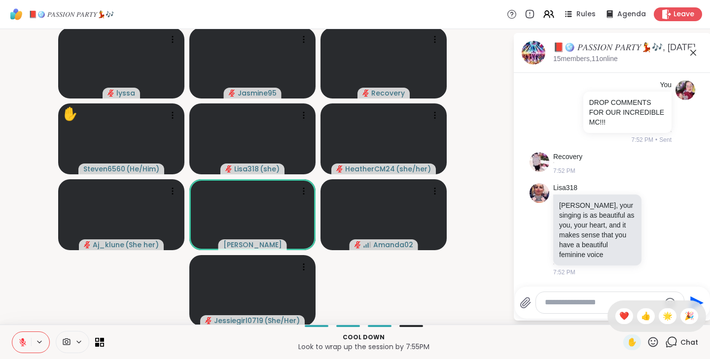
scroll to position [9254, 0]
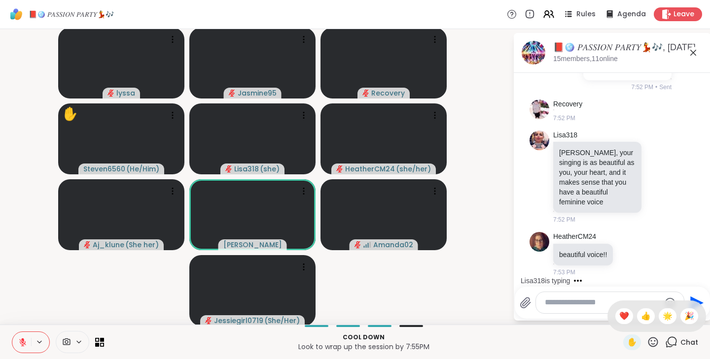
click at [619, 316] on span "❤️" at bounding box center [624, 316] width 10 height 12
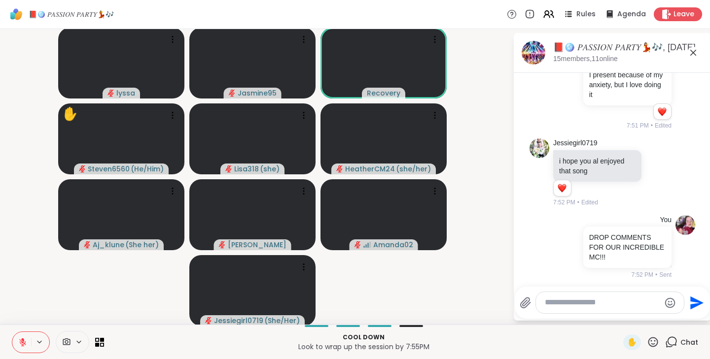
scroll to position [8992, 0]
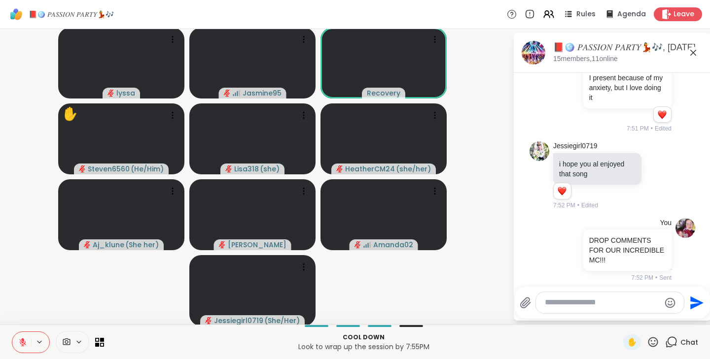
click at [572, 95] on div at bounding box center [576, 89] width 9 height 12
click at [583, 108] on icon at bounding box center [588, 104] width 10 height 10
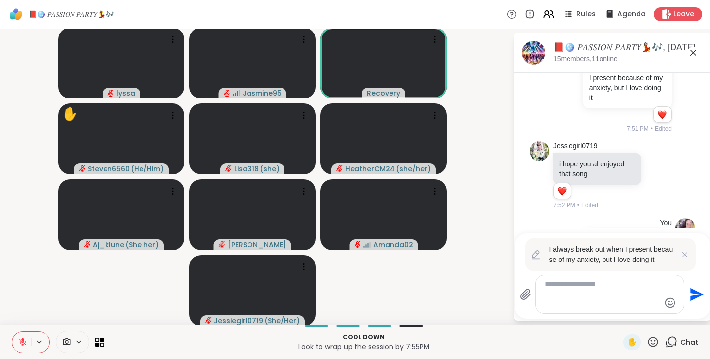
click at [600, 286] on textarea "**********" at bounding box center [601, 294] width 115 height 30
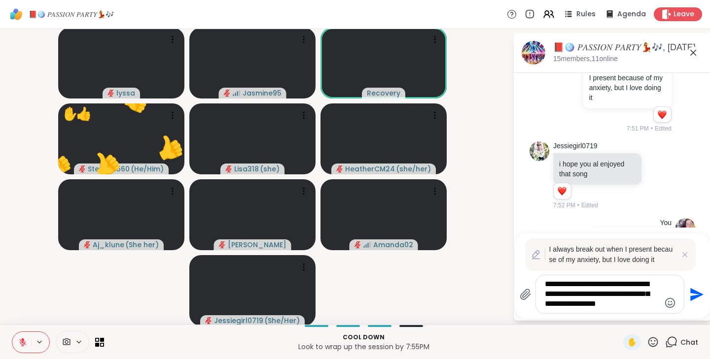
type textarea "**********"
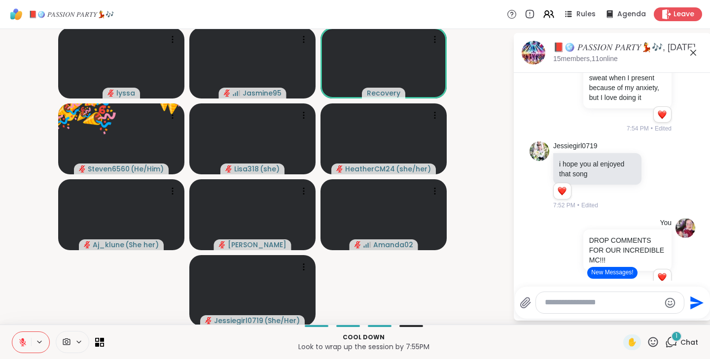
click at [600, 274] on button "New Messages!" at bounding box center [612, 273] width 50 height 12
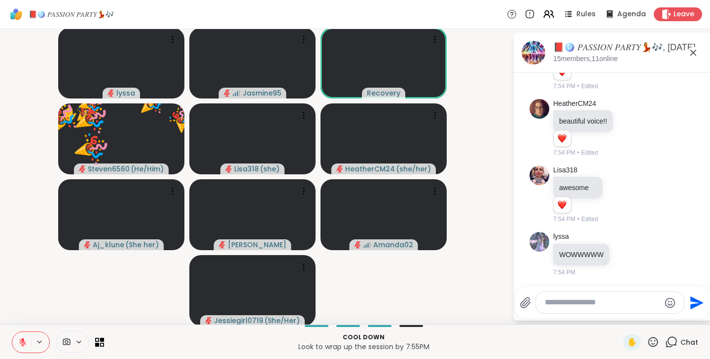
scroll to position [9415, 0]
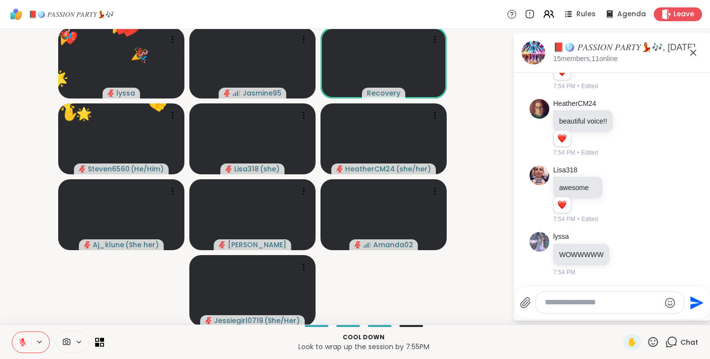
click at [646, 343] on icon at bounding box center [652, 342] width 12 height 12
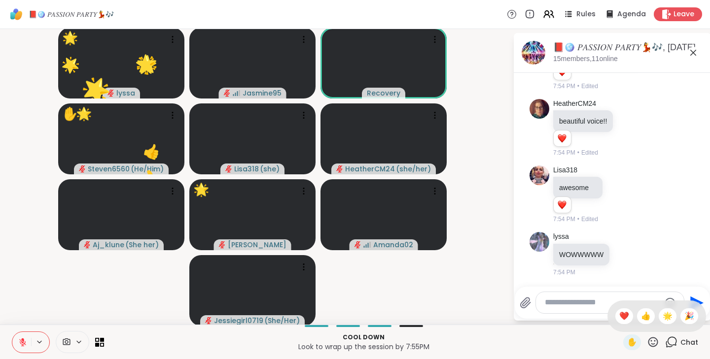
click at [619, 315] on span "❤️" at bounding box center [624, 316] width 10 height 12
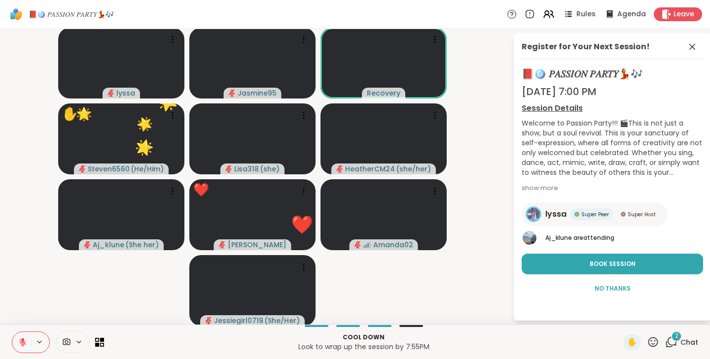
click at [591, 268] on span "Book Session" at bounding box center [612, 264] width 46 height 9
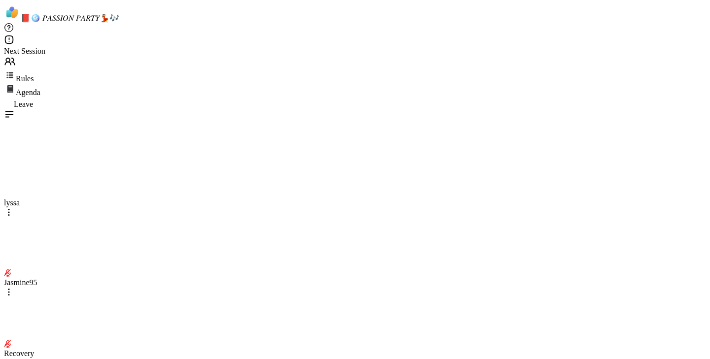
scroll to position [9558, 0]
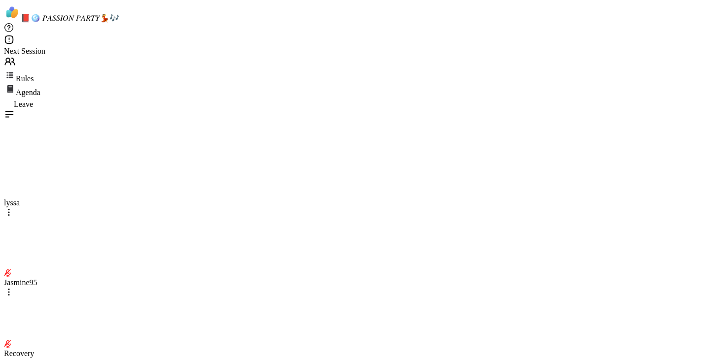
scroll to position [9739, 0]
type textarea "********"
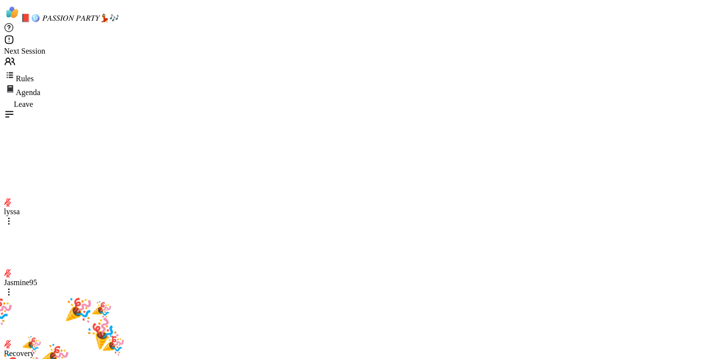
scroll to position [10085, 0]
type textarea "**********"
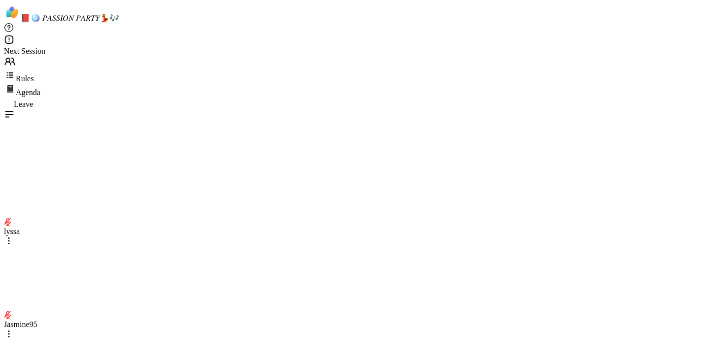
scroll to position [10592, 0]
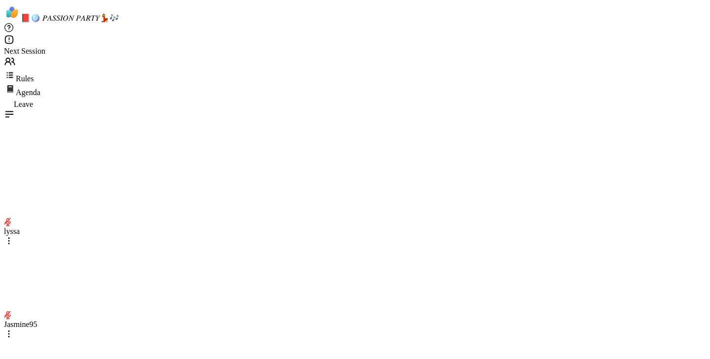
type textarea "*"
type textarea "**********"
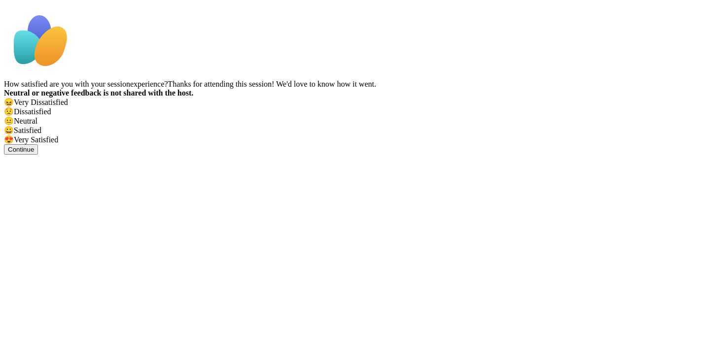
click at [14, 144] on span "😍" at bounding box center [9, 140] width 10 height 8
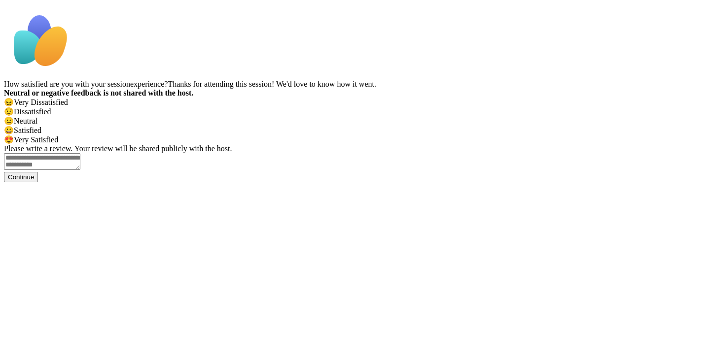
click at [80, 170] on textarea at bounding box center [42, 161] width 76 height 17
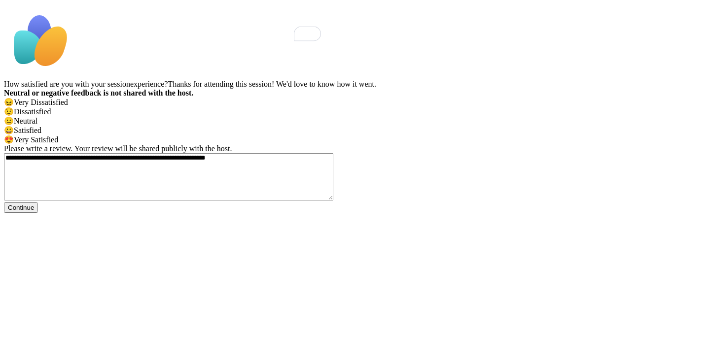
type textarea "**********"
click at [38, 213] on button "Continue" at bounding box center [21, 208] width 34 height 10
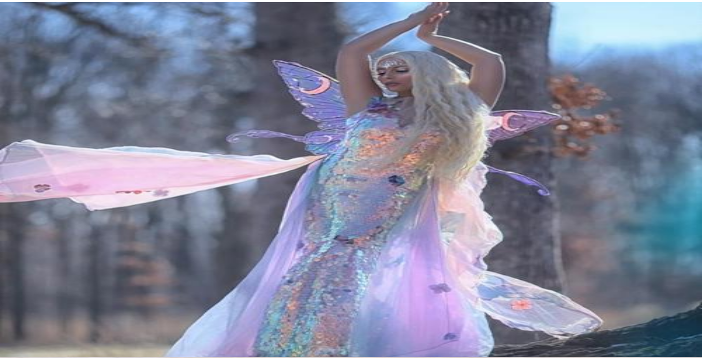
scroll to position [402, 0]
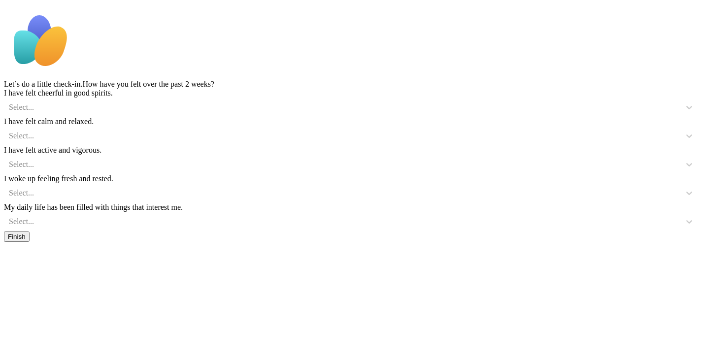
click at [26, 240] on span "Finish" at bounding box center [17, 236] width 18 height 7
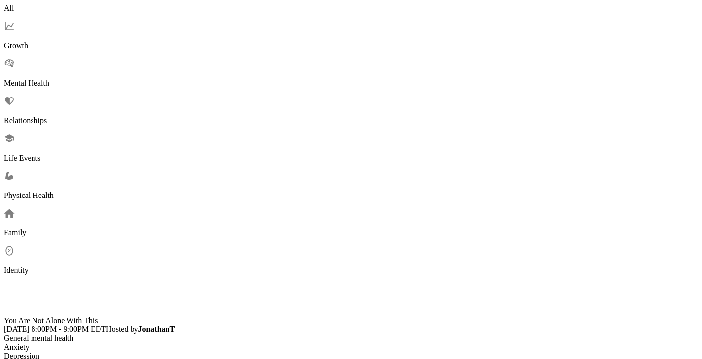
scroll to position [519, 0]
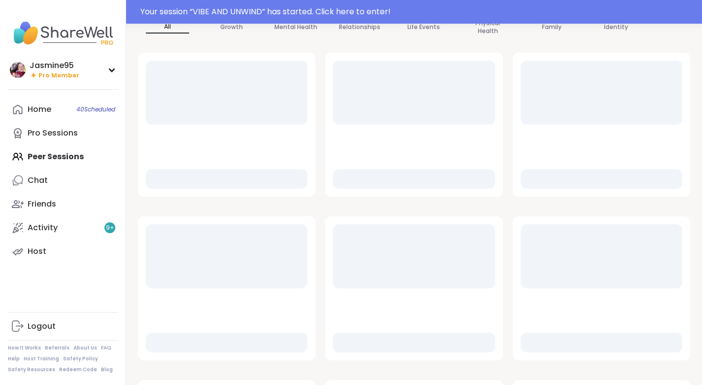
scroll to position [134, 0]
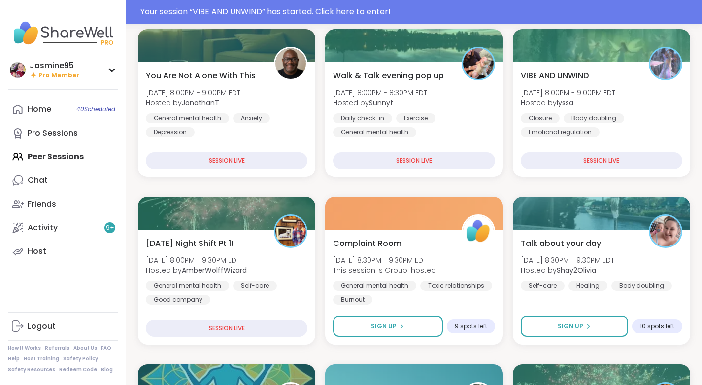
click at [256, 8] on div "Your session “ VIBE AND UNWIND ” has started. Click here to enter!" at bounding box center [418, 12] width 556 height 12
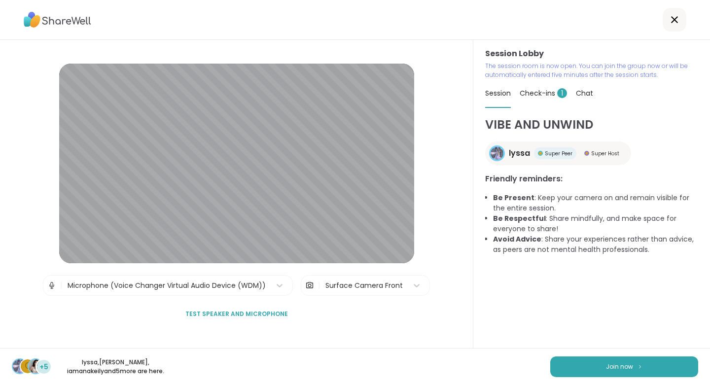
click at [638, 366] on button "Join now" at bounding box center [624, 366] width 148 height 21
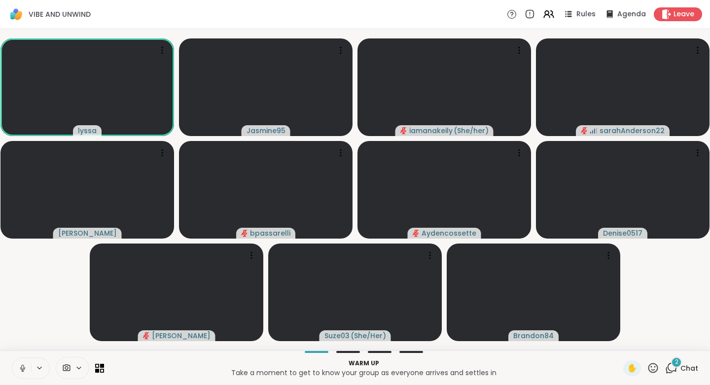
click at [23, 371] on icon at bounding box center [22, 371] width 2 height 0
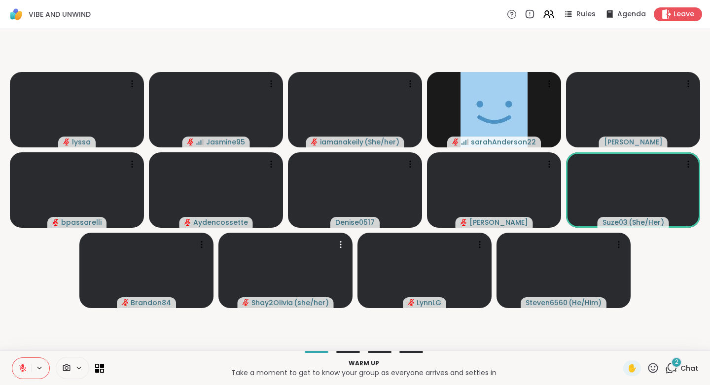
click at [648, 372] on icon at bounding box center [653, 368] width 10 height 10
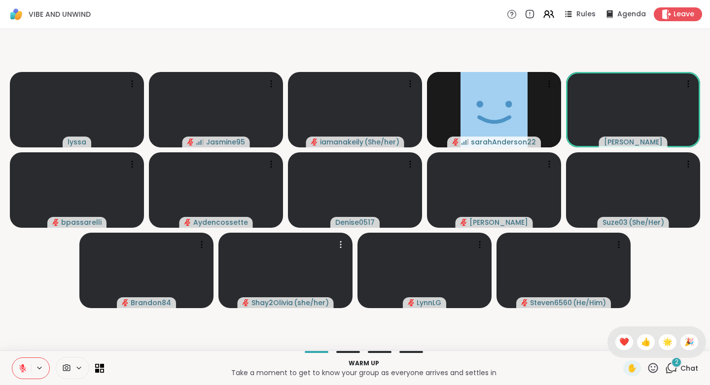
click at [619, 343] on span "❤️" at bounding box center [624, 342] width 10 height 12
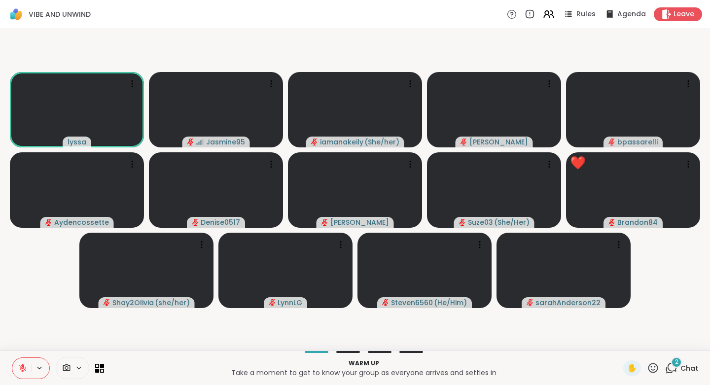
click at [646, 367] on icon at bounding box center [652, 368] width 12 height 12
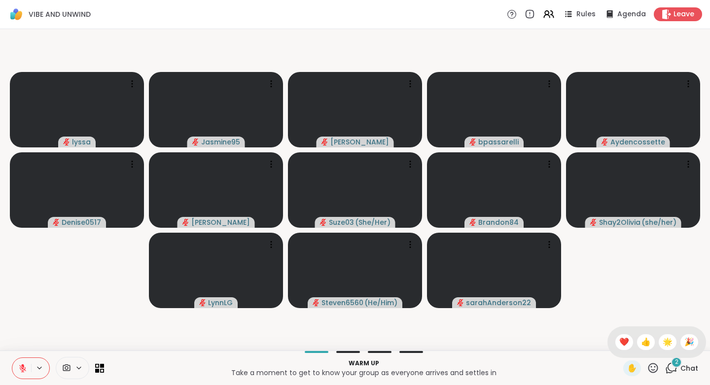
click at [680, 370] on span "Chat" at bounding box center [689, 368] width 18 height 10
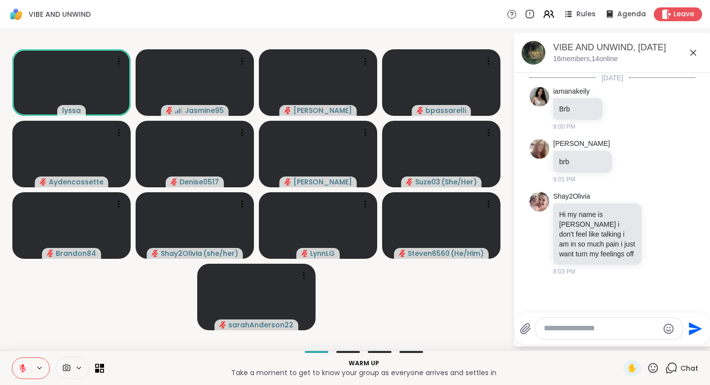
click at [648, 370] on icon at bounding box center [653, 368] width 10 height 10
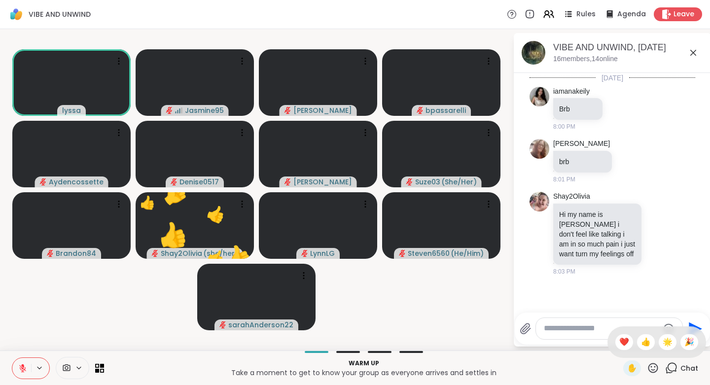
click at [619, 344] on span "❤️" at bounding box center [624, 342] width 10 height 12
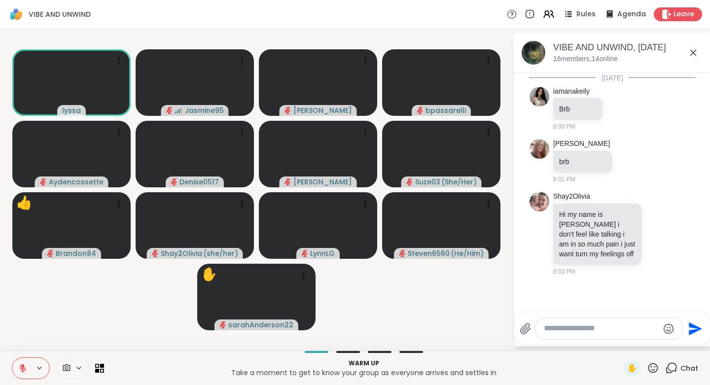
click at [648, 371] on icon at bounding box center [653, 368] width 10 height 10
click at [641, 342] on span "👍" at bounding box center [646, 342] width 10 height 12
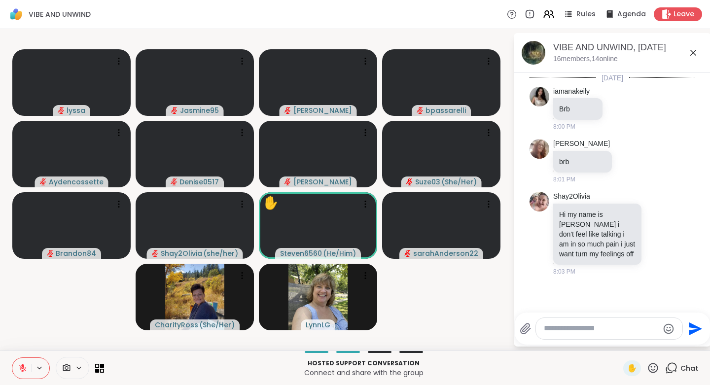
click at [647, 370] on icon at bounding box center [652, 368] width 12 height 12
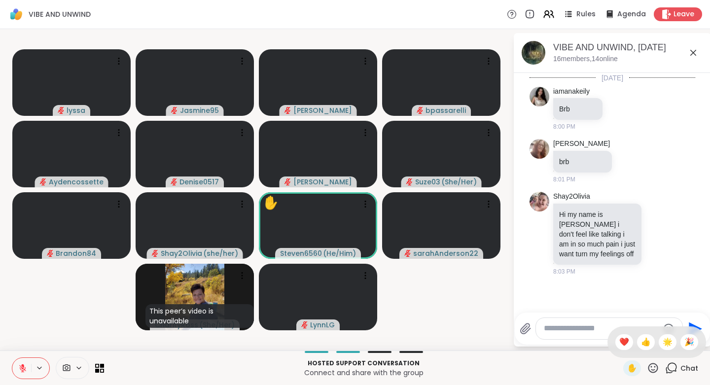
click at [619, 340] on span "❤️" at bounding box center [624, 342] width 10 height 12
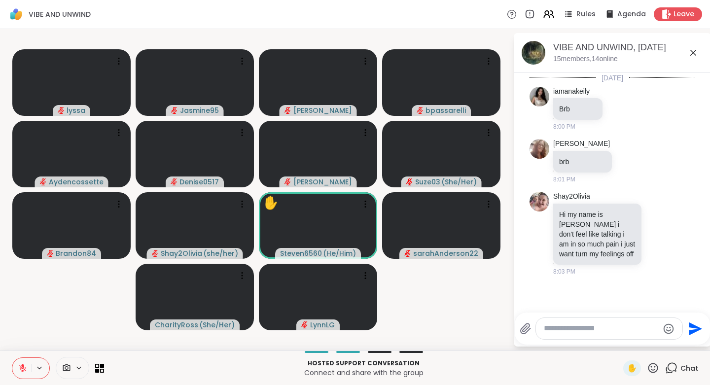
click at [646, 368] on icon at bounding box center [652, 368] width 12 height 12
click at [641, 341] on span "👍" at bounding box center [646, 342] width 10 height 12
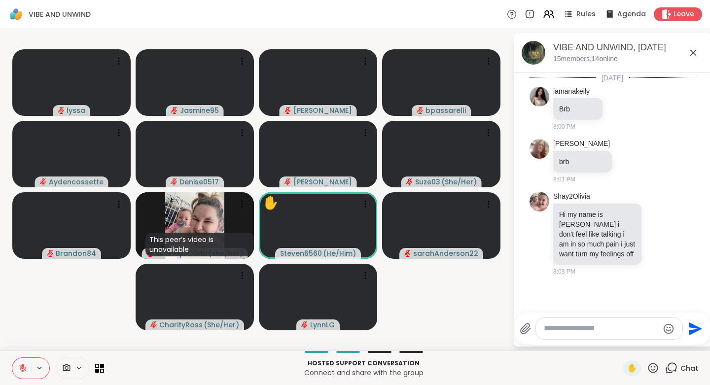
click at [646, 369] on icon at bounding box center [652, 368] width 12 height 12
click at [641, 341] on span "👍" at bounding box center [646, 342] width 10 height 12
click at [646, 368] on icon at bounding box center [652, 368] width 12 height 12
click at [619, 342] on span "❤️" at bounding box center [624, 342] width 10 height 12
click at [646, 368] on icon at bounding box center [652, 368] width 12 height 12
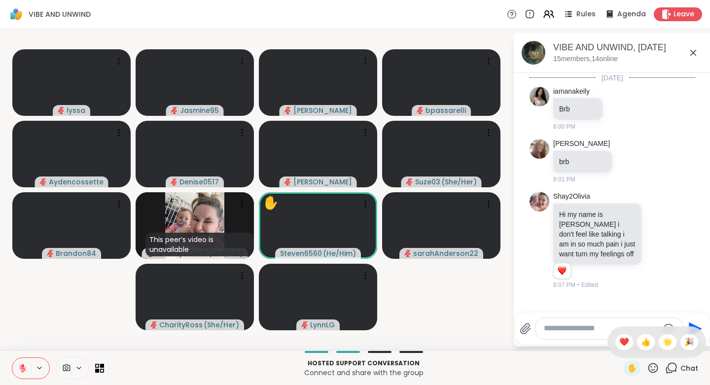
click at [662, 338] on span "🌟" at bounding box center [667, 342] width 10 height 12
click at [646, 369] on icon at bounding box center [652, 368] width 12 height 12
click at [641, 344] on span "👍" at bounding box center [646, 342] width 10 height 12
click at [646, 368] on icon at bounding box center [652, 368] width 12 height 12
click at [619, 343] on span "❤️" at bounding box center [624, 342] width 10 height 12
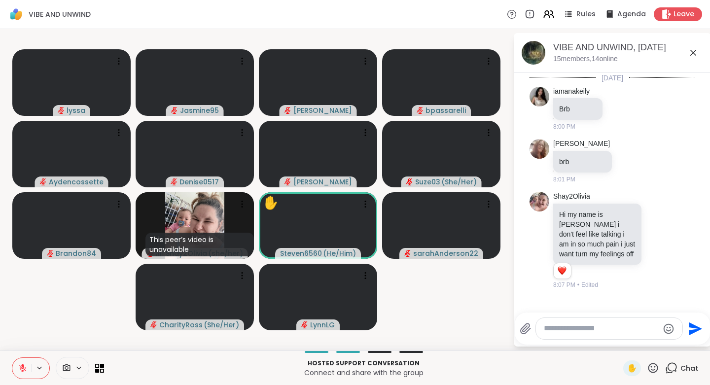
click at [646, 368] on icon at bounding box center [652, 368] width 12 height 12
click at [662, 340] on span "🌟" at bounding box center [667, 342] width 10 height 12
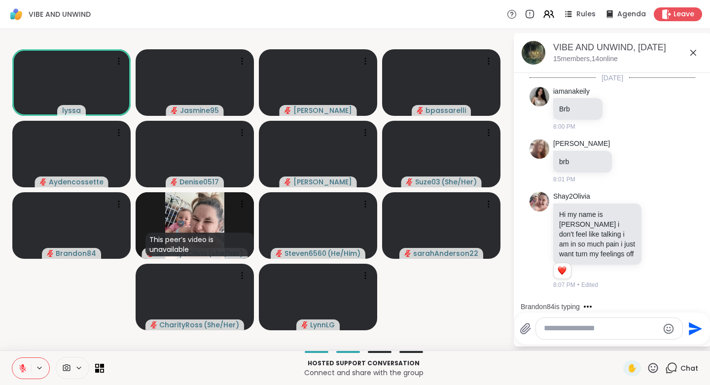
click at [647, 371] on icon at bounding box center [652, 368] width 12 height 12
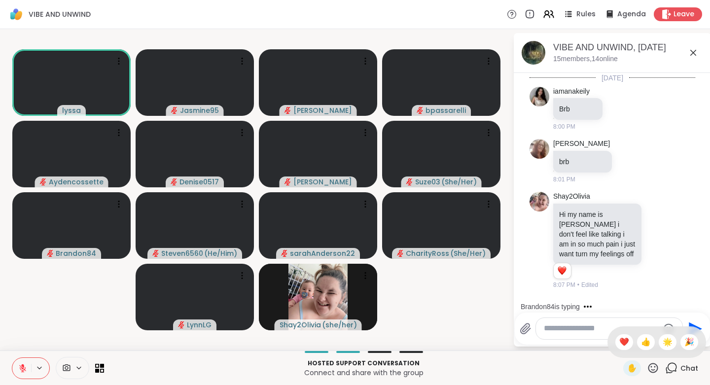
click at [641, 342] on span "👍" at bounding box center [646, 342] width 10 height 12
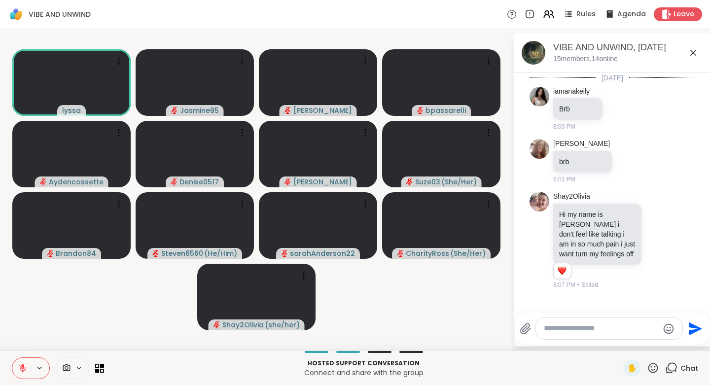
click at [623, 366] on div "✋" at bounding box center [632, 368] width 18 height 16
click at [648, 367] on icon at bounding box center [653, 368] width 10 height 10
click at [619, 338] on span "❤️" at bounding box center [624, 342] width 10 height 12
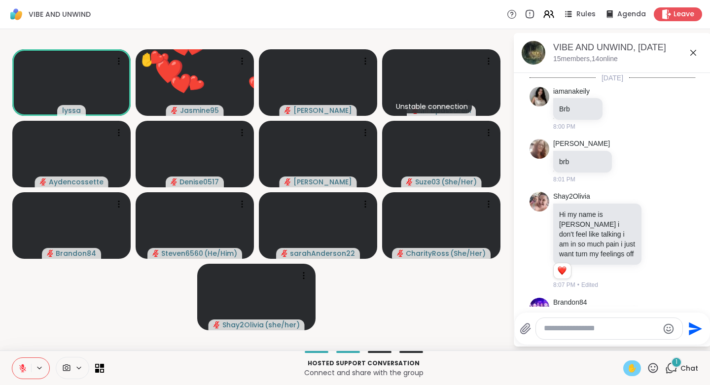
scroll to position [107, 0]
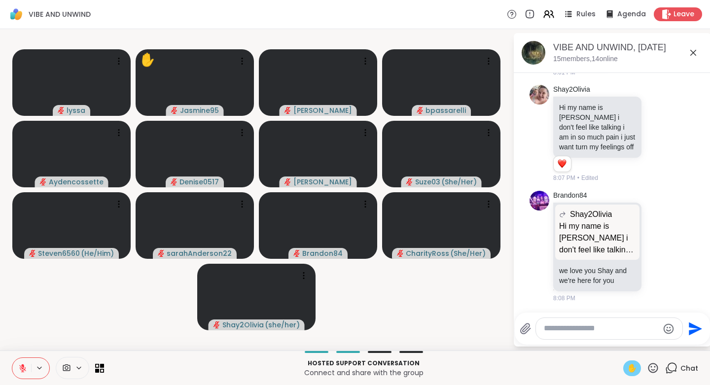
click at [21, 372] on icon at bounding box center [22, 368] width 9 height 9
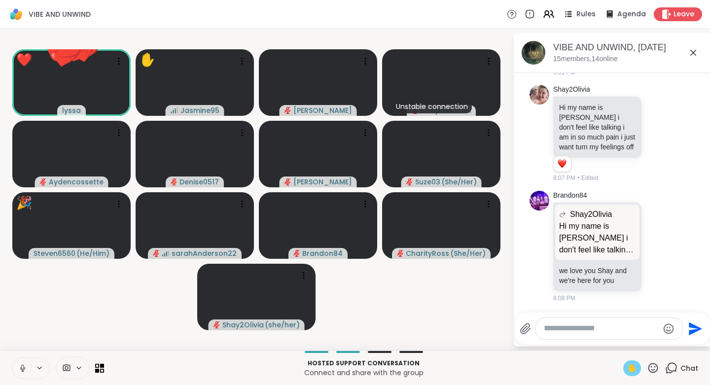
scroll to position [325, 0]
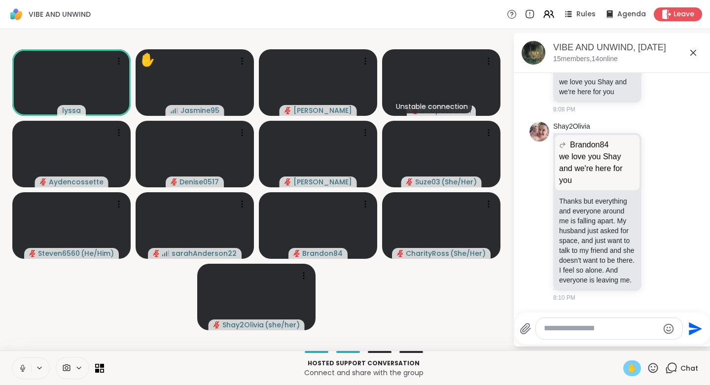
click at [22, 369] on icon at bounding box center [22, 367] width 2 height 4
click at [646, 366] on icon at bounding box center [652, 368] width 12 height 12
click at [619, 337] on span "❤️" at bounding box center [624, 342] width 10 height 12
click at [627, 369] on span "✋" at bounding box center [632, 368] width 10 height 12
click at [646, 367] on icon at bounding box center [652, 368] width 12 height 12
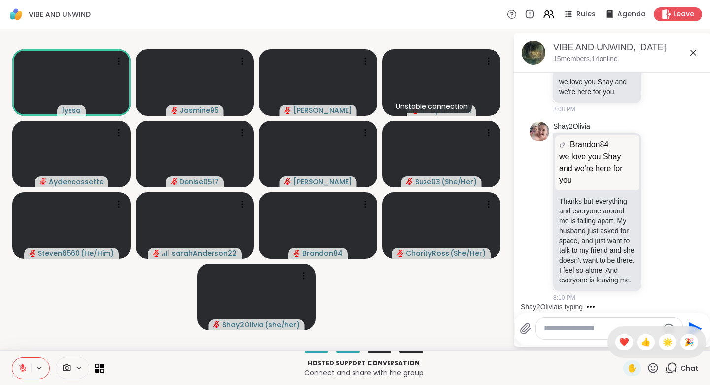
click at [641, 340] on span "👍" at bounding box center [646, 342] width 10 height 12
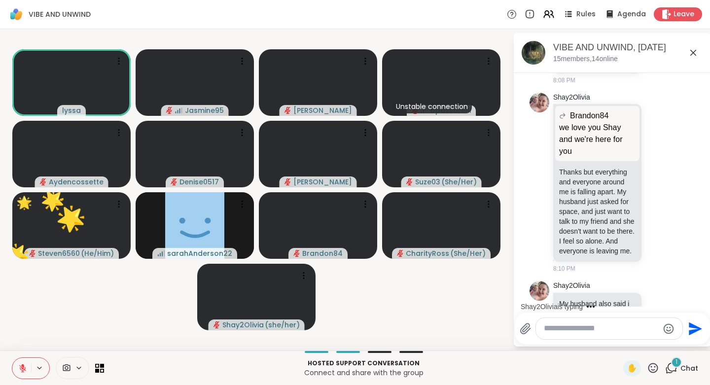
scroll to position [427, 0]
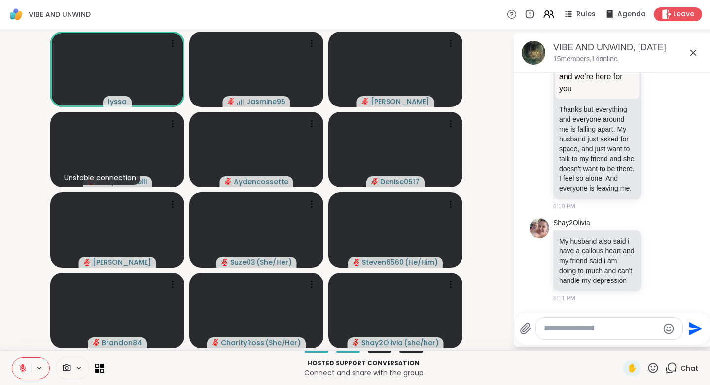
click at [654, 115] on icon at bounding box center [658, 120] width 9 height 10
click at [654, 100] on div "Select Reaction: Heart" at bounding box center [658, 104] width 9 height 9
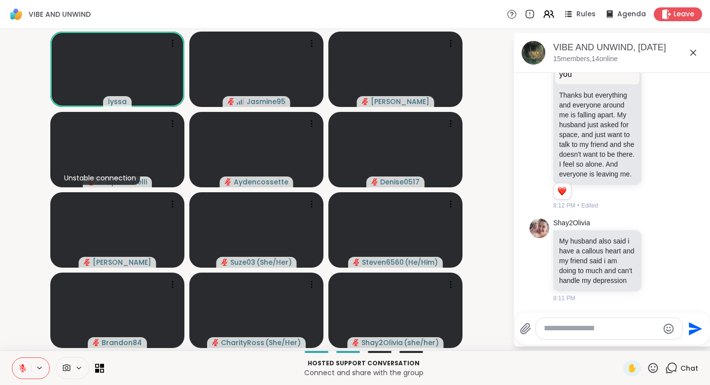
click at [655, 264] on icon at bounding box center [658, 259] width 7 height 7
click at [654, 248] on div "Select Reaction: Heart" at bounding box center [658, 243] width 9 height 9
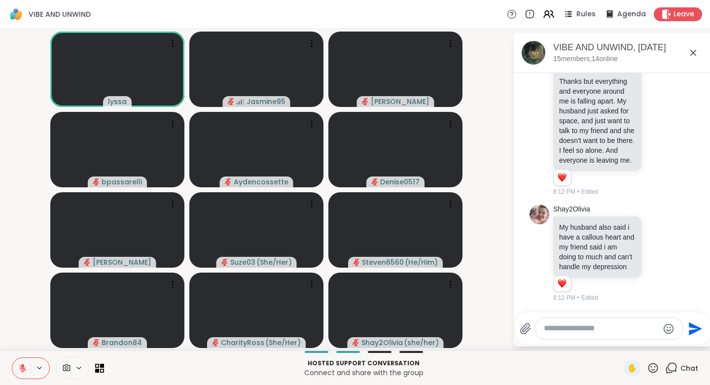
click at [646, 368] on icon at bounding box center [652, 368] width 12 height 12
click at [619, 342] on span "❤️" at bounding box center [624, 342] width 10 height 12
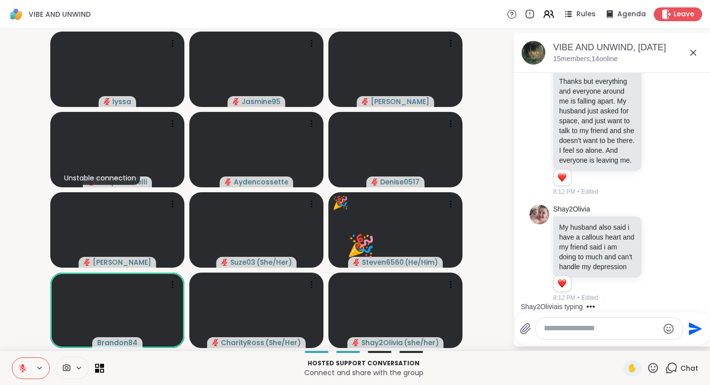
click at [646, 367] on icon at bounding box center [652, 368] width 12 height 12
click at [619, 343] on span "❤️" at bounding box center [624, 342] width 10 height 12
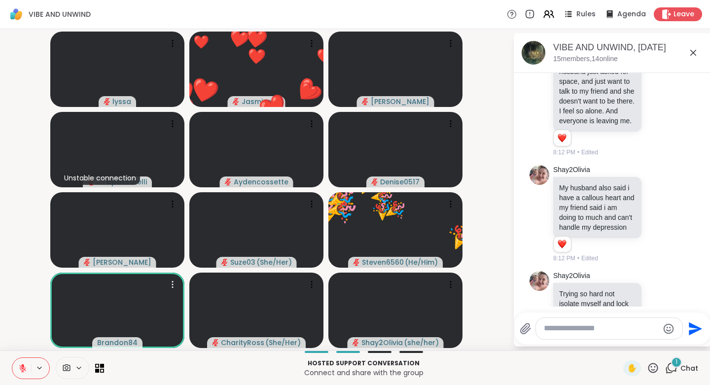
scroll to position [557, 0]
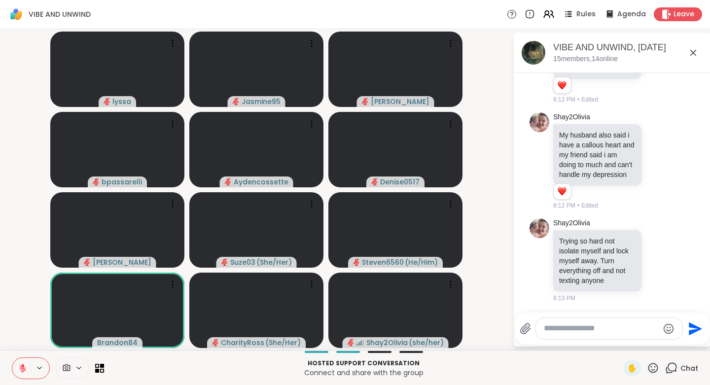
click at [646, 369] on icon at bounding box center [652, 368] width 12 height 12
click at [619, 343] on span "❤️" at bounding box center [624, 342] width 10 height 12
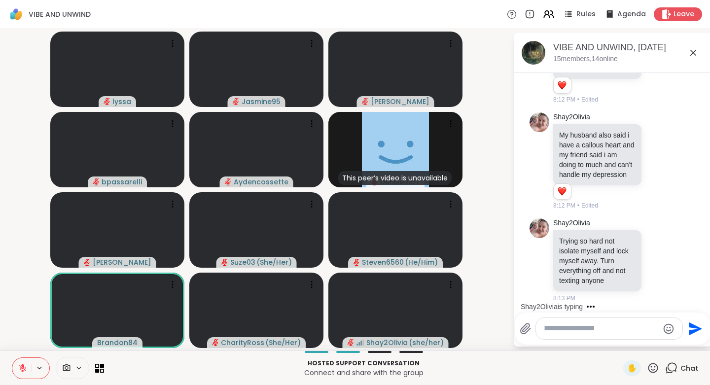
scroll to position [629, 0]
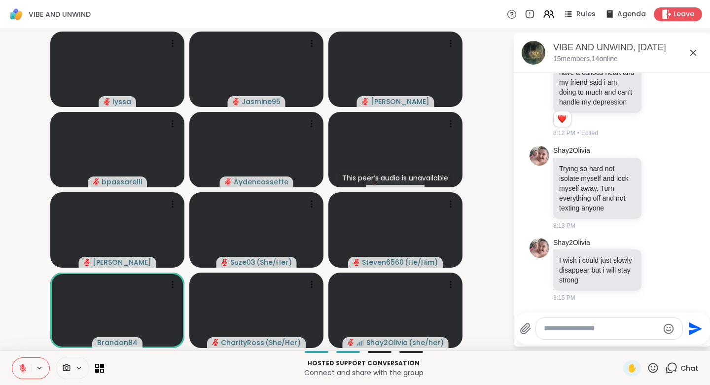
click at [646, 371] on icon at bounding box center [652, 368] width 12 height 12
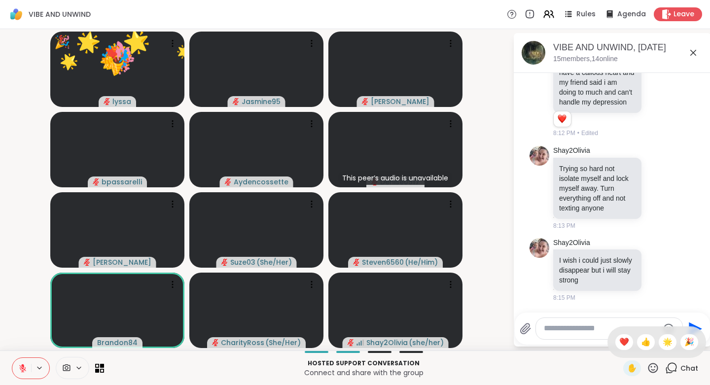
click at [662, 344] on span "🌟" at bounding box center [667, 342] width 10 height 12
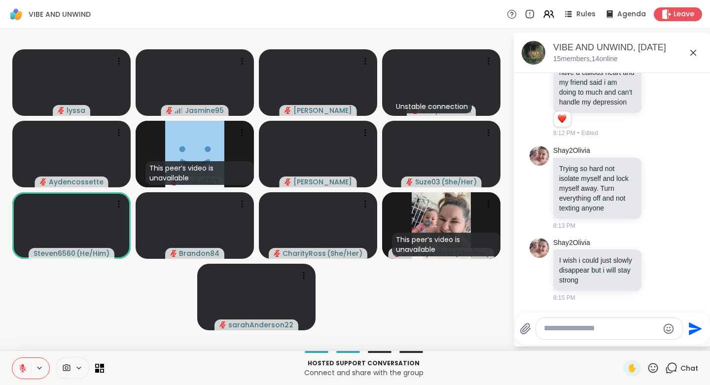
click at [586, 331] on textarea "Type your message" at bounding box center [600, 328] width 115 height 10
type textarea "*"
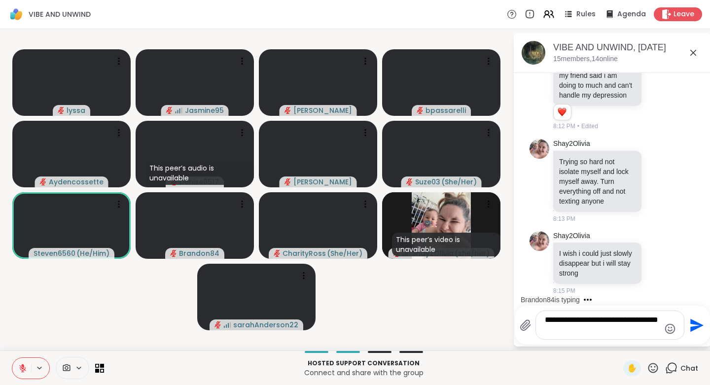
scroll to position [688, 0]
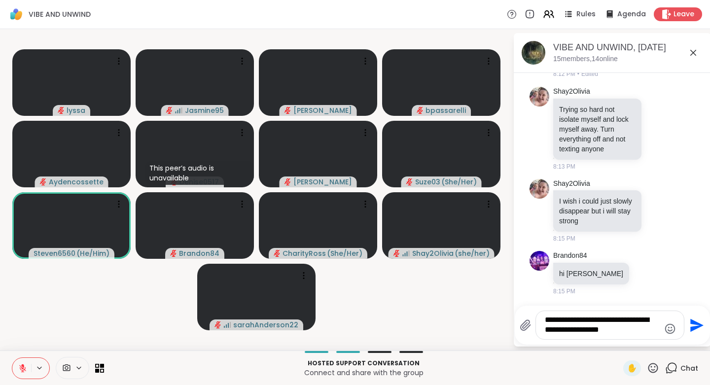
type textarea "**********"
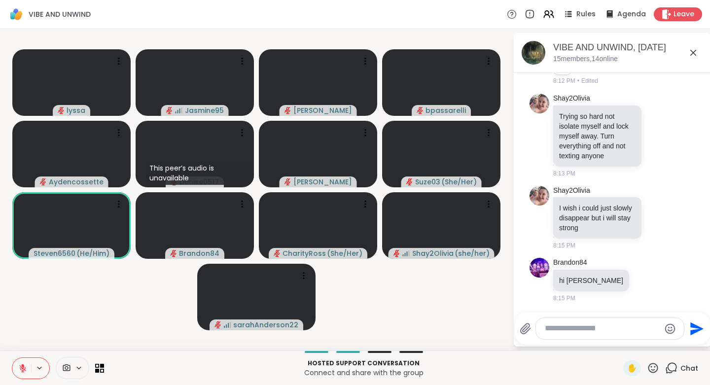
scroll to position [764, 0]
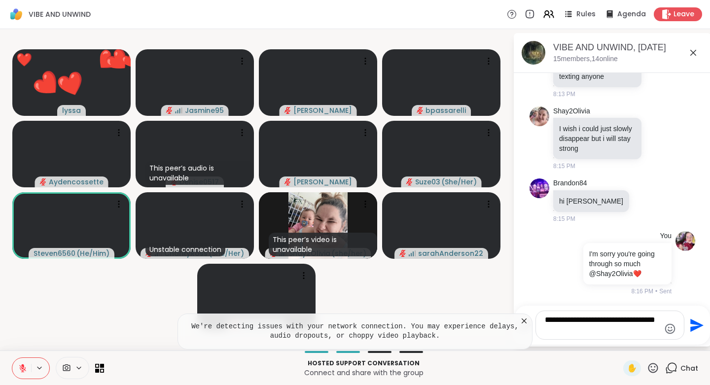
type textarea "**********"
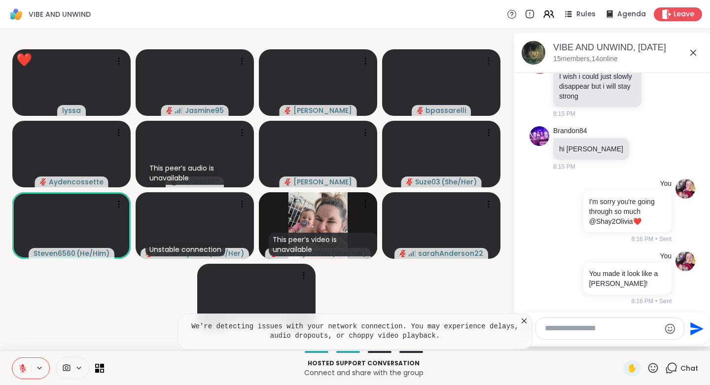
scroll to position [826, 0]
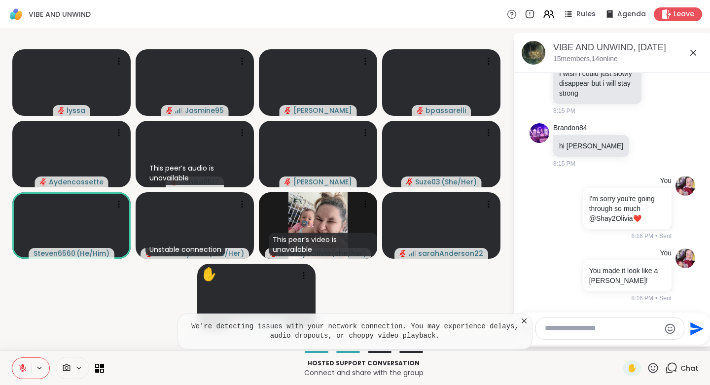
click at [646, 368] on icon at bounding box center [652, 368] width 12 height 12
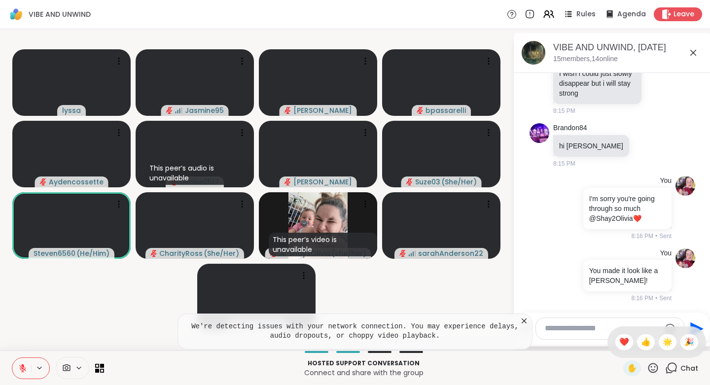
click at [619, 341] on span "❤️" at bounding box center [624, 342] width 10 height 12
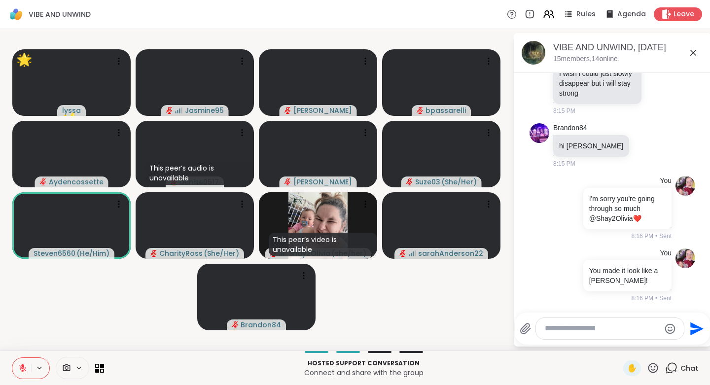
click at [648, 367] on icon at bounding box center [653, 368] width 10 height 10
click at [662, 341] on span "🌟" at bounding box center [667, 342] width 10 height 12
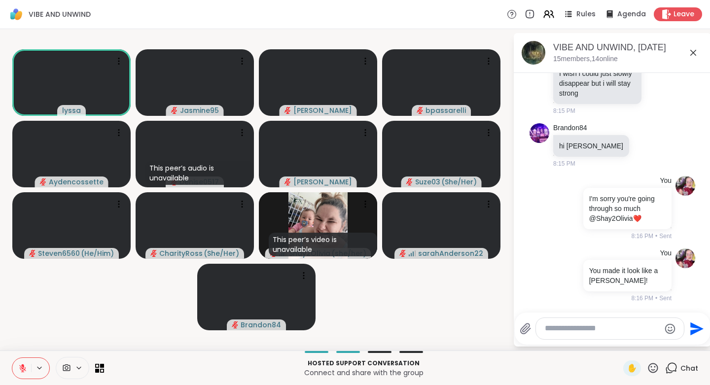
click at [646, 373] on icon at bounding box center [652, 368] width 12 height 12
click at [641, 344] on span "👍" at bounding box center [646, 342] width 10 height 12
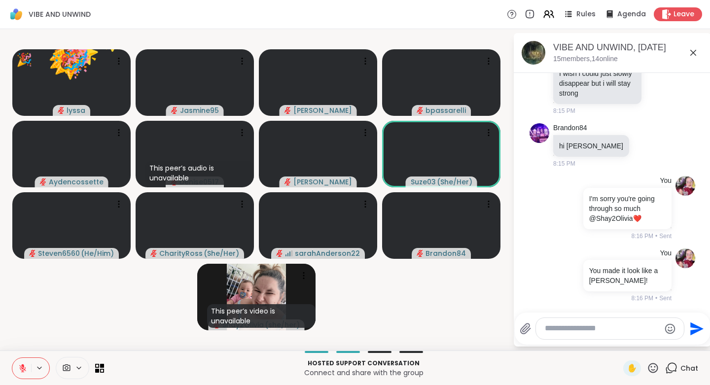
click at [646, 368] on icon at bounding box center [652, 368] width 12 height 12
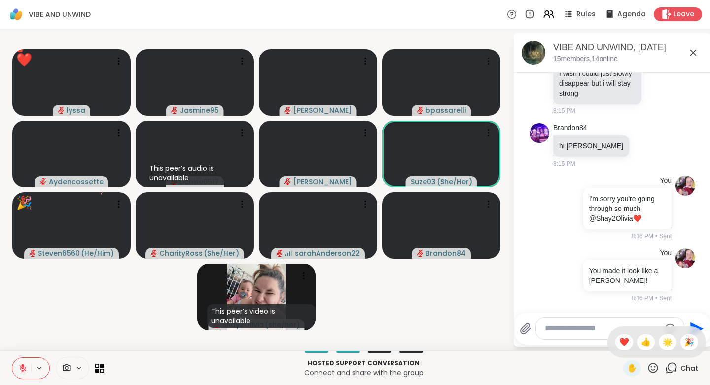
click at [619, 343] on span "❤️" at bounding box center [624, 342] width 10 height 12
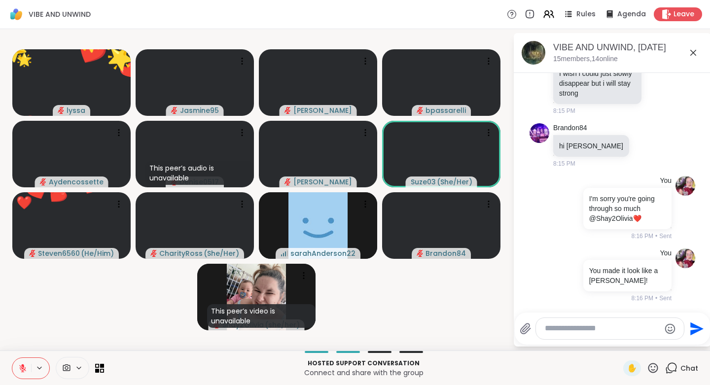
click at [646, 368] on icon at bounding box center [652, 368] width 12 height 12
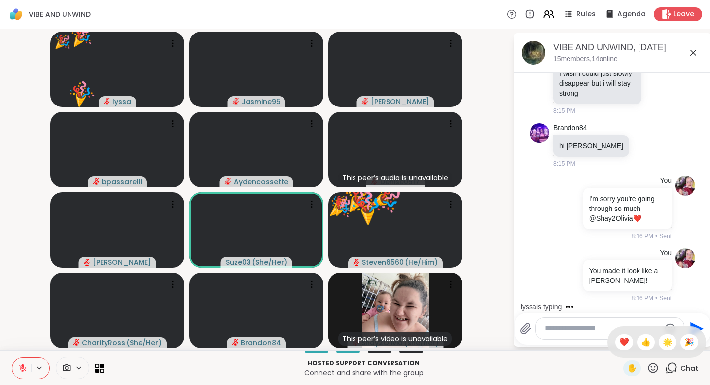
click at [662, 341] on span "🌟" at bounding box center [667, 342] width 10 height 12
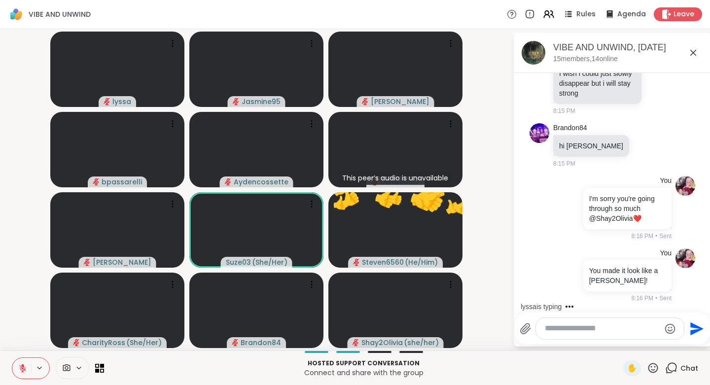
scroll to position [888, 0]
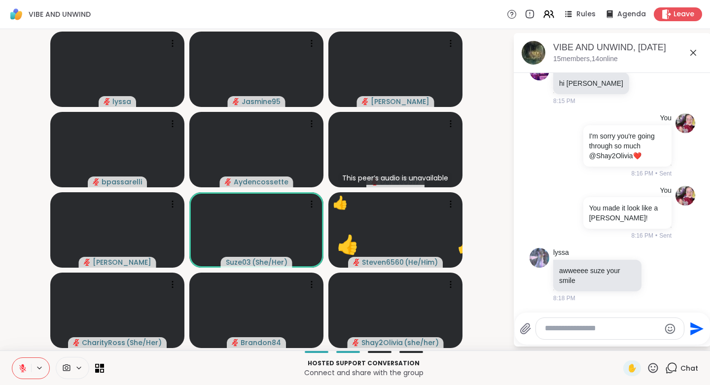
click at [646, 367] on icon at bounding box center [652, 368] width 12 height 12
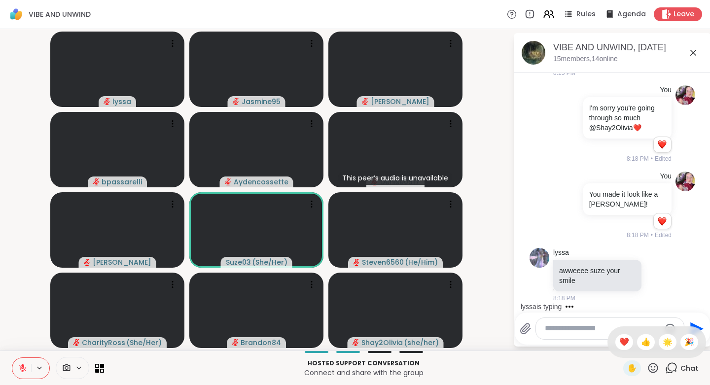
click at [641, 344] on span "👍" at bounding box center [646, 342] width 10 height 12
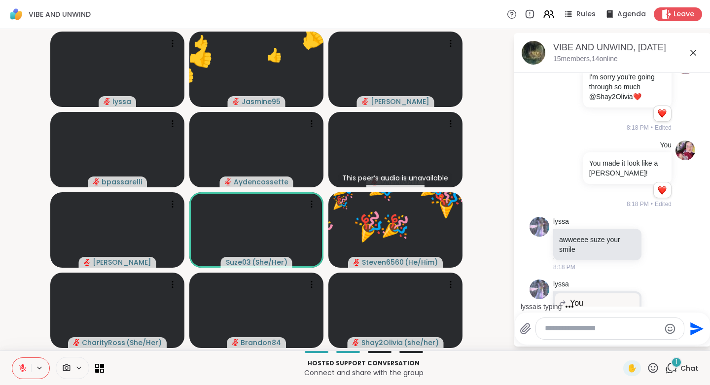
scroll to position [1026, 0]
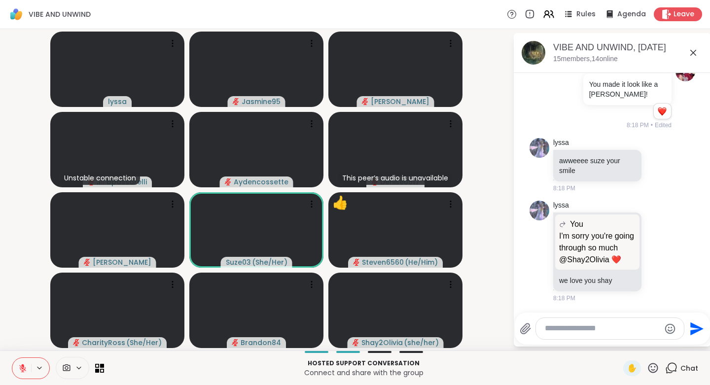
click at [648, 369] on icon at bounding box center [653, 368] width 10 height 10
click at [619, 343] on span "❤️" at bounding box center [624, 342] width 10 height 12
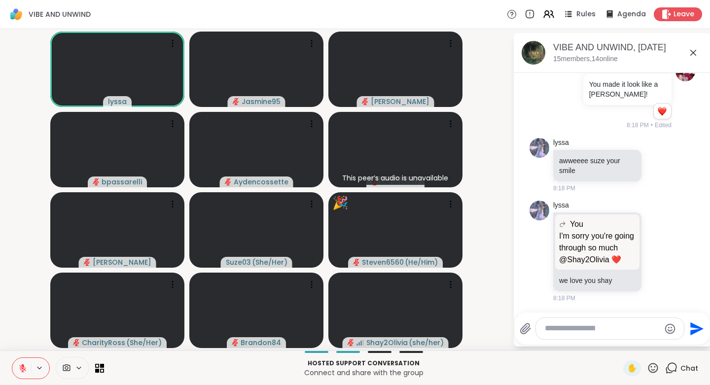
click at [648, 367] on icon at bounding box center [653, 368] width 10 height 10
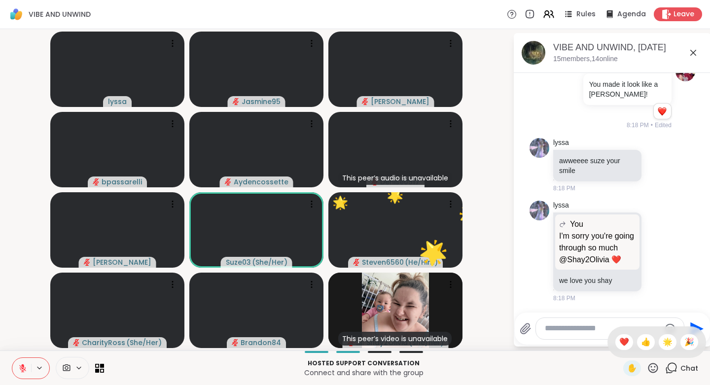
click at [662, 346] on span "🌟" at bounding box center [667, 342] width 10 height 12
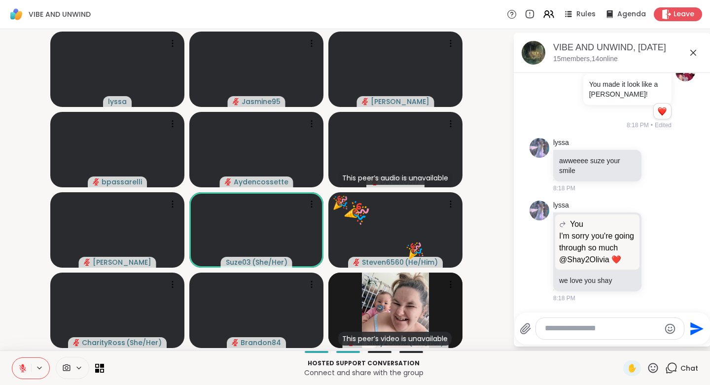
click at [648, 370] on icon at bounding box center [653, 368] width 10 height 10
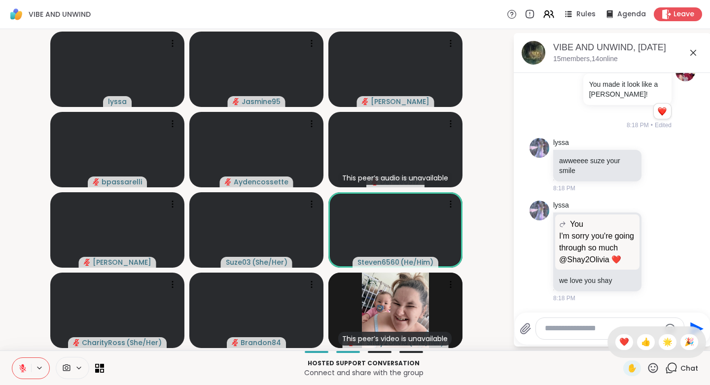
click at [619, 341] on span "❤️" at bounding box center [624, 342] width 10 height 12
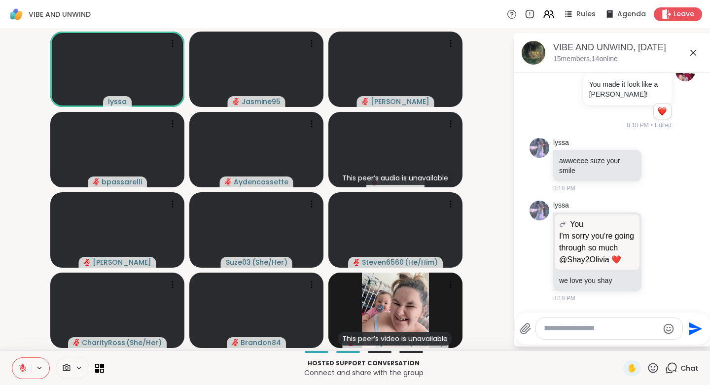
click at [646, 369] on icon at bounding box center [652, 368] width 12 height 12
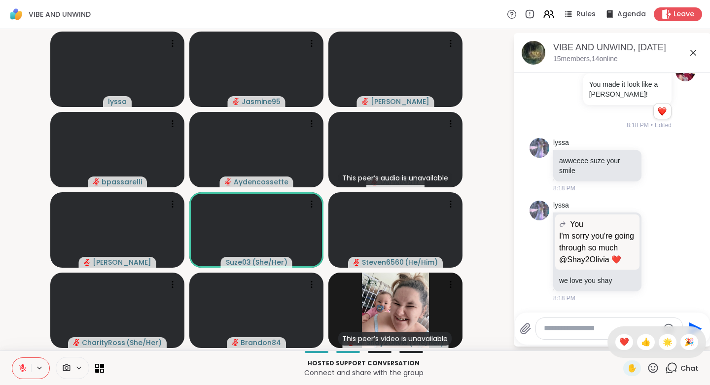
click at [637, 342] on div "👍" at bounding box center [646, 342] width 18 height 16
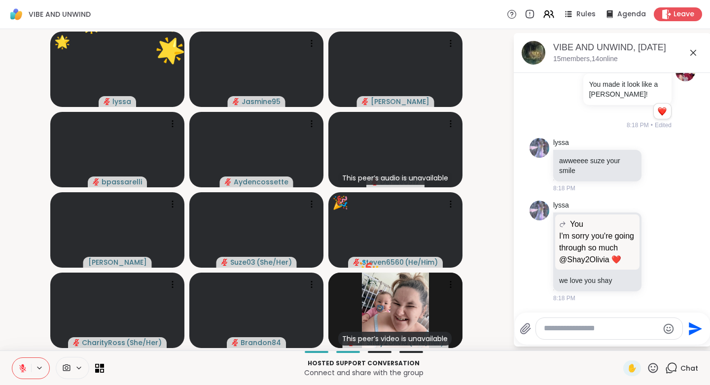
click at [648, 369] on icon at bounding box center [653, 368] width 10 height 10
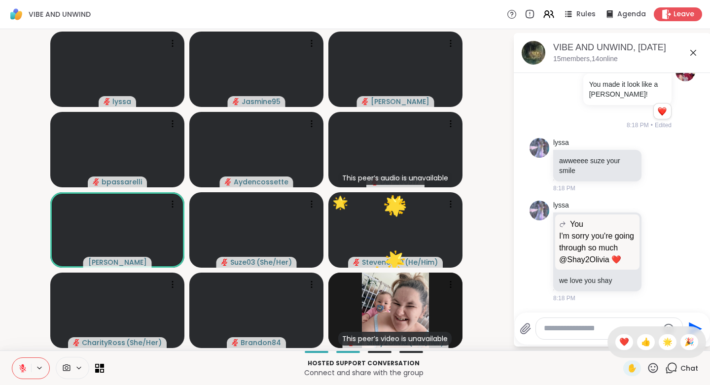
click at [619, 342] on span "❤️" at bounding box center [624, 342] width 10 height 12
click at [646, 371] on icon at bounding box center [652, 368] width 12 height 12
click at [619, 343] on span "❤️" at bounding box center [624, 342] width 10 height 12
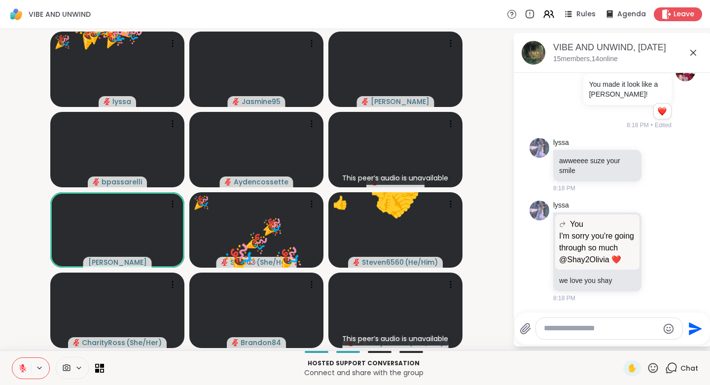
click at [646, 371] on icon at bounding box center [652, 368] width 12 height 12
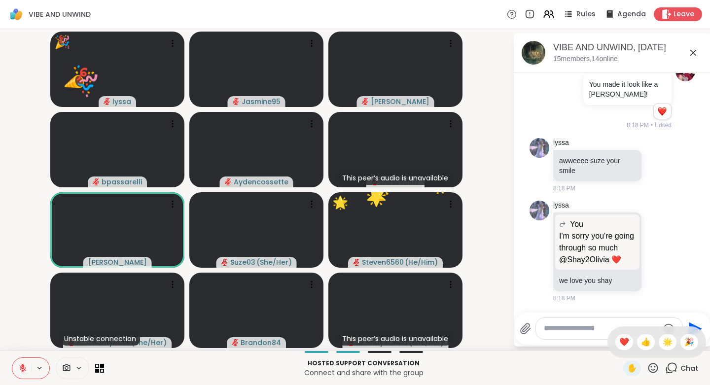
click at [641, 343] on span "👍" at bounding box center [646, 342] width 10 height 12
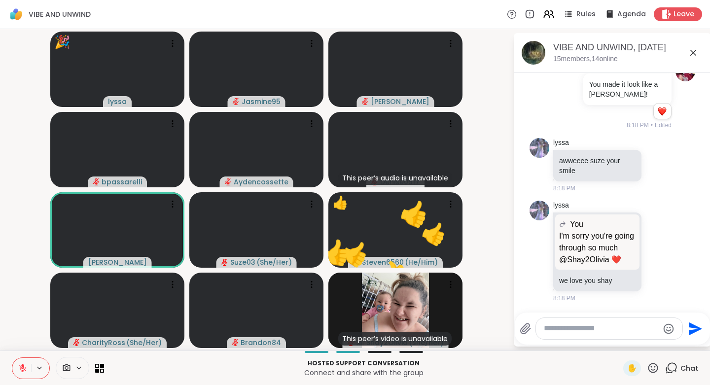
click at [646, 367] on icon at bounding box center [652, 368] width 12 height 12
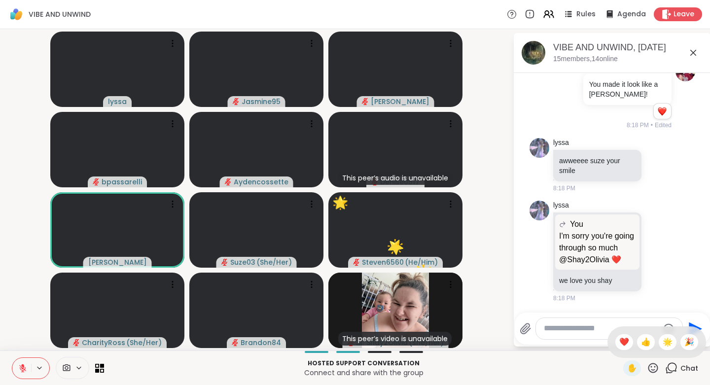
click at [619, 343] on span "❤️" at bounding box center [624, 342] width 10 height 12
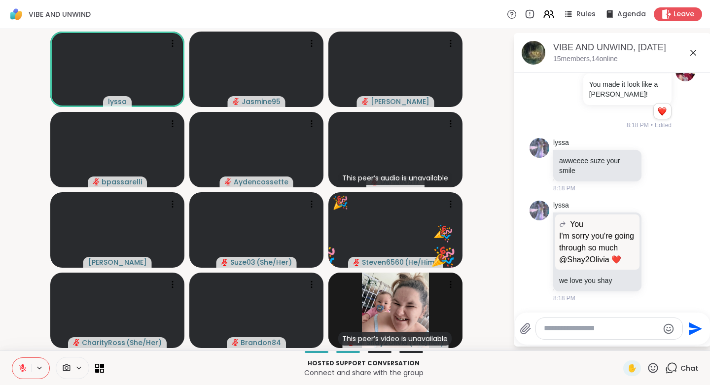
click at [646, 368] on icon at bounding box center [652, 368] width 12 height 12
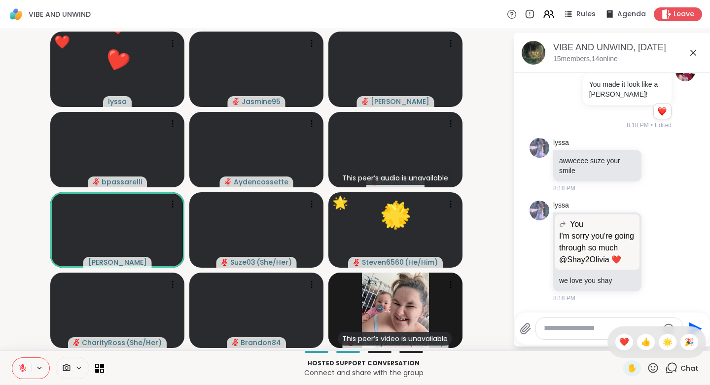
click at [684, 344] on span "🎉" at bounding box center [689, 342] width 10 height 12
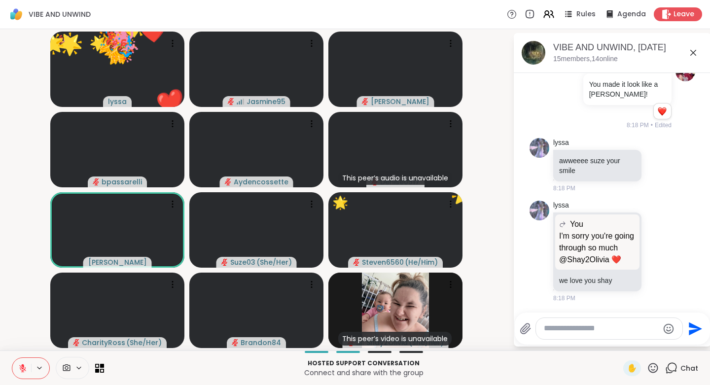
click at [646, 369] on icon at bounding box center [652, 368] width 12 height 12
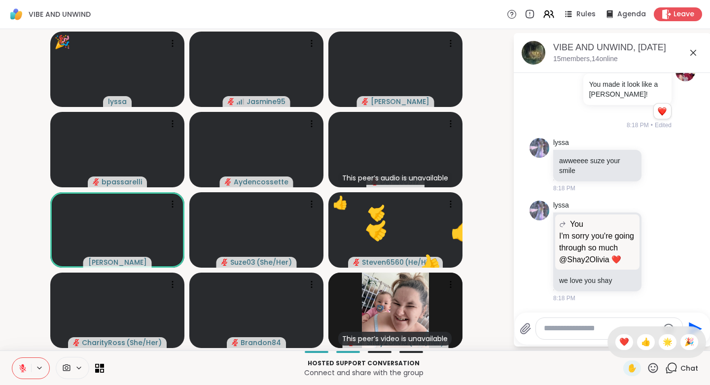
click at [619, 342] on span "❤️" at bounding box center [624, 342] width 10 height 12
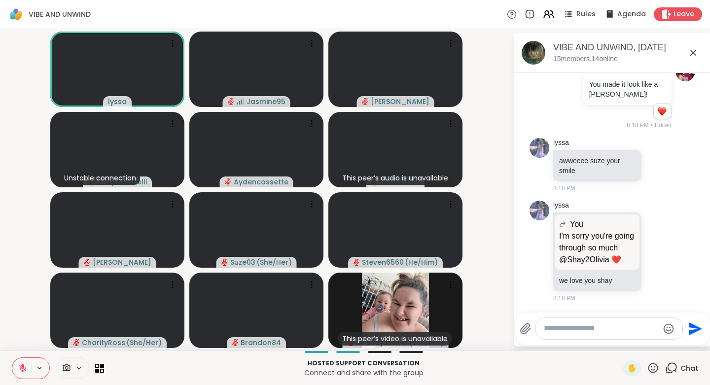
click at [648, 370] on icon at bounding box center [653, 368] width 10 height 10
click at [641, 344] on span "👍" at bounding box center [646, 342] width 10 height 12
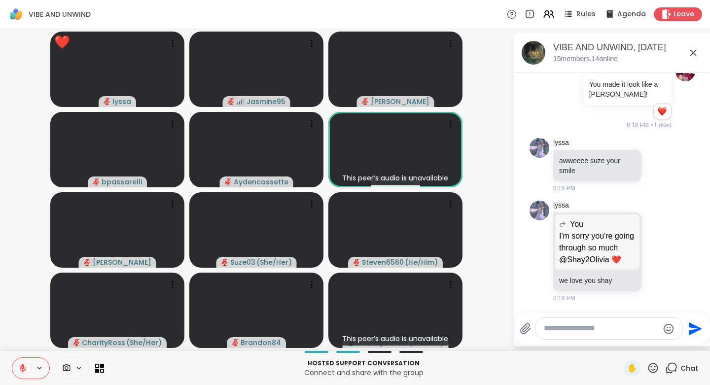
click at [646, 367] on icon at bounding box center [652, 368] width 12 height 12
click at [684, 342] on span "🎉" at bounding box center [689, 342] width 10 height 12
click at [654, 250] on icon at bounding box center [658, 251] width 9 height 10
click at [654, 234] on div "Select Reaction: Heart" at bounding box center [658, 235] width 9 height 9
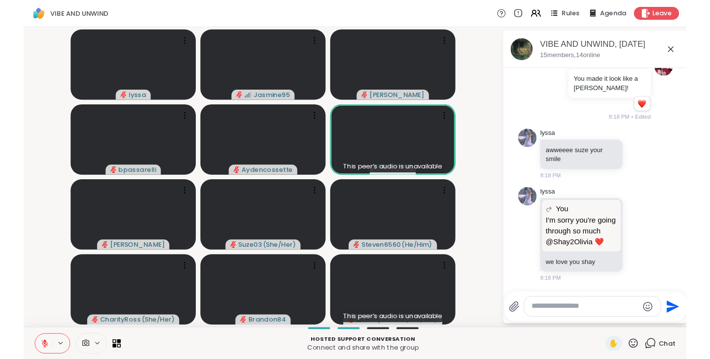
scroll to position [1040, 0]
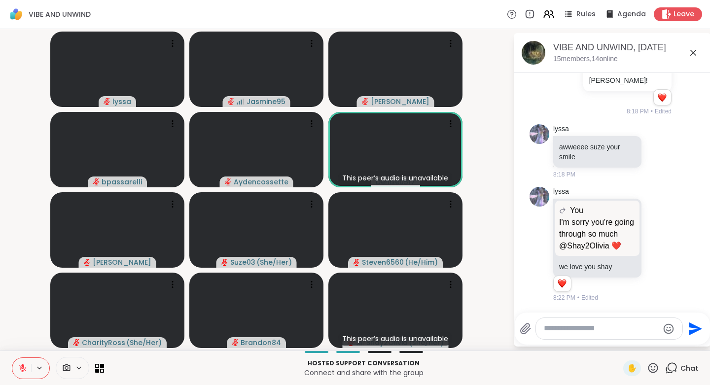
click at [649, 369] on icon at bounding box center [652, 368] width 12 height 12
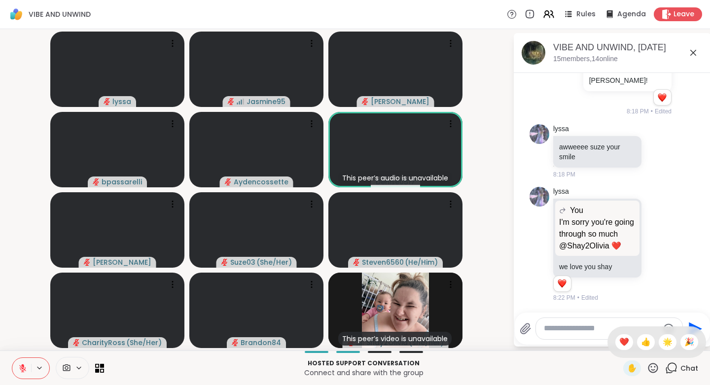
click at [619, 344] on span "❤️" at bounding box center [624, 342] width 10 height 12
click at [646, 369] on icon at bounding box center [652, 368] width 12 height 12
click at [662, 341] on span "🌟" at bounding box center [667, 342] width 10 height 12
click at [646, 369] on icon at bounding box center [652, 368] width 12 height 12
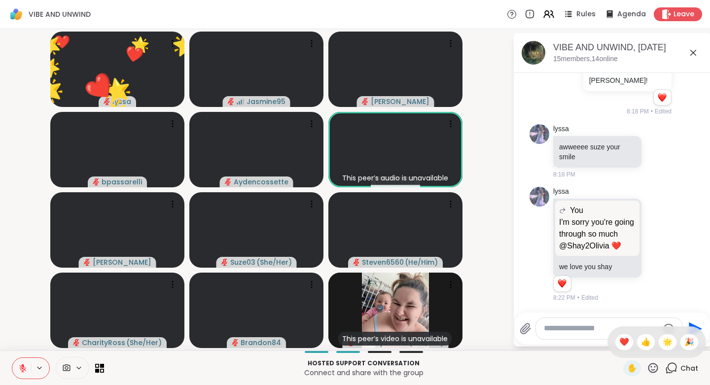
click at [641, 342] on span "👍" at bounding box center [646, 342] width 10 height 12
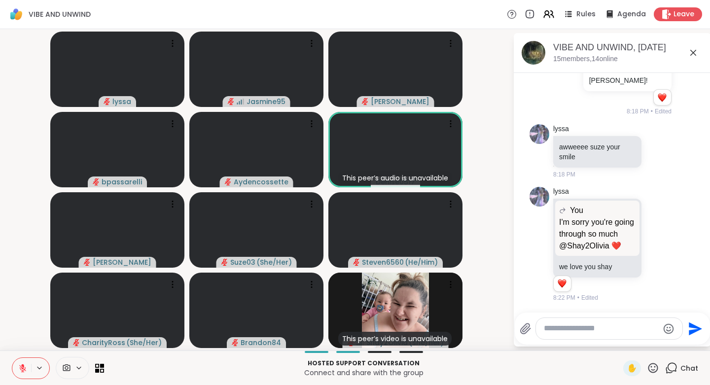
click at [646, 370] on icon at bounding box center [652, 368] width 12 height 12
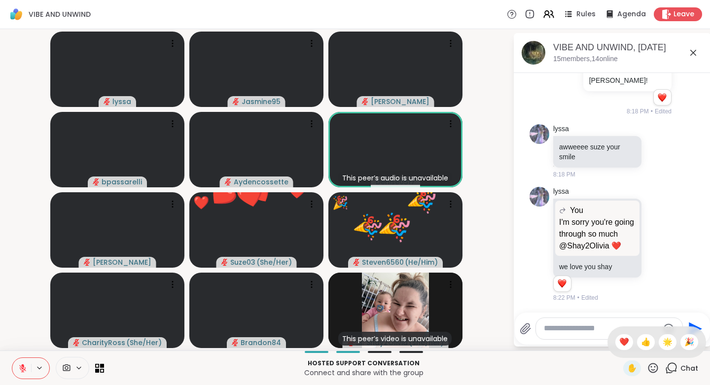
click at [619, 343] on span "❤️" at bounding box center [624, 342] width 10 height 12
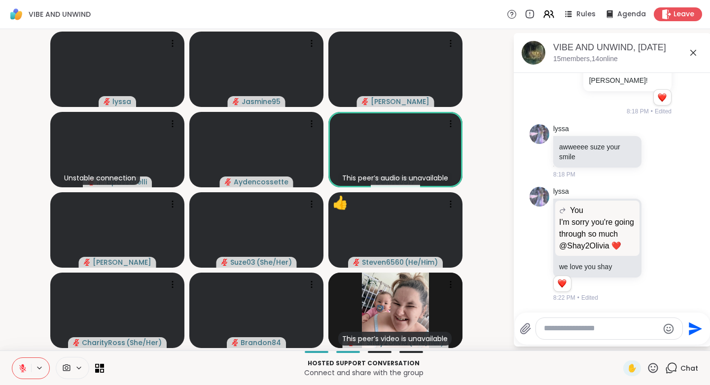
click at [646, 369] on icon at bounding box center [652, 368] width 12 height 12
click at [684, 344] on span "🎉" at bounding box center [689, 342] width 10 height 12
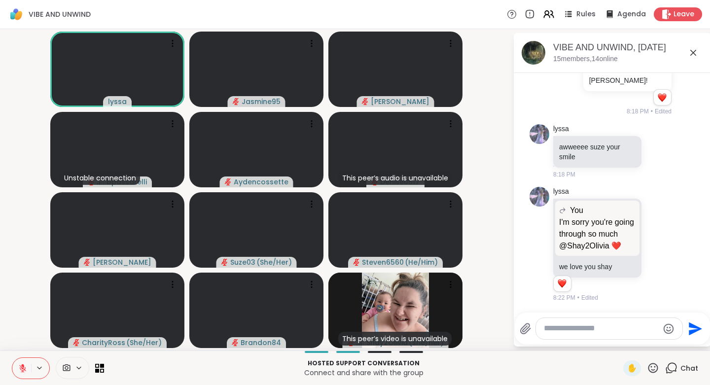
click at [24, 368] on icon at bounding box center [22, 368] width 9 height 9
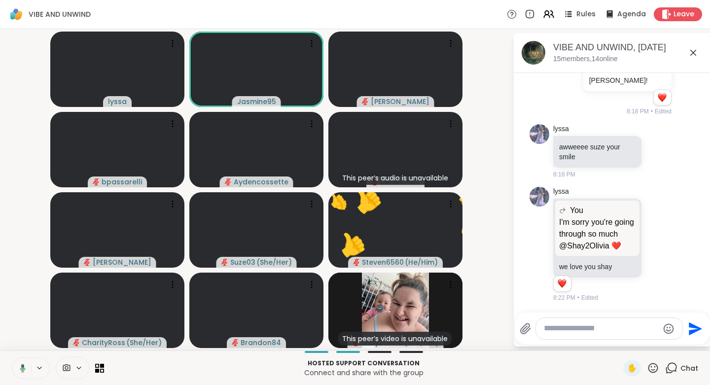
click at [646, 368] on icon at bounding box center [652, 368] width 12 height 12
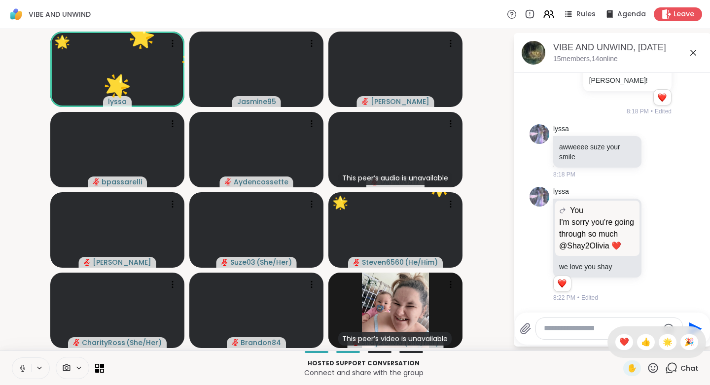
click at [619, 342] on span "❤️" at bounding box center [624, 342] width 10 height 12
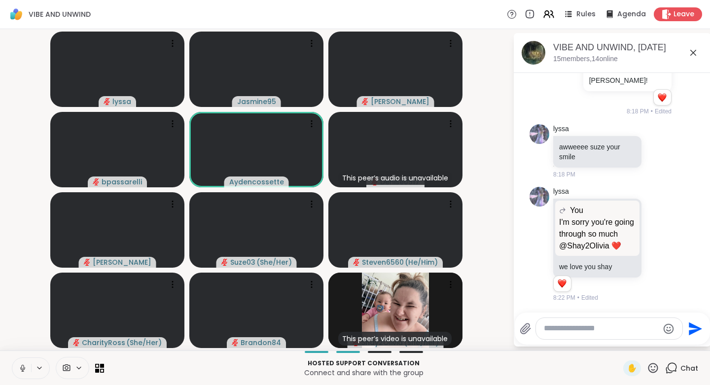
click at [21, 366] on icon at bounding box center [22, 368] width 9 height 9
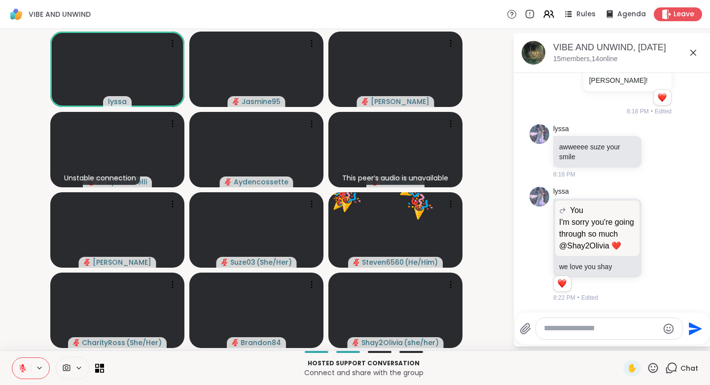
click at [488, 143] on video-player-container "lyssa Jasmine95 Cyndy Unstable connection bpassarelli Aydencossette This peer’s…" at bounding box center [256, 189] width 501 height 313
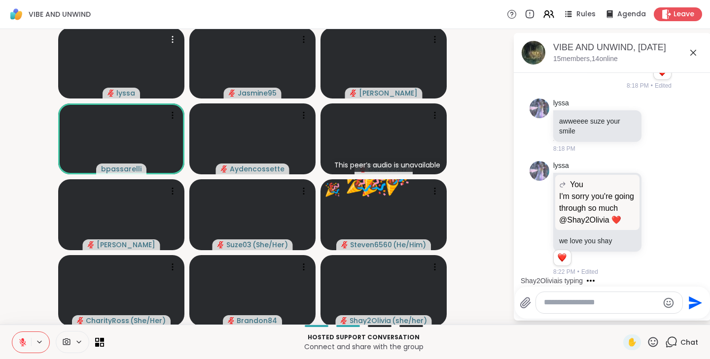
scroll to position [1138, 0]
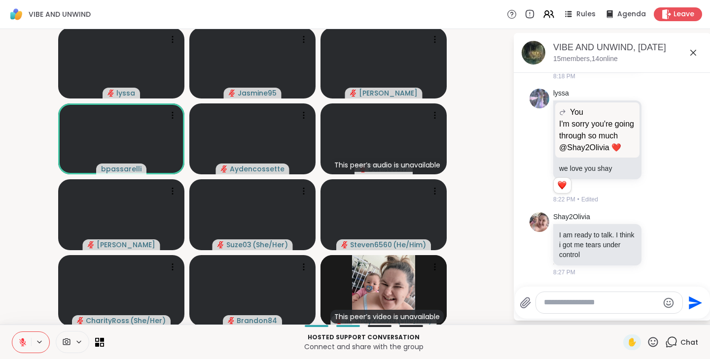
click at [654, 243] on icon at bounding box center [658, 244] width 9 height 10
click at [654, 228] on div "Select Reaction: Heart" at bounding box center [658, 228] width 9 height 9
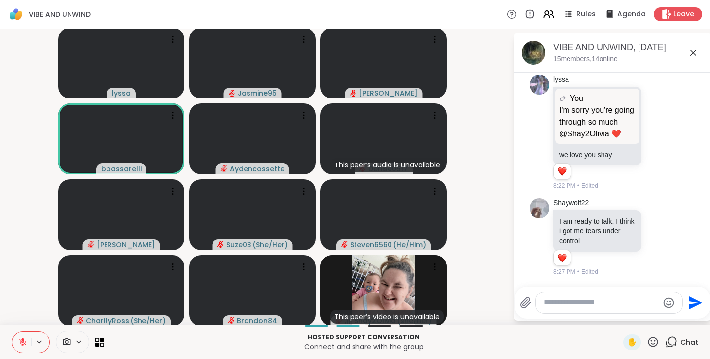
click at [647, 343] on icon at bounding box center [652, 342] width 12 height 12
click at [619, 317] on span "❤️" at bounding box center [624, 316] width 10 height 12
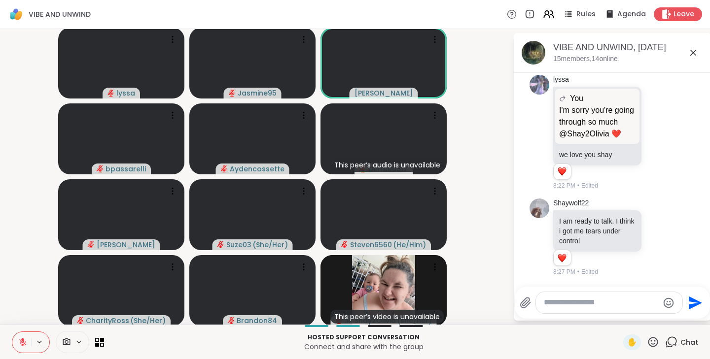
click at [646, 343] on icon at bounding box center [652, 342] width 12 height 12
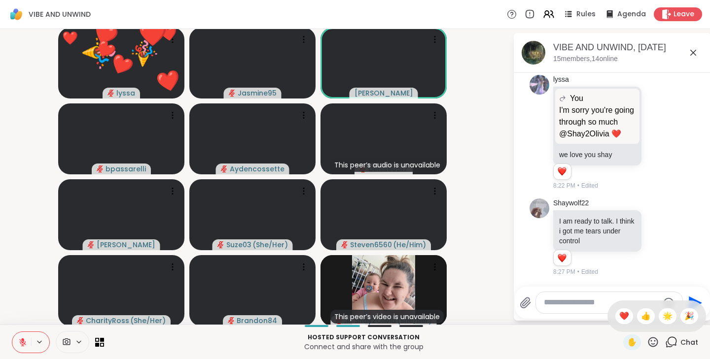
click at [619, 318] on span "❤️" at bounding box center [624, 316] width 10 height 12
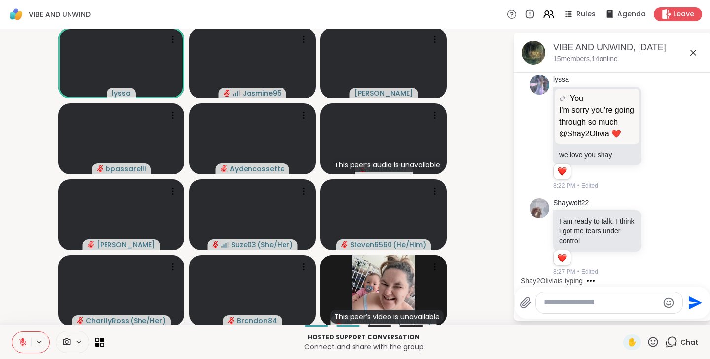
scroll to position [1215, 0]
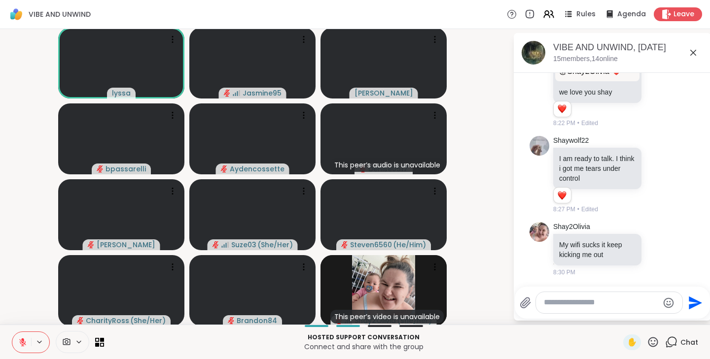
click at [648, 341] on icon at bounding box center [653, 342] width 10 height 10
click at [619, 317] on span "❤️" at bounding box center [624, 316] width 10 height 12
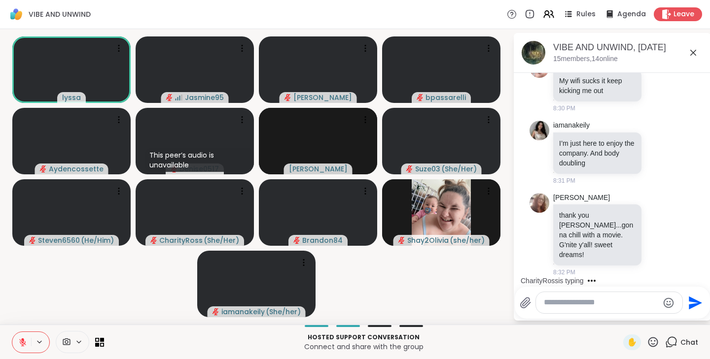
scroll to position [1422, 0]
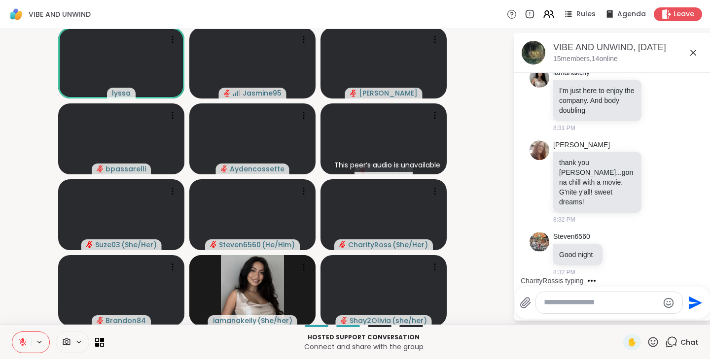
click at [571, 302] on textarea "Type your message" at bounding box center [600, 303] width 115 height 10
type textarea "*"
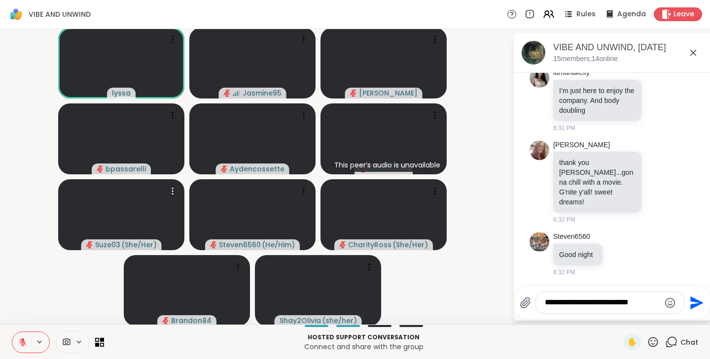
type textarea "**********"
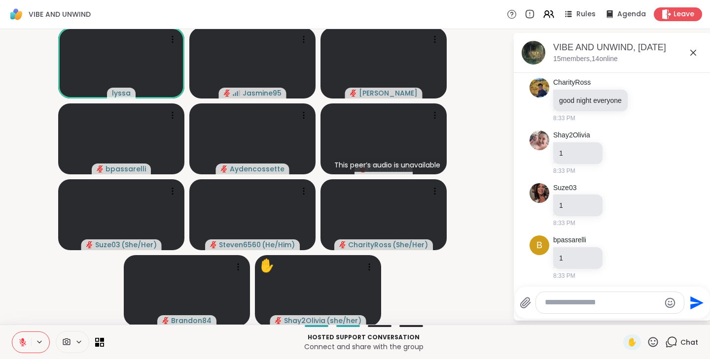
scroll to position [1694, 0]
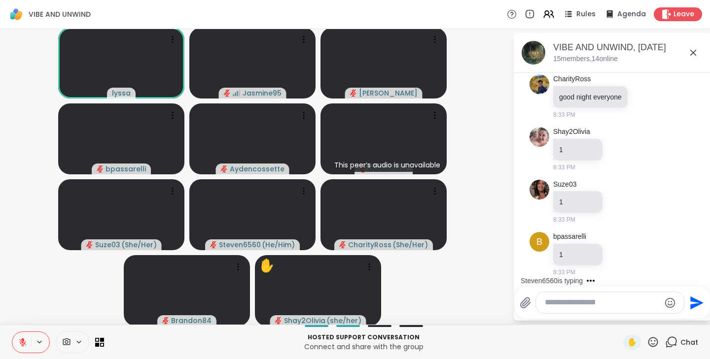
type textarea "*"
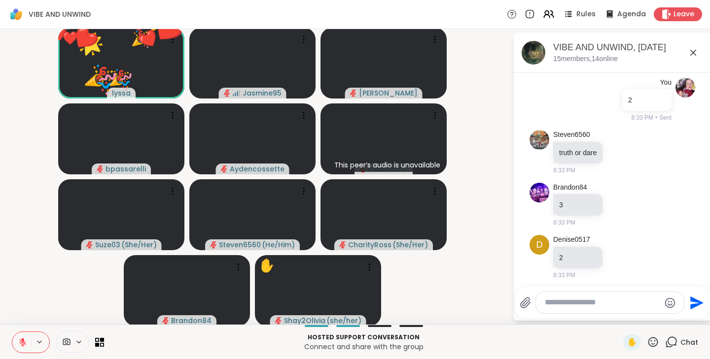
scroll to position [1904, 0]
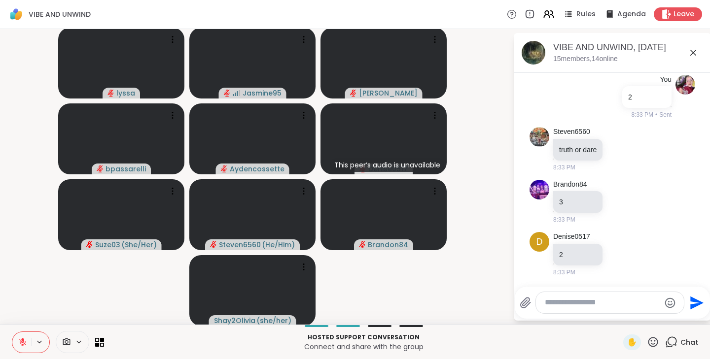
click at [646, 342] on icon at bounding box center [652, 342] width 12 height 12
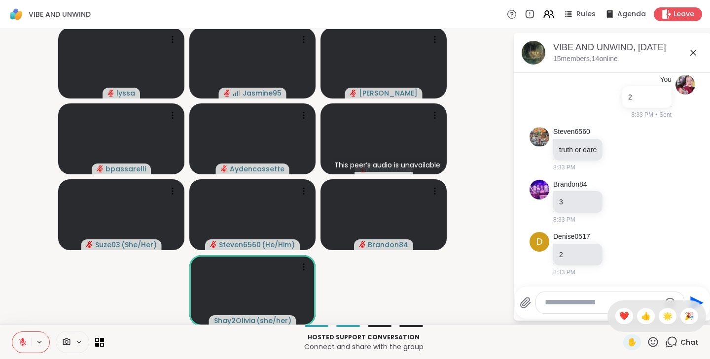
click at [619, 317] on span "❤️" at bounding box center [624, 316] width 10 height 12
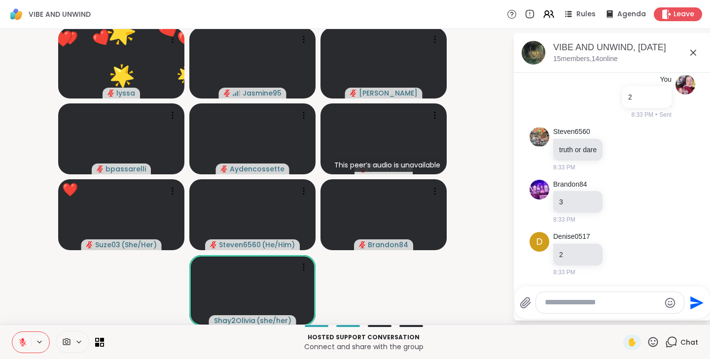
click at [646, 341] on icon at bounding box center [652, 342] width 12 height 12
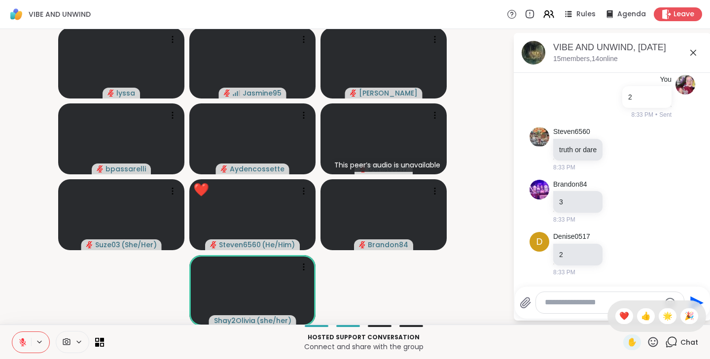
click at [619, 316] on span "❤️" at bounding box center [624, 316] width 10 height 12
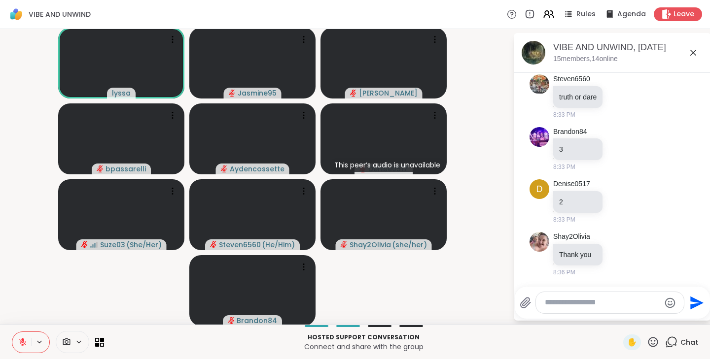
scroll to position [1957, 0]
click at [646, 341] on icon at bounding box center [652, 342] width 12 height 12
click at [641, 316] on span "👍" at bounding box center [646, 316] width 10 height 12
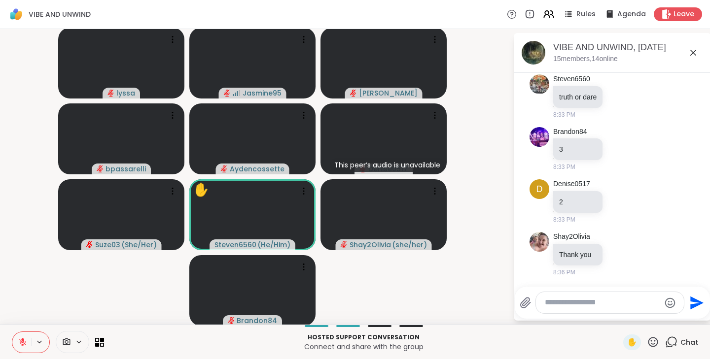
click at [648, 341] on icon at bounding box center [653, 342] width 10 height 10
click at [619, 316] on span "❤️" at bounding box center [624, 316] width 10 height 12
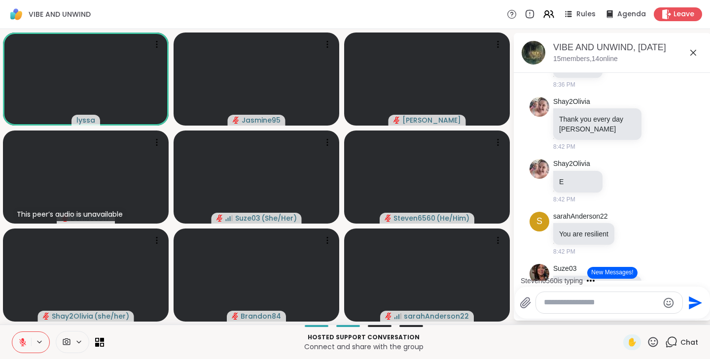
click at [598, 274] on button "New Messages!" at bounding box center [612, 273] width 50 height 12
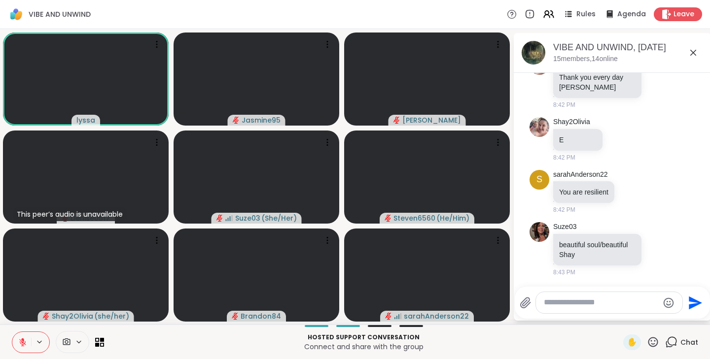
click at [595, 305] on textarea "Type your message" at bounding box center [600, 303] width 115 height 10
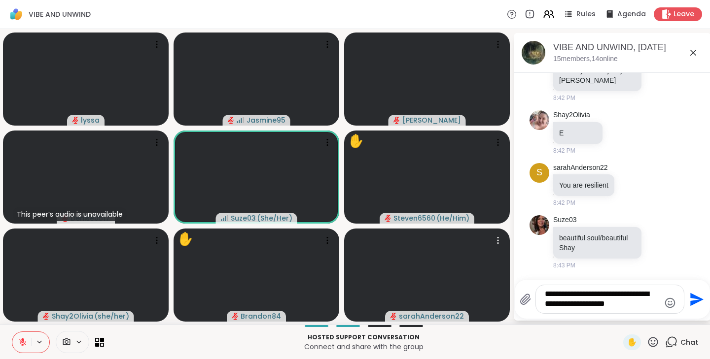
scroll to position [2305, 0]
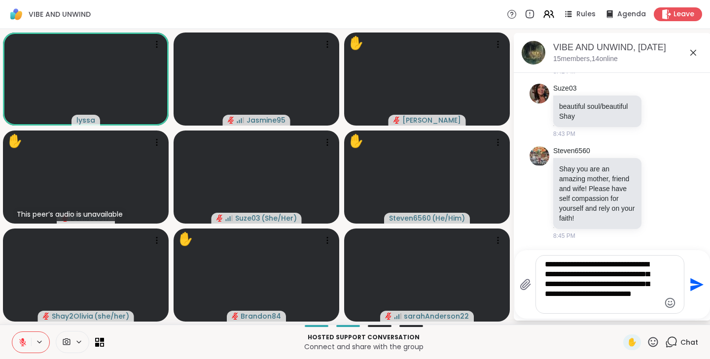
click at [23, 344] on icon at bounding box center [22, 342] width 7 height 7
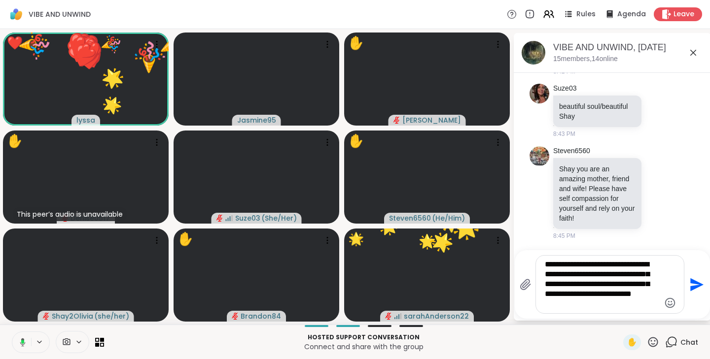
click at [646, 340] on icon at bounding box center [652, 342] width 12 height 12
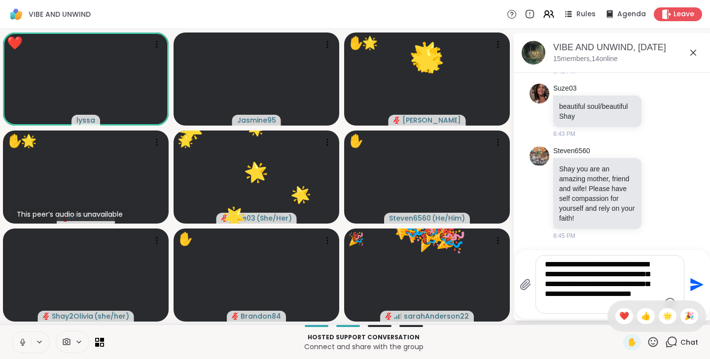
click at [684, 316] on span "🎉" at bounding box center [689, 316] width 10 height 12
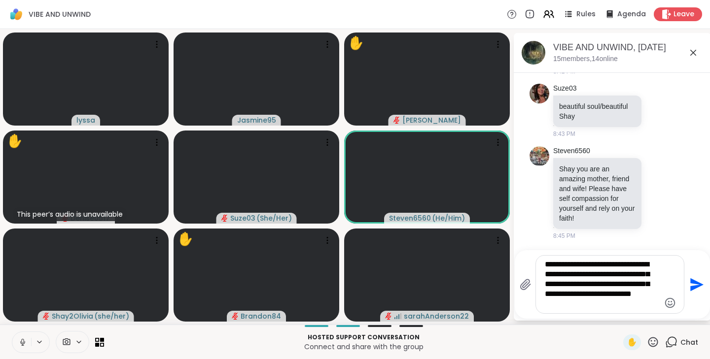
click at [600, 306] on textarea "**********" at bounding box center [601, 285] width 115 height 50
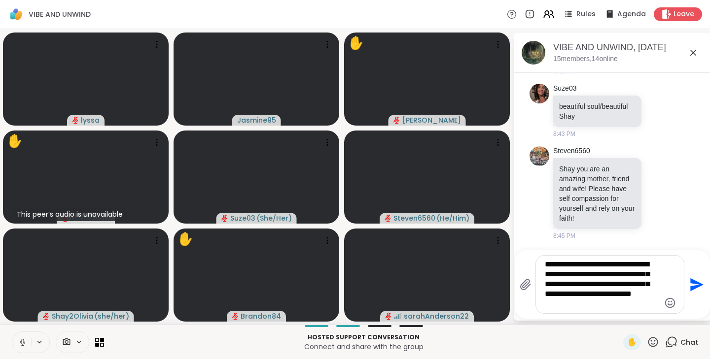
click at [21, 342] on icon at bounding box center [22, 342] width 9 height 9
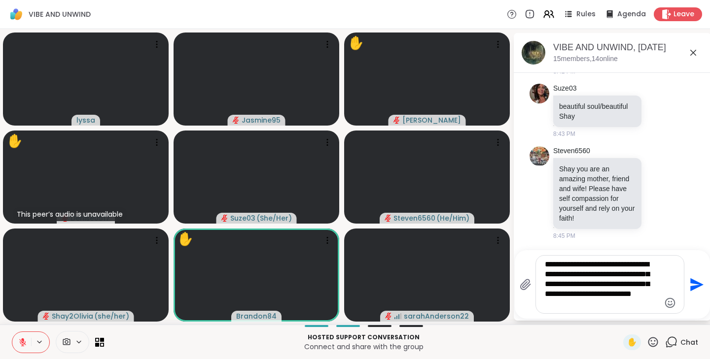
click at [597, 306] on textarea "**********" at bounding box center [601, 285] width 115 height 50
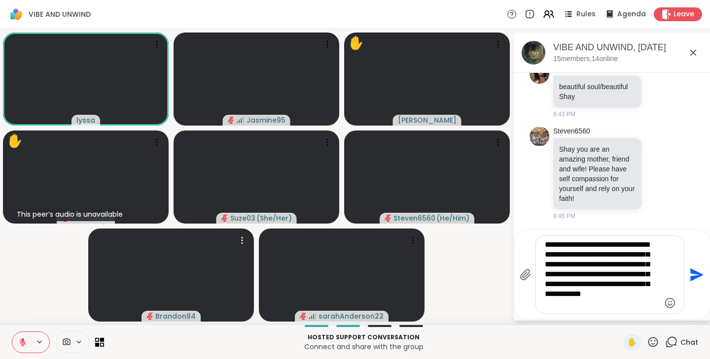
type textarea "**********"
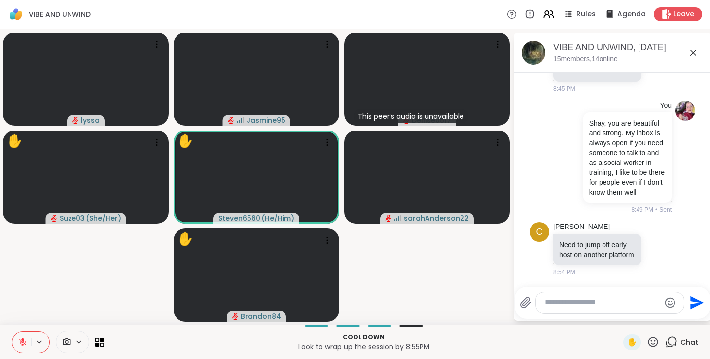
scroll to position [2512, 0]
click at [648, 341] on icon at bounding box center [653, 342] width 10 height 10
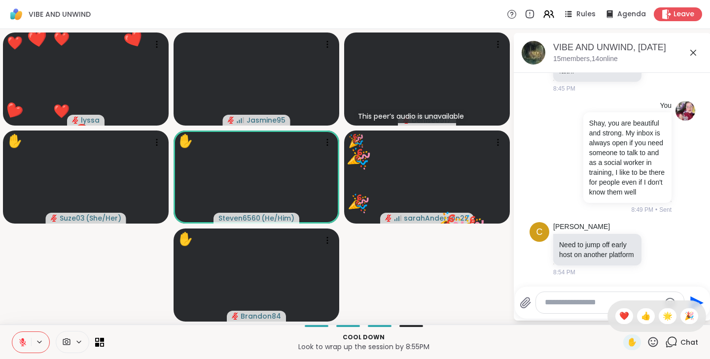
click at [619, 316] on span "❤️" at bounding box center [624, 316] width 10 height 12
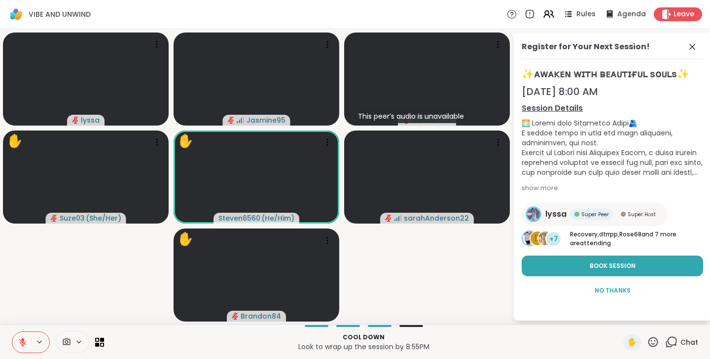
click at [646, 340] on icon at bounding box center [652, 342] width 12 height 12
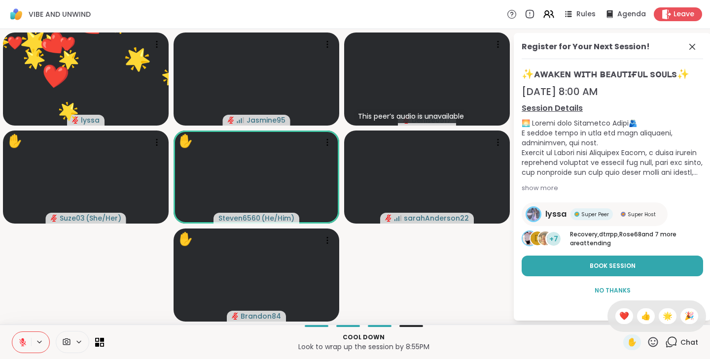
click at [662, 314] on span "🌟" at bounding box center [667, 316] width 10 height 12
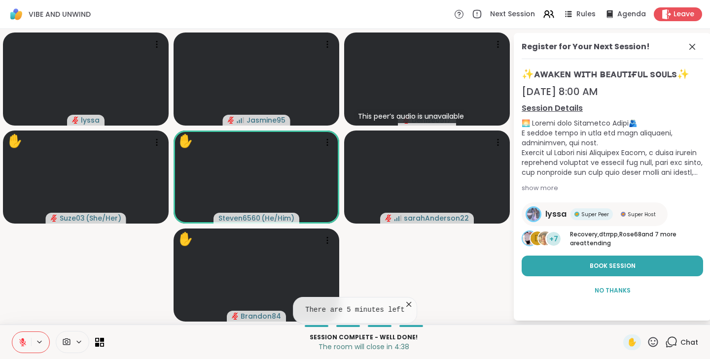
click at [647, 341] on icon at bounding box center [652, 342] width 12 height 12
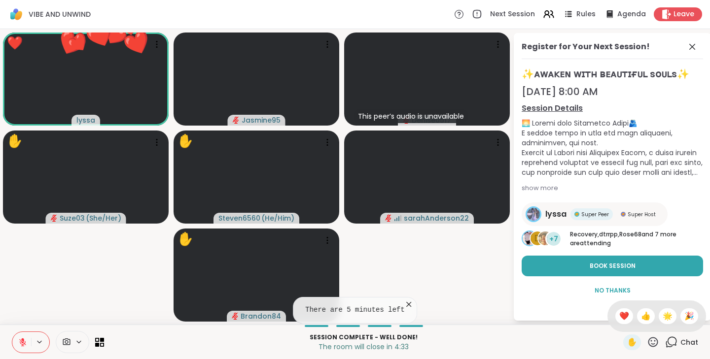
drag, startPoint x: 638, startPoint y: 310, endPoint x: 633, endPoint y: 316, distance: 7.4
click at [641, 316] on span "👍" at bounding box center [646, 316] width 10 height 12
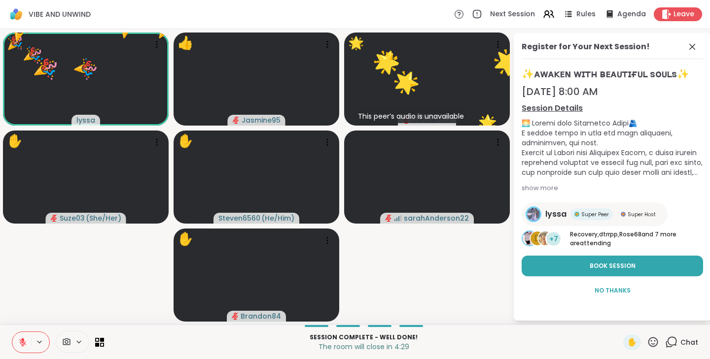
click at [650, 341] on icon at bounding box center [653, 342] width 10 height 10
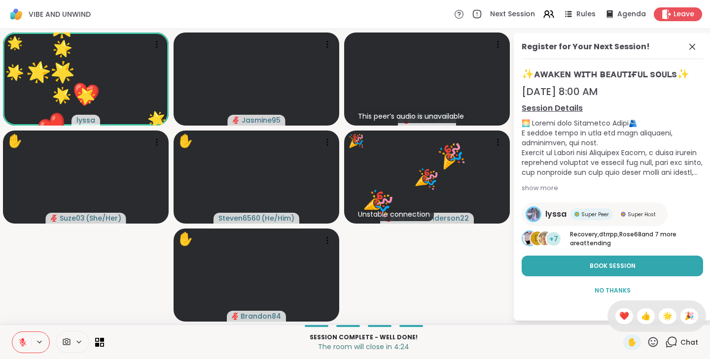
click at [619, 315] on span "❤️" at bounding box center [624, 316] width 10 height 12
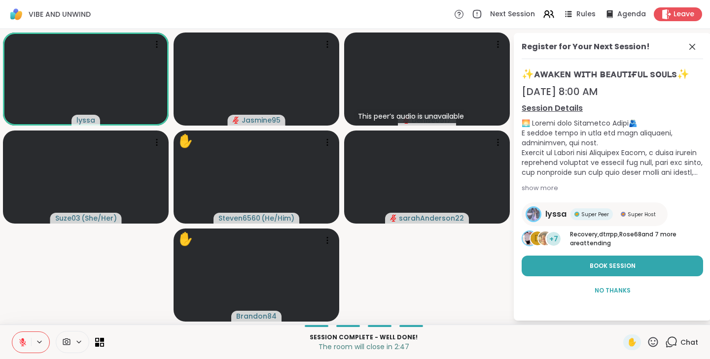
click at [646, 342] on icon at bounding box center [652, 342] width 12 height 12
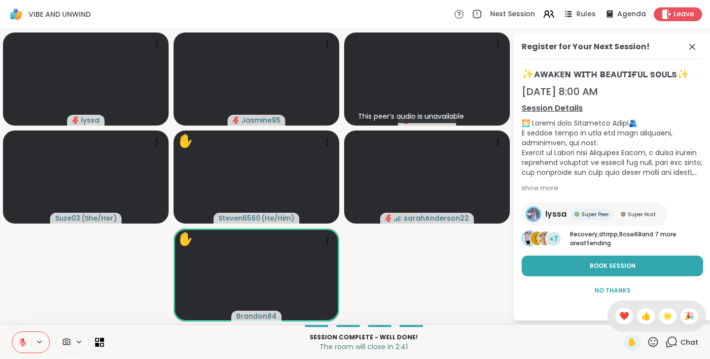
click at [619, 315] on span "❤️" at bounding box center [624, 316] width 10 height 12
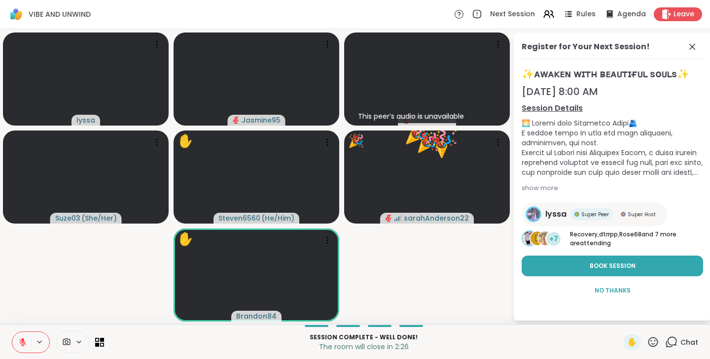
click at [648, 338] on icon at bounding box center [652, 342] width 12 height 12
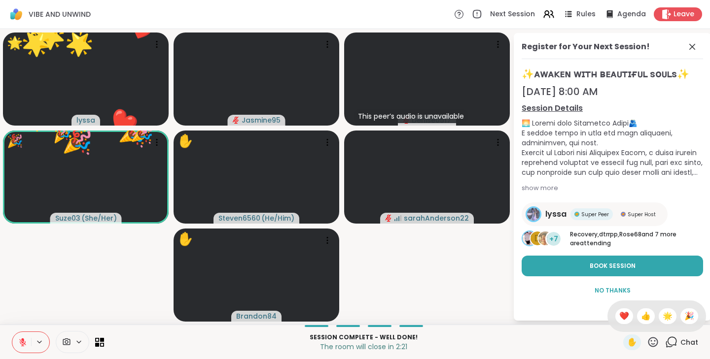
click at [659, 309] on div "🌟" at bounding box center [667, 316] width 18 height 16
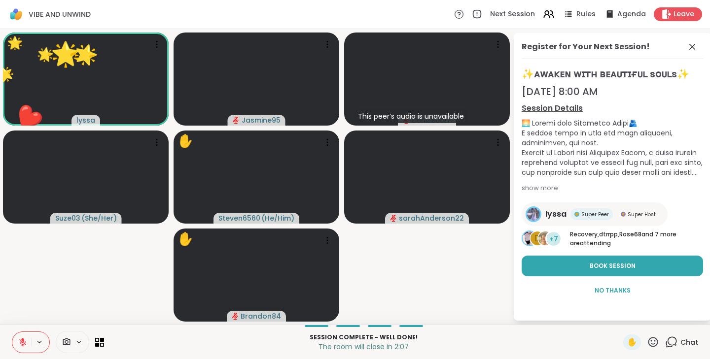
click at [680, 342] on span "Chat" at bounding box center [689, 343] width 18 height 10
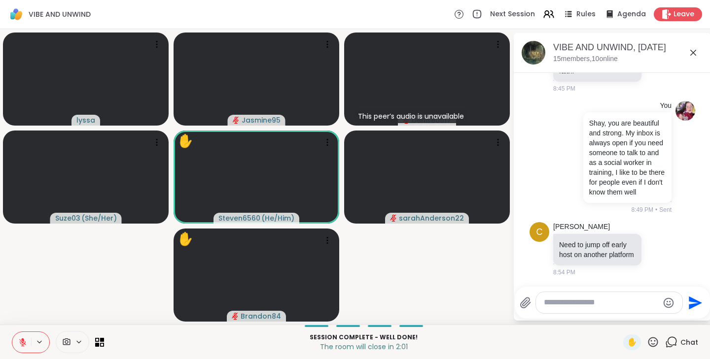
click at [552, 300] on textarea "Type your message" at bounding box center [600, 303] width 115 height 10
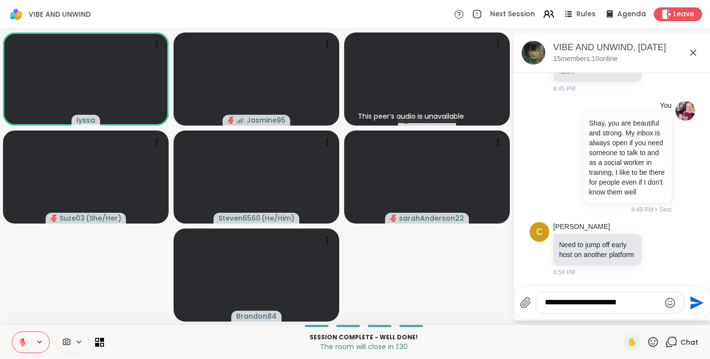
click at [26, 341] on icon at bounding box center [22, 342] width 9 height 9
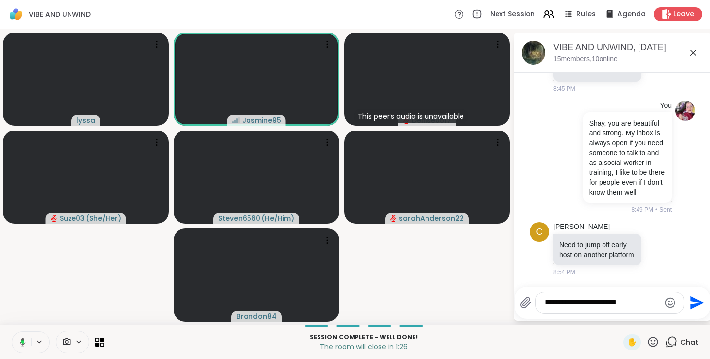
click at [637, 300] on textarea "**********" at bounding box center [601, 303] width 115 height 10
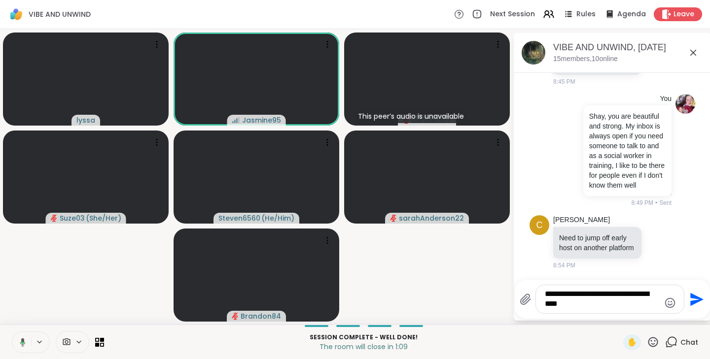
type textarea "**********"
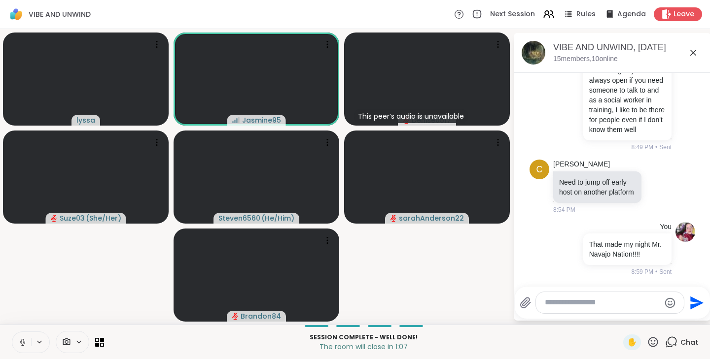
scroll to position [2574, 0]
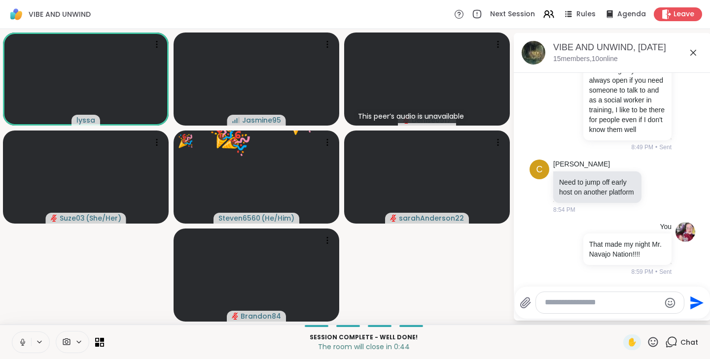
click at [646, 340] on icon at bounding box center [652, 342] width 12 height 12
click at [619, 318] on span "❤️" at bounding box center [624, 316] width 10 height 12
click at [648, 344] on icon at bounding box center [653, 342] width 10 height 10
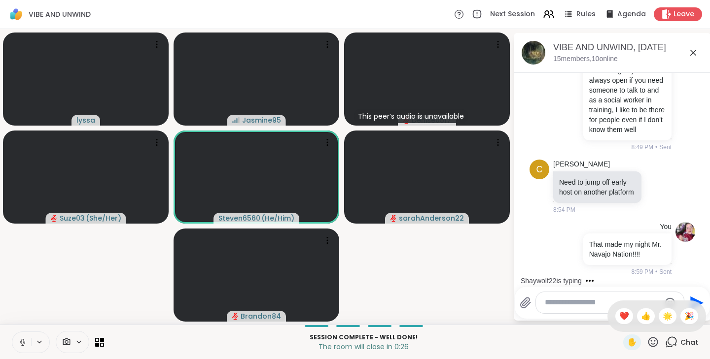
click at [641, 317] on span "👍" at bounding box center [646, 316] width 10 height 12
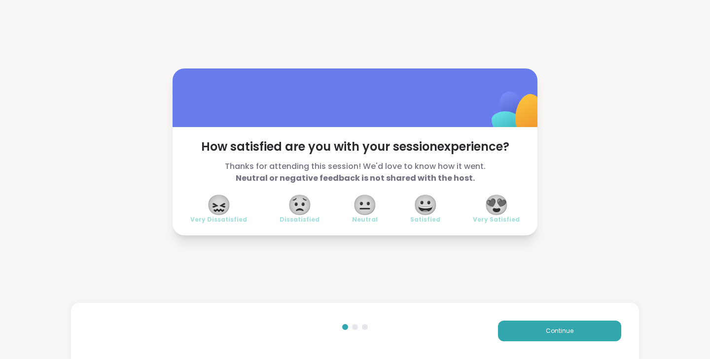
click at [496, 204] on span "😍" at bounding box center [496, 205] width 25 height 18
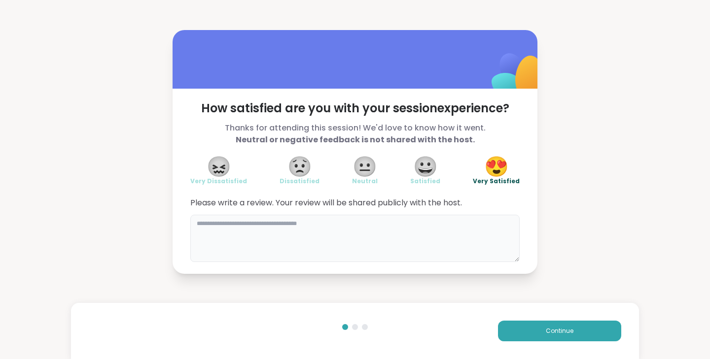
click at [230, 225] on textarea at bounding box center [354, 238] width 329 height 47
type textarea "*"
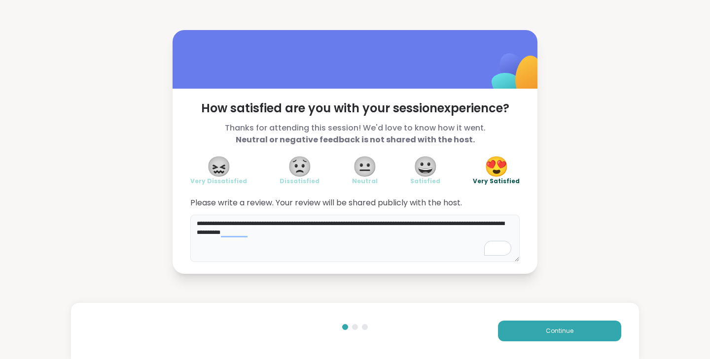
click at [229, 233] on textarea "**********" at bounding box center [354, 238] width 329 height 47
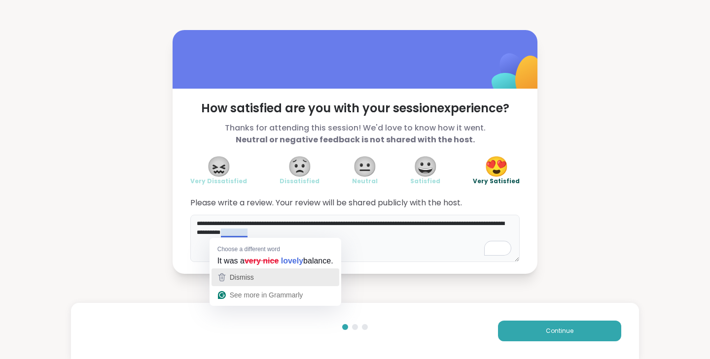
type textarea "**********"
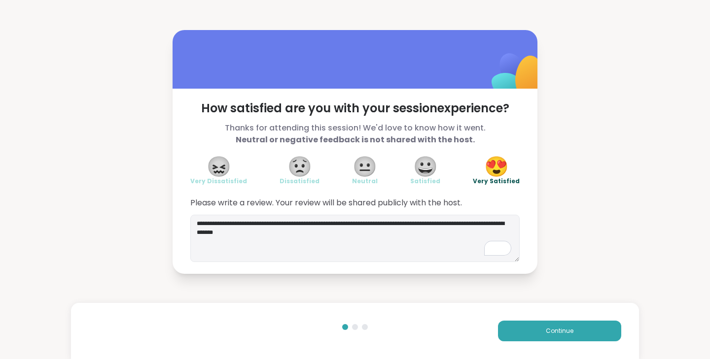
click at [564, 332] on span "Continue" at bounding box center [559, 331] width 28 height 9
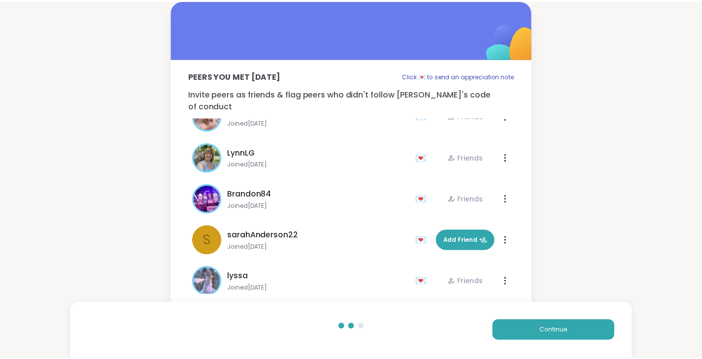
scroll to position [402, 0]
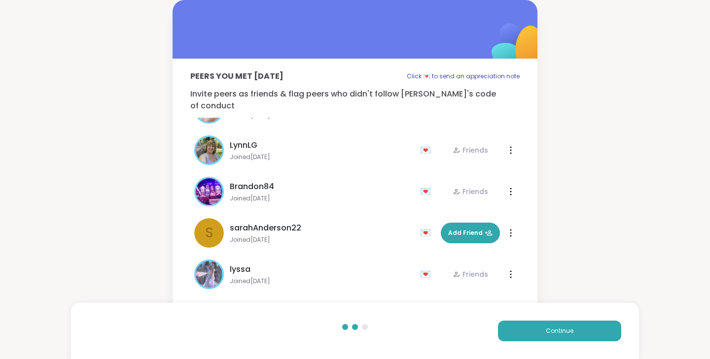
click at [556, 332] on span "Continue" at bounding box center [559, 331] width 28 height 9
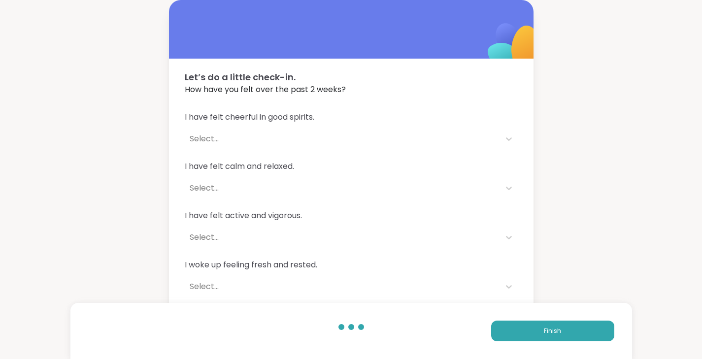
click at [568, 326] on button "Finish" at bounding box center [552, 331] width 123 height 21
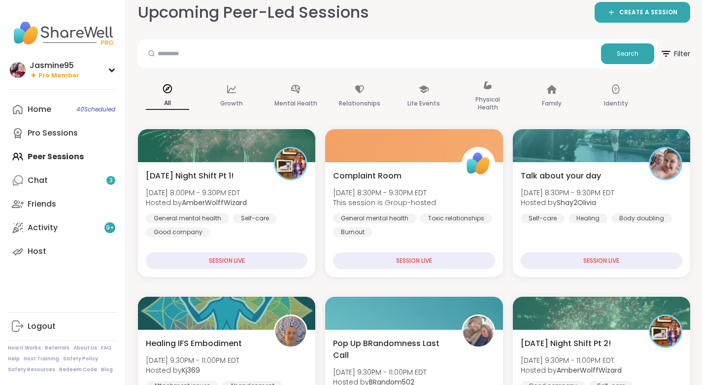
scroll to position [10, 0]
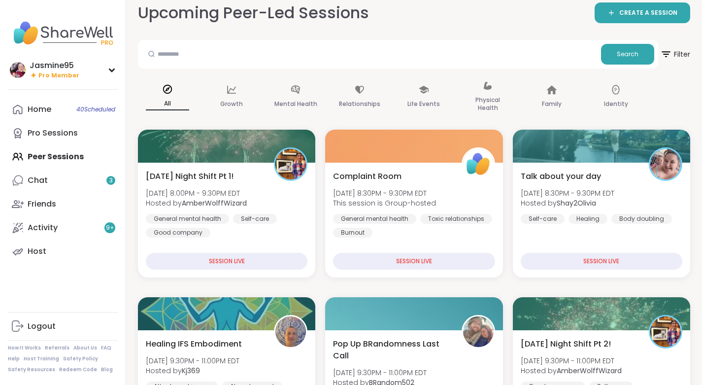
click at [56, 184] on link "Chat 3" at bounding box center [63, 181] width 110 height 24
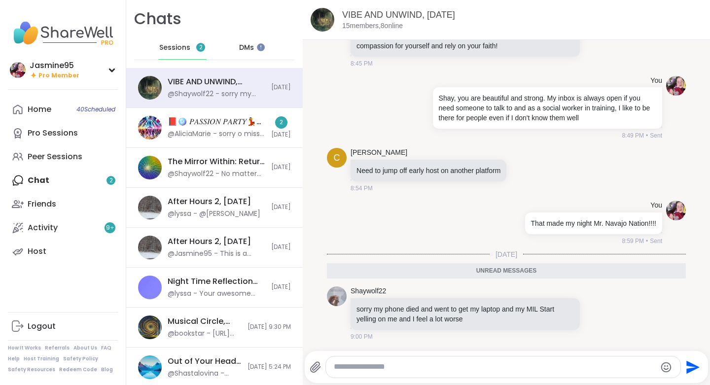
click at [224, 127] on div "📕🪩 𝑃𝐴𝑆𝑆𝐼𝑂𝑁 𝑃𝐴𝑅𝑇𝑌💃🎶, [DATE]" at bounding box center [217, 121] width 98 height 11
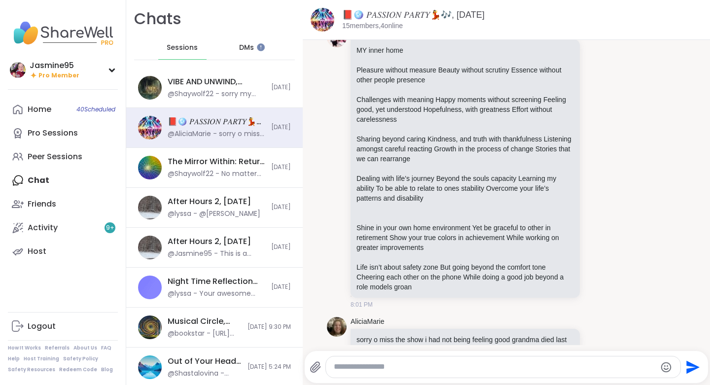
scroll to position [7392, 0]
click at [218, 89] on div "@Shaywolf22 - sorry my phone died and went to get my laptop and my MIL Start ye…" at bounding box center [217, 94] width 98 height 10
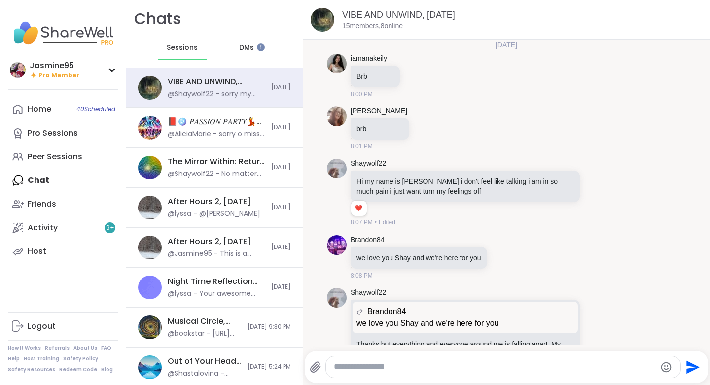
scroll to position [1922, 0]
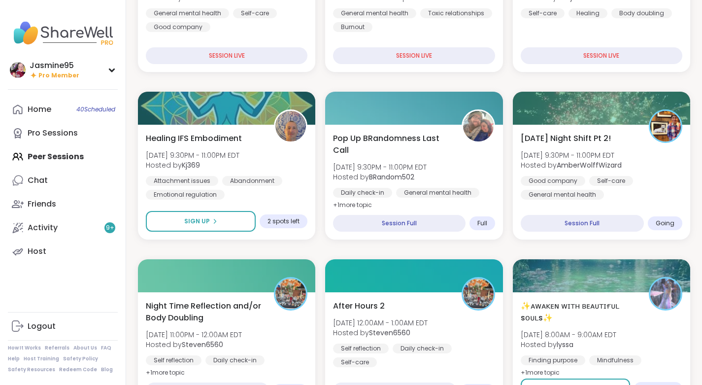
scroll to position [217, 0]
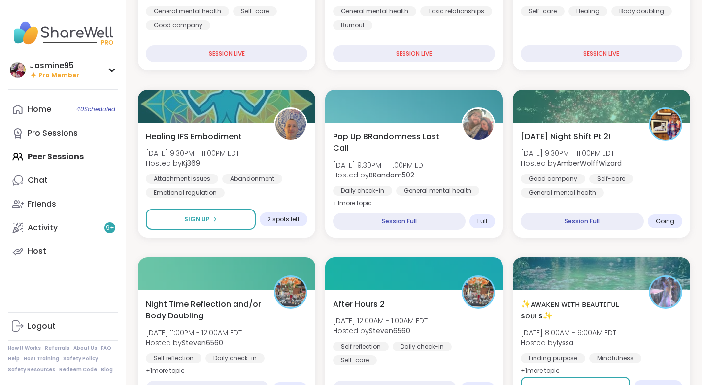
click at [590, 161] on b "AmberWolffWizard" at bounding box center [589, 163] width 65 height 10
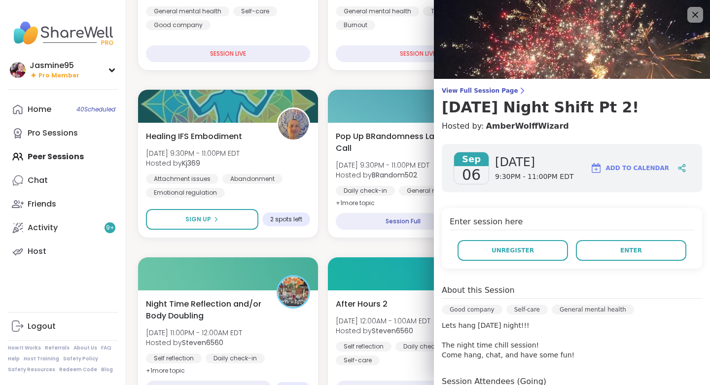
click at [502, 253] on span "Unregister" at bounding box center [512, 250] width 42 height 9
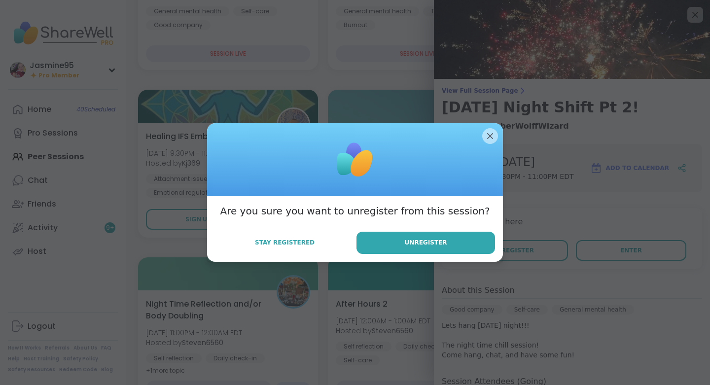
click at [437, 245] on span "Unregister" at bounding box center [426, 242] width 42 height 9
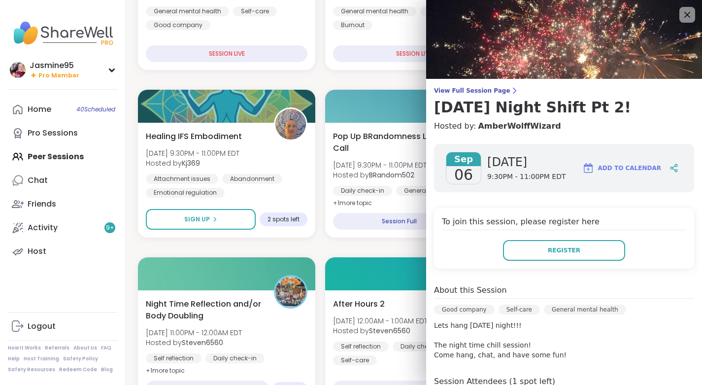
click at [683, 17] on icon at bounding box center [687, 15] width 12 height 12
